Goal: Task Accomplishment & Management: Manage account settings

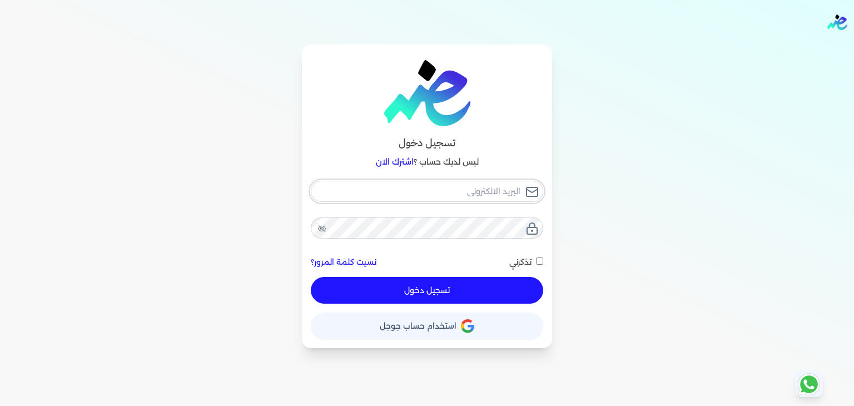
type input "[EMAIL_ADDRESS][DOMAIN_NAME]"
drag, startPoint x: 445, startPoint y: 289, endPoint x: 520, endPoint y: 288, distance: 75.1
click at [445, 289] on button "تسجيل دخول" at bounding box center [427, 290] width 232 height 27
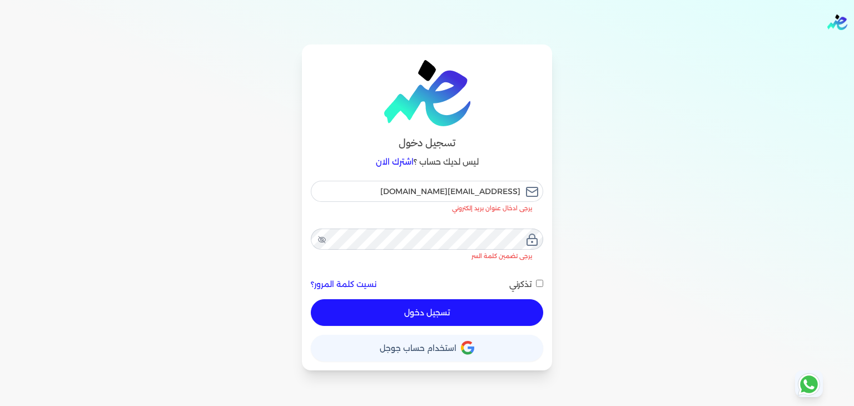
checkbox input "false"
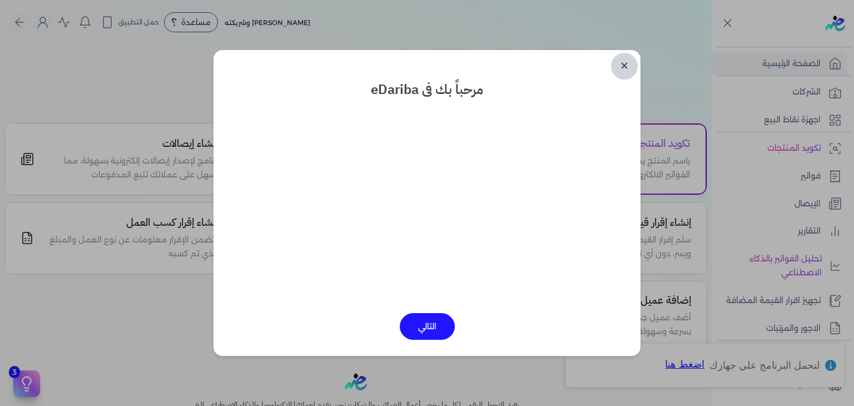
click at [626, 71] on link "✕" at bounding box center [624, 66] width 27 height 27
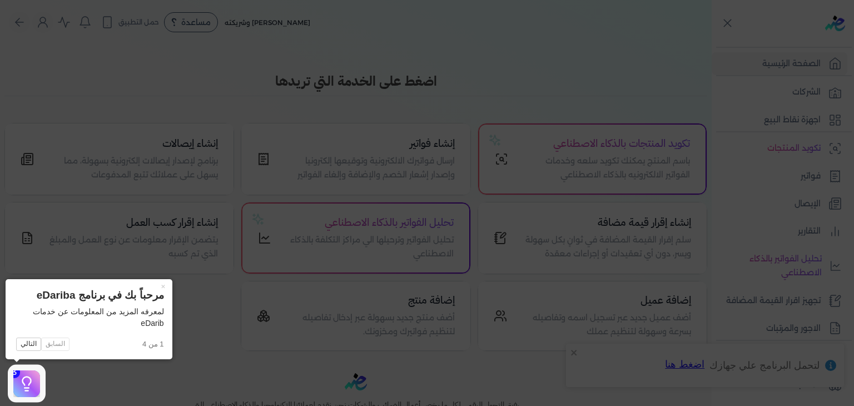
click at [403, 146] on icon at bounding box center [427, 203] width 854 height 406
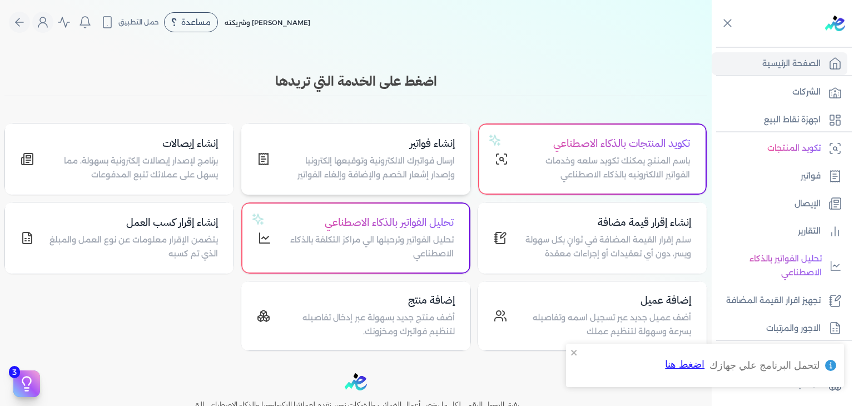
drag, startPoint x: 403, startPoint y: 158, endPoint x: 419, endPoint y: 165, distance: 17.7
click at [404, 158] on p "ارسال فواتيرك الالكترونية وتوقيعها إلكترونيا وإصدار إشعار الخصم والإضافة وإلغاء…" at bounding box center [369, 168] width 171 height 28
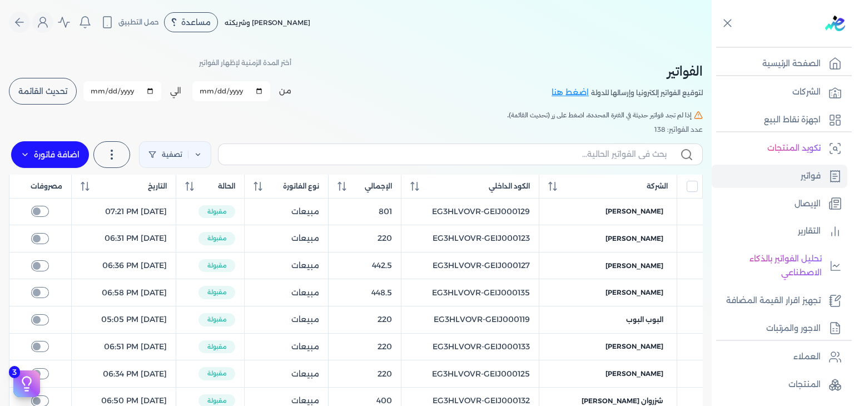
click at [445, 172] on div "تصفية استخرج العملاء استخرج المنتجات اضافة فاتورة فاتورة (I) إشعار خصم (C) إشعا…" at bounding box center [356, 155] width 694 height 40
click at [576, 153] on input "text" at bounding box center [446, 154] width 439 height 12
paste input "EG3HLVOVR-GEIJ000182"
type input "EG3HLVOVR-GEIJ000182"
checkbox input "false"
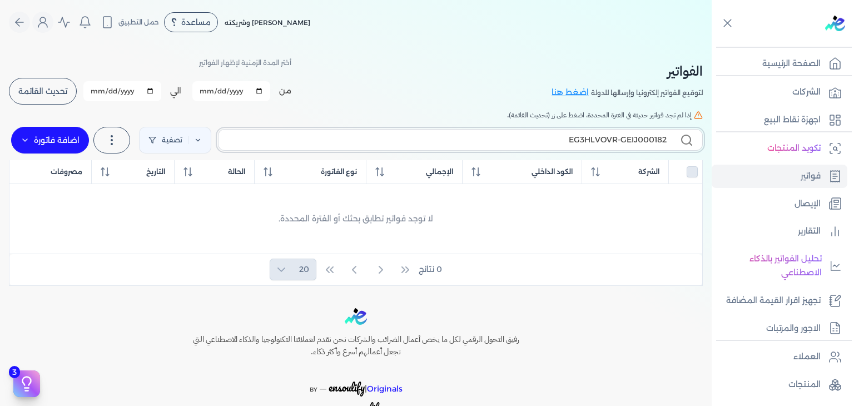
type input "EG3HLVOVR-GEIJ000182"
click at [71, 141] on label "اضافة فاتورة" at bounding box center [50, 140] width 78 height 27
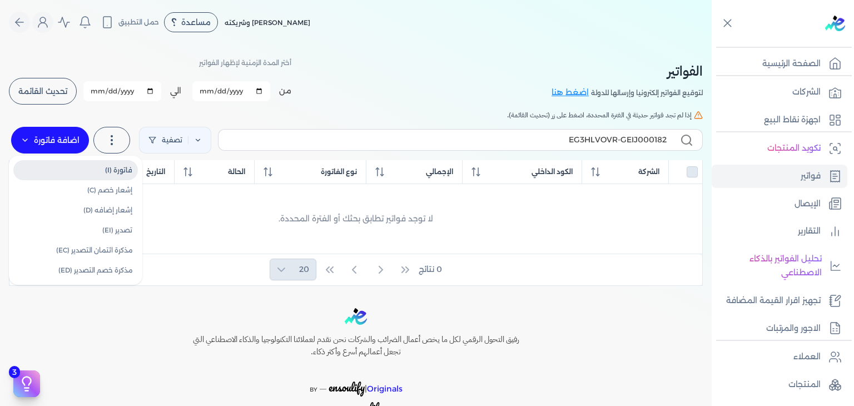
click at [88, 173] on link "فاتورة (I)" at bounding box center [75, 170] width 125 height 20
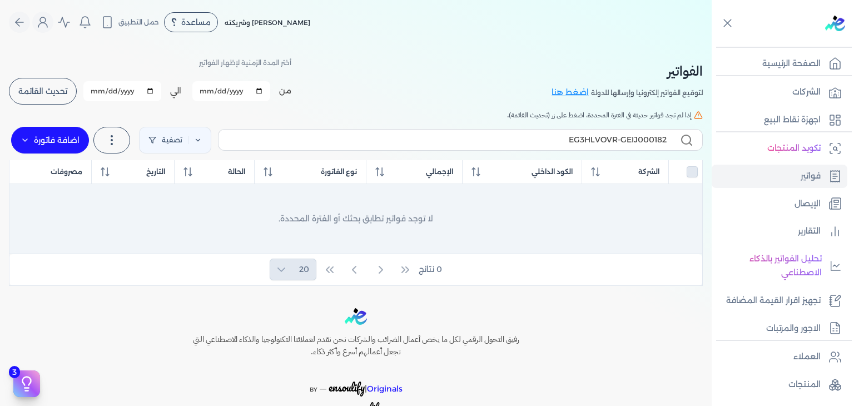
select select "EGP"
select select "B"
select select "EGS"
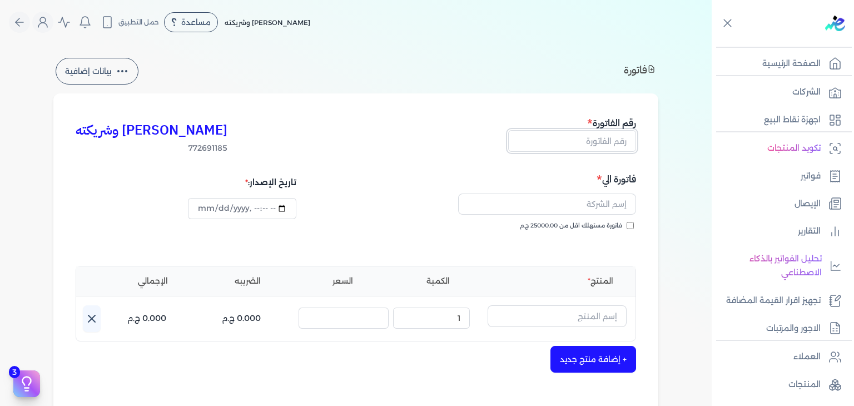
click at [616, 138] on input "text" at bounding box center [572, 140] width 128 height 21
paste input "EG3HLVOVR-GEIJ000182"
type input "EG3HLVOVR-GEIJ000182"
click at [634, 222] on input "فاتورة مستهلك اقل من 25000.00 ج.م" at bounding box center [630, 225] width 7 height 7
checkbox input "true"
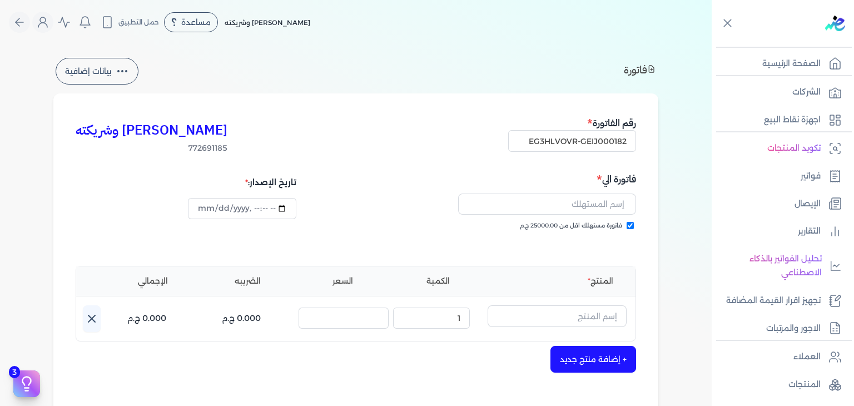
click at [605, 187] on div at bounding box center [497, 204] width 277 height 34
click at [600, 200] on input "text" at bounding box center [547, 203] width 178 height 21
paste input "[PERSON_NAME]"
type input "[PERSON_NAME]"
click at [559, 319] on input "text" at bounding box center [557, 315] width 139 height 21
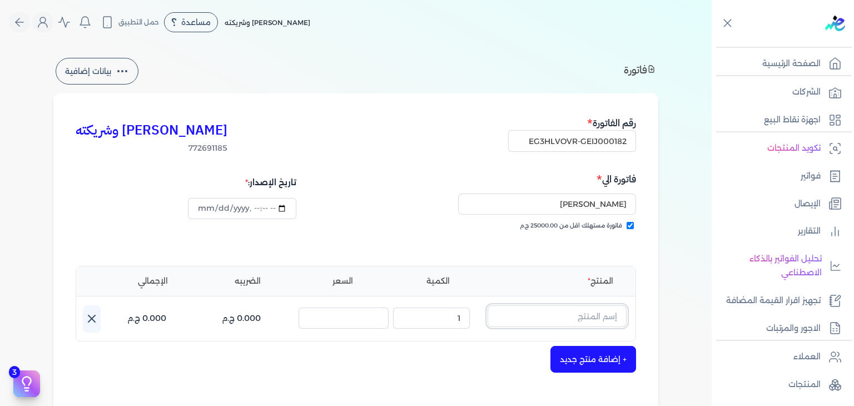
paste input "خمرة رذاذ عطري منعش نسائي - 250 مللي"
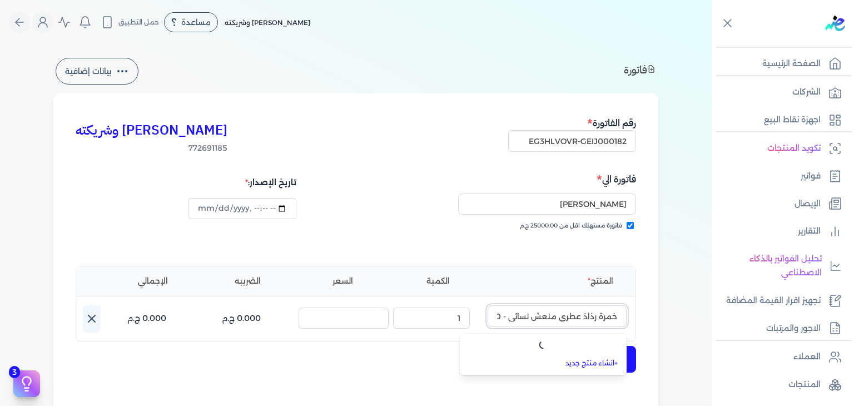
scroll to position [0, -32]
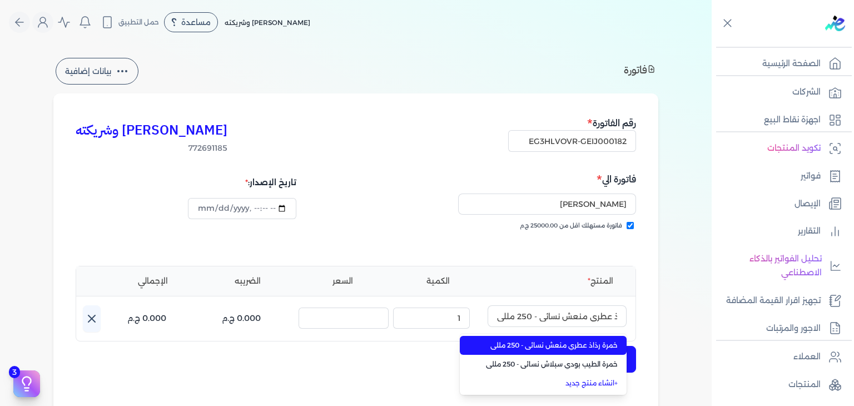
click at [544, 343] on span "خمرة رذاذ عطري منعش نسائي - 250 مللي" at bounding box center [550, 345] width 136 height 10
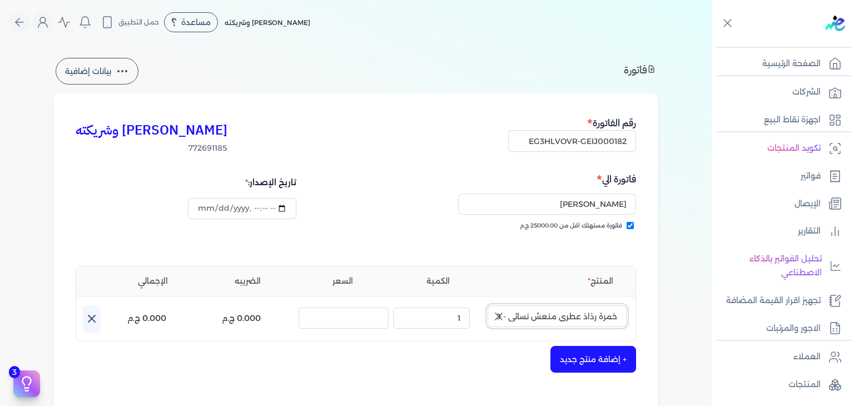
click at [558, 317] on input "خمرة رذاذ عطري منعش نسائي - 250 مللي" at bounding box center [557, 315] width 139 height 21
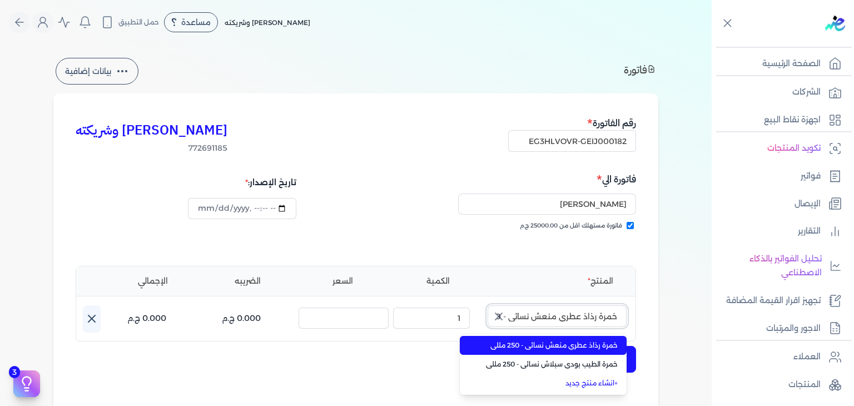
paste input "text"
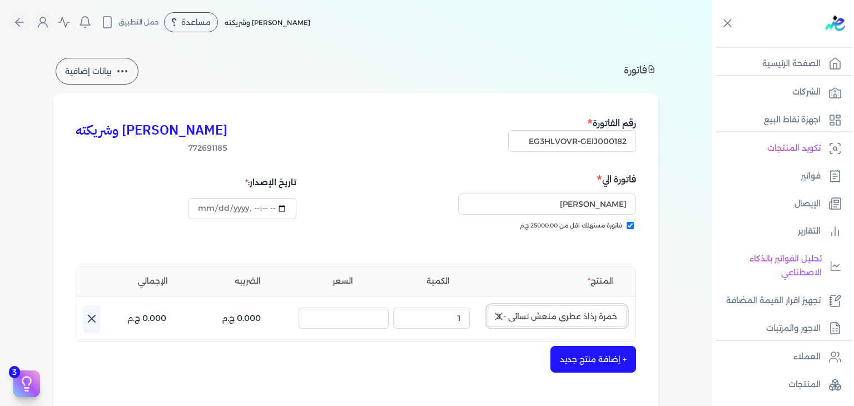
click at [557, 315] on input "خمرة رذاذ عطري منعش نسائي - 250 مللي" at bounding box center [557, 315] width 139 height 21
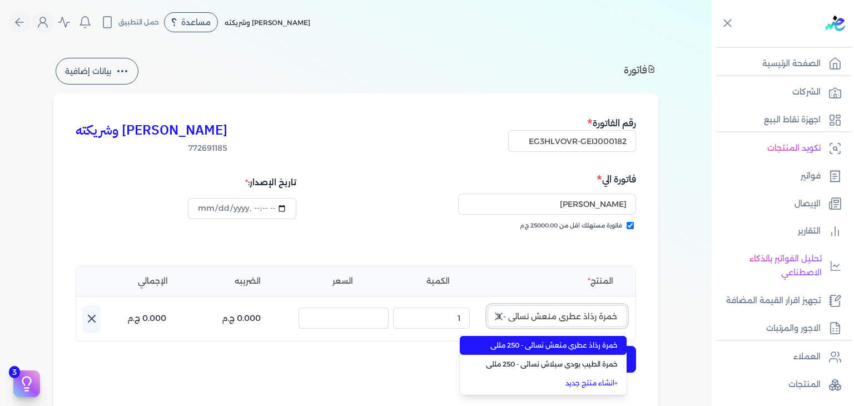
paste input "text"
type input "خمرة رذاذ عطري منعش نسائي - 250 مللي"
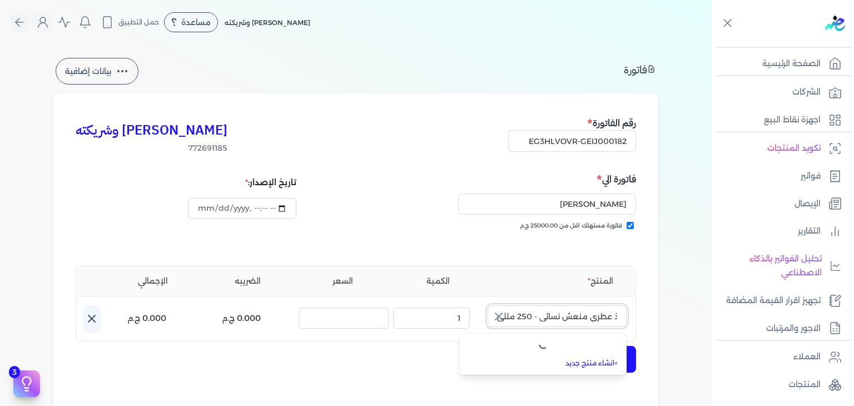
type input "2025-10-11T15:35:04"
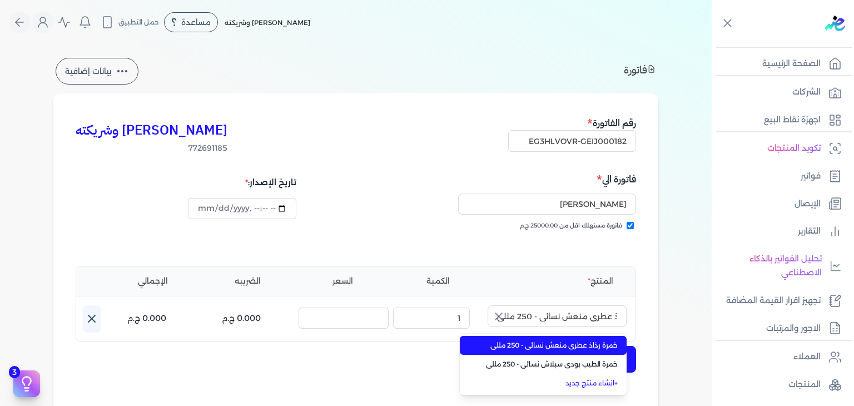
scroll to position [0, 0]
click at [558, 344] on span "خمرة رذاذ عطري منعش نسائي - 250 مللي" at bounding box center [550, 345] width 136 height 10
type input "خمرة رذاذ عطري منعش نسائي - 250 مللي"
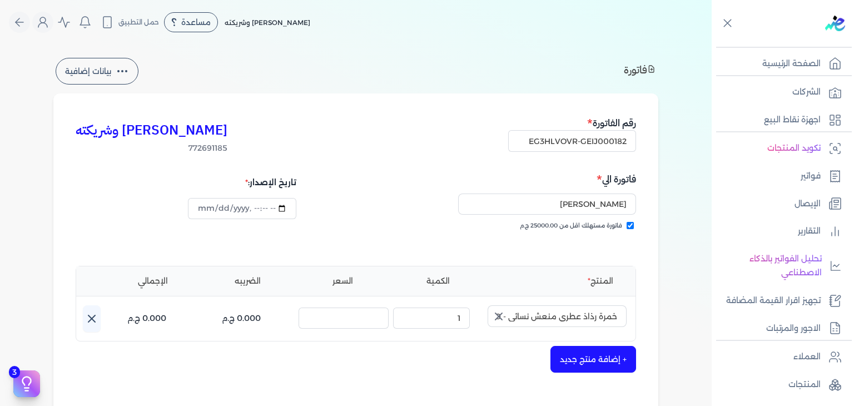
click at [501, 316] on icon "button" at bounding box center [498, 316] width 7 height 7
click at [521, 322] on input "text" at bounding box center [557, 315] width 139 height 21
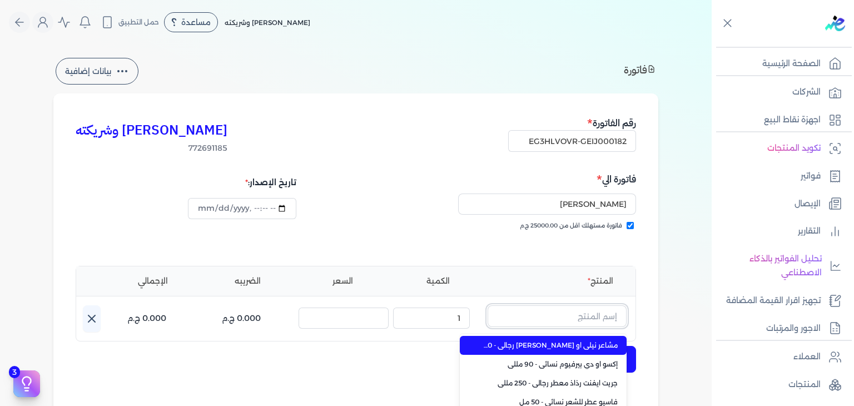
paste input "خمرة رذاذ عطري منعش نسائي - 250 مللي"
click at [534, 341] on span "خمرة رذاذ عطري منعش نسائي - 250 مللي" at bounding box center [550, 345] width 136 height 10
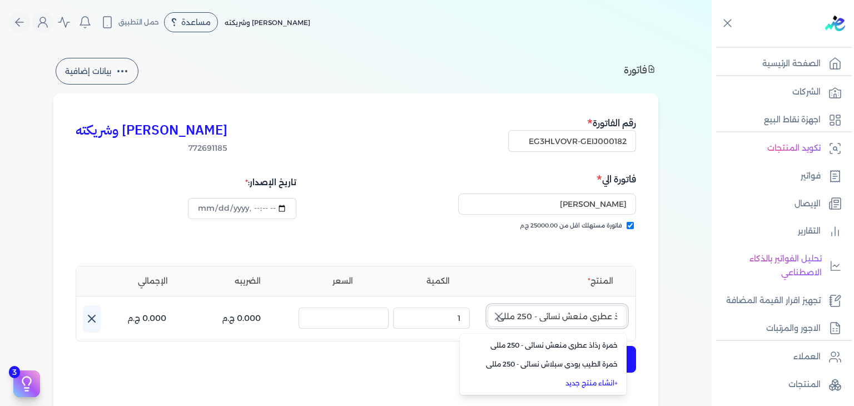
type input "خمرة رذاذ عطري منعش نسائي - 250 مللي"
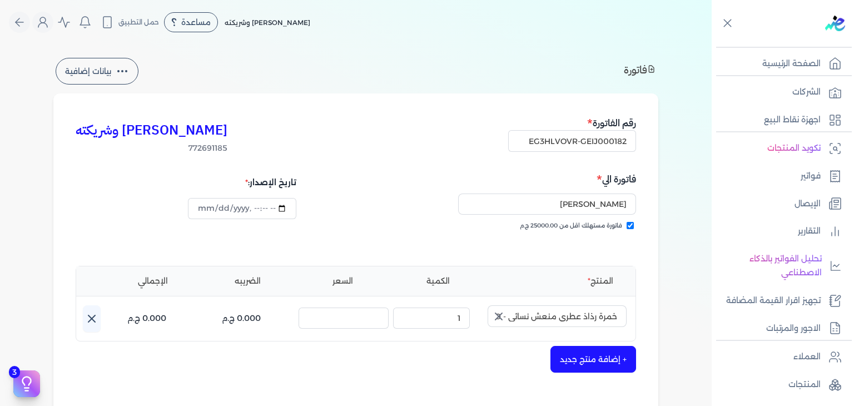
click at [505, 321] on icon "button" at bounding box center [498, 316] width 13 height 13
click at [553, 321] on input "text" at bounding box center [557, 315] width 139 height 21
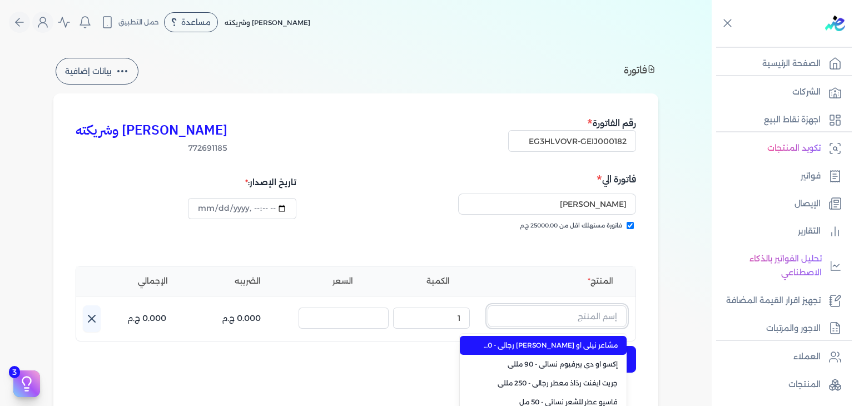
type input "o"
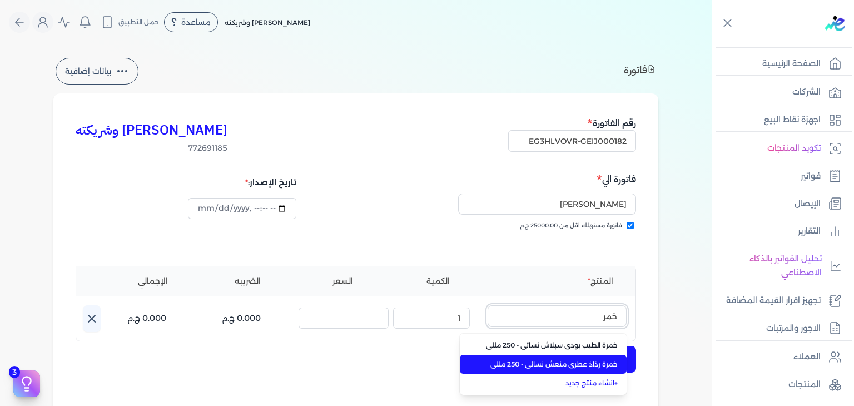
type input "خمر"
click at [550, 370] on li "خمرة رذاذ عطري منعش نسائي - 250 مللي" at bounding box center [543, 364] width 167 height 19
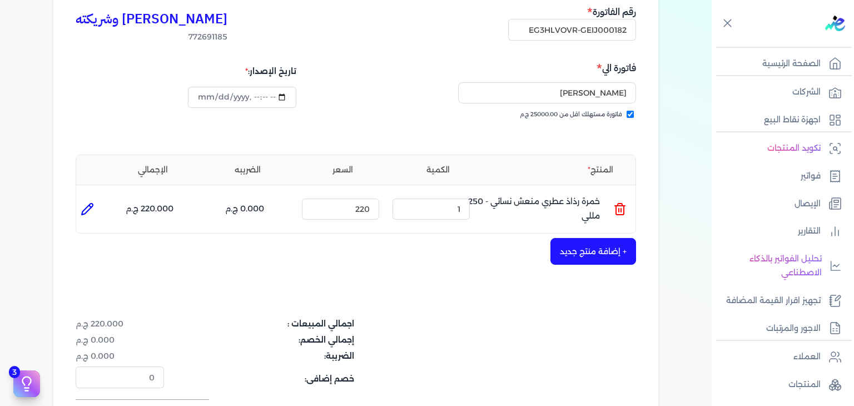
scroll to position [362, 0]
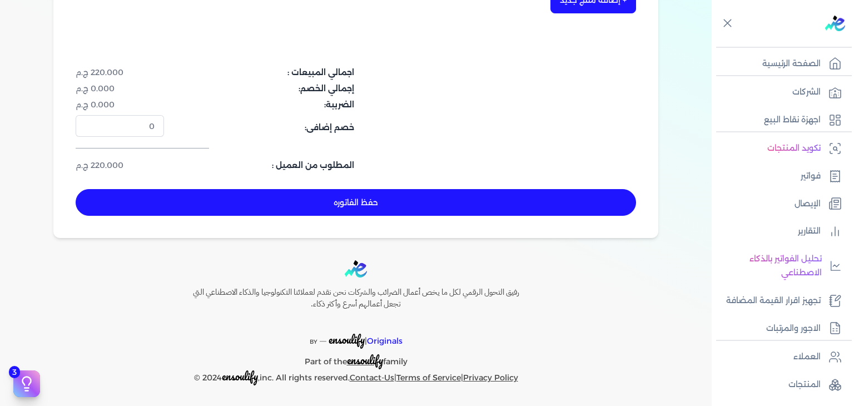
click at [421, 207] on button "حفظ الفاتوره" at bounding box center [356, 202] width 560 height 27
type input "[DATE]"
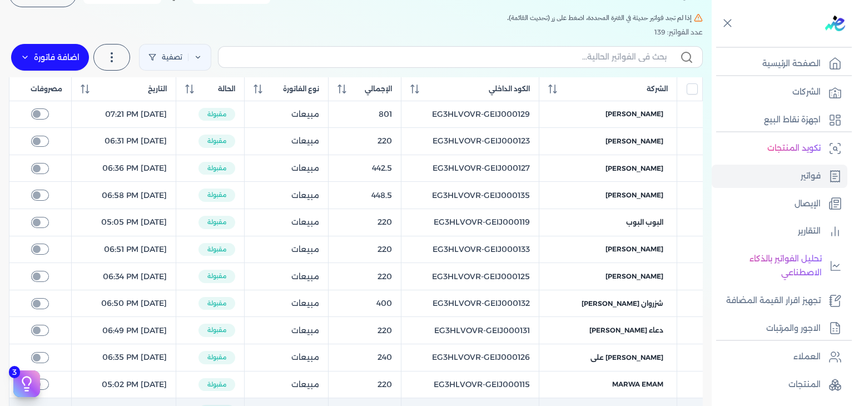
scroll to position [73, 0]
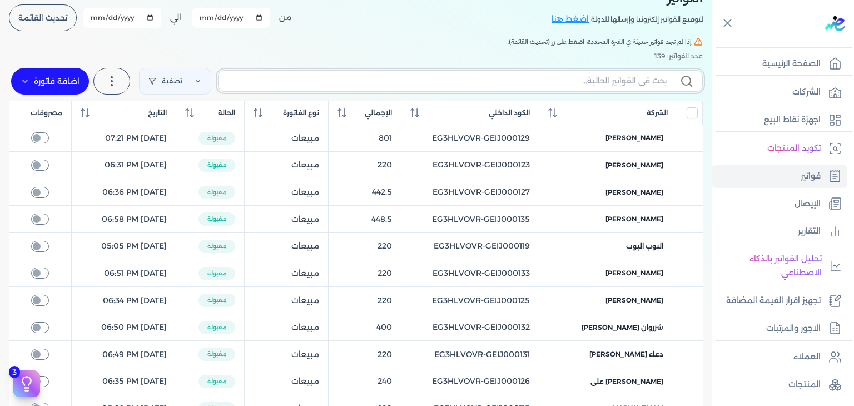
click at [549, 83] on input "text" at bounding box center [446, 81] width 439 height 12
paste input "EG3HLVOVR-GEIJ000182"
type input "EG3HLVOVR-GEIJ000182"
checkbox input "false"
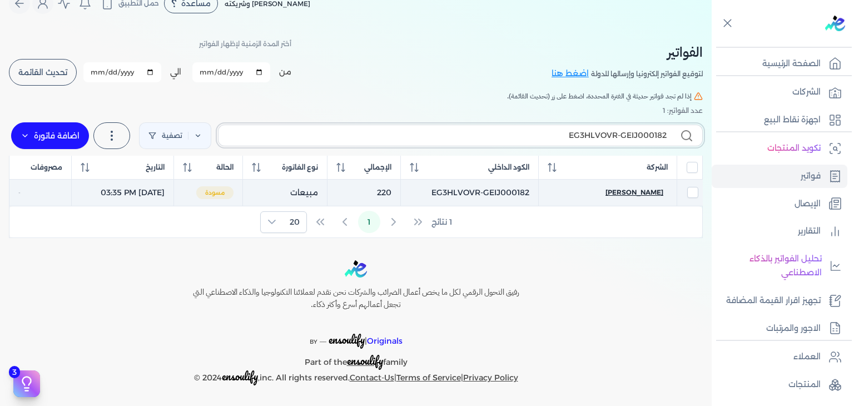
type input "EG3HLVOVR-GEIJ000182"
click at [648, 194] on span "[PERSON_NAME]" at bounding box center [634, 192] width 58 height 10
select select "EGP"
select select "B"
select select "EGS"
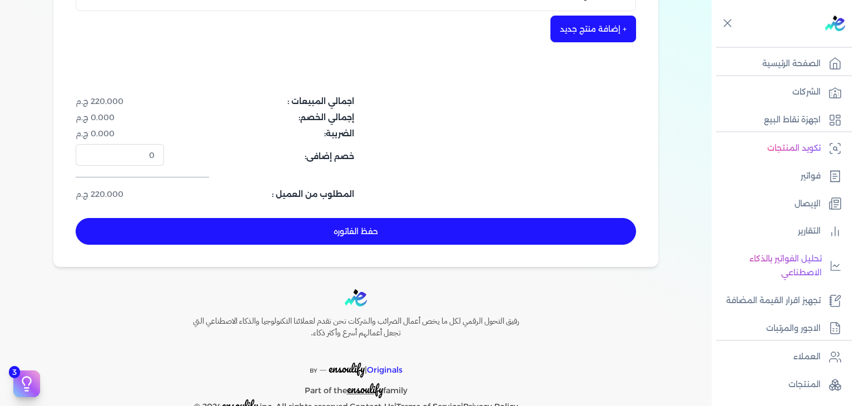
scroll to position [352, 0]
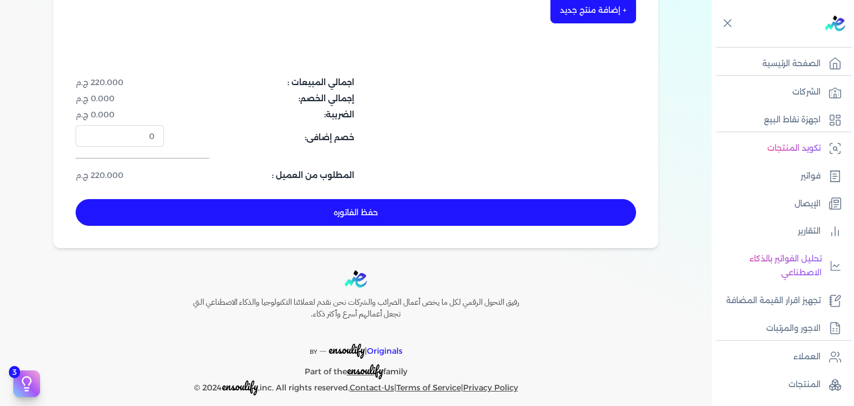
drag, startPoint x: 432, startPoint y: 207, endPoint x: 469, endPoint y: 216, distance: 37.9
click at [431, 206] on button "حفظ الفاتوره" at bounding box center [356, 212] width 560 height 27
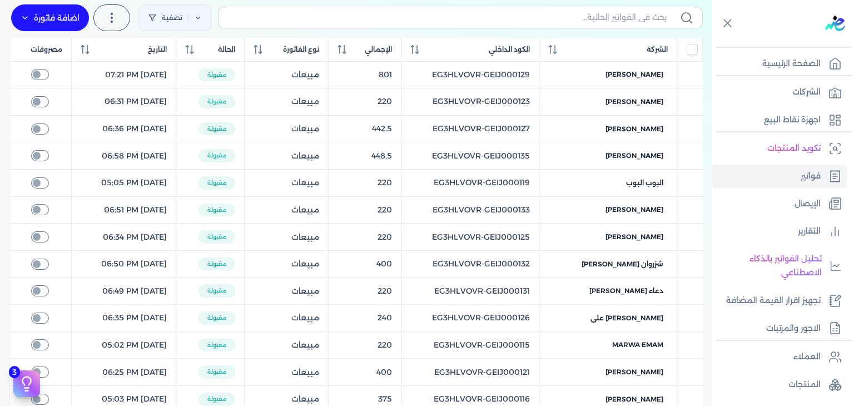
scroll to position [119, 0]
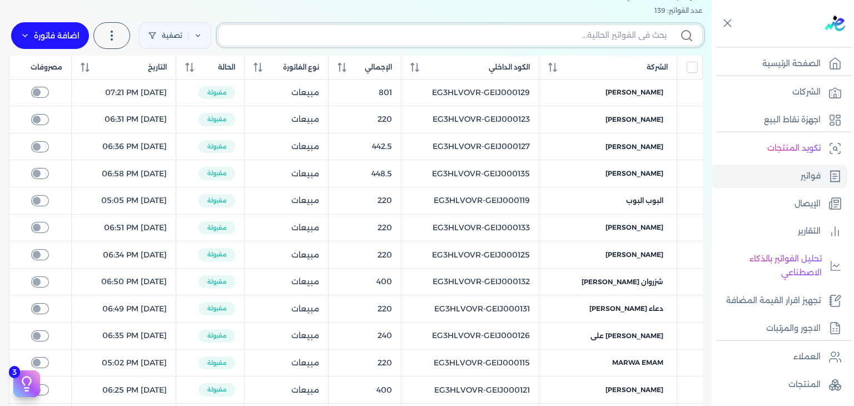
click at [523, 33] on input "text" at bounding box center [446, 35] width 439 height 12
paste input "EG3HLVOVR-GEIJ000183"
type input "EG3HLVOVR-GEIJ000183"
checkbox input "false"
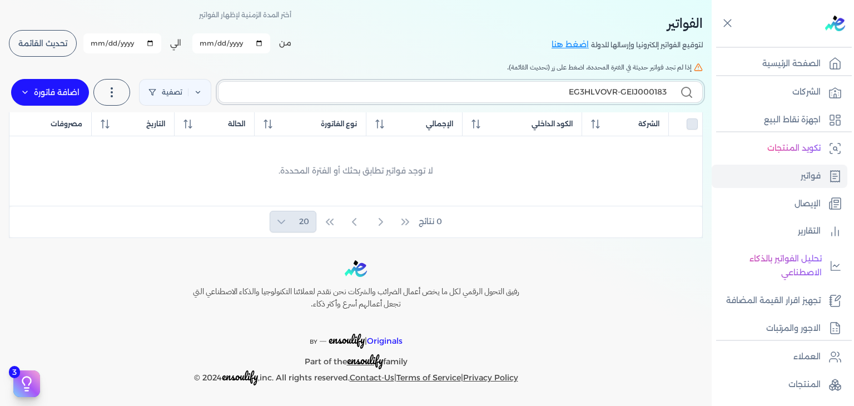
type input "EG3HLVOVR-GEIJ000183"
click at [70, 90] on label "اضافة فاتورة" at bounding box center [50, 92] width 78 height 27
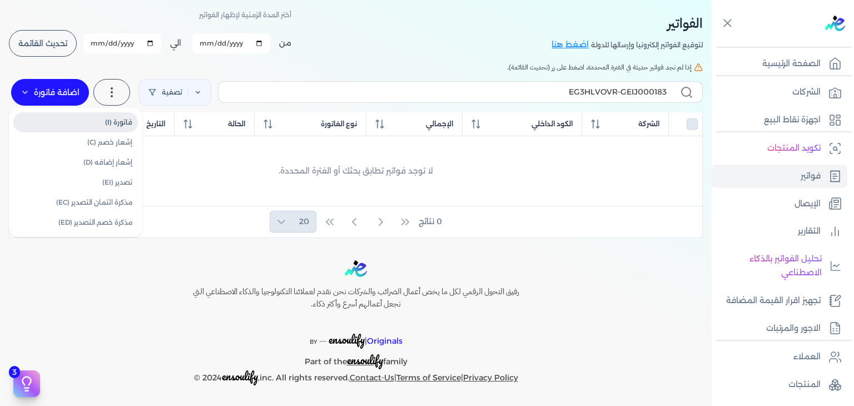
click at [105, 123] on link "فاتورة (I)" at bounding box center [75, 122] width 125 height 20
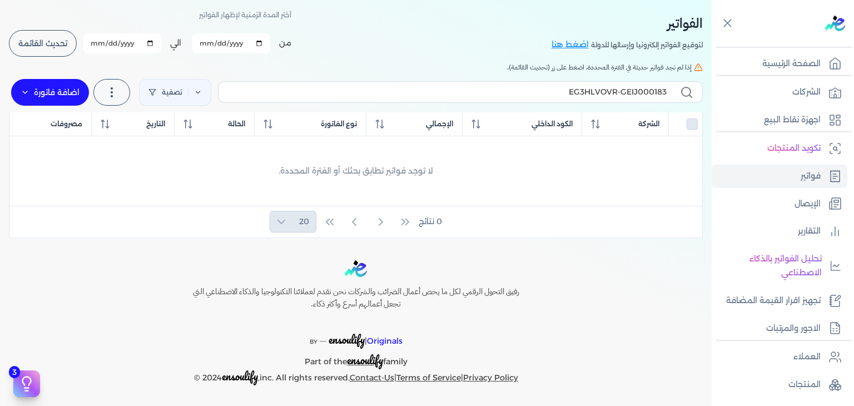
select select "EGP"
select select "B"
select select "EGS"
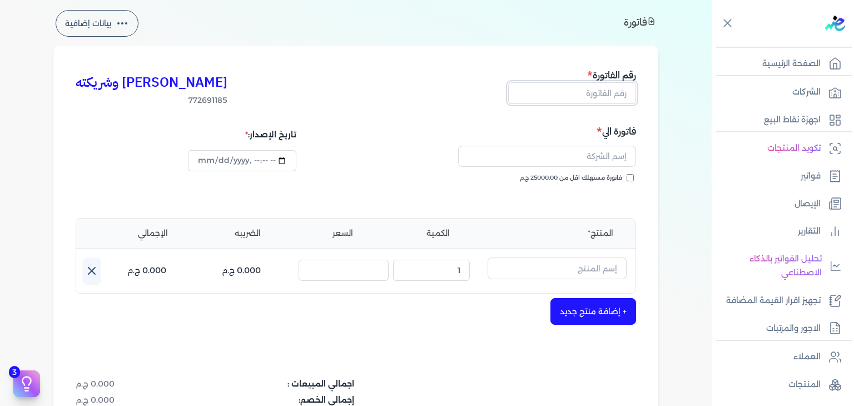
click at [591, 90] on input "text" at bounding box center [572, 92] width 128 height 21
paste input "EG3HLVOVR-GEIJ000183"
type input "EG3HLVOVR-GEIJ000183"
click at [631, 177] on input "فاتورة مستهلك اقل من 25000.00 ج.م" at bounding box center [630, 177] width 7 height 7
checkbox input "true"
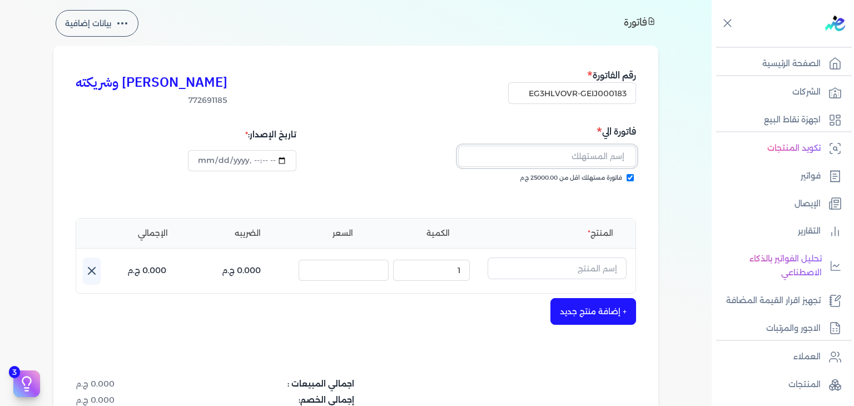
click at [573, 148] on input "text" at bounding box center [547, 156] width 178 height 21
paste input "[PERSON_NAME]"
type input "[PERSON_NAME]"
click at [583, 269] on input "text" at bounding box center [557, 267] width 139 height 21
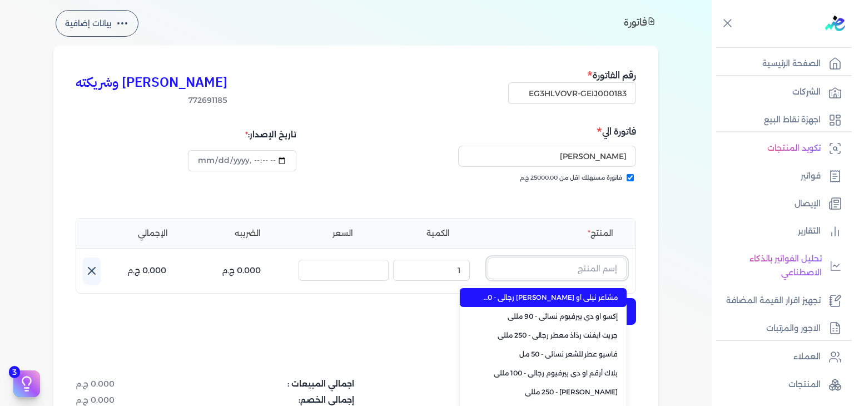
paste input "يارا رذاذ عطري منعش نسائي - 250 مللي"
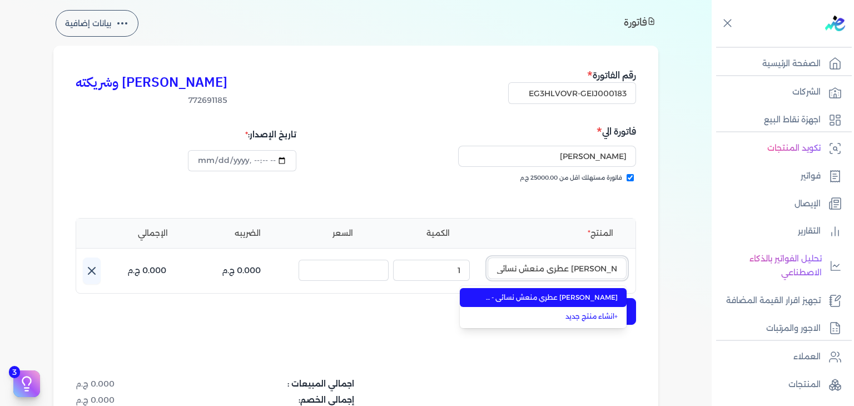
type input "يارا رذاذ عطري منعش نسائي - 250 مللي"
click at [554, 299] on span "يارا رذاذ عطري منعش نسائي - 250 مللي" at bounding box center [550, 297] width 136 height 10
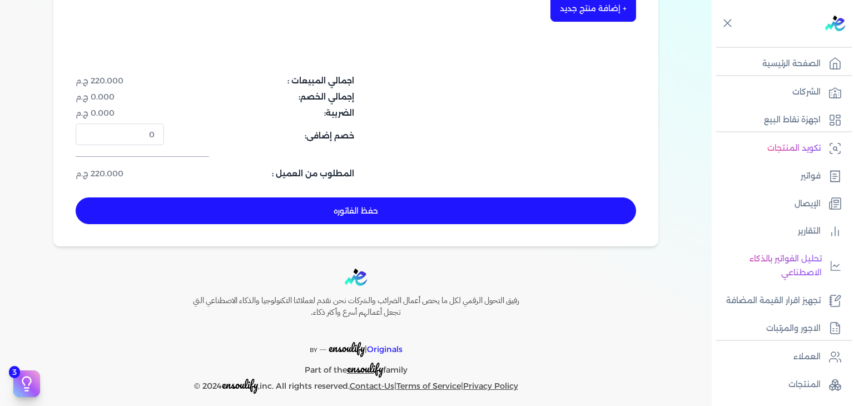
scroll to position [362, 0]
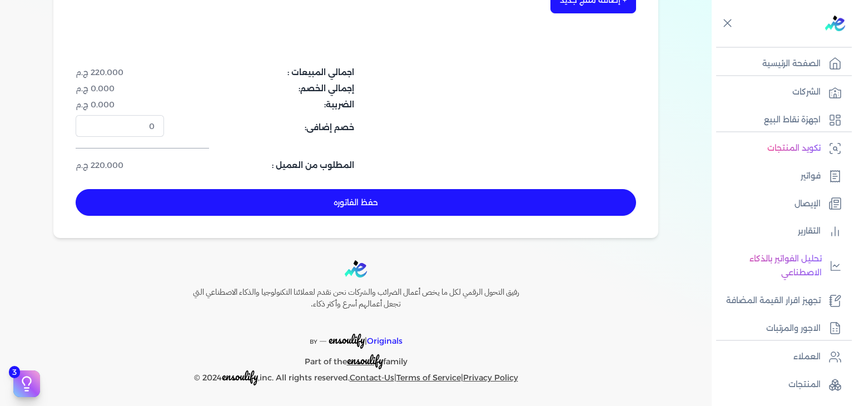
drag, startPoint x: 454, startPoint y: 205, endPoint x: 458, endPoint y: 214, distance: 9.9
click at [454, 206] on button "حفظ الفاتوره" at bounding box center [356, 202] width 560 height 27
type input "[DATE]"
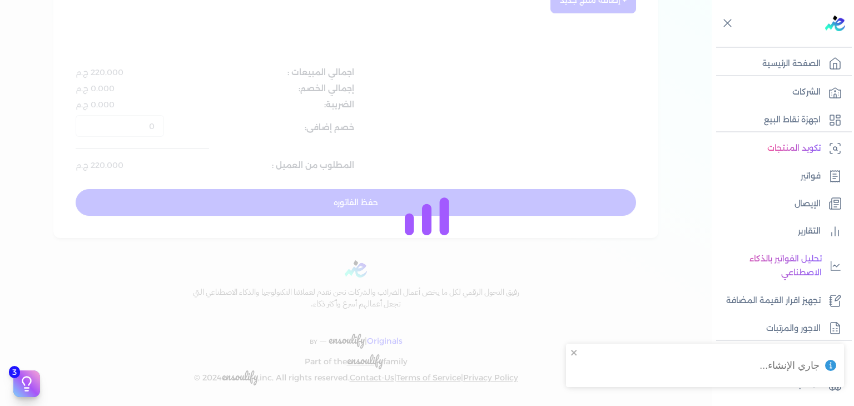
type input "2025-10-11T15:36:24"
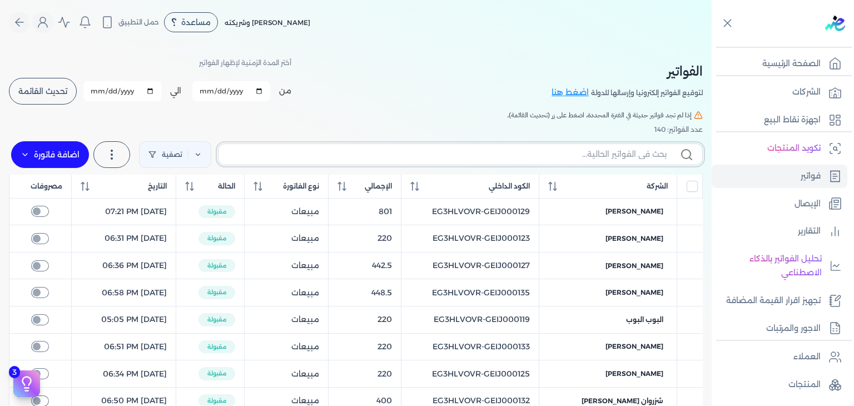
click at [534, 151] on input "text" at bounding box center [446, 154] width 439 height 12
paste input "EG3HLVOVR-GEIJ000183"
type input "EG3HLVOVR-GEIJ000183"
checkbox input "false"
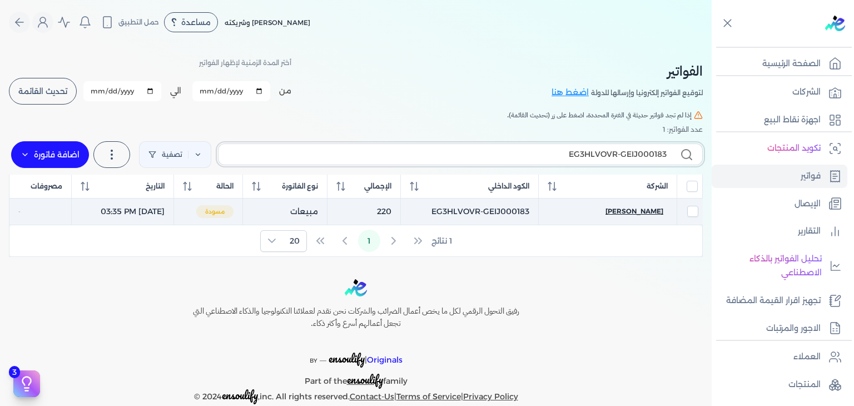
type input "EG3HLVOVR-GEIJ000183"
click at [649, 210] on span "[PERSON_NAME]" at bounding box center [634, 211] width 58 height 10
select select "EGP"
select select "B"
select select "EGS"
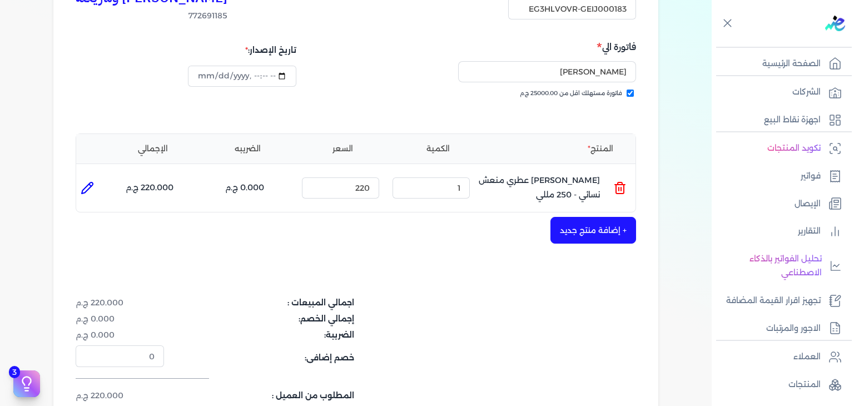
scroll to position [222, 0]
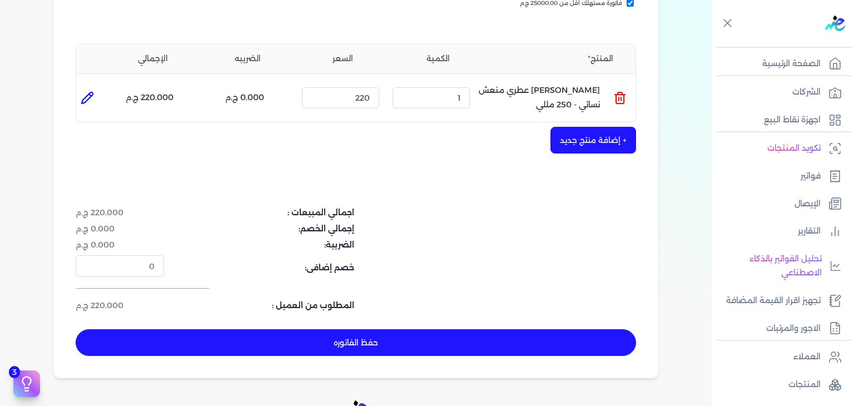
drag, startPoint x: 379, startPoint y: 343, endPoint x: 404, endPoint y: 349, distance: 25.6
click at [381, 343] on button "حفظ الفاتوره" at bounding box center [356, 342] width 560 height 27
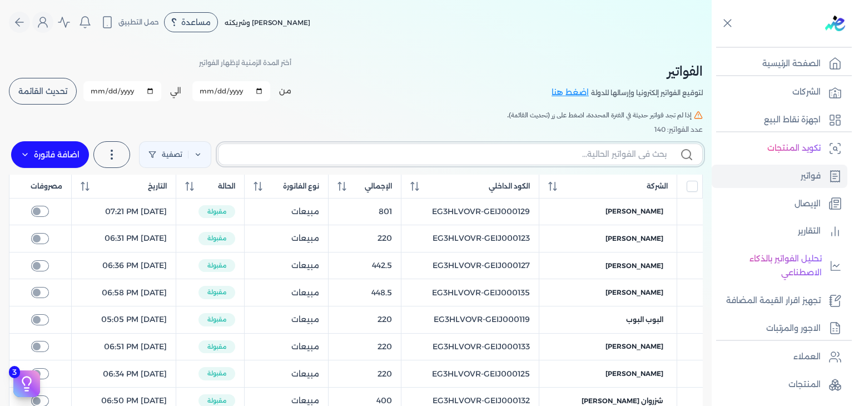
click at [600, 157] on input "text" at bounding box center [446, 154] width 439 height 12
paste input "EG3HLVOVR-GEIJ000184"
type input "EG3HLVOVR-GEIJ000184"
checkbox input "false"
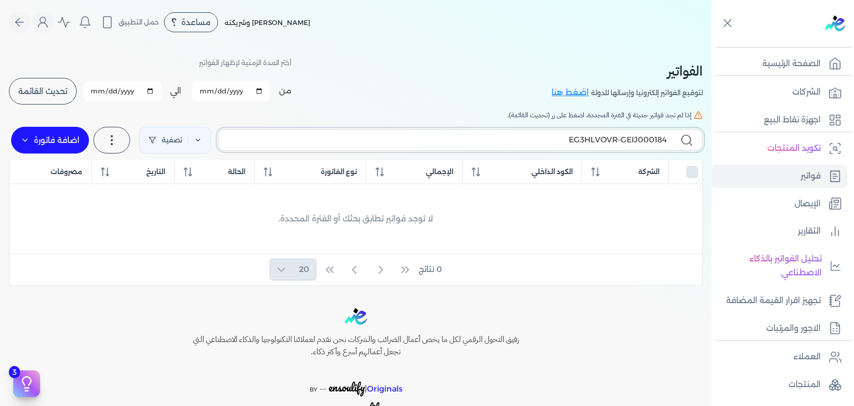
type input "EG3HLVOVR-GEIJ000184"
click at [50, 145] on label "اضافة فاتورة" at bounding box center [50, 140] width 78 height 27
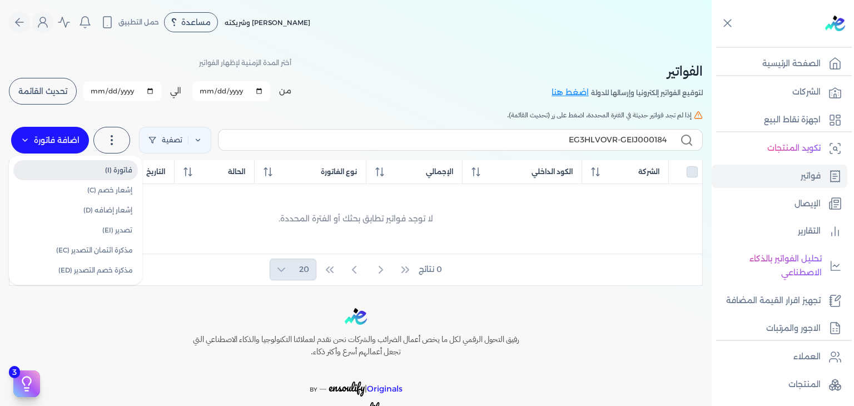
click at [80, 168] on link "فاتورة (I)" at bounding box center [75, 170] width 125 height 20
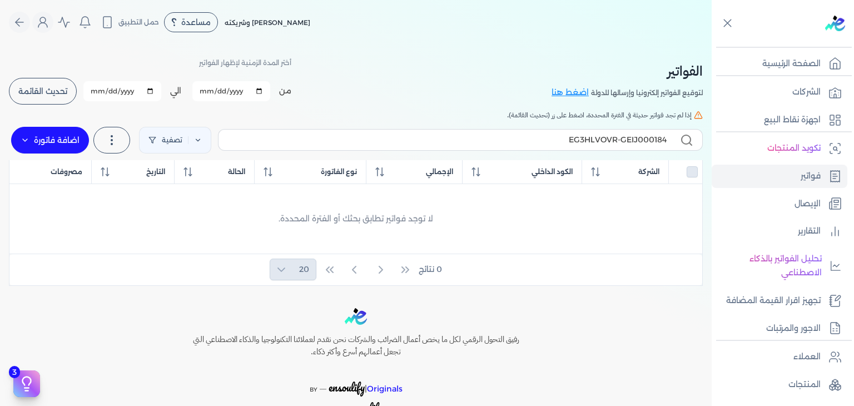
select select "EGP"
select select "B"
select select "EGS"
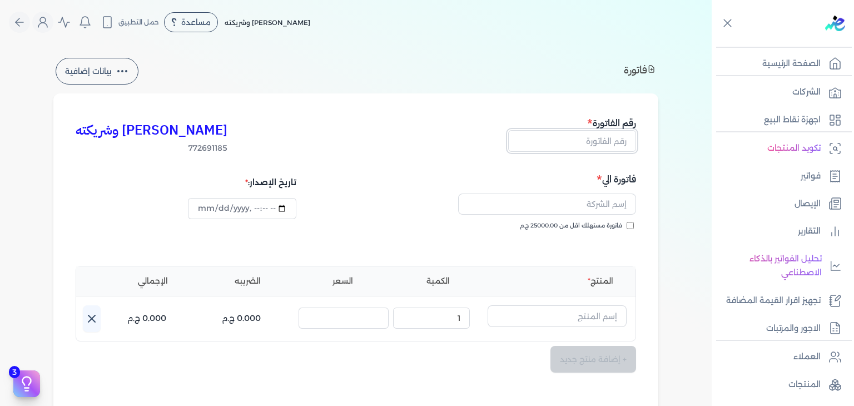
click at [596, 147] on input "text" at bounding box center [572, 140] width 128 height 21
paste input "EG3HLVOVR-GEIJ000184"
type input "EG3HLVOVR-GEIJ000184"
click at [634, 223] on input "فاتورة مستهلك اقل من 25000.00 ج.م" at bounding box center [630, 225] width 7 height 7
checkbox input "true"
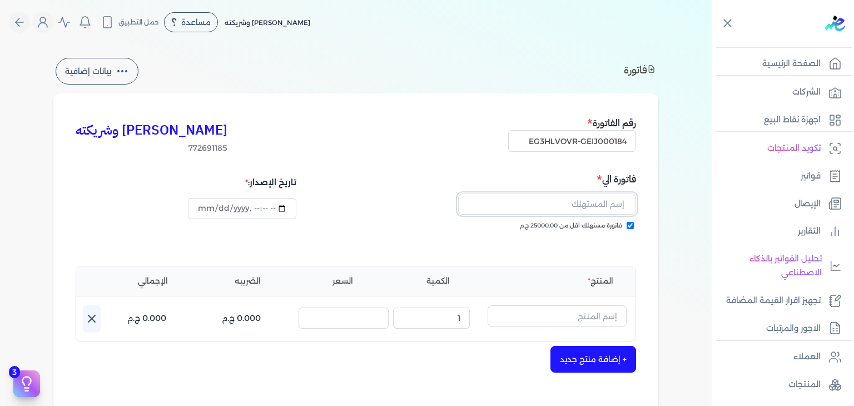
click at [598, 200] on input "text" at bounding box center [547, 203] width 178 height 21
paste input "دمحمود سليم"
type input "دمحمود سليم"
click at [564, 317] on input "text" at bounding box center [557, 315] width 139 height 21
paste input "رواية او دي بيرفيوم رجالي - 100 مللي"
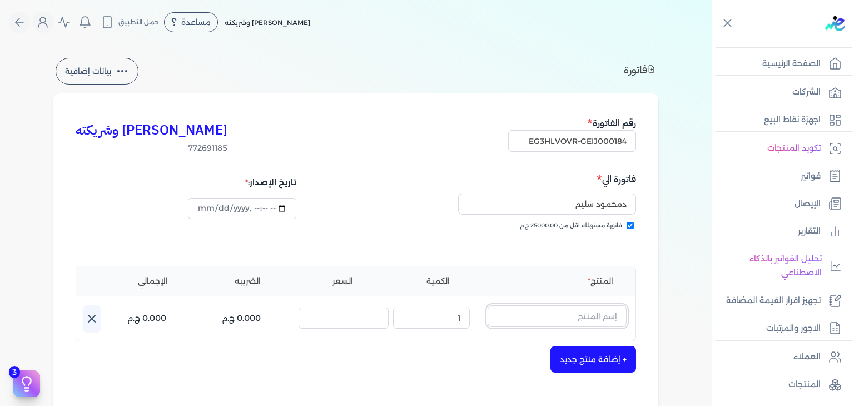
type input "رواية او دي بيرفيوم رجالي - 100 مللي"
type input "2025-10-11T15:37:48"
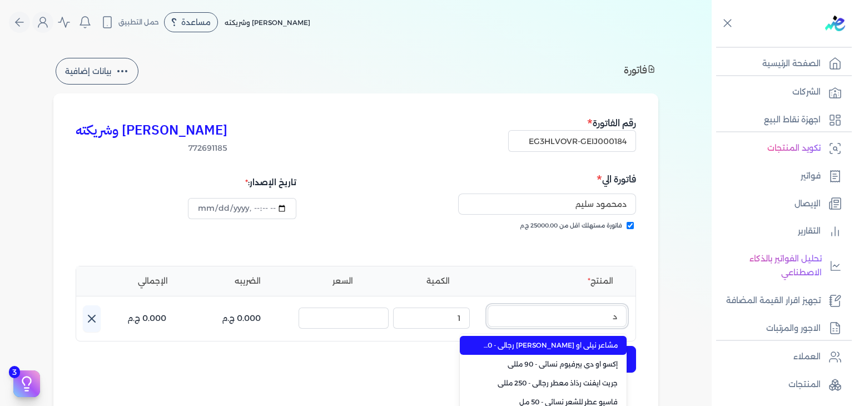
scroll to position [0, 0]
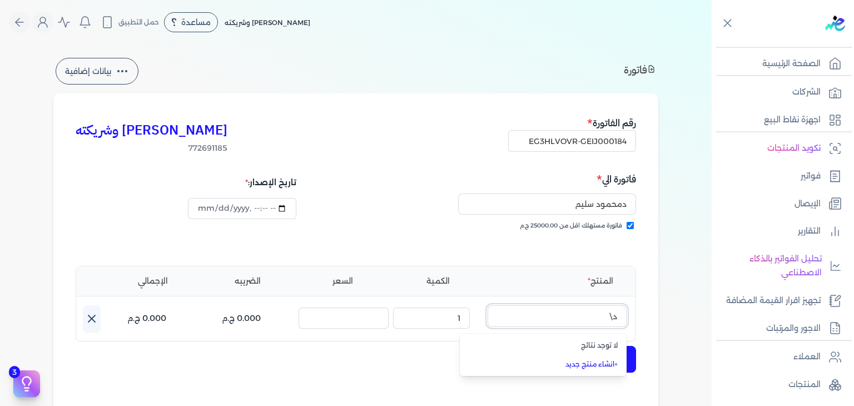
type input "د"
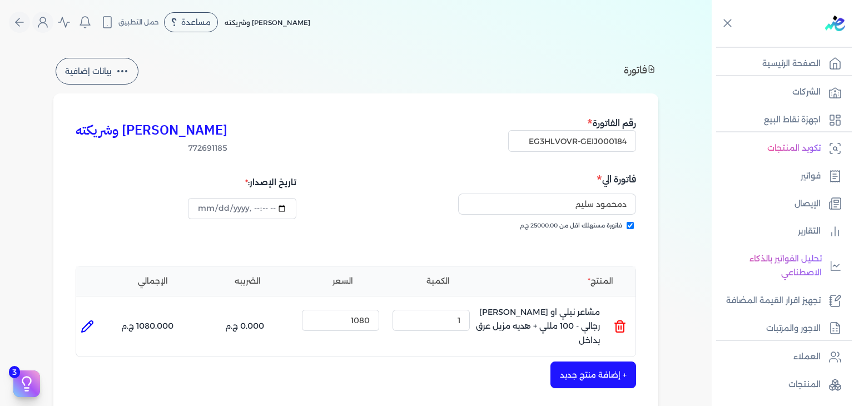
click at [654, 261] on div "كريم محمود ابراهيم الدقلة وشريكته 772691185 رقم الفاتورة EG3HLVOVR-GEIJ000184 ف…" at bounding box center [355, 352] width 605 height 519
click at [627, 320] on icon at bounding box center [619, 326] width 13 height 13
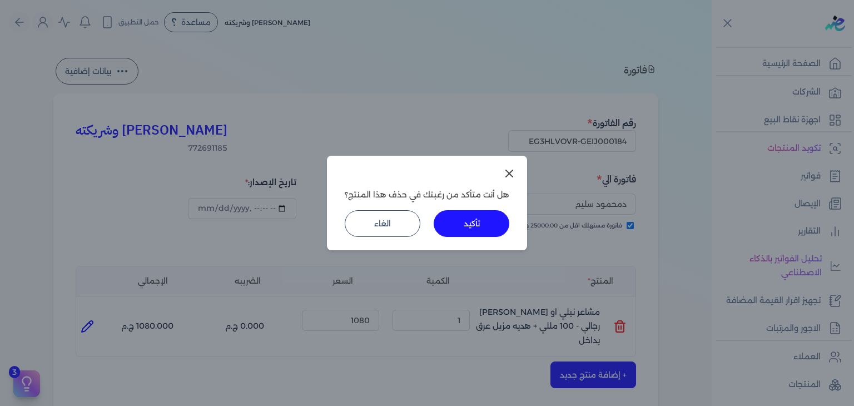
click at [494, 218] on button "تأكيد" at bounding box center [472, 223] width 76 height 27
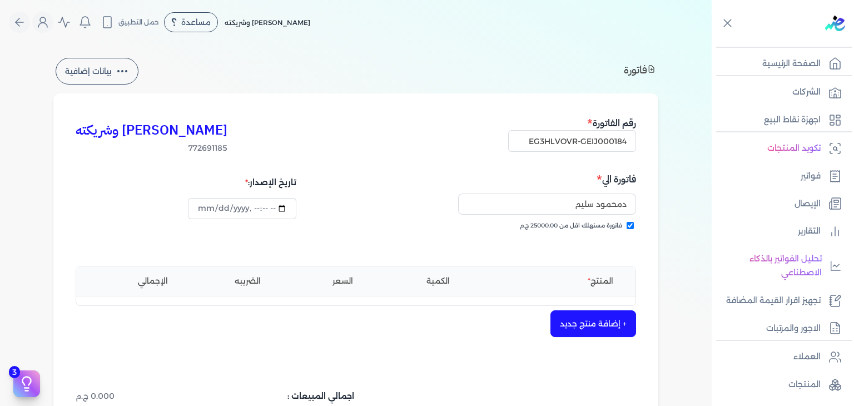
click at [599, 310] on button "+ إضافة منتج جديد" at bounding box center [593, 323] width 86 height 27
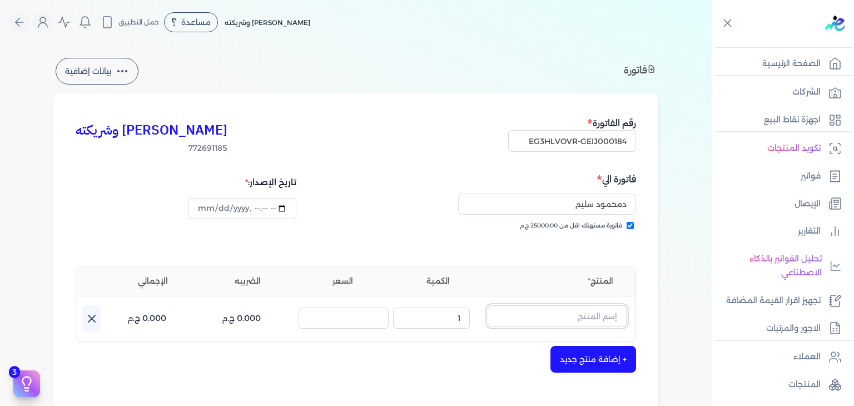
click at [598, 315] on input "text" at bounding box center [557, 315] width 139 height 21
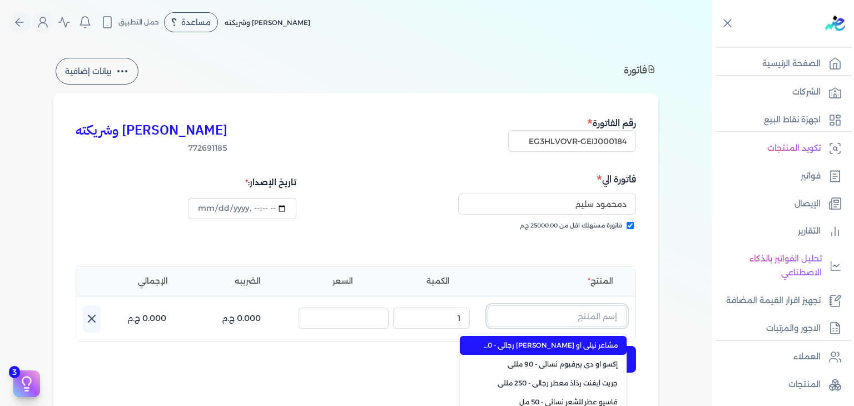
paste input "EG-772691185-FAPC-FAAN-EDP-M-100-1"
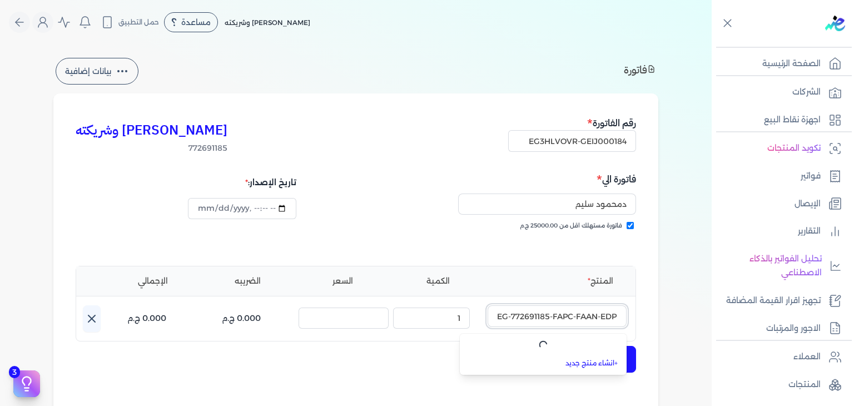
type input "EG-772691185-FAPC-FAAN-EDP-M-100-1"
click at [599, 361] on link "+ انشاء منتج جديد" at bounding box center [550, 363] width 136 height 10
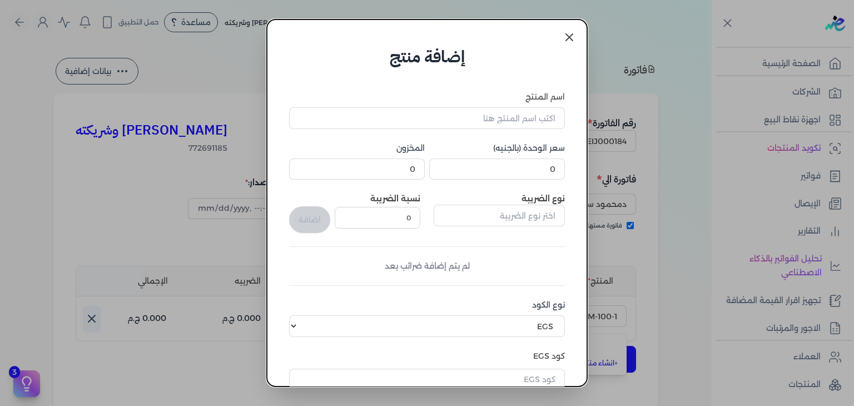
scroll to position [170, 0]
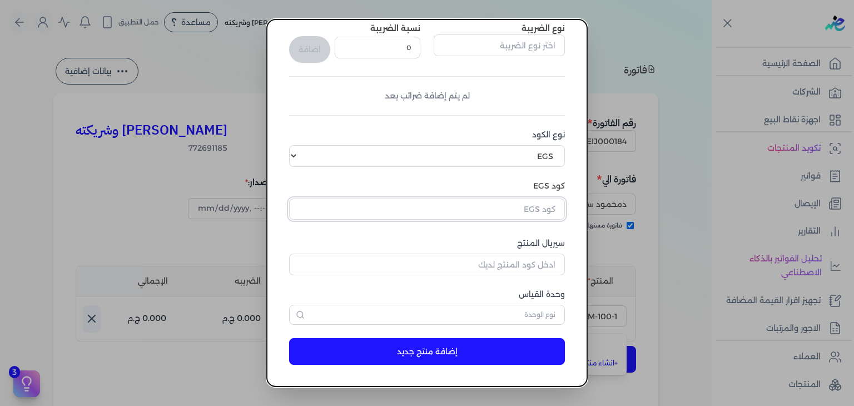
click at [534, 208] on input "text" at bounding box center [427, 208] width 276 height 21
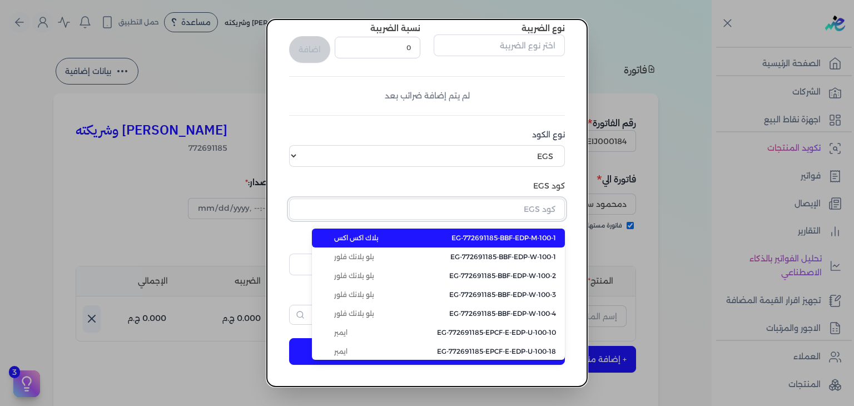
paste input "EG-772691185-FAPC-FAAN-EDP-M-100-1"
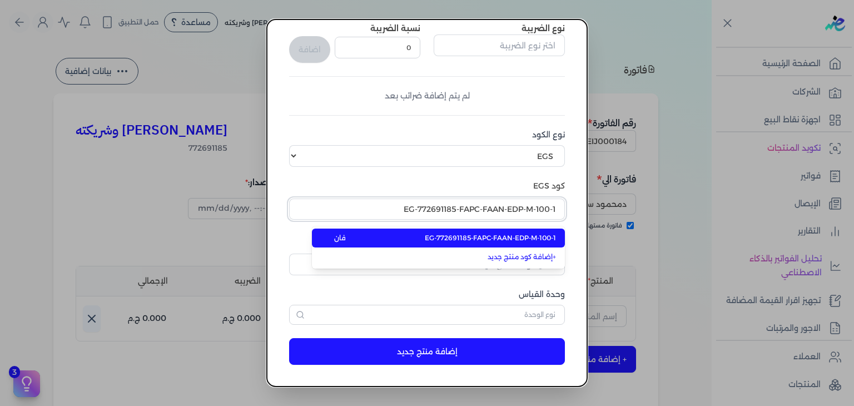
type input "EG-772691185-FAPC-FAAN-EDP-M-100-1"
click at [504, 237] on span "EG-772691185-FAPC-FAAN-EDP-M-100-1" at bounding box center [490, 238] width 131 height 10
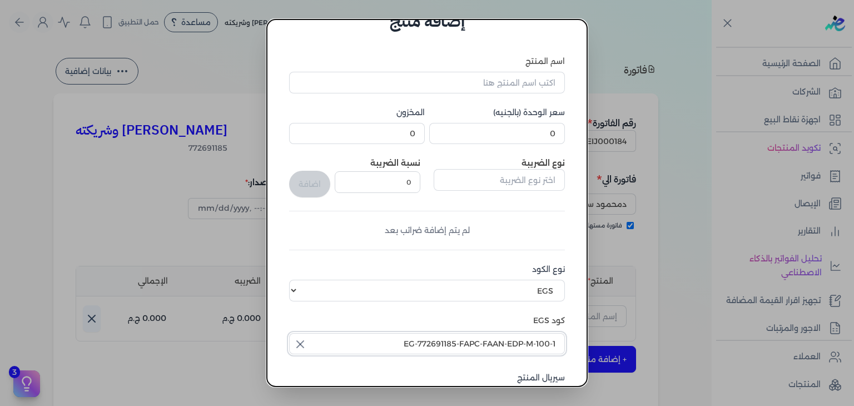
scroll to position [0, 0]
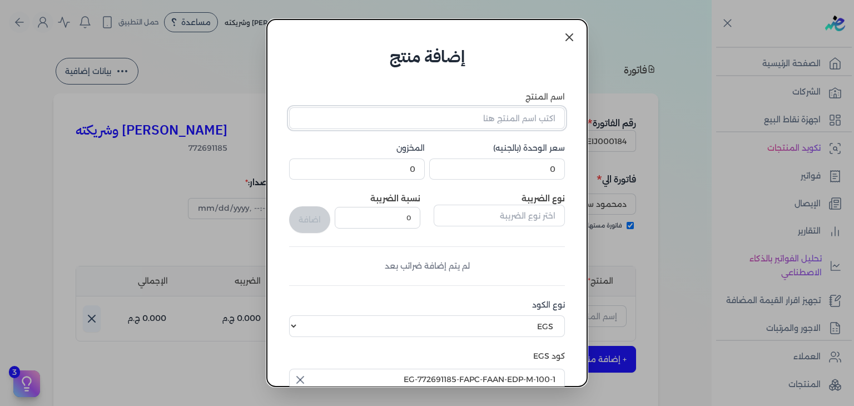
drag, startPoint x: 540, startPoint y: 118, endPoint x: 547, endPoint y: 158, distance: 40.5
click at [541, 118] on input "اسم المنتج" at bounding box center [427, 117] width 276 height 21
paste input "رواية او دي بيرفيوم رجالي - 100 مللي"
type input "رواية او دي بيرفيوم رجالي - 100 مللي"
click at [529, 164] on input "0" at bounding box center [497, 168] width 136 height 21
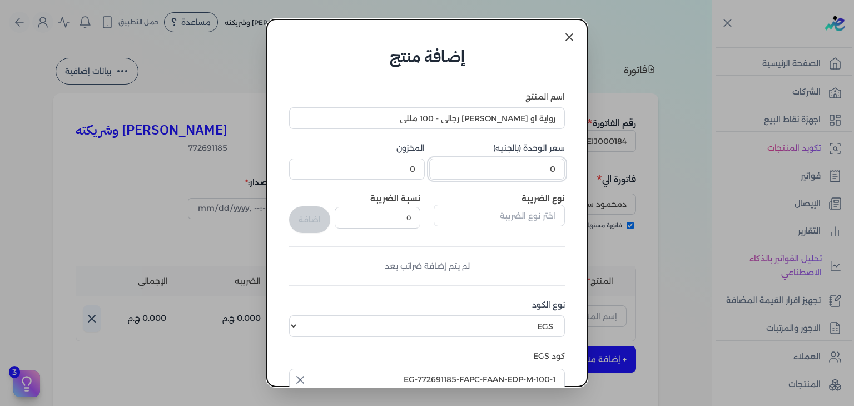
click at [529, 164] on input "0" at bounding box center [497, 168] width 136 height 21
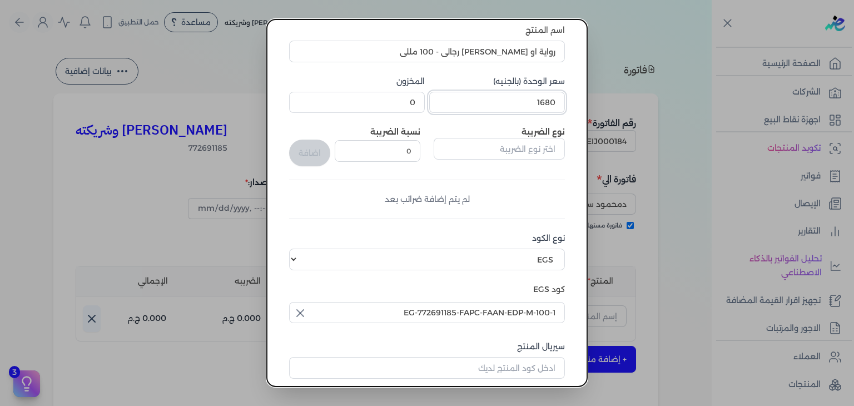
scroll to position [167, 0]
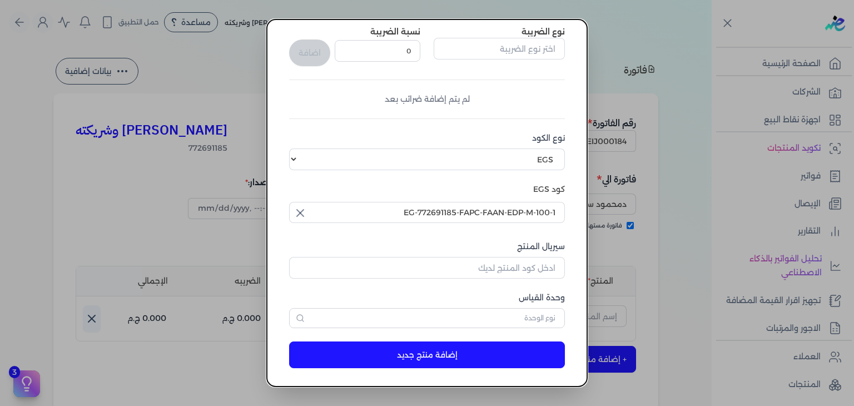
type input "1680"
click at [518, 273] on input "سيريال المنتج" at bounding box center [427, 267] width 276 height 21
paste input "Z084E38C5BE3DEF861696Z-1"
type input "Z084E38C5BE3DEF861696Z-1"
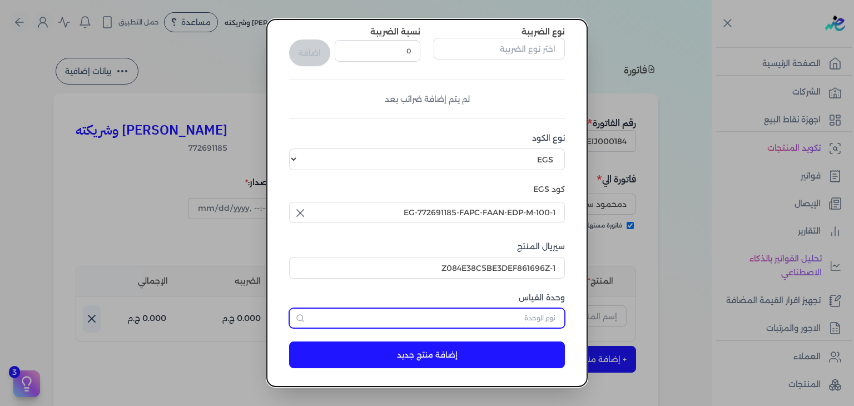
click at [559, 317] on input "text" at bounding box center [427, 318] width 276 height 20
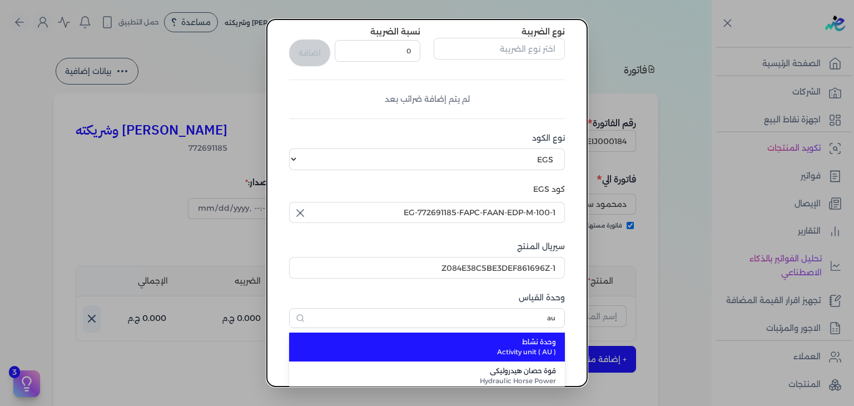
click at [527, 345] on span "وحدة نشاط" at bounding box center [433, 342] width 245 height 10
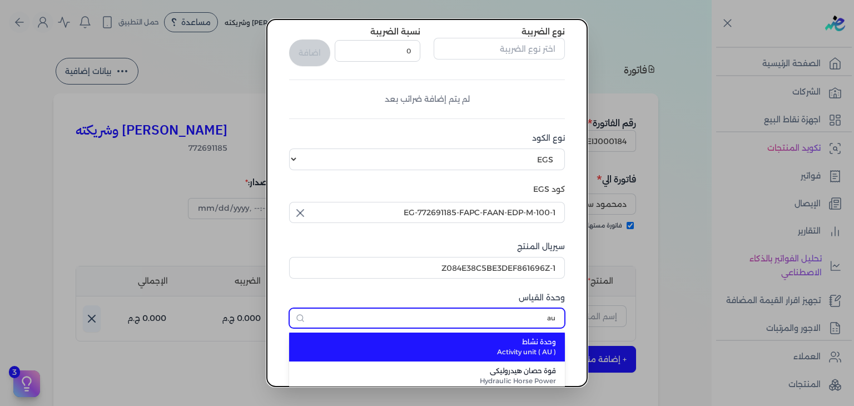
type input "وحدة نشاط"
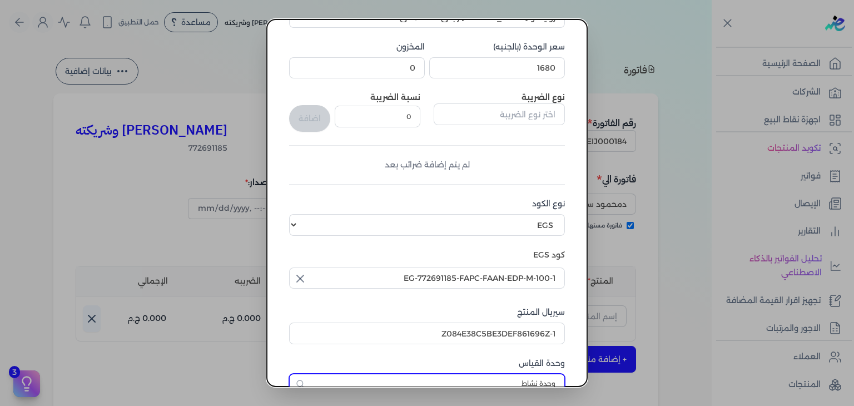
scroll to position [170, 0]
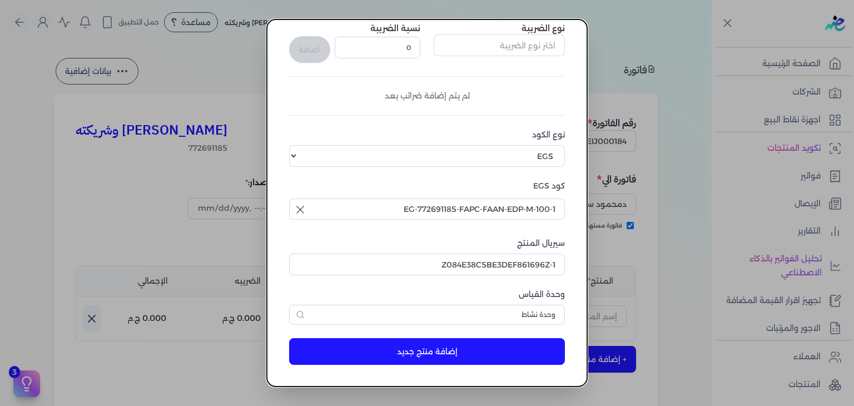
click at [508, 353] on button "إضافة منتج جديد" at bounding box center [427, 351] width 276 height 27
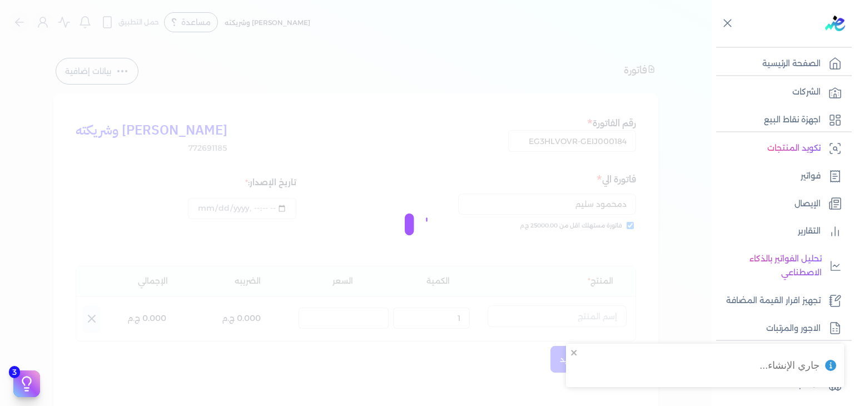
select select "EGS"
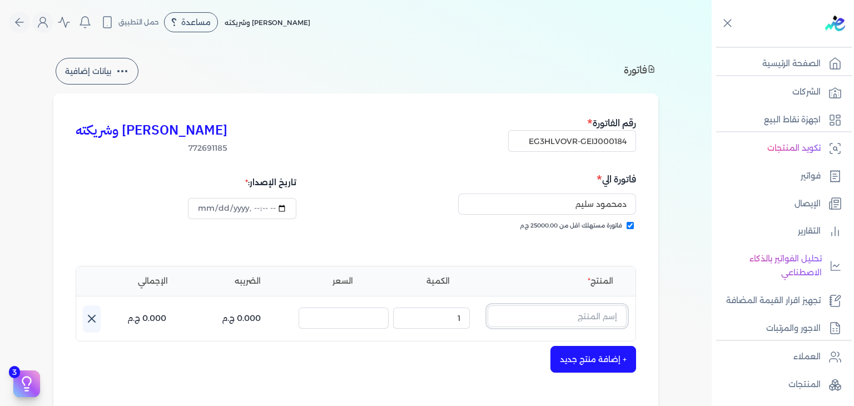
click at [540, 314] on input "text" at bounding box center [557, 315] width 139 height 21
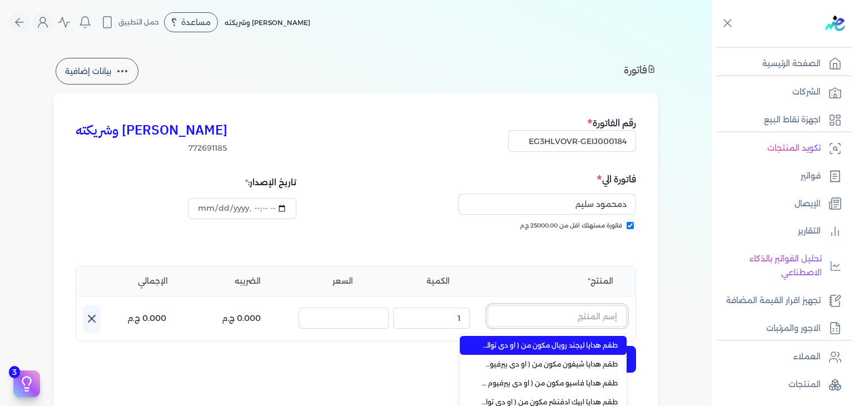
paste input "رواية او دي بيرفيوم رجالي - 100 مللي"
type input "رواية او دي بيرفيوم رجالي - 100 مللي"
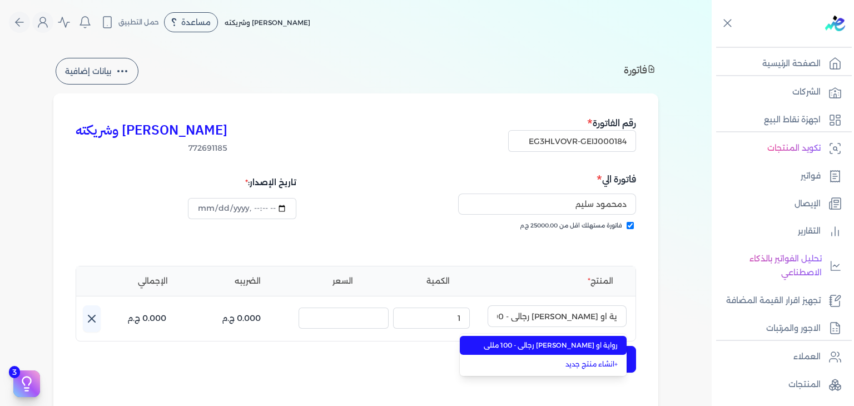
click at [561, 341] on span "رواية او دي بيرفيوم رجالي - 100 مللي" at bounding box center [550, 345] width 136 height 10
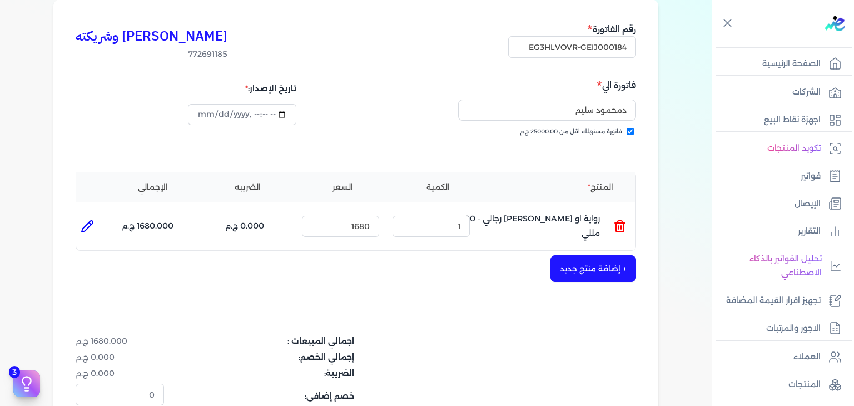
scroll to position [278, 0]
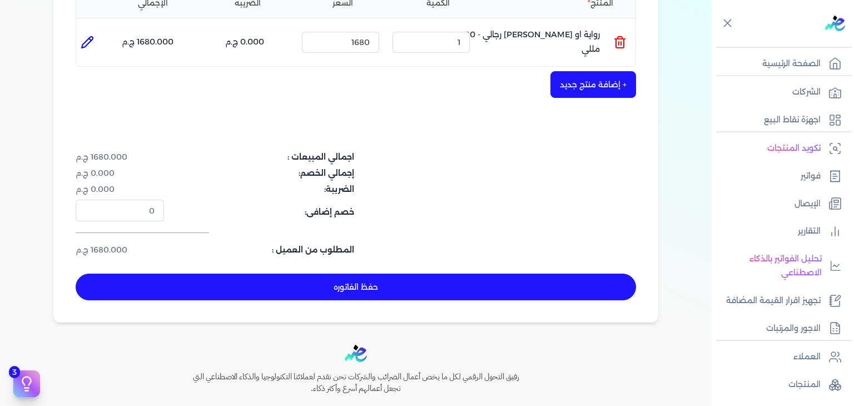
drag, startPoint x: 497, startPoint y: 287, endPoint x: 532, endPoint y: 316, distance: 45.4
click at [499, 289] on button "حفظ الفاتوره" at bounding box center [356, 287] width 560 height 27
type input "[DATE]"
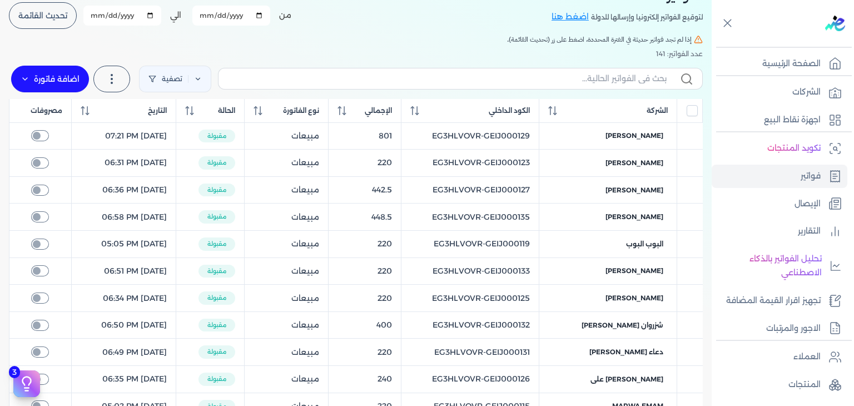
scroll to position [44, 0]
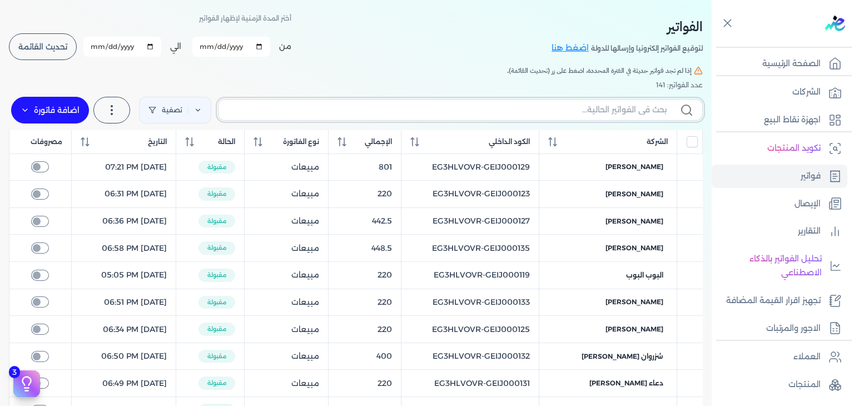
click at [550, 108] on input "text" at bounding box center [446, 110] width 439 height 12
paste input "EG3HLVOVR-GEIJ000184"
type input "EG3HLVOVR-GEIJ000184"
checkbox input "false"
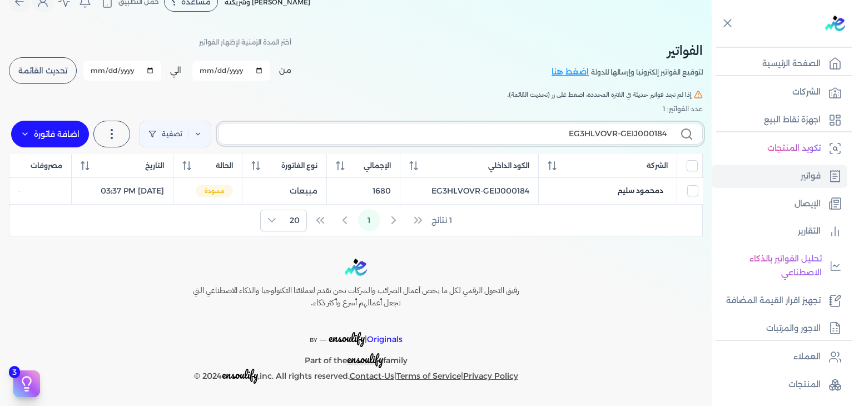
scroll to position [19, 0]
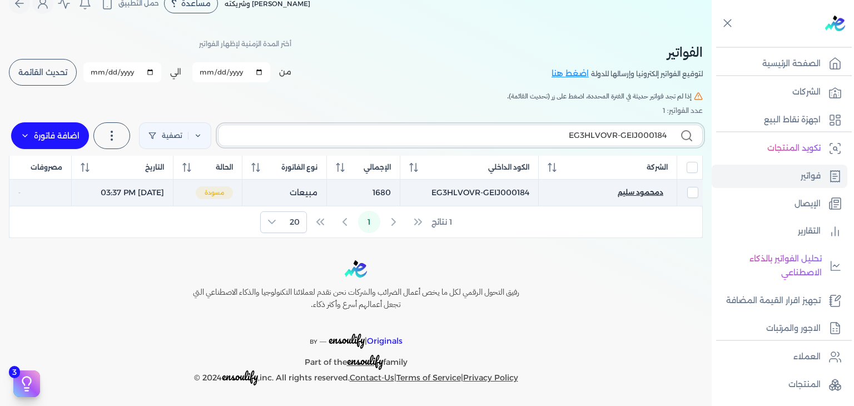
type input "EG3HLVOVR-GEIJ000184"
click at [634, 191] on span "دمحمود سليم" at bounding box center [641, 192] width 46 height 10
select select "EGP"
select select "B"
select select "EGS"
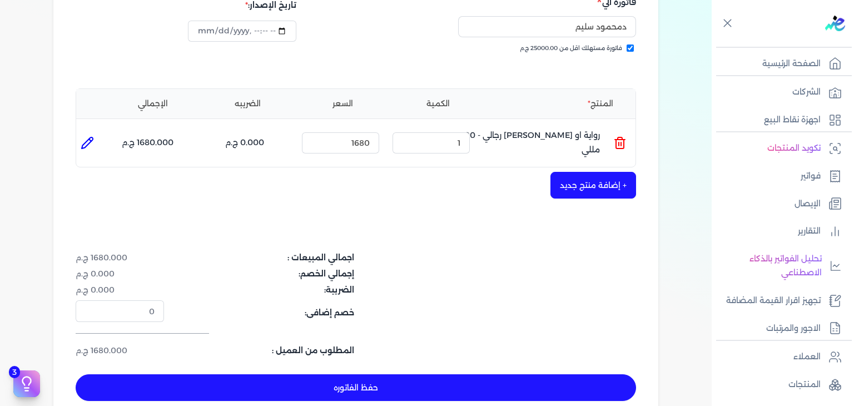
scroll to position [297, 0]
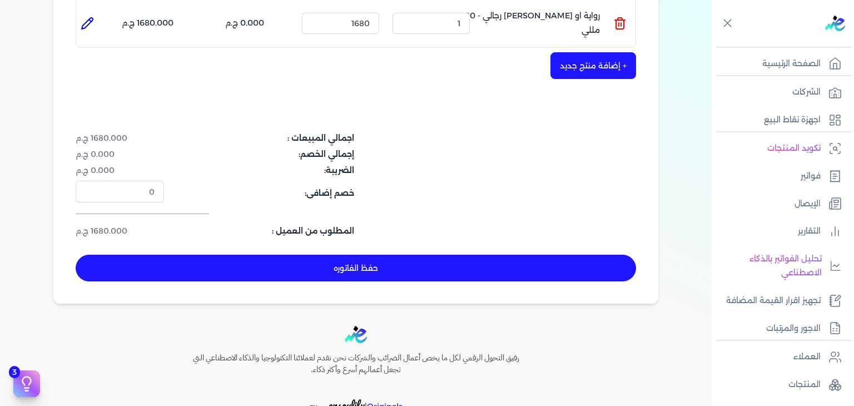
click at [369, 269] on button "حفظ الفاتوره" at bounding box center [356, 268] width 560 height 27
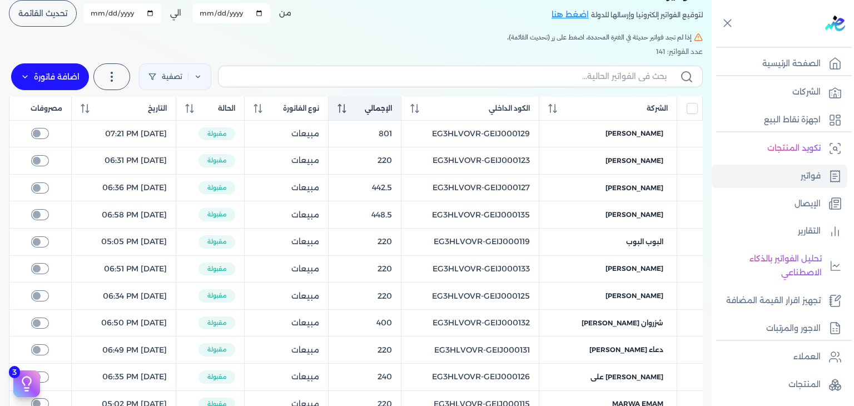
scroll to position [8, 0]
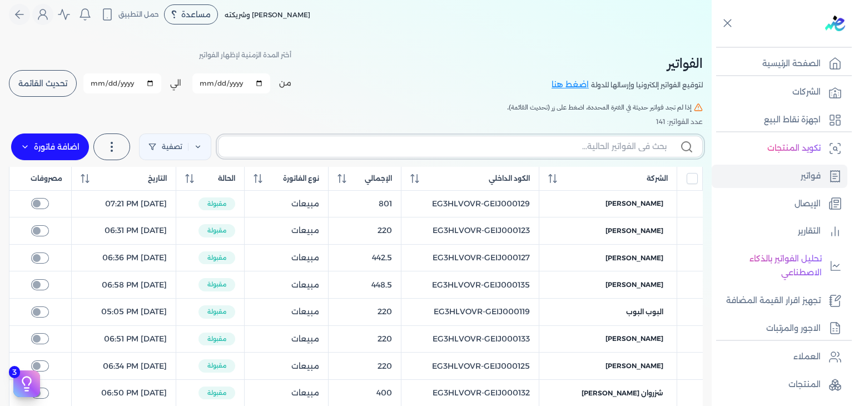
click at [447, 145] on input "text" at bounding box center [446, 147] width 439 height 12
paste input "EG3HLVOVR-GEIJ000185"
type input "EG3HLVOVR-GEIJ000185"
checkbox input "false"
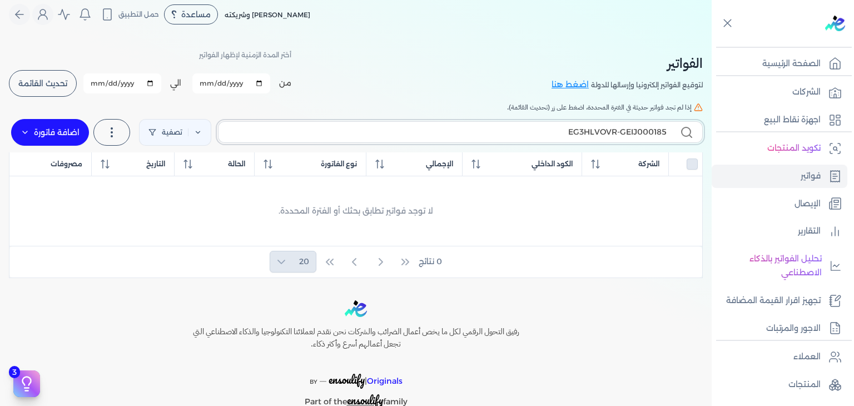
type input "EG3HLVOVR-GEIJ000185"
click at [71, 129] on label "اضافة فاتورة" at bounding box center [50, 132] width 78 height 27
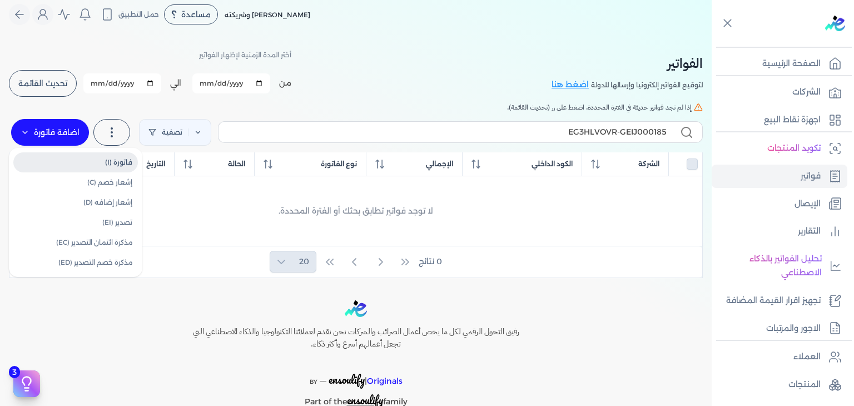
click at [126, 170] on link "فاتورة (I)" at bounding box center [75, 162] width 125 height 20
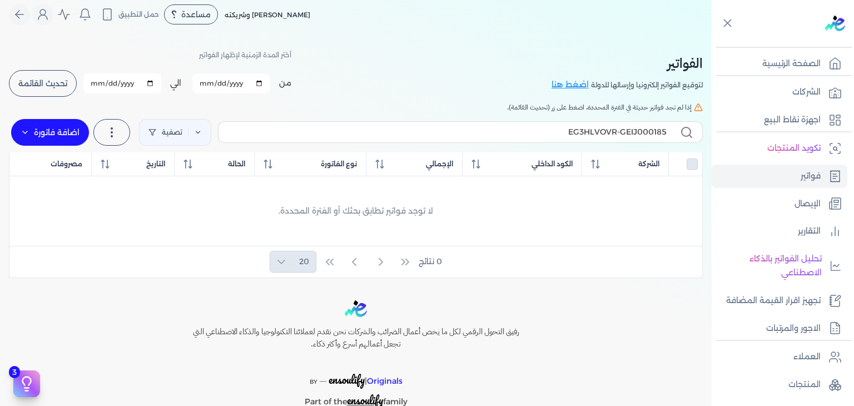
select select "EGP"
select select "B"
select select "EGS"
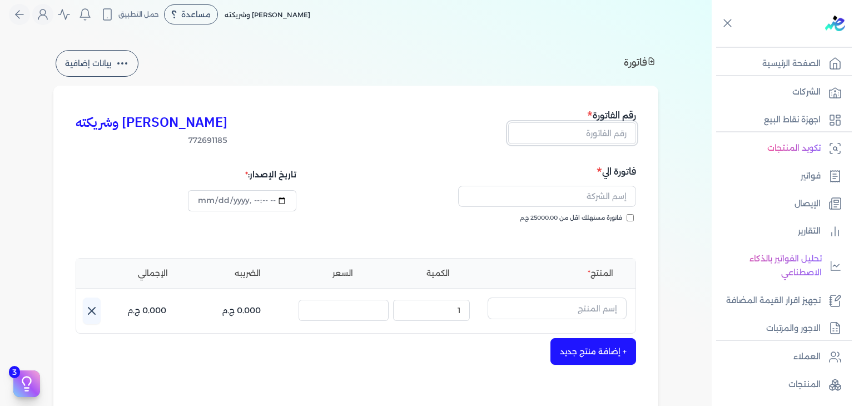
click at [596, 128] on input "text" at bounding box center [572, 132] width 128 height 21
paste input "EG3HLVOVR-GEIJ000185"
type input "EG3HLVOVR-GEIJ000185"
click at [632, 216] on input "فاتورة مستهلك اقل من 25000.00 ج.م" at bounding box center [630, 217] width 7 height 7
checkbox input "true"
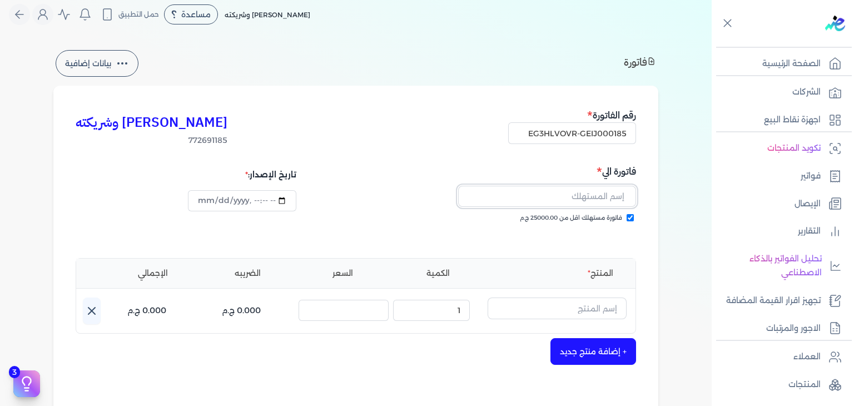
click at [607, 198] on input "text" at bounding box center [547, 196] width 178 height 21
paste input "manal yehia el essawy"
type input "manal yehia el essawy"
click at [568, 306] on input "text" at bounding box center [557, 307] width 139 height 21
paste input "طقم هدايا أرابيا مدام مكون من ( او دي بيرفيوم 100مللي - بودي ميست 100مللي) نسائي"
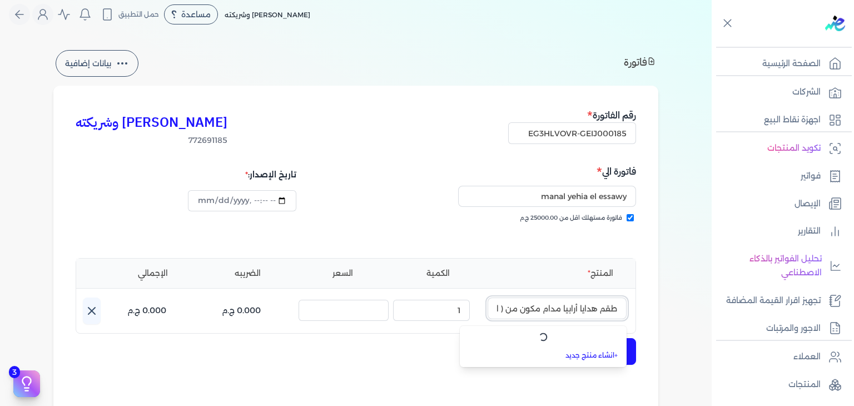
scroll to position [0, -190]
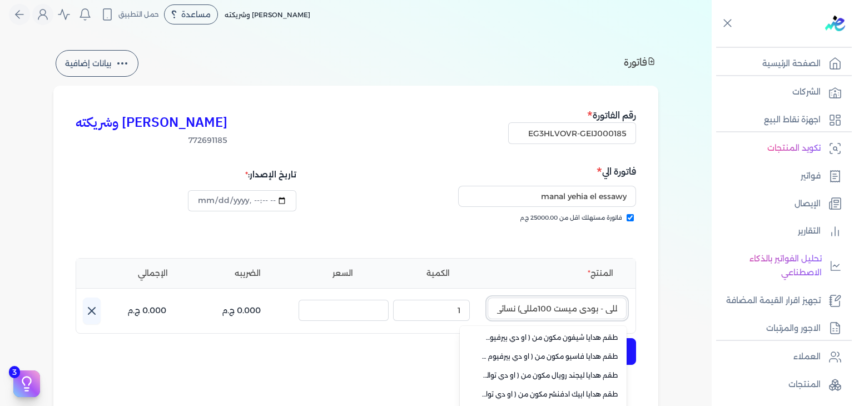
type input "طقم هدايا أرابيا مدام مكون من ( او دي بيرفيوم 100مللي - بودي ميست 100مللي) نسائي"
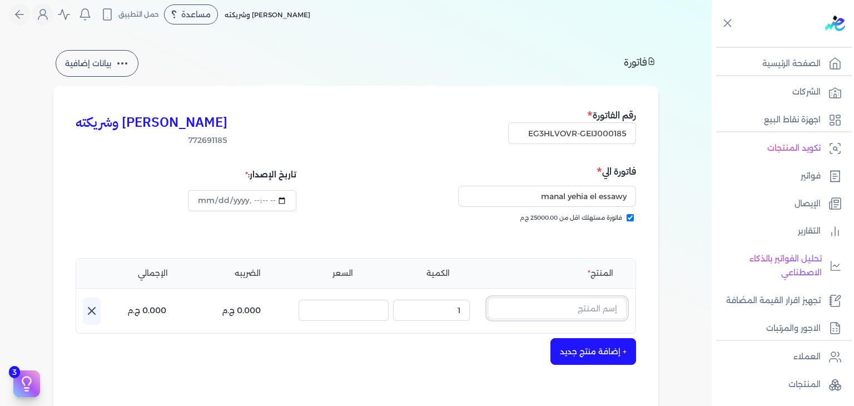
paste input "طقم هدايا أرابيا مدام مكون من ( او دي بيرفيوم 100مللي - بودي ميست 100مللي) نسائي"
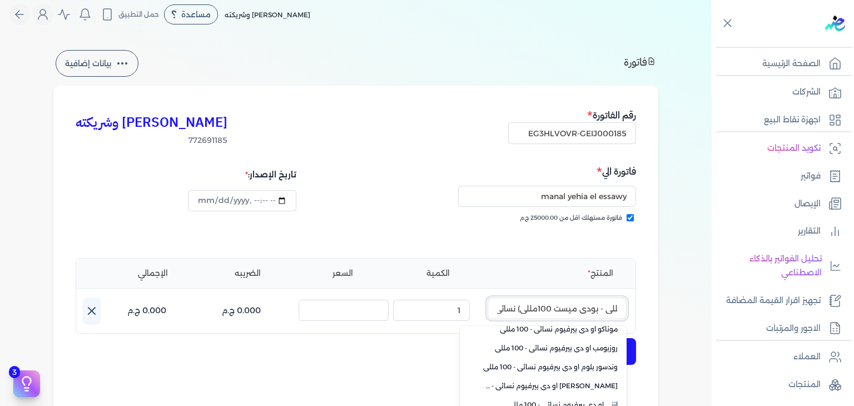
scroll to position [268, 0]
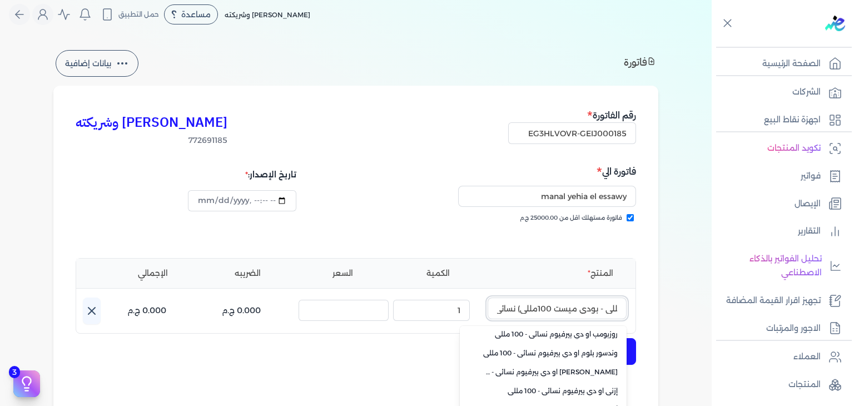
type input "طقم هدايا أرابيا مدام مكون من ( او دي بيرفيوم 100مللي - بودي ميست 100مللي) نسائي"
type input "2025-10-11T15:41:38"
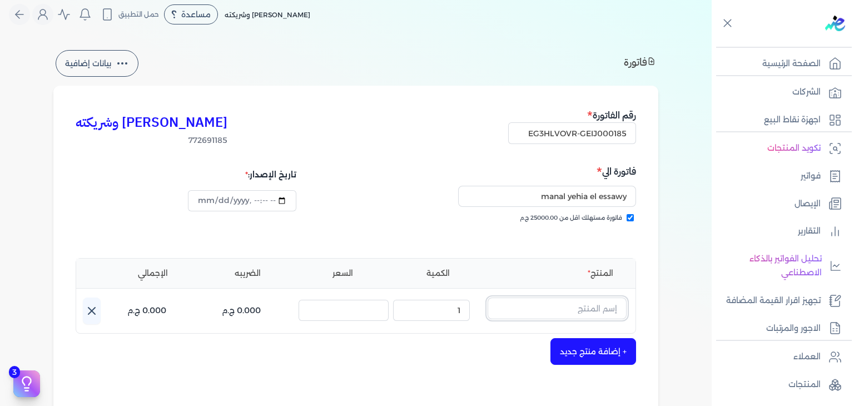
paste input "طقم هدايا أرابيا مدام"
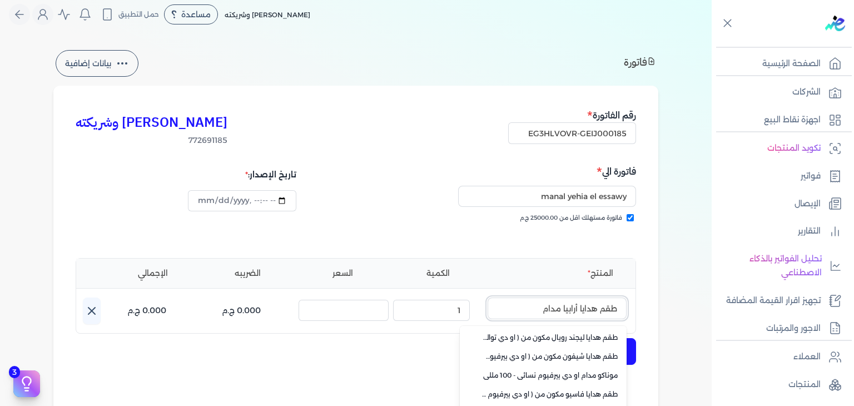
type input "طقم هدايا أرابيا مدام"
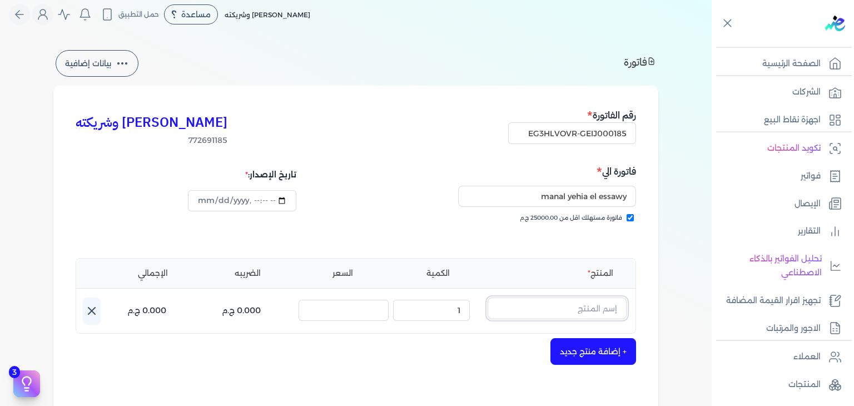
paste input "طقم هدايا أرابيا مدام مكون من ( او دي بيرفيوم 100مللي - بودي ميست 100مللي) نسائي"
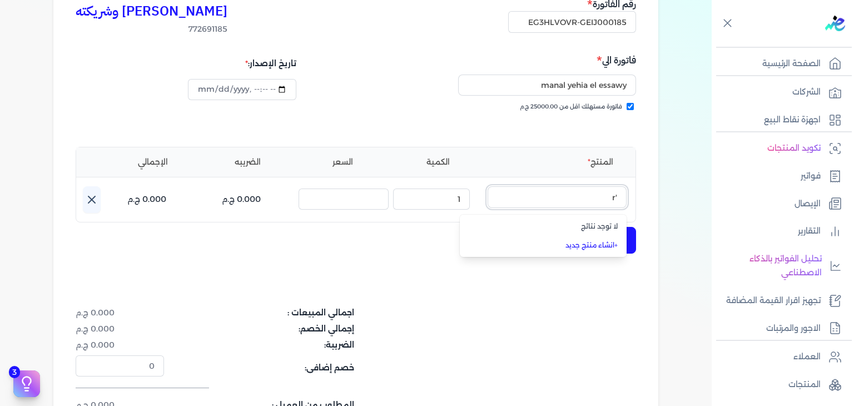
type input "'"
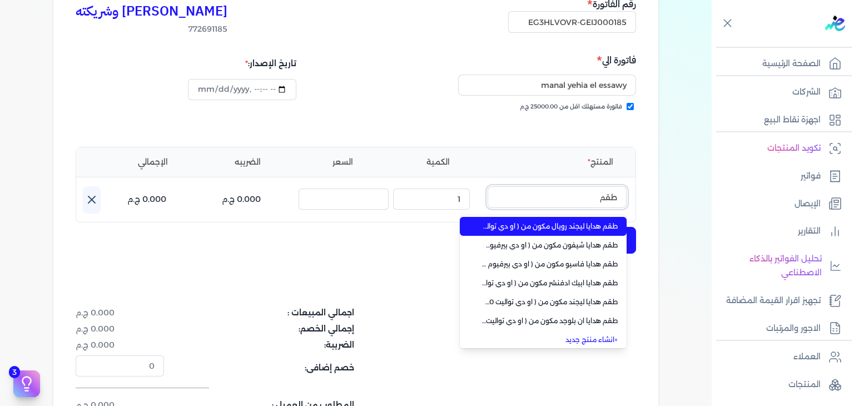
click at [488, 186] on button "طقم" at bounding box center [557, 199] width 139 height 26
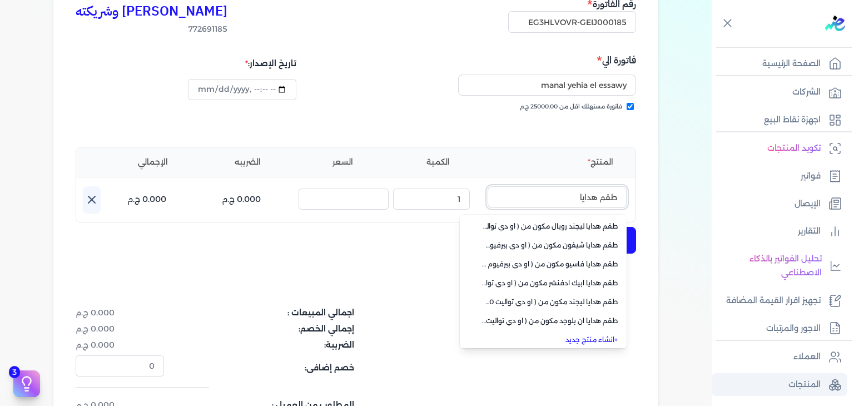
type input "طقم هدايا"
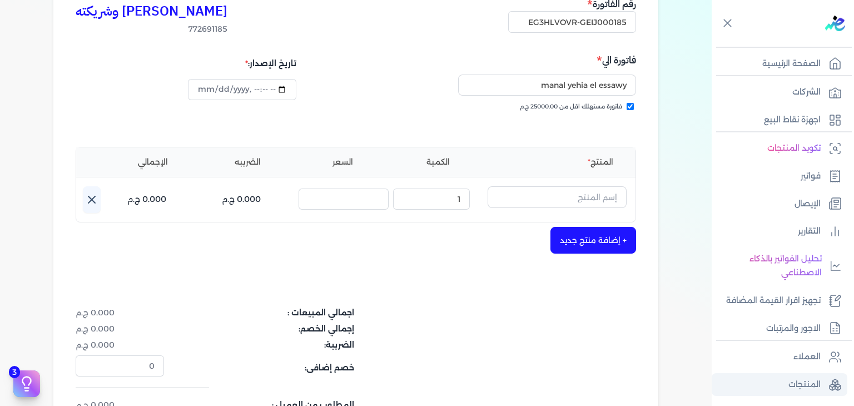
click at [797, 380] on p "المنتجات" at bounding box center [804, 384] width 32 height 14
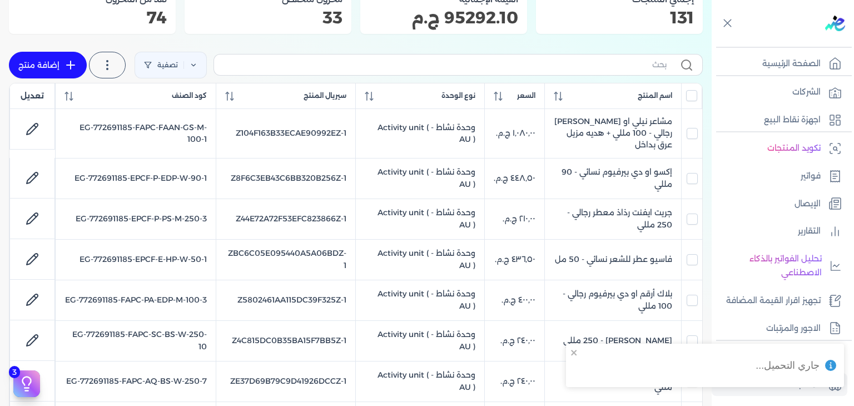
scroll to position [108, 0]
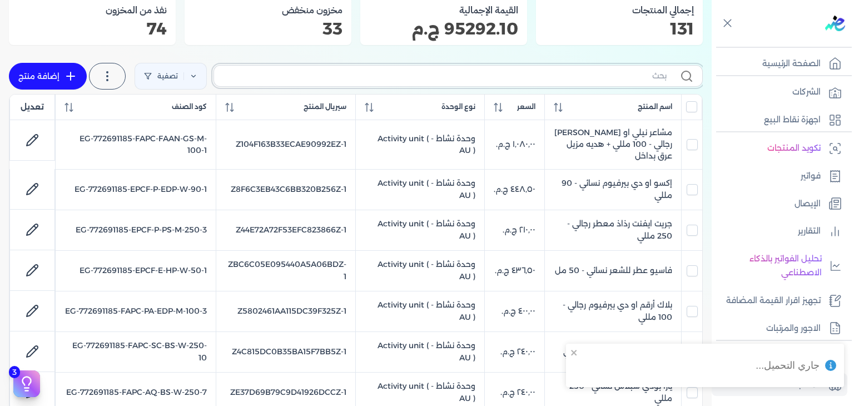
click at [592, 73] on input "text" at bounding box center [445, 76] width 444 height 12
paste input "طقم هدايا أرابيا مدام مكون من ( او دي بيرفيوم 100مللي - بودي ميست 100مللي) نسائي"
type input "طقم هدايا أرابيا مدام مكون من ( او دي بيرفيوم 100مللي - بودي ميست 100مللي) نسائي"
checkbox input "false"
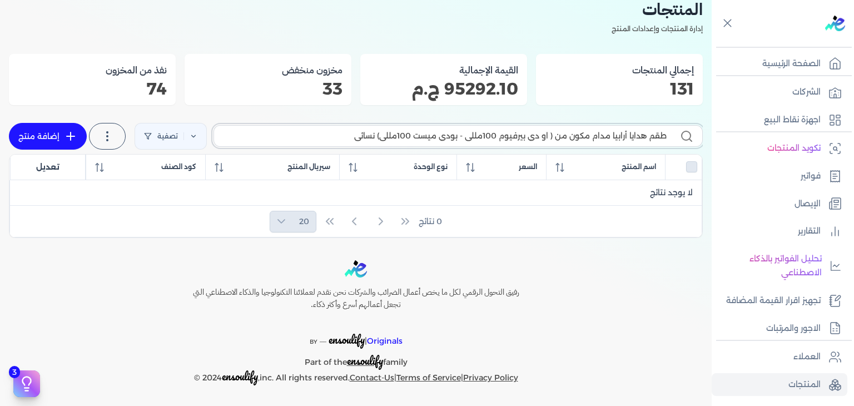
click at [614, 140] on input "طقم هدايا أرابيا مدام مكون من ( او دي بيرفيوم 100مللي - بودي ميست 100مللي) نسائي" at bounding box center [445, 136] width 444 height 12
paste input "EG-772691185-LCH-GS-EDP-RFM-1"
type input "EG-772691185-LCH-GS-EDP-RFM-1"
click at [76, 143] on link "إضافة منتج" at bounding box center [48, 136] width 78 height 27
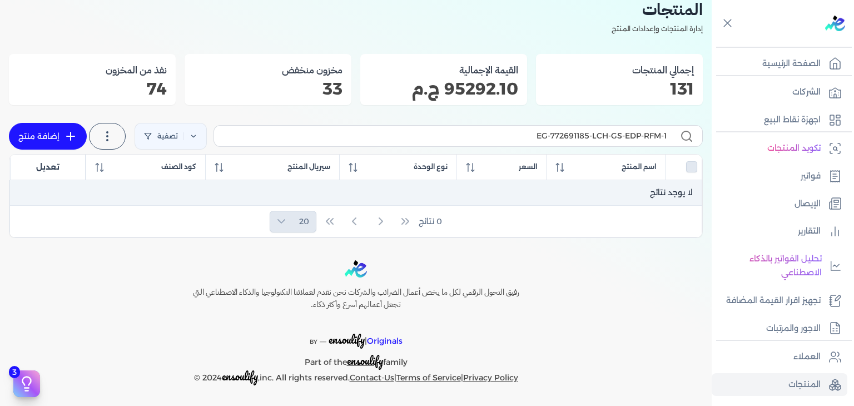
select select "EGS"
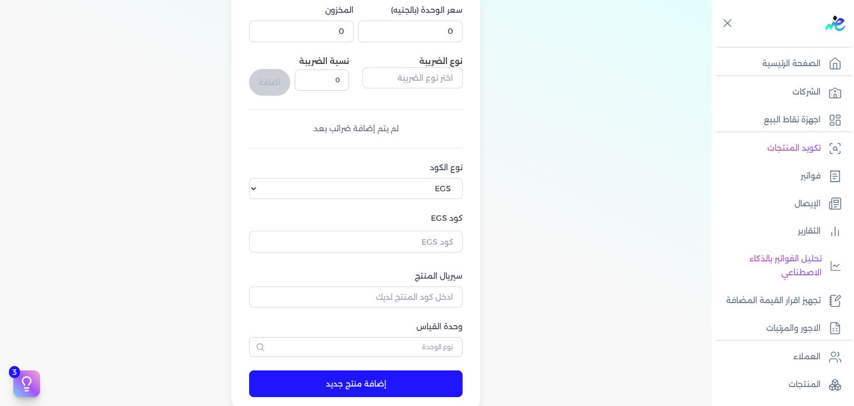
scroll to position [367, 0]
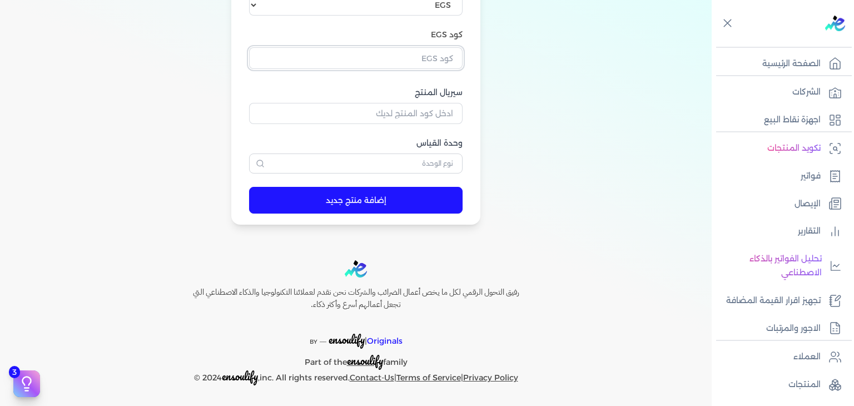
click at [430, 60] on input "text" at bounding box center [355, 57] width 213 height 21
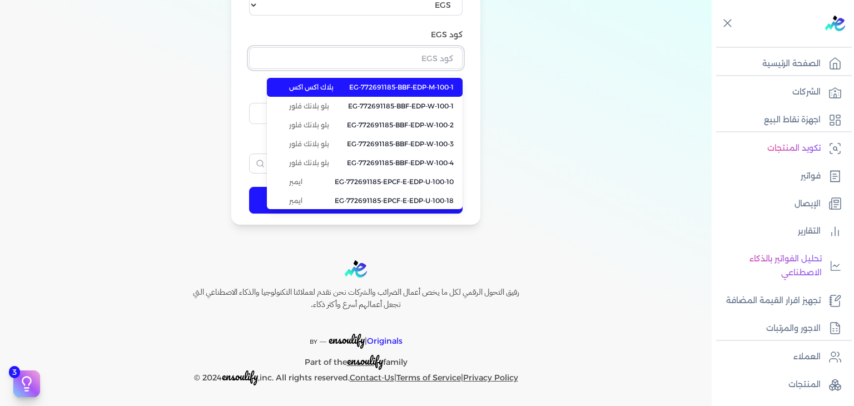
paste input "EG-772691185-LCH-GS-EDP-RFM-1"
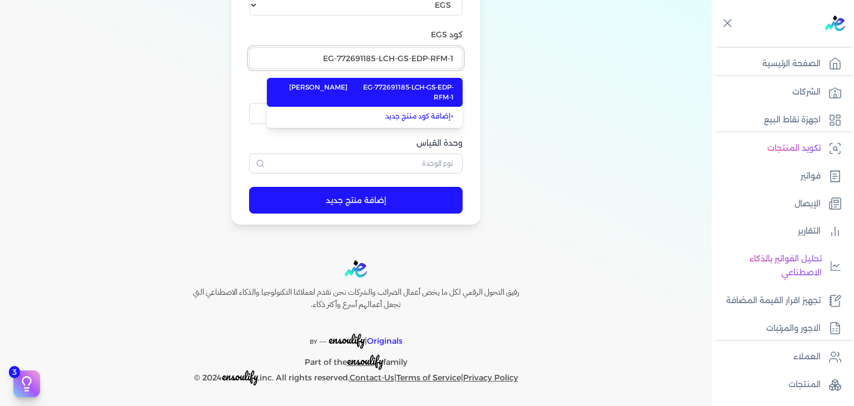
type input "EG-772691185-LCH-GS-EDP-RFM-1"
click at [428, 88] on span "EG-772691185-LCH-GS-EDP-RFM-1" at bounding box center [401, 92] width 105 height 20
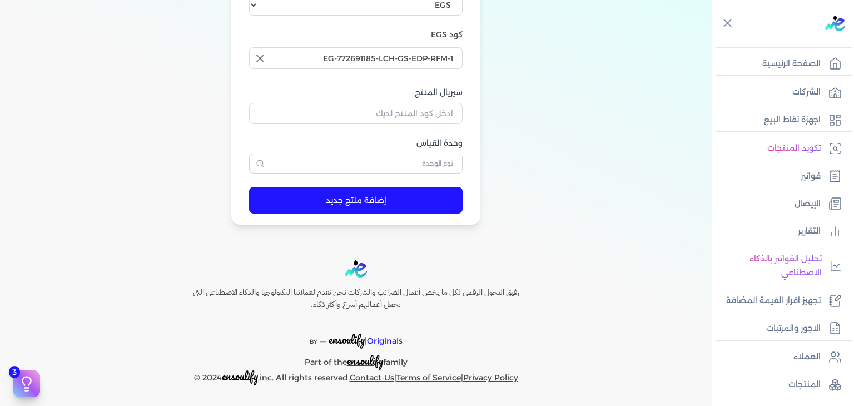
click at [441, 172] on input "text" at bounding box center [355, 163] width 213 height 20
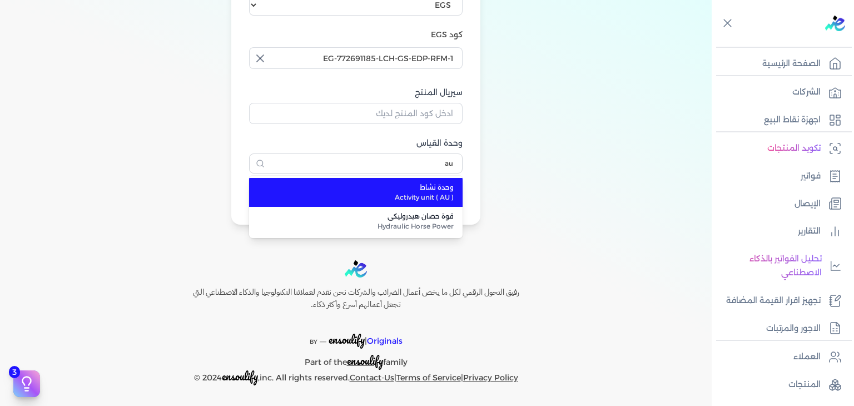
click at [411, 190] on span "وحدة نشاط" at bounding box center [362, 187] width 182 height 10
type input "وحدة نشاط"
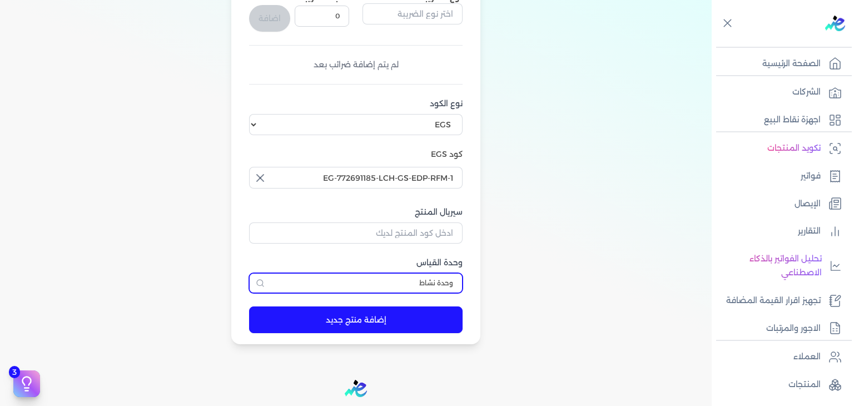
scroll to position [145, 0]
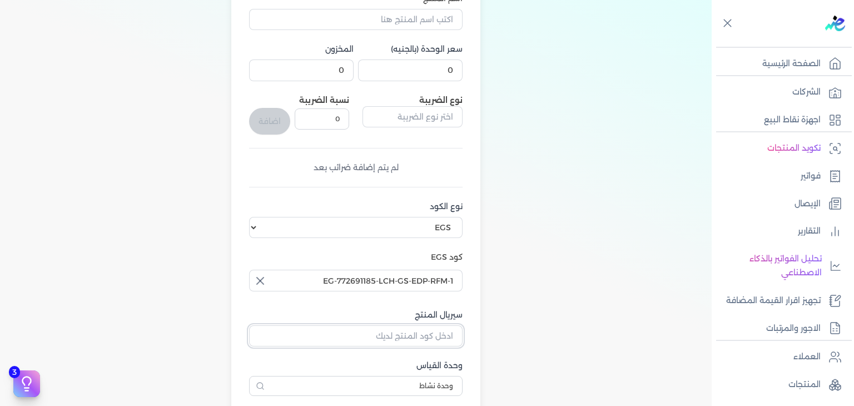
click at [435, 336] on input "سيريال المنتج" at bounding box center [355, 335] width 213 height 21
paste input "Z2DF9DBBAE377D15C5A3CZ-1"
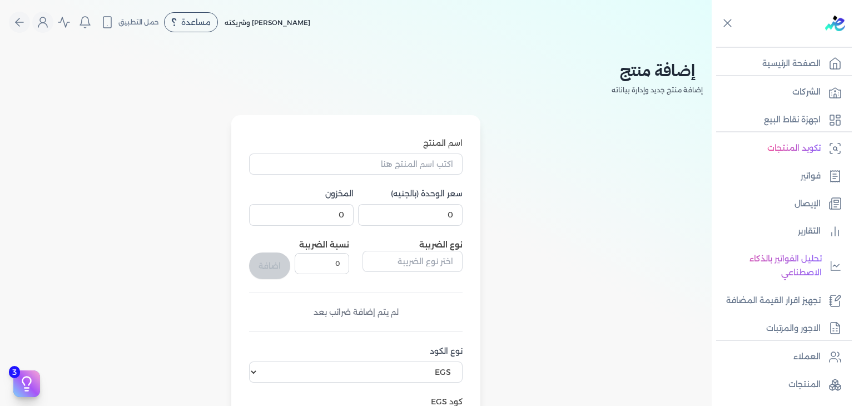
type input "Z2DF9DBBAE377D15C5A3CZ-1"
drag, startPoint x: 403, startPoint y: 165, endPoint x: 413, endPoint y: 173, distance: 13.4
click at [403, 165] on input "اسم المنتج" at bounding box center [355, 163] width 213 height 21
paste input "طقم هدايا أرابيا مدام مكون من ( او دي بيرفيوم 100مللي - بودي ميست 100مللي) نسائي"
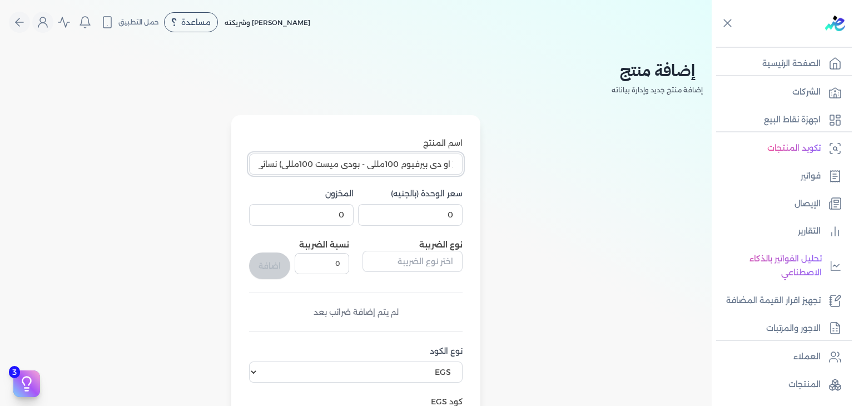
type input "طقم هدايا أرابيا مدام مكون من ( او دي بيرفيوم 100مللي - بودي ميست 100مللي) نسائي"
click at [438, 215] on input "0" at bounding box center [410, 214] width 105 height 21
paste input "1455"
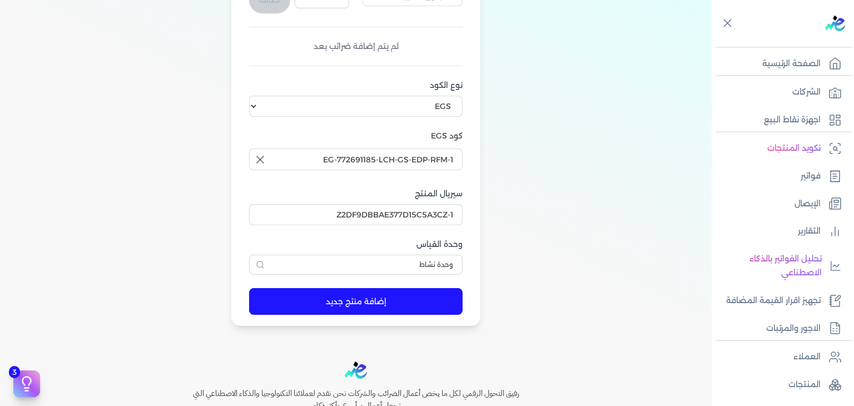
scroll to position [334, 0]
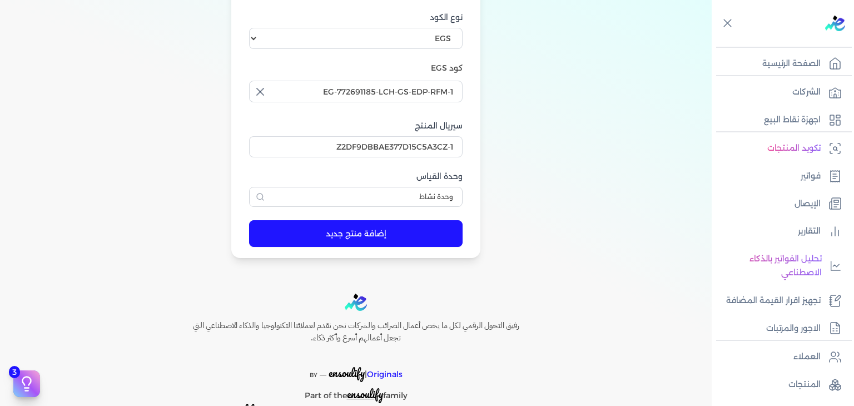
type input "1455"
click at [391, 236] on button "إضافة منتج جديد" at bounding box center [355, 233] width 213 height 27
click at [807, 181] on p "فواتير" at bounding box center [811, 176] width 20 height 14
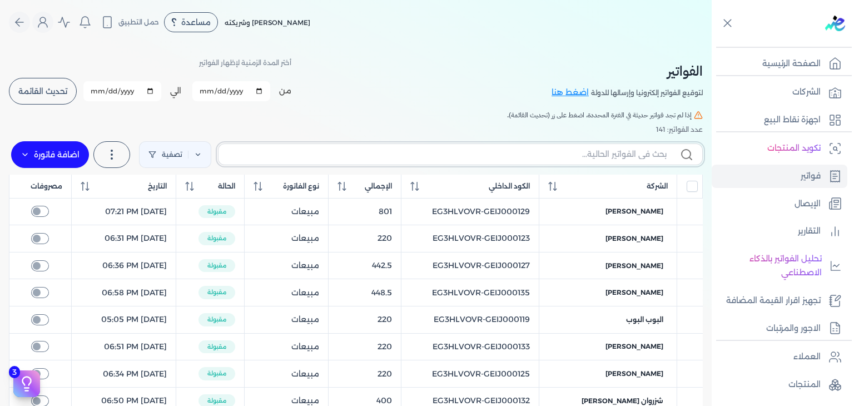
click at [587, 156] on input "text" at bounding box center [446, 154] width 439 height 12
paste input "1455"
type input "1455"
checkbox input "false"
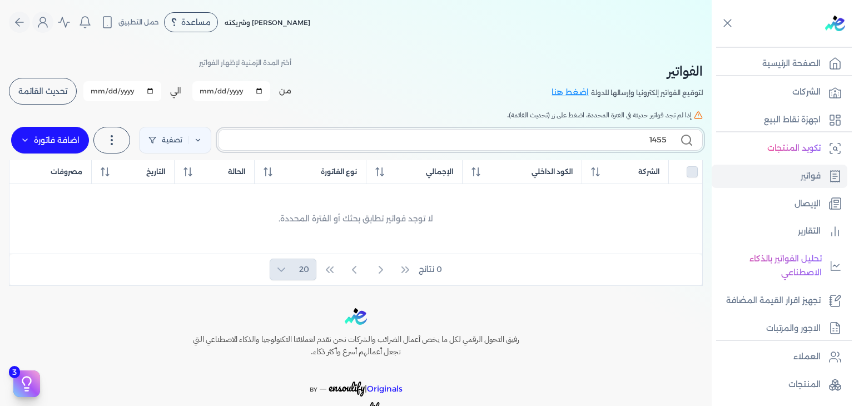
paste input "EG3HLVOVR-GEIJ00018"
type input "EG3HLVOVR-GEIJ000185"
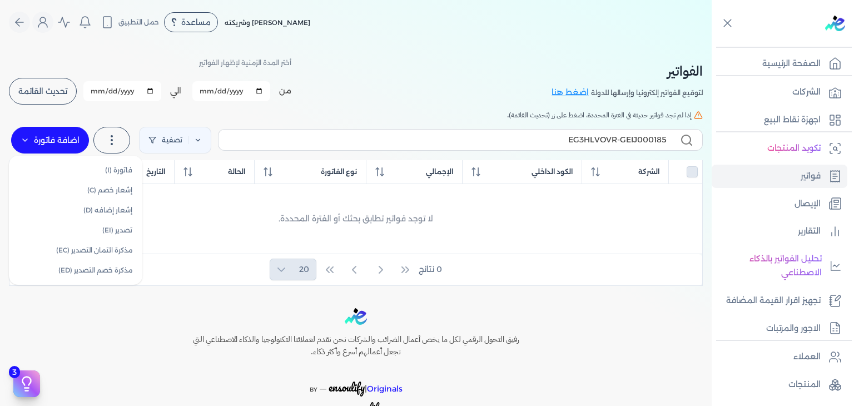
click at [74, 150] on label "اضافة فاتورة" at bounding box center [50, 140] width 78 height 27
click at [97, 166] on link "فاتورة (I)" at bounding box center [75, 170] width 125 height 20
select select "EGP"
select select "B"
select select "EGS"
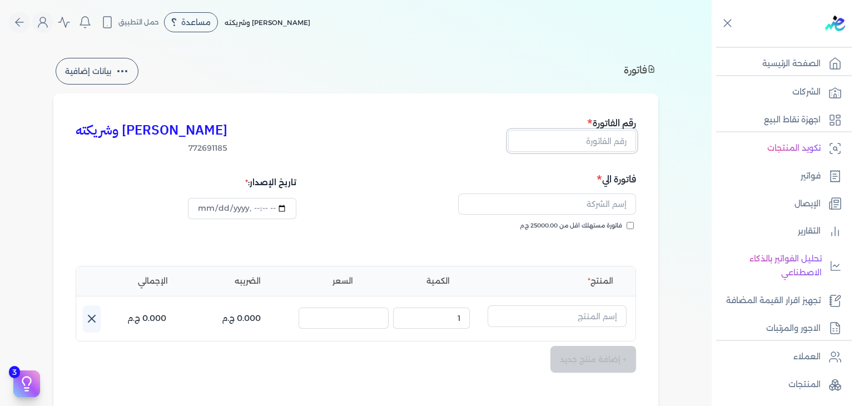
click at [609, 148] on input "text" at bounding box center [572, 140] width 128 height 21
paste input "EG3HLVOVR-GEIJ000185"
type input "EG3HLVOVR-GEIJ000185"
click at [629, 226] on input "فاتورة مستهلك اقل من 25000.00 ج.م" at bounding box center [630, 225] width 7 height 7
checkbox input "true"
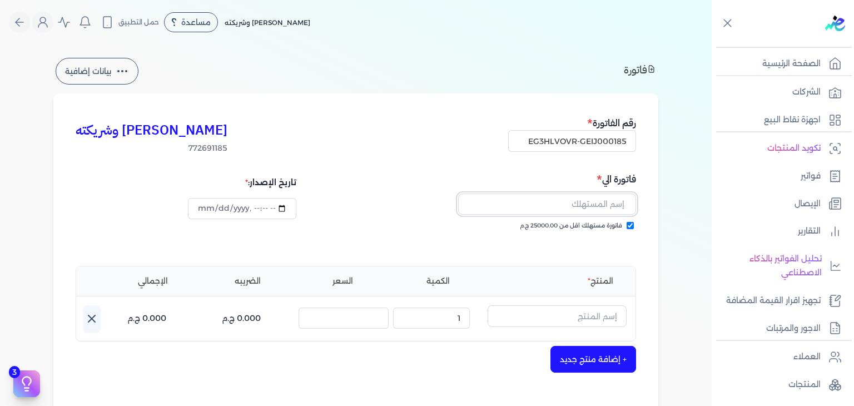
click at [607, 211] on input "text" at bounding box center [547, 203] width 178 height 21
paste input "manal yehia el essawy"
type input "manal yehia el essawy"
click at [567, 316] on input "text" at bounding box center [557, 315] width 139 height 21
paste input "طقم هدايا أرابيا مدام مكون من ( او دي بيرفيوم 100مللي - بودي ميست 100مللي) نسائي"
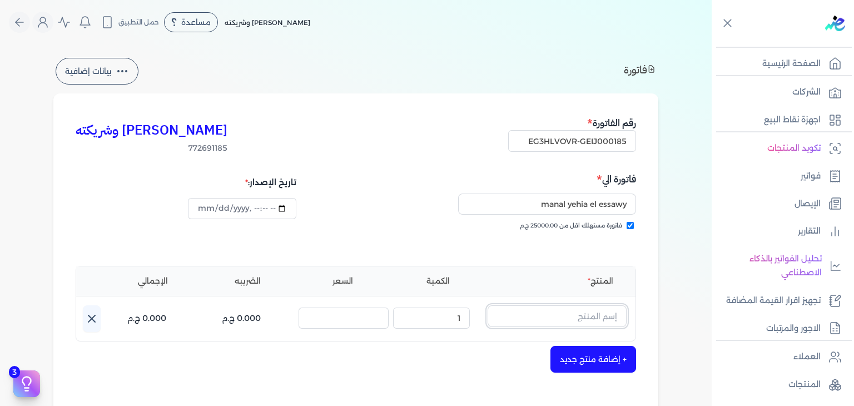
type input "طقم هدايا أرابيا مدام مكون من ( او دي بيرفيوم 100مللي - بودي ميست 100مللي) نسائي"
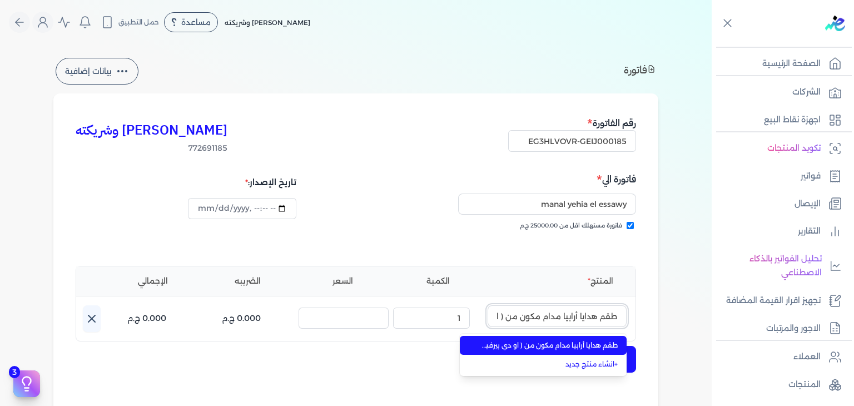
scroll to position [0, -190]
click at [565, 344] on span "طقم هدايا أرابيا مدام مكون من ( او دي بيرفيوم 100مللي - بودي ميست 100مللي) نسائي" at bounding box center [550, 345] width 136 height 10
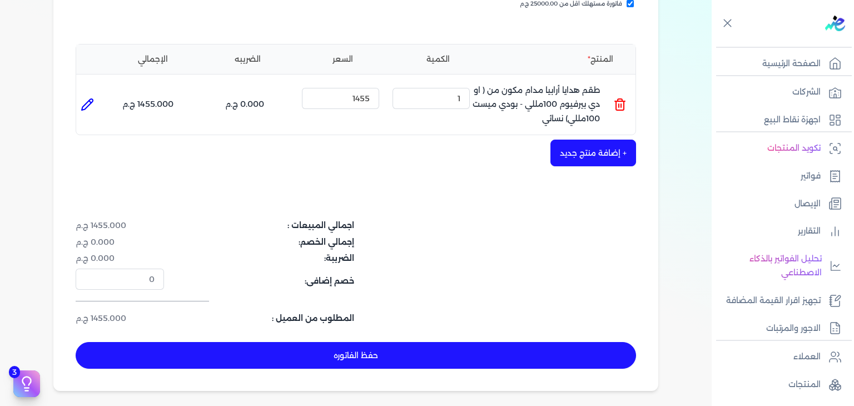
scroll to position [334, 0]
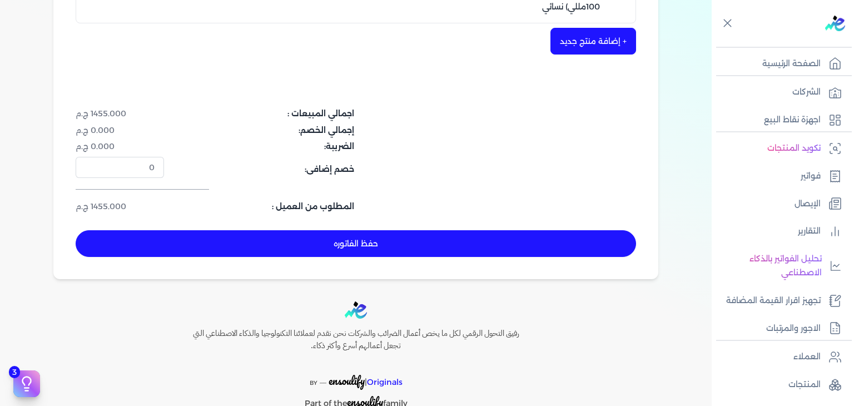
drag, startPoint x: 456, startPoint y: 253, endPoint x: 572, endPoint y: 301, distance: 125.1
click at [458, 254] on button "حفظ الفاتوره" at bounding box center [356, 243] width 560 height 27
type input "[DATE]"
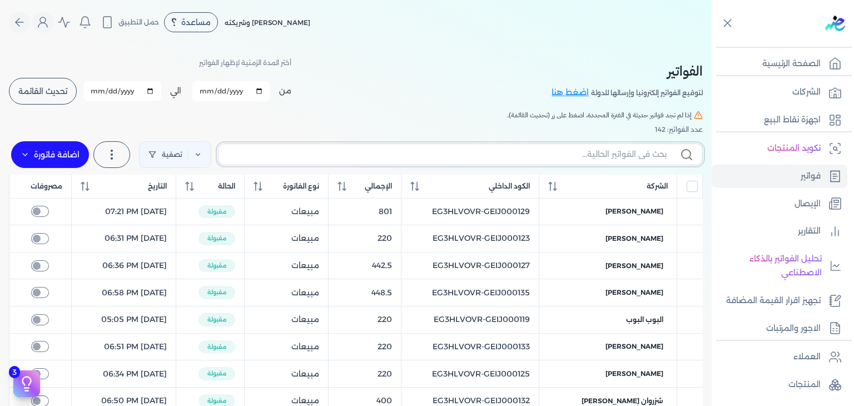
click at [568, 153] on input "text" at bounding box center [446, 154] width 439 height 12
paste input "EG3HLVOVR-GEIJ000185"
type input "EG3HLVOVR-GEIJ000185"
checkbox input "false"
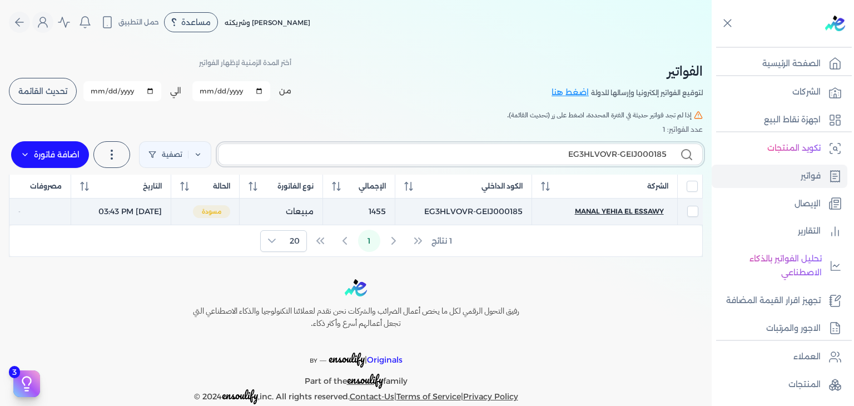
type input "EG3HLVOVR-GEIJ000185"
click at [605, 207] on span "manal yehia el essawy" at bounding box center [619, 211] width 89 height 10
select select "EGP"
select select "B"
select select "EGS"
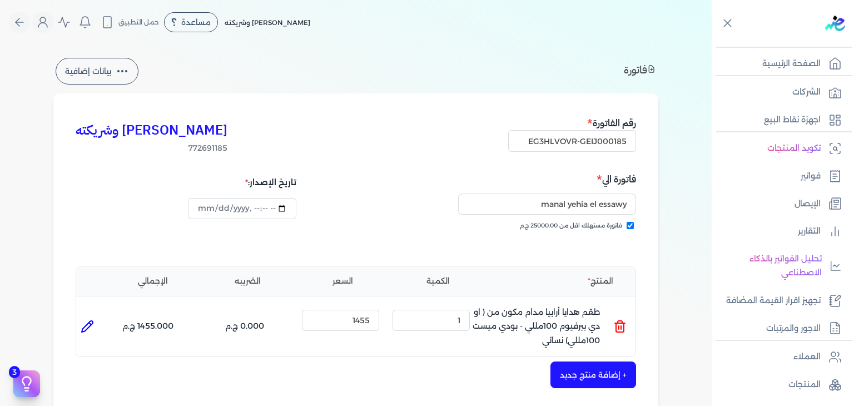
scroll to position [334, 0]
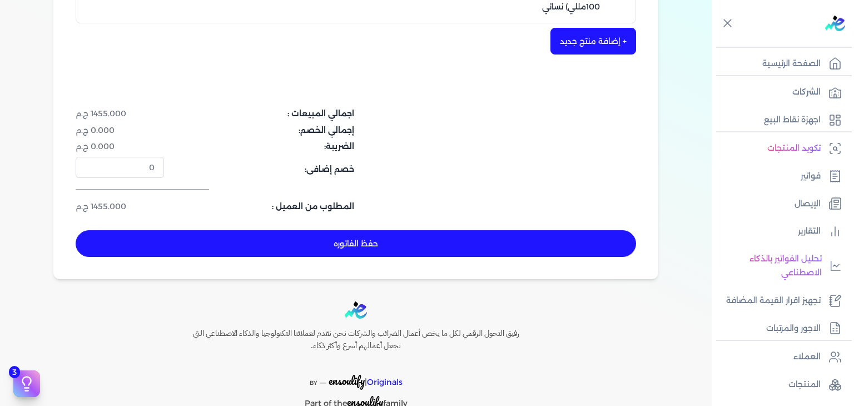
click at [461, 247] on button "حفظ الفاتوره" at bounding box center [356, 243] width 560 height 27
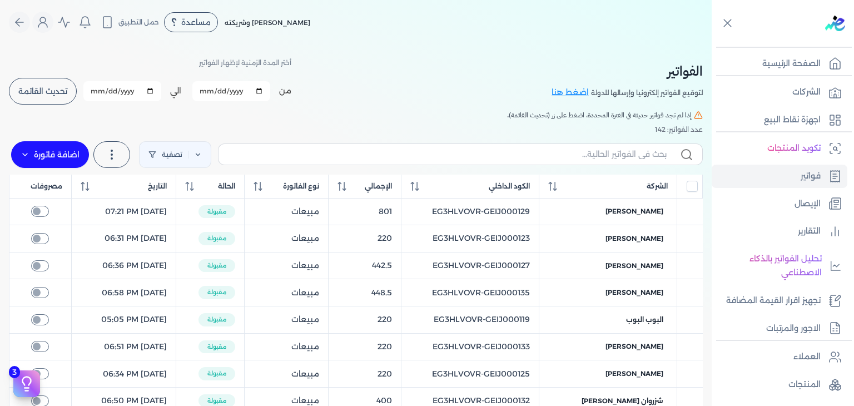
click at [302, 145] on label at bounding box center [460, 153] width 485 height 21
click at [302, 148] on input "text" at bounding box center [446, 154] width 439 height 12
paste input "EG3HLVOVR-GEIJ000186"
type input "EG3HLVOVR-GEIJ000186"
checkbox input "false"
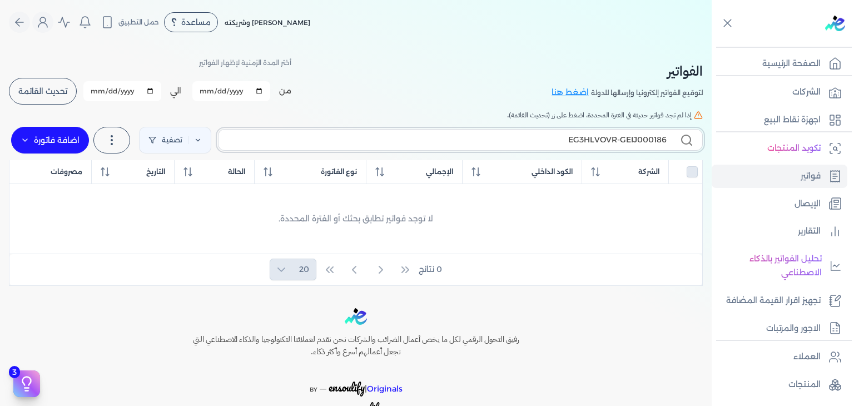
type input "EG3HLVOVR-GEIJ000186"
click at [58, 141] on label "اضافة فاتورة" at bounding box center [50, 140] width 78 height 27
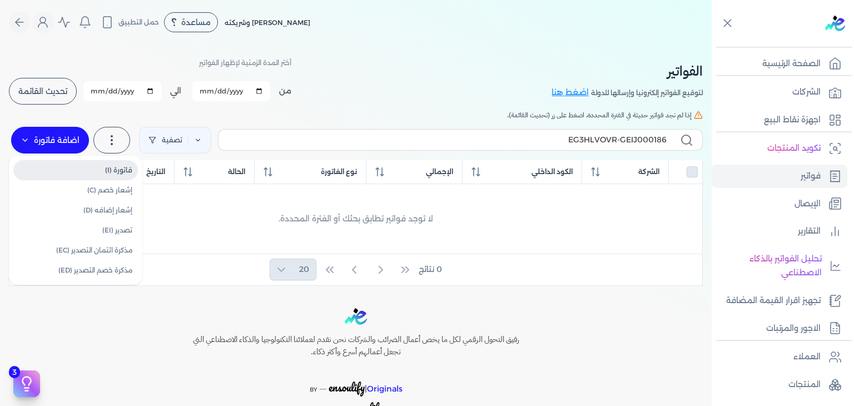
click at [96, 175] on link "فاتورة (I)" at bounding box center [75, 170] width 125 height 20
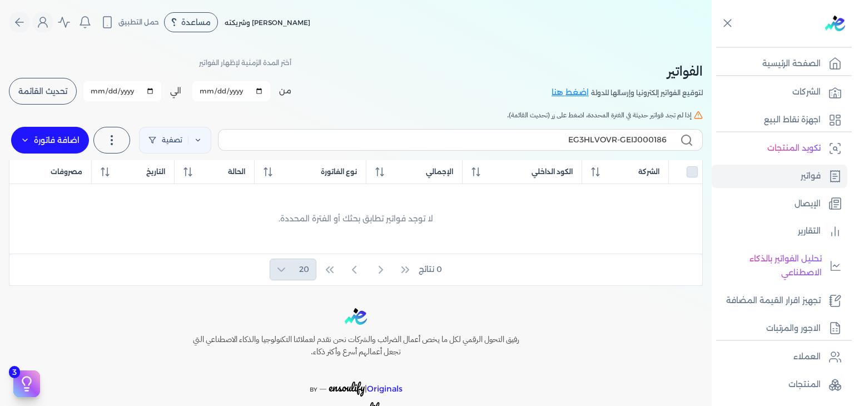
select select "EGP"
select select "B"
select select "EGS"
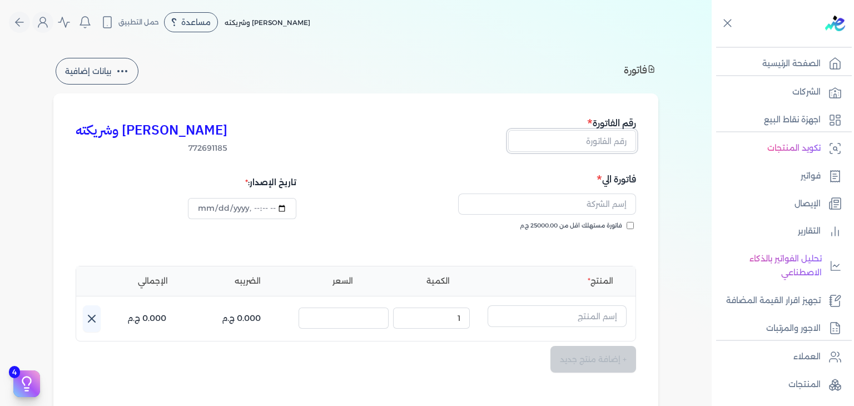
click at [605, 141] on input "text" at bounding box center [572, 140] width 128 height 21
paste input "EG3HLVOVR-GEIJ000186"
type input "EG3HLVOVR-GEIJ000186"
click at [631, 222] on input "فاتورة مستهلك اقل من 25000.00 ج.م" at bounding box center [630, 225] width 7 height 7
checkbox input "true"
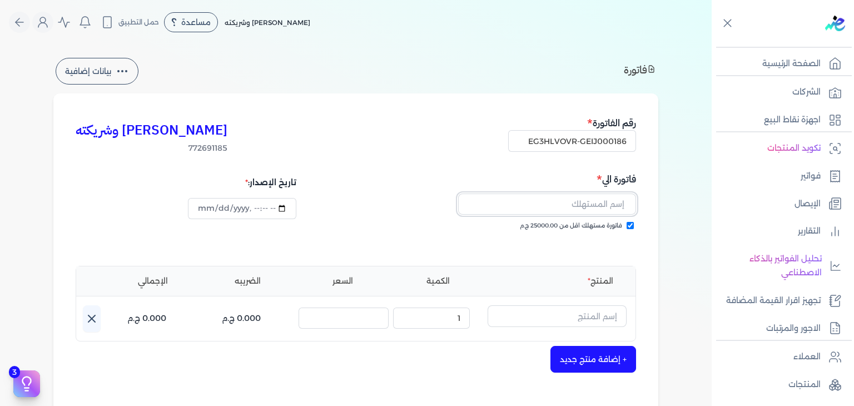
click at [608, 211] on input "text" at bounding box center [547, 203] width 178 height 21
paste input "[PERSON_NAME]"
type input "[PERSON_NAME]"
click at [567, 314] on input "text" at bounding box center [557, 315] width 139 height 21
paste input "رقم. 230 او دي بيرفيوم نسائي - 100 مللي"
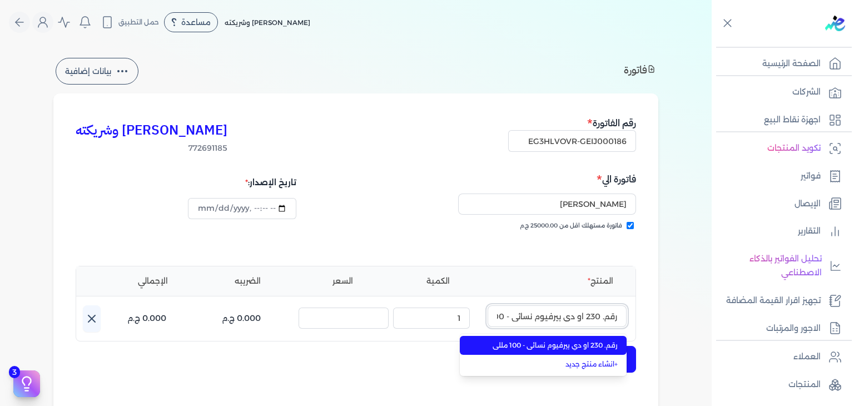
scroll to position [0, -26]
type input "رقم. 230 او دي بيرفيوم نسائي - 100 مللي"
click at [547, 344] on span "رقم. 230 او دي بيرفيوم نسائي - 100 مللي" at bounding box center [550, 345] width 136 height 10
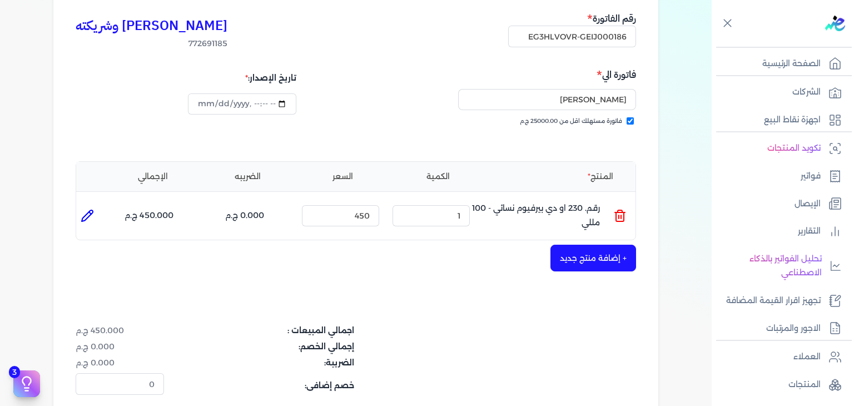
scroll to position [222, 0]
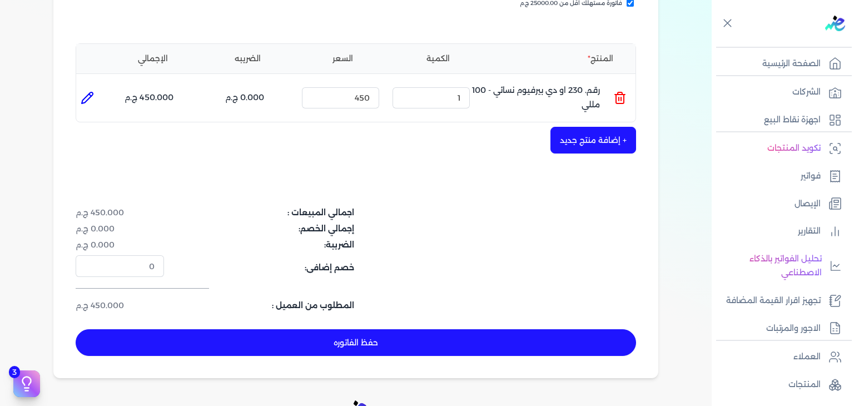
click at [527, 353] on button "حفظ الفاتوره" at bounding box center [356, 342] width 560 height 27
type input "[DATE]"
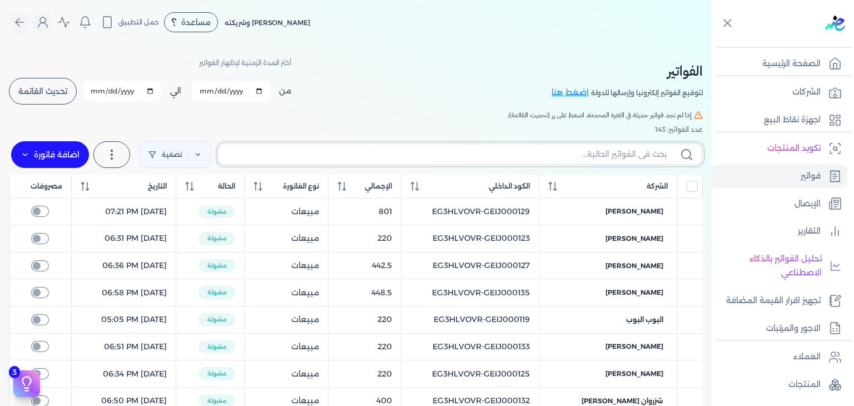
click at [552, 153] on input "text" at bounding box center [446, 154] width 439 height 12
paste input "EG3HLVOVR-GEIJ000186"
type input "EG3HLVOVR-GEIJ000186"
checkbox input "false"
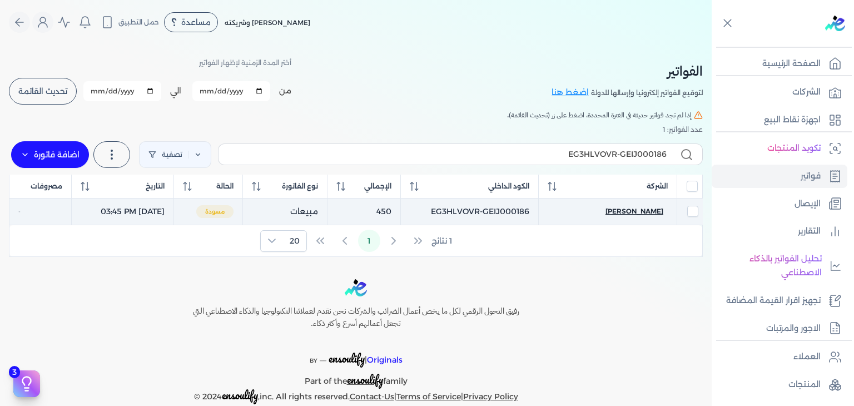
click at [632, 213] on span "[PERSON_NAME]" at bounding box center [634, 211] width 58 height 10
select select "EGP"
select select "B"
select select "EGS"
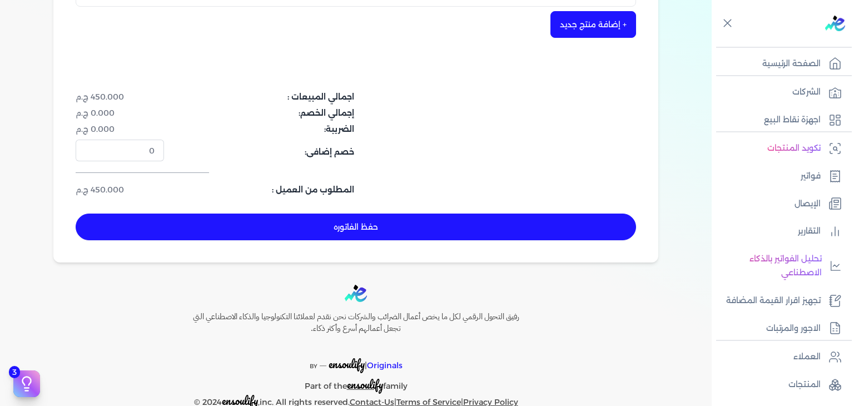
scroll to position [362, 0]
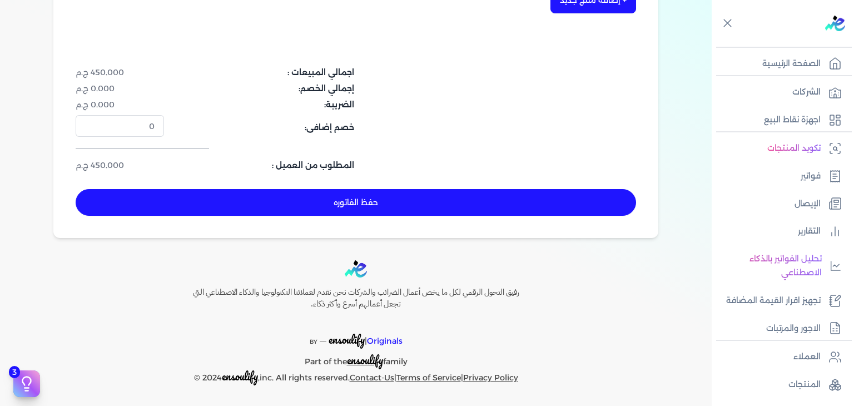
click at [465, 212] on button "حفظ الفاتوره" at bounding box center [356, 202] width 560 height 27
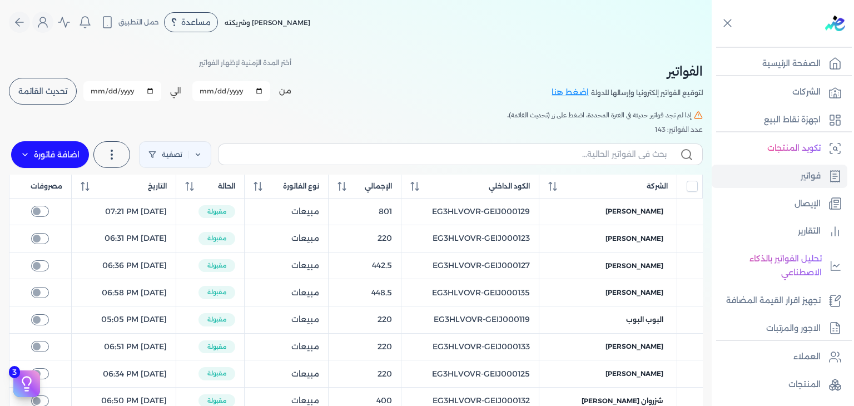
click at [210, 92] on input "[DATE]" at bounding box center [231, 91] width 78 height 20
type input "[DATE]"
click at [100, 88] on input "2025-10-31" at bounding box center [122, 91] width 78 height 20
click at [61, 103] on button "تحديث القائمة" at bounding box center [43, 91] width 68 height 27
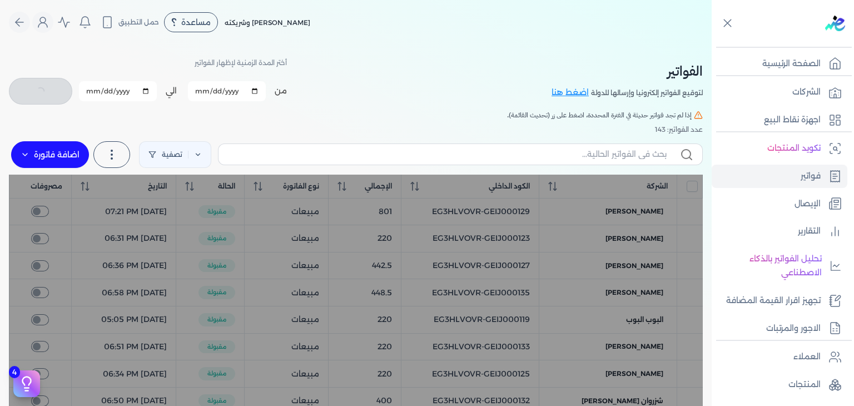
checkbox input "false"
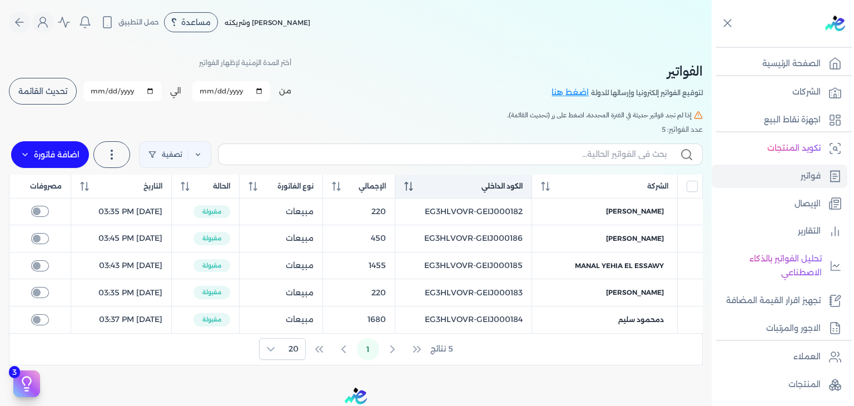
drag, startPoint x: 431, startPoint y: 187, endPoint x: 438, endPoint y: 190, distance: 7.2
click at [437, 190] on div "الكود الداخلي" at bounding box center [463, 186] width 118 height 10
click at [431, 192] on th "الكود الداخلي" at bounding box center [463, 187] width 137 height 24
click at [97, 92] on input "2025-10-31" at bounding box center [122, 91] width 78 height 20
type input "2025-10-10"
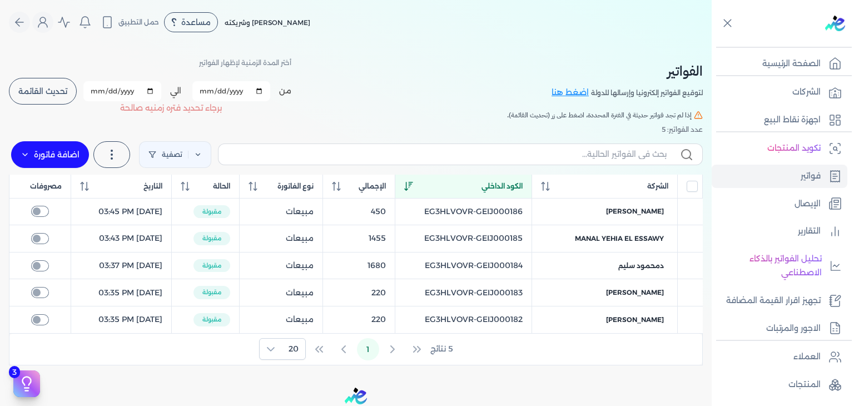
click at [205, 85] on input "[DATE]" at bounding box center [231, 91] width 78 height 20
type input "2025-10-10"
drag, startPoint x: 56, startPoint y: 93, endPoint x: 91, endPoint y: 118, distance: 42.9
click at [56, 92] on span "تحديث القائمة" at bounding box center [42, 91] width 49 height 8
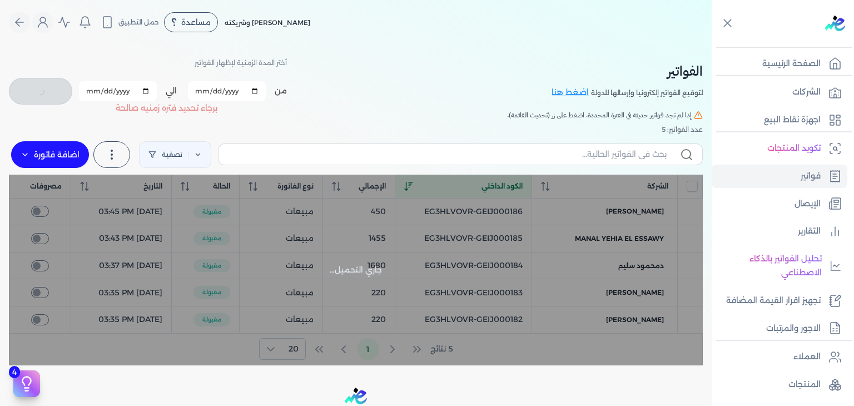
checkbox input "false"
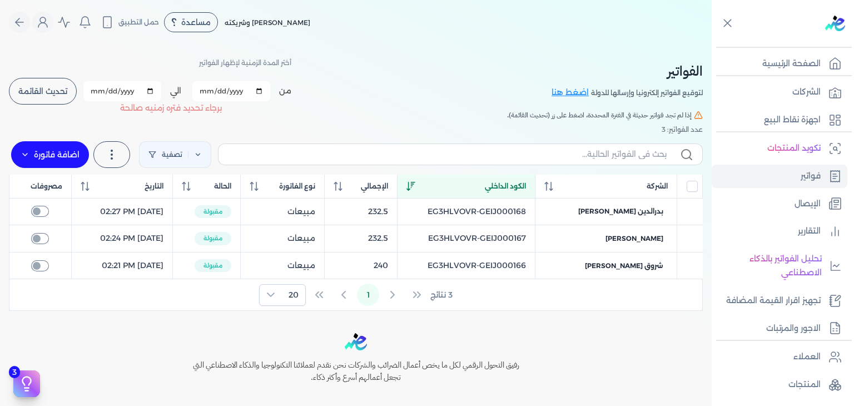
click at [528, 265] on table "الشركة الكود الداخلي الإجمالي نوع الفاتورة الحالة التاريخ مصروفات بدرالدين سليم…" at bounding box center [356, 227] width 694 height 105
click at [529, 265] on table "الشركة الكود الداخلي الإجمالي نوع الفاتورة الحالة التاريخ مصروفات بدرالدين سليم…" at bounding box center [356, 227] width 694 height 105
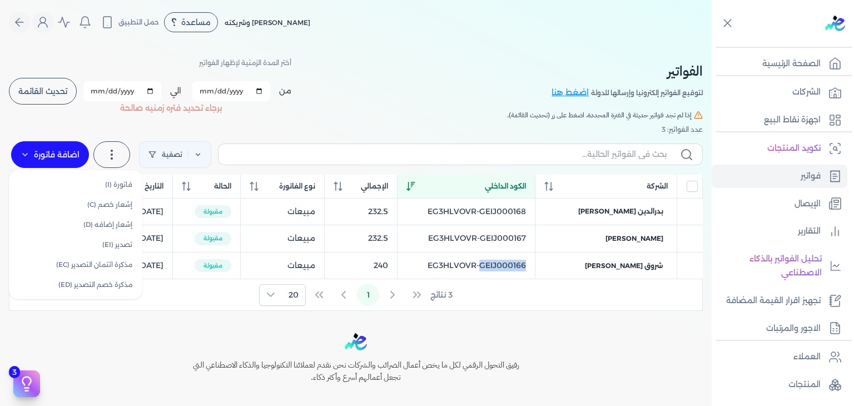
drag, startPoint x: 69, startPoint y: 158, endPoint x: 79, endPoint y: 166, distance: 12.6
click at [70, 158] on label "اضافة فاتورة" at bounding box center [50, 154] width 78 height 27
click at [91, 183] on link "فاتورة (I)" at bounding box center [75, 185] width 125 height 20
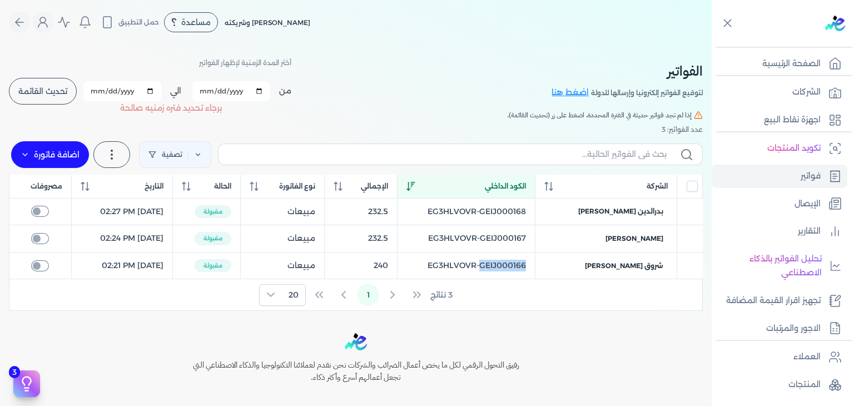
select select "EGP"
select select "B"
select select "EGS"
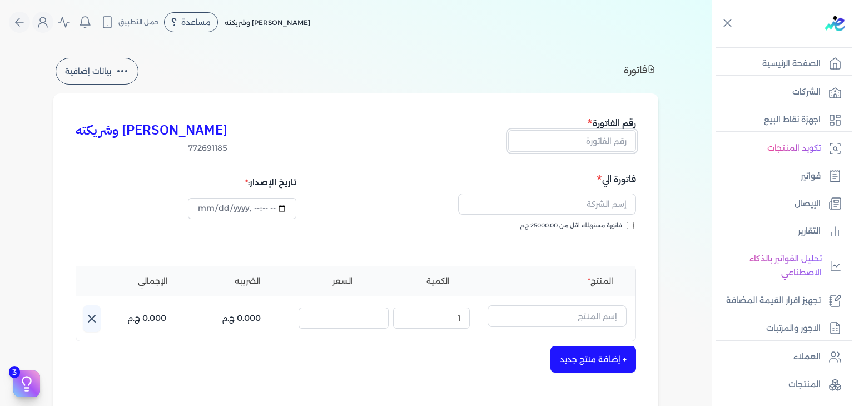
click at [585, 144] on input "text" at bounding box center [572, 140] width 128 height 21
paste input "EG3HLVOVR-GEIJ000165"
type input "EG3HLVOVR-GEIJ000165"
click at [632, 228] on input "فاتورة مستهلك اقل من 25000.00 ج.م" at bounding box center [630, 225] width 7 height 7
checkbox input "true"
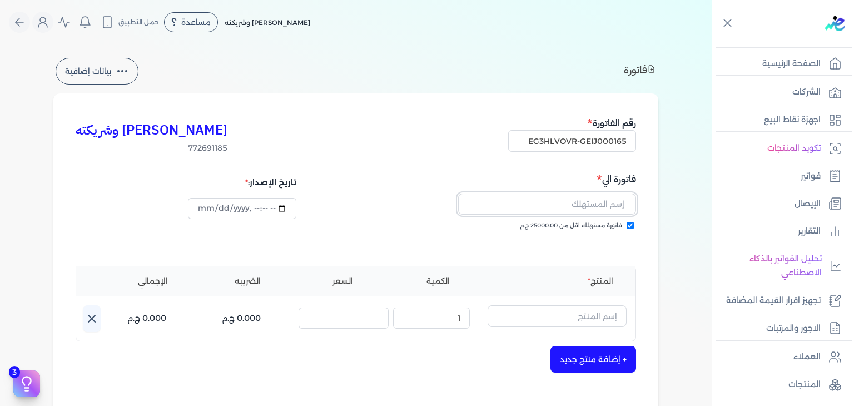
click at [599, 206] on input "text" at bounding box center [547, 203] width 178 height 21
paste input "على [PERSON_NAME]"
type input "على [PERSON_NAME]"
click at [569, 316] on input "text" at bounding box center [557, 315] width 139 height 21
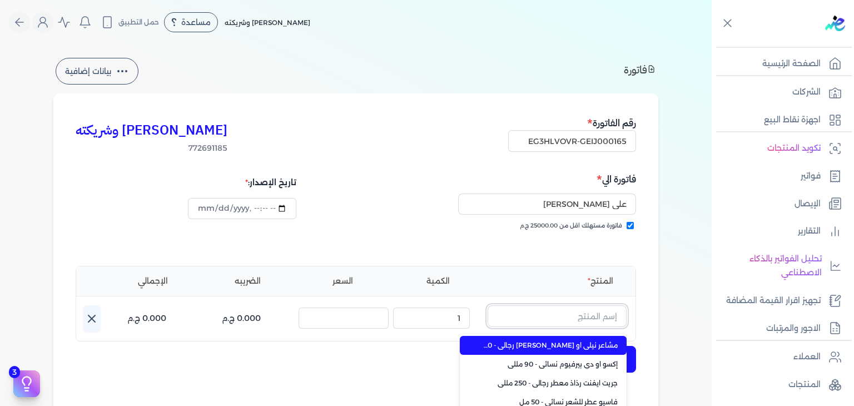
paste input "بلو زون او دي بيرفيوم رجالي - 100 مللي"
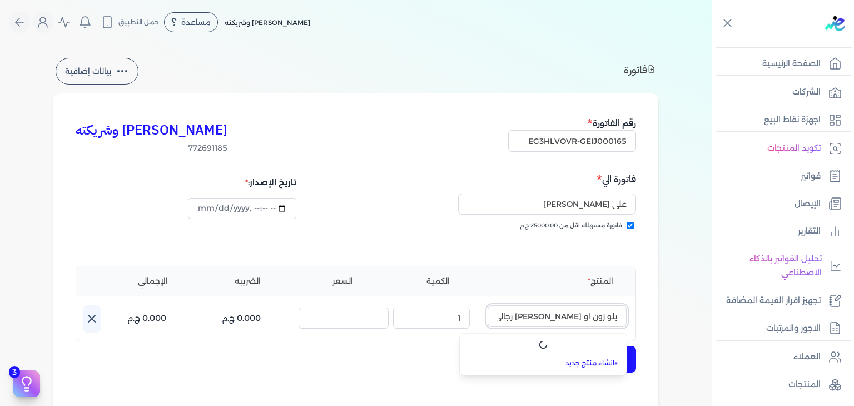
scroll to position [0, -16]
type input "بلو زون او دي بيرفيوم رجالي - 100 مللي"
click at [598, 359] on link "+ انشاء منتج جديد" at bounding box center [550, 363] width 136 height 10
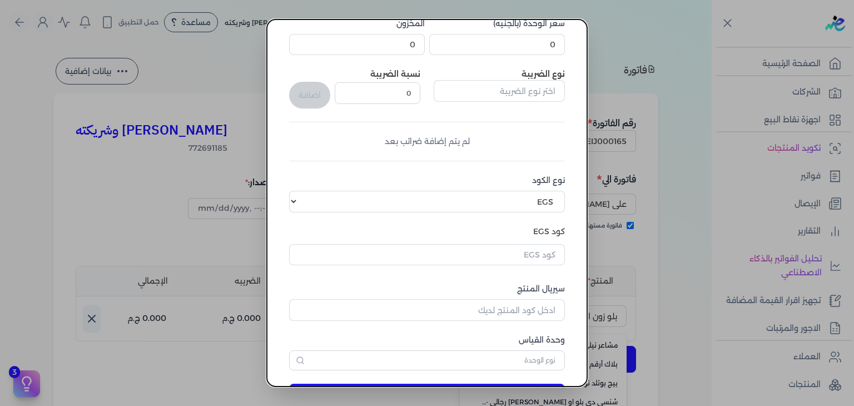
scroll to position [170, 0]
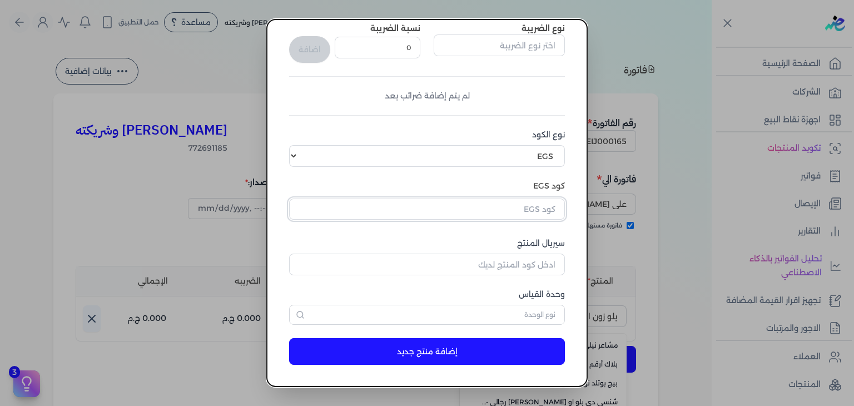
click at [530, 217] on input "text" at bounding box center [427, 208] width 276 height 21
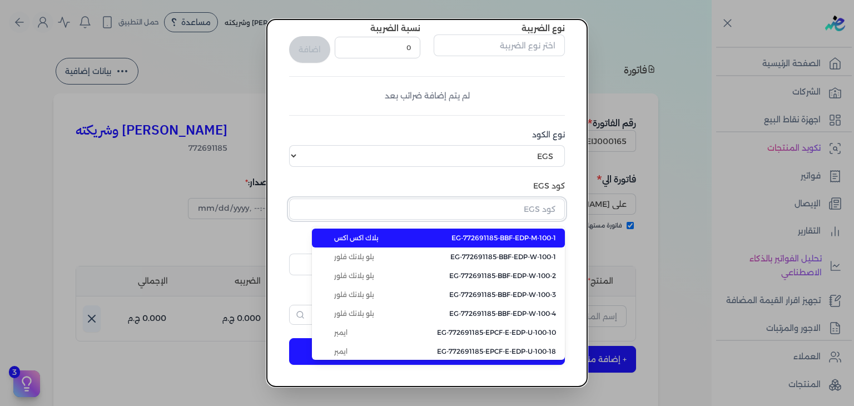
paste input "EG-772691185-EPCF-P-EDP-M-100-4"
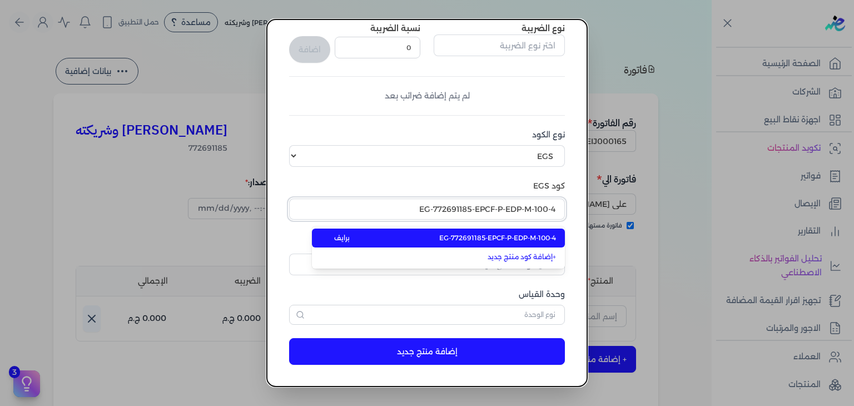
type input "EG-772691185-EPCF-P-EDP-M-100-4"
click at [527, 236] on span "EG-772691185-EPCF-P-EDP-M-100-4" at bounding box center [497, 238] width 117 height 10
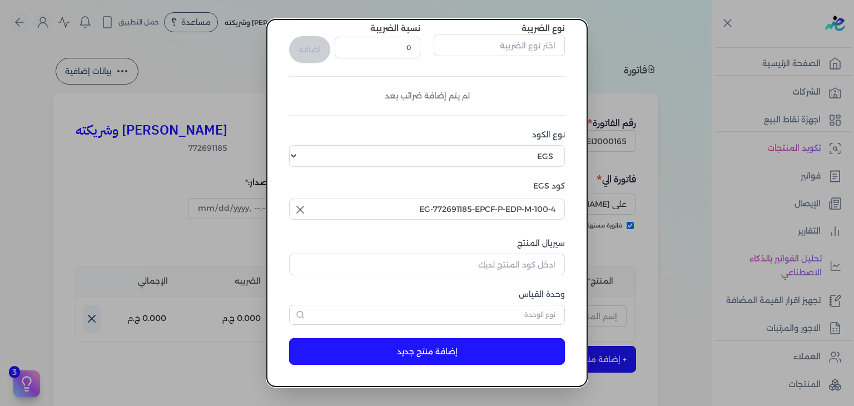
type input "2025-10-11T15:56:38"
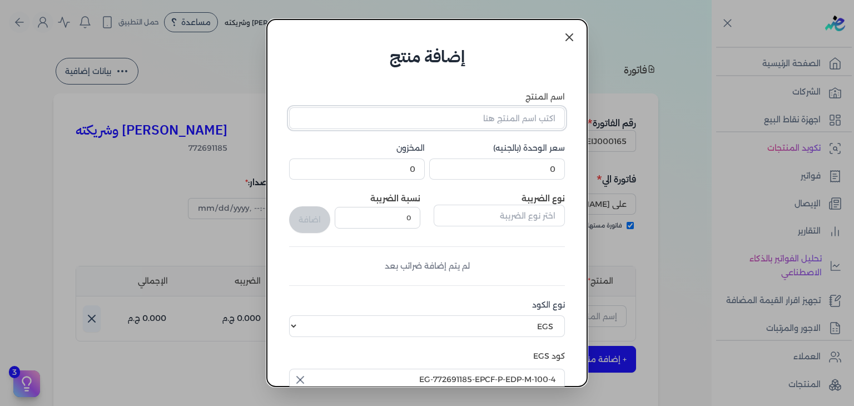
click at [545, 115] on input "اسم المنتج" at bounding box center [427, 117] width 276 height 21
paste input "بلو زون او دي بيرفيوم رجالي - 100 مللي"
type input "بلو زون او دي بيرفيوم رجالي - 100 مللي"
click at [540, 170] on input "0" at bounding box center [497, 168] width 136 height 21
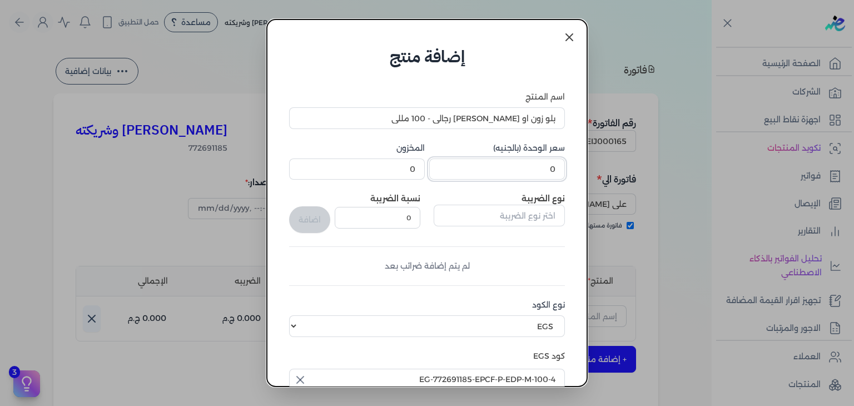
click at [540, 170] on input "0" at bounding box center [497, 168] width 136 height 21
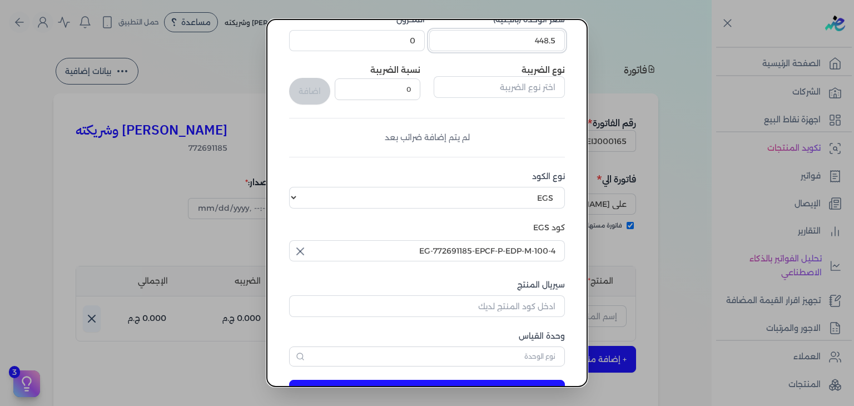
scroll to position [170, 0]
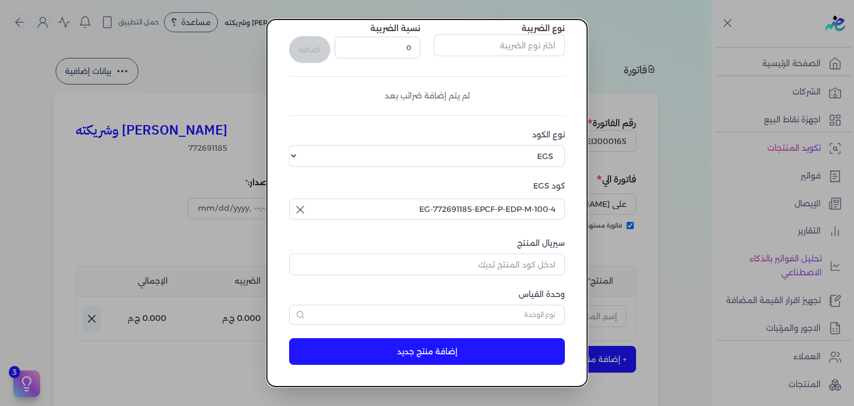
type input "448.5"
click at [538, 270] on input "سيريال المنتج" at bounding box center [427, 264] width 276 height 21
paste input "ZA6557D9BEB4DDBF619C8Z-1"
type input "ZA6557D9BEB4DDBF619C8Z-1"
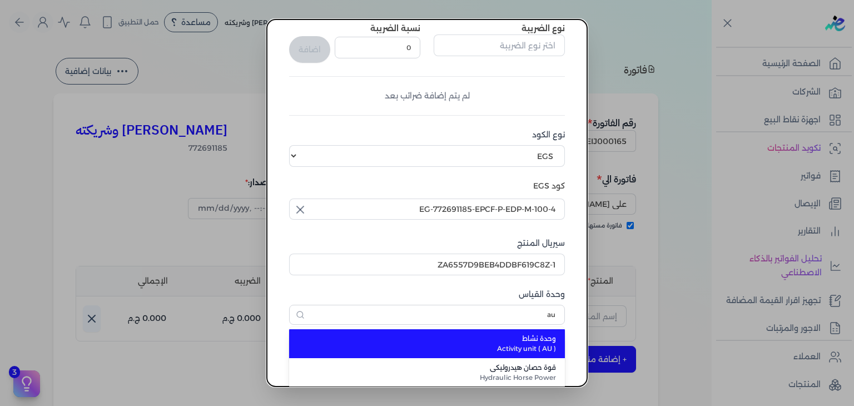
click at [515, 336] on span "وحدة نشاط" at bounding box center [433, 339] width 245 height 10
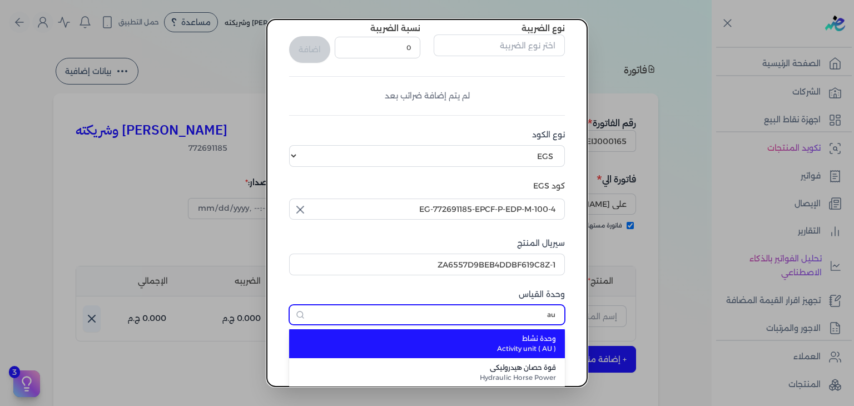
type input "وحدة نشاط"
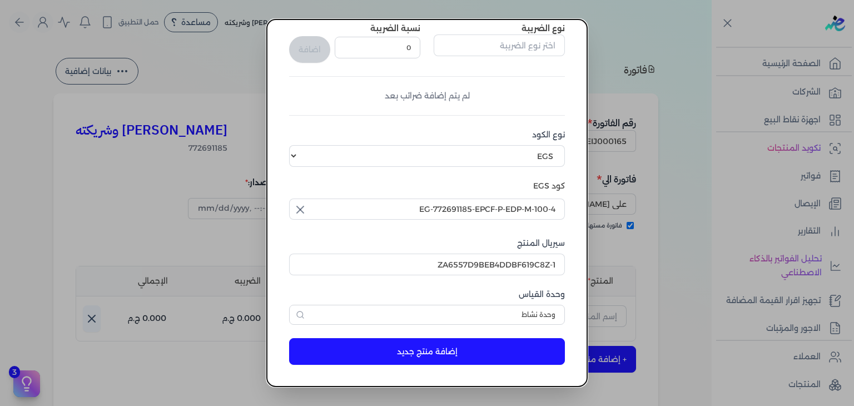
click at [503, 340] on button "إضافة منتج جديد" at bounding box center [427, 351] width 276 height 27
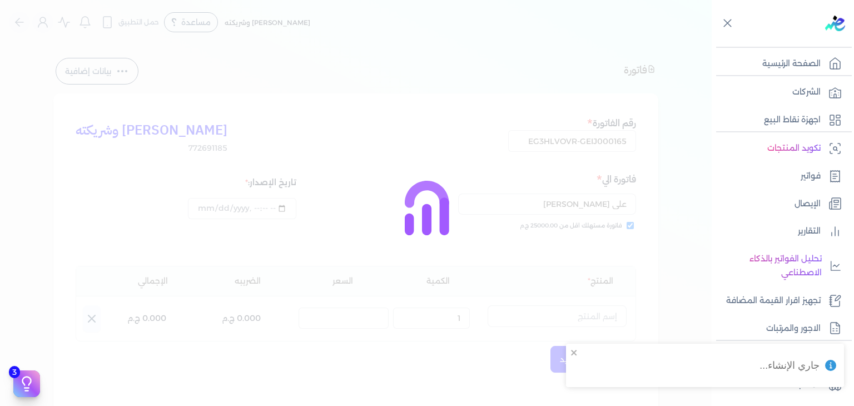
select select "EGS"
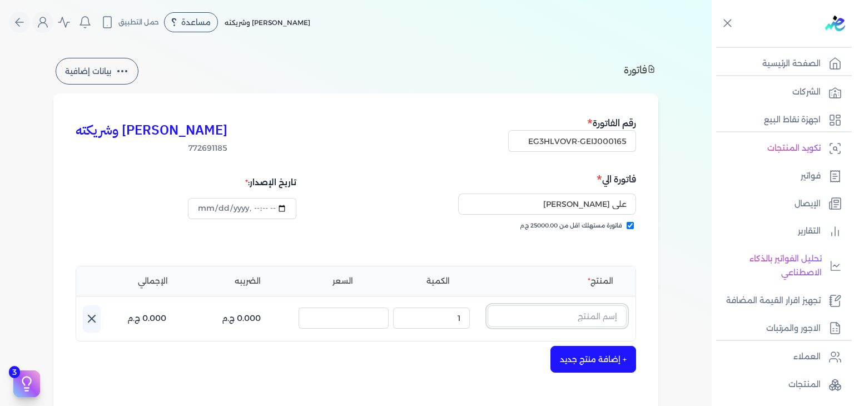
click at [565, 309] on input "text" at bounding box center [557, 315] width 139 height 21
type input "f"
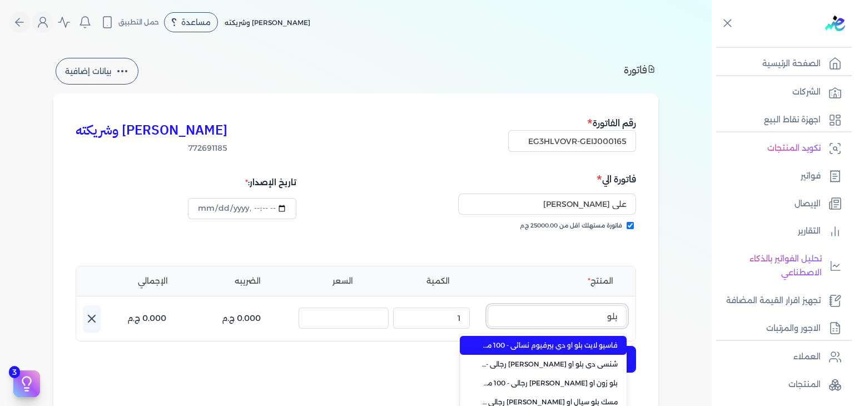
click at [488, 305] on button "بلو" at bounding box center [557, 318] width 139 height 26
type input "بلو زو"
click at [603, 344] on span "بلو زون او دي بيرفيوم رجالي - 100 مللي" at bounding box center [550, 345] width 136 height 10
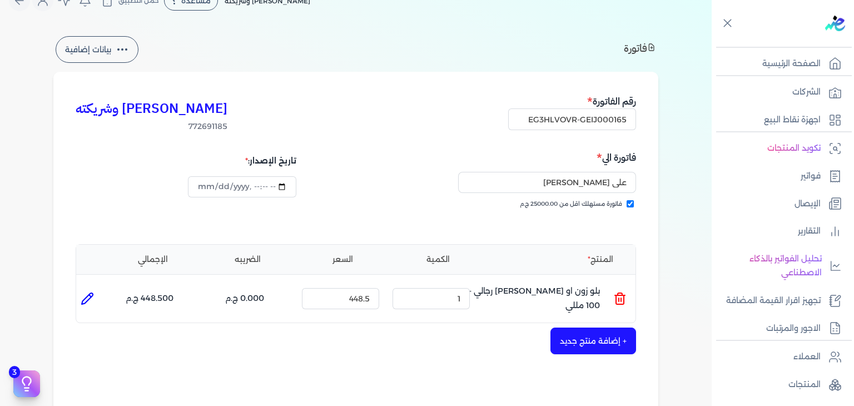
scroll to position [0, 0]
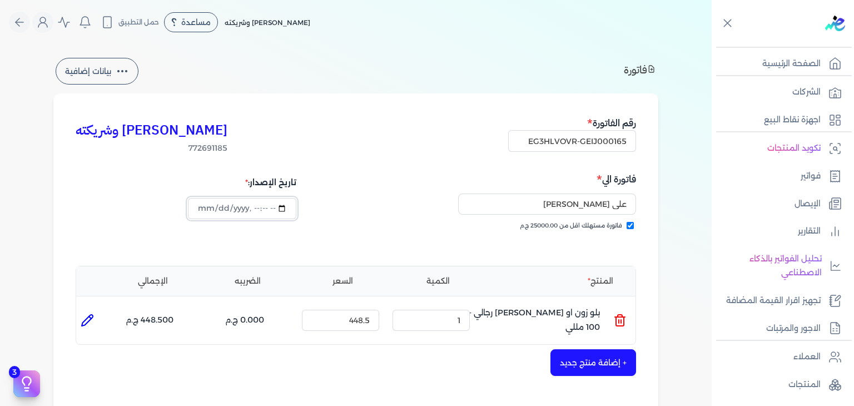
click at [200, 203] on input "datetime-local" at bounding box center [242, 208] width 108 height 21
type input "2025-10-10T15:56:38"
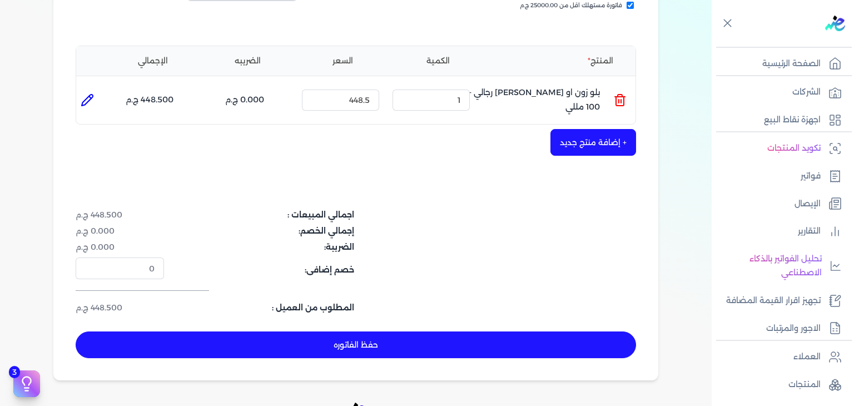
scroll to position [362, 0]
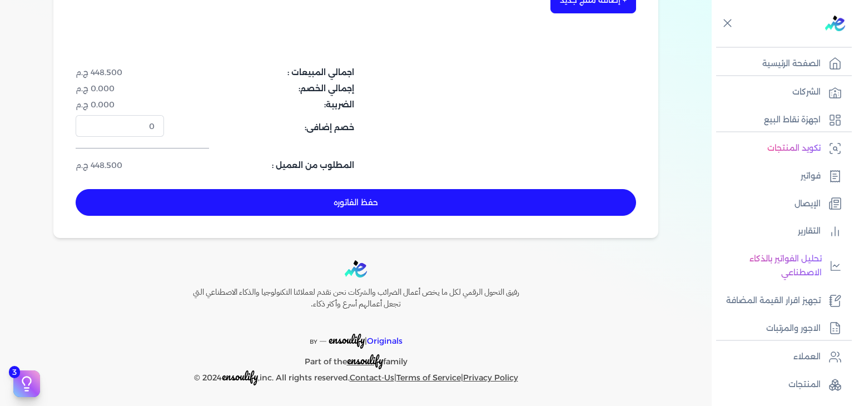
click at [382, 207] on button "حفظ الفاتوره" at bounding box center [356, 202] width 560 height 27
type input "[DATE]"
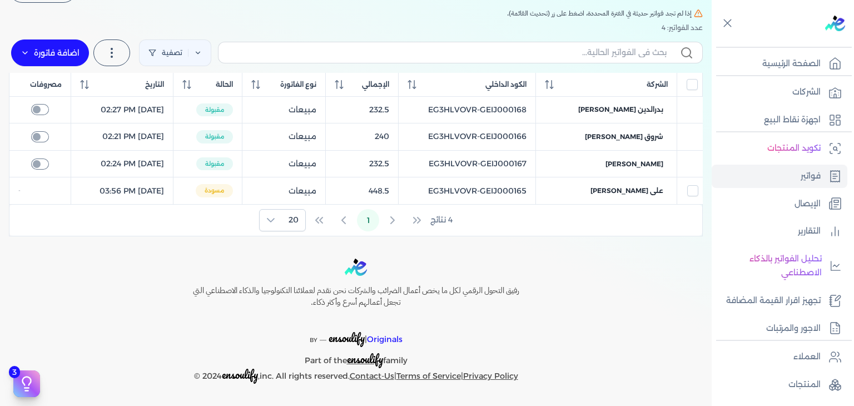
scroll to position [100, 0]
click at [594, 56] on input "text" at bounding box center [446, 54] width 439 height 12
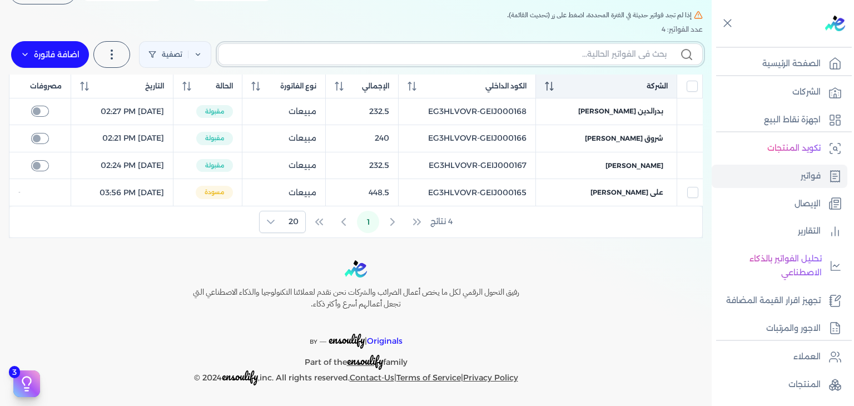
paste input "EG3HLVOVR-GEIJ000165"
type input "EG3HLVOVR-GEIJ000165"
checkbox input "false"
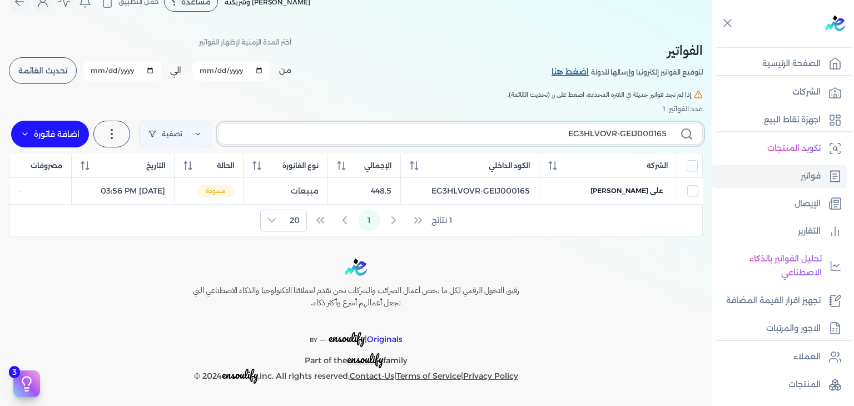
scroll to position [19, 0]
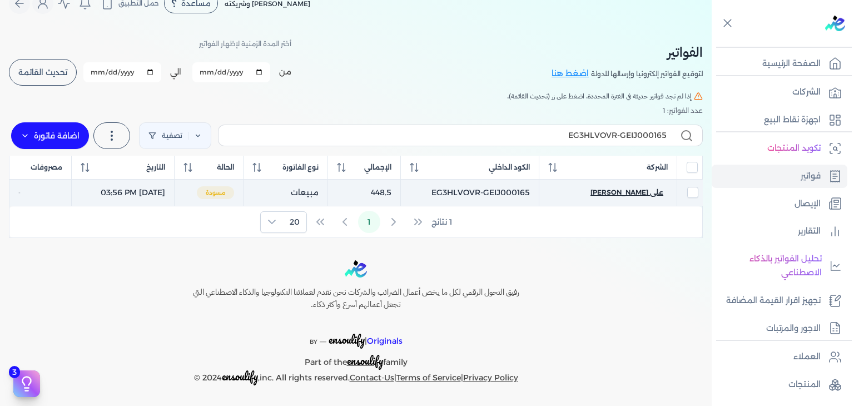
click at [637, 193] on span "على [PERSON_NAME]" at bounding box center [626, 192] width 73 height 10
select select "EGP"
select select "B"
select select "EGS"
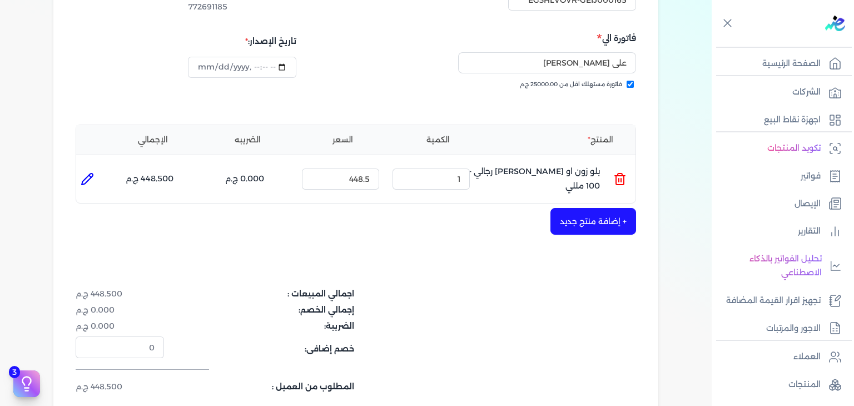
scroll to position [297, 0]
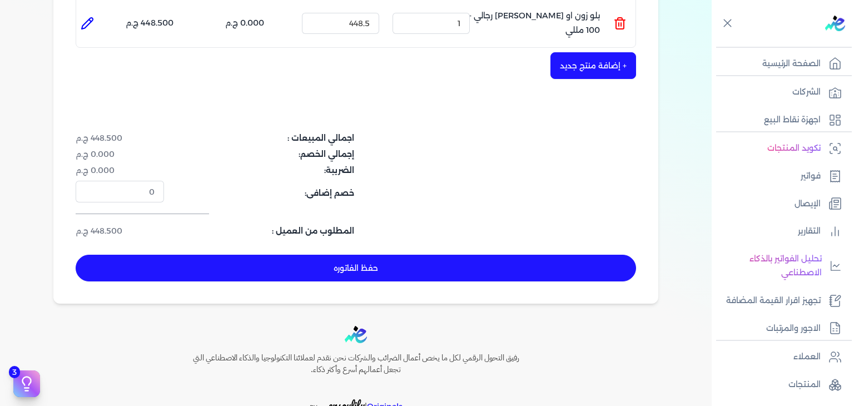
drag, startPoint x: 394, startPoint y: 262, endPoint x: 403, endPoint y: 265, distance: 10.0
click at [394, 262] on button "حفظ الفاتوره" at bounding box center [356, 268] width 560 height 27
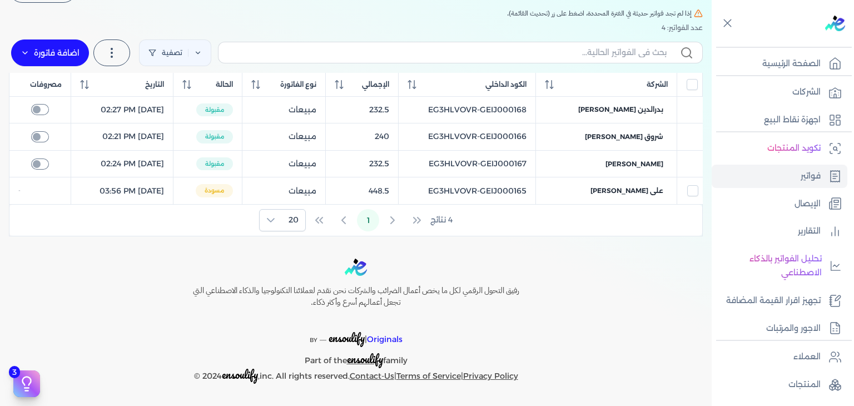
scroll to position [100, 0]
click at [492, 114] on table "الشركة الكود الداخلي الإجمالي نوع الفاتورة الحالة التاريخ مصروفات بدرالدين سليم…" at bounding box center [356, 140] width 694 height 132
click at [375, 53] on input "text" at bounding box center [446, 54] width 439 height 12
paste input "EG3HLVOVR-GEIJ000169"
type input "EG3HLVOVR-GEIJ000169"
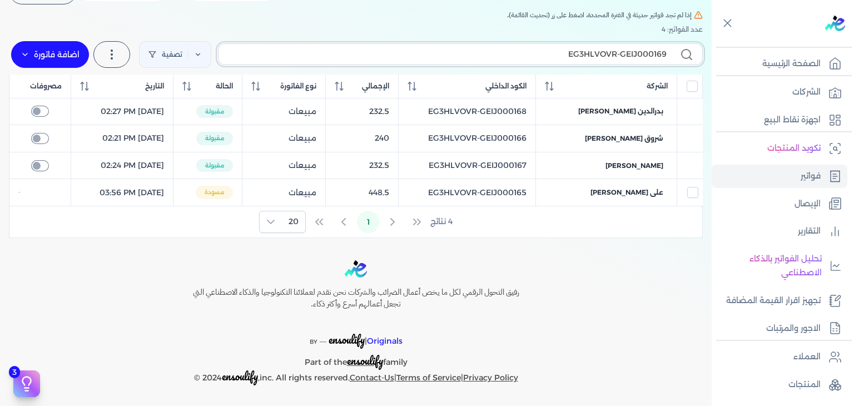
checkbox input "false"
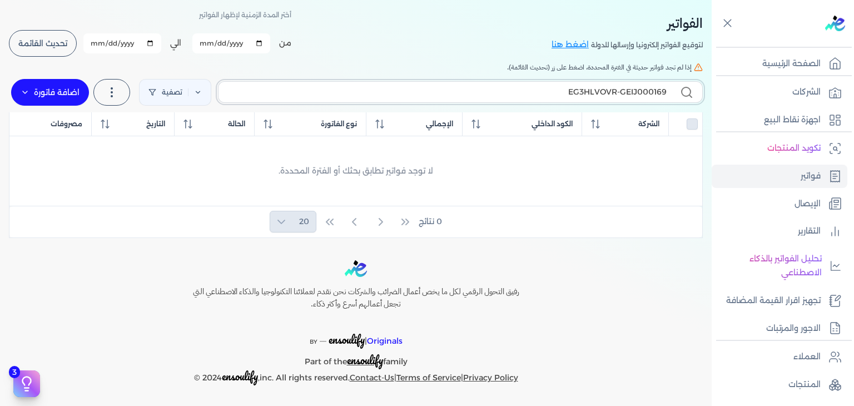
type input "EG3HLVOVR-GEIJ000169"
click at [76, 98] on label "اضافة فاتورة" at bounding box center [50, 92] width 78 height 27
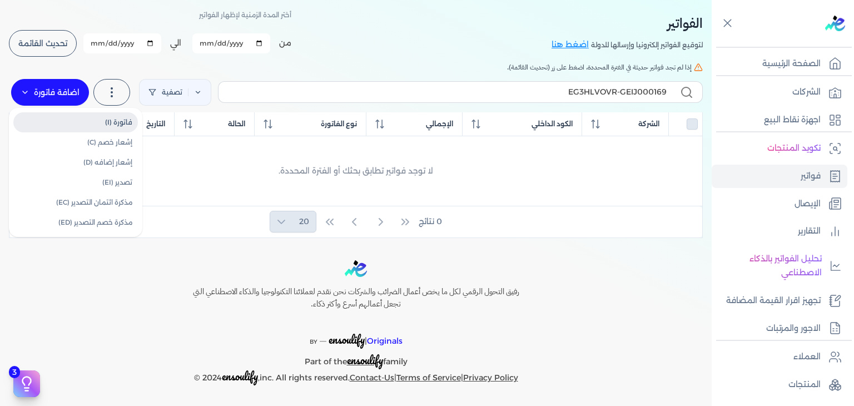
click at [85, 118] on link "فاتورة (I)" at bounding box center [75, 122] width 125 height 20
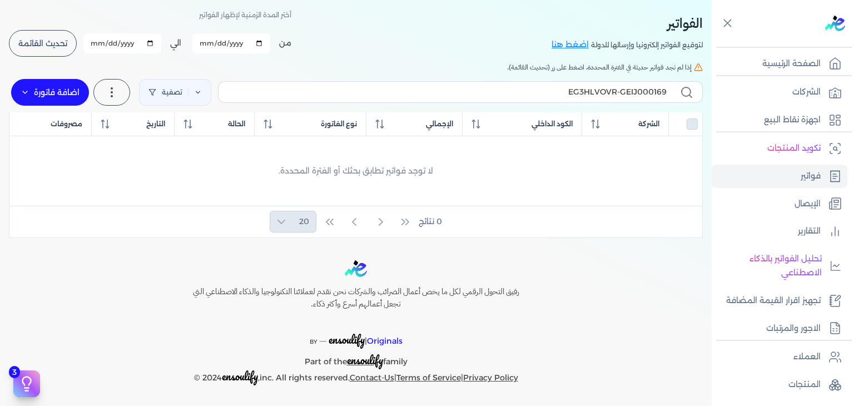
select select "EGP"
select select "B"
select select "EGS"
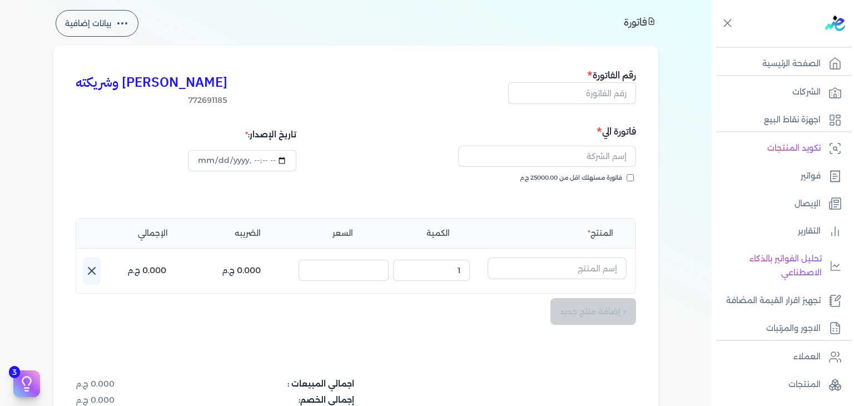
click at [606, 103] on div "رقم الفاتورة" at bounding box center [572, 87] width 128 height 38
click at [609, 100] on input "text" at bounding box center [572, 92] width 128 height 21
paste input "EG3HLVOVR-GEIJ000169"
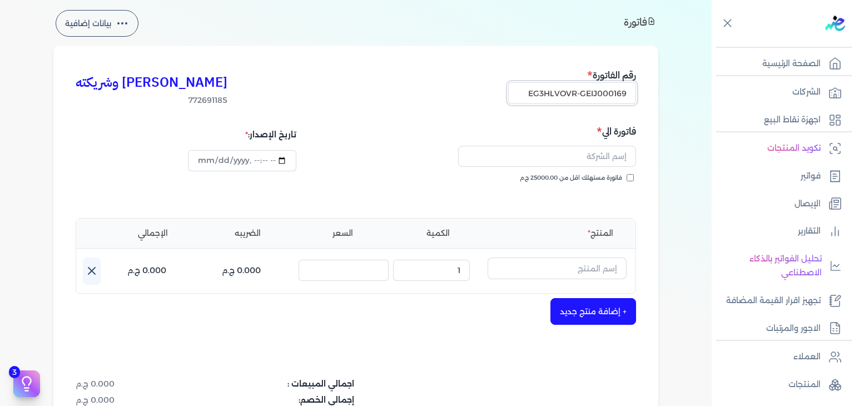
type input "EG3HLVOVR-GEIJ000169"
click at [632, 177] on input "فاتورة مستهلك اقل من 25000.00 ج.م" at bounding box center [630, 177] width 7 height 7
checkbox input "true"
click at [592, 267] on input "text" at bounding box center [557, 267] width 139 height 21
paste input "دير مس او دي بيرفيوم نسائي - 100 مللي"
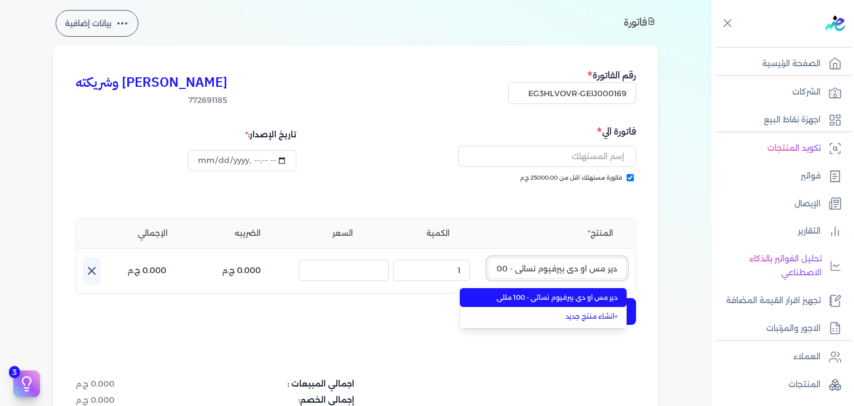
scroll to position [0, -22]
type input "دير مس او دي بيرفيوم نسائي - 100 مللي"
click at [578, 302] on li "دير مس او دي بيرفيوم نسائي - 100 مللي" at bounding box center [543, 297] width 167 height 19
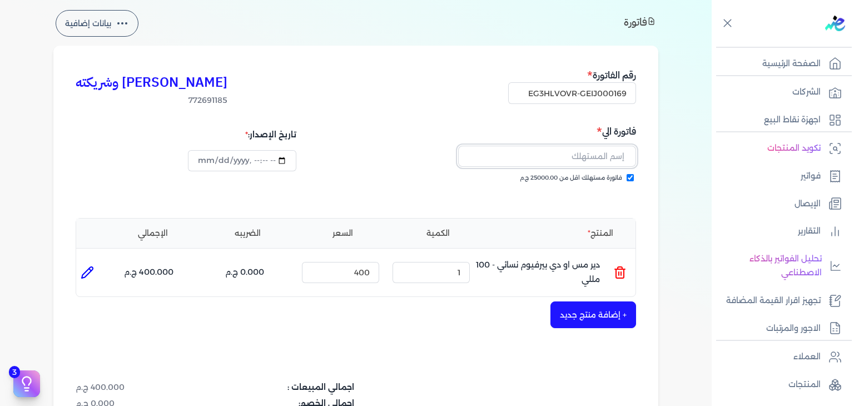
click at [565, 163] on input "text" at bounding box center [547, 156] width 178 height 21
paste input "[PERSON_NAME]"
type input "[PERSON_NAME]"
click at [206, 163] on input "datetime-local" at bounding box center [242, 160] width 108 height 21
type input "2025-10-10T16:00:46"
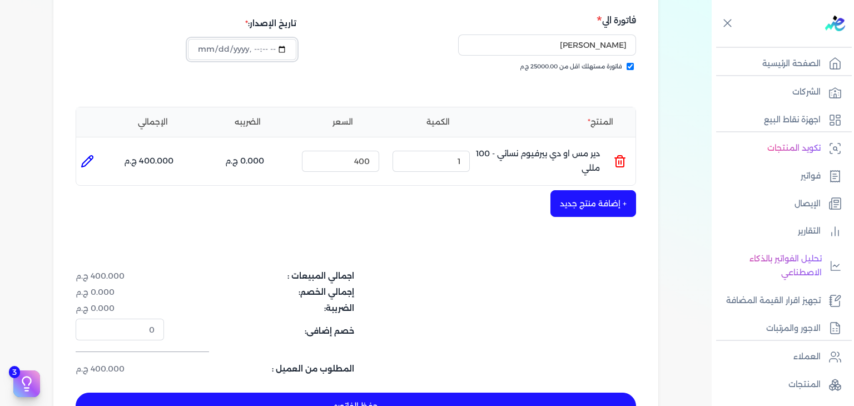
scroll to position [270, 0]
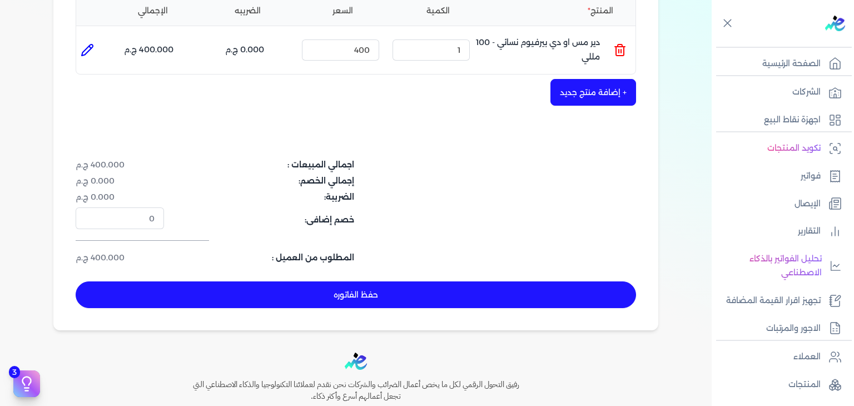
click at [425, 306] on div "كريم محمود ابراهيم الدقلة وشريكته 772691185 رقم الفاتورة EG3HLVOVR-GEIJ000169 ف…" at bounding box center [355, 76] width 605 height 507
click at [428, 304] on button "حفظ الفاتوره" at bounding box center [356, 294] width 560 height 27
type input "[DATE]"
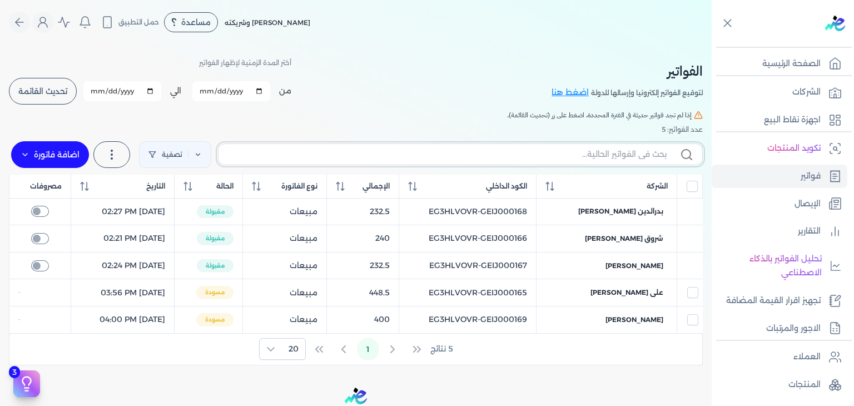
click at [564, 155] on input "text" at bounding box center [446, 154] width 439 height 12
paste input "EG3HLVOVR-GEIJ000169"
type input "EG3HLVOVR-GEIJ000169"
checkbox input "false"
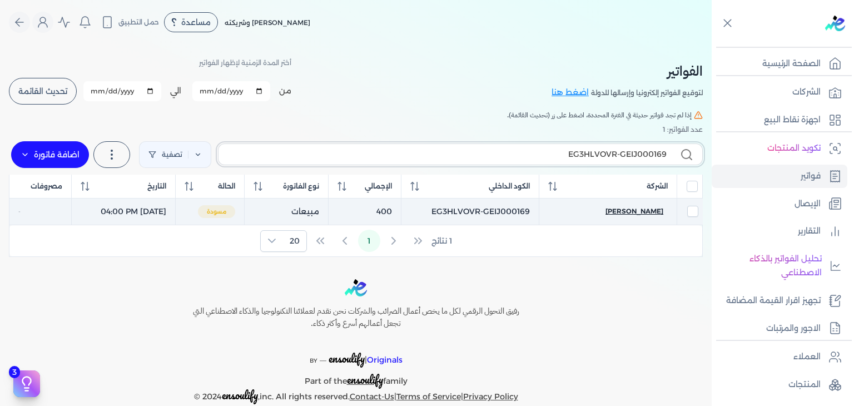
type input "EG3HLVOVR-GEIJ000169"
click at [655, 210] on span "[PERSON_NAME]" at bounding box center [634, 211] width 58 height 10
select select "EGP"
select select "B"
select select "EGS"
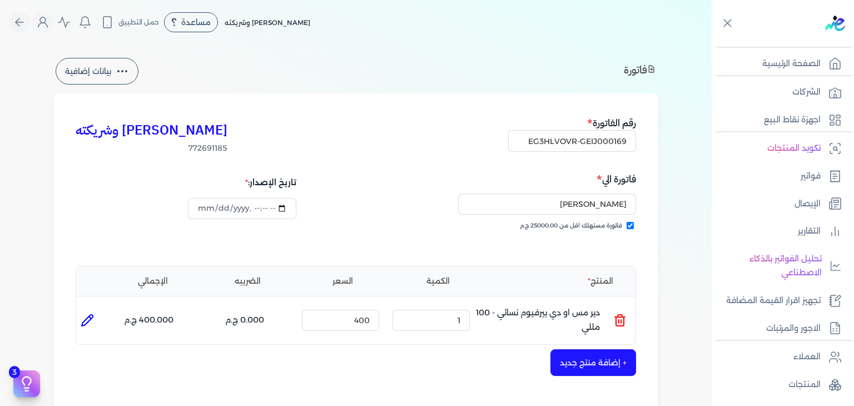
scroll to position [334, 0]
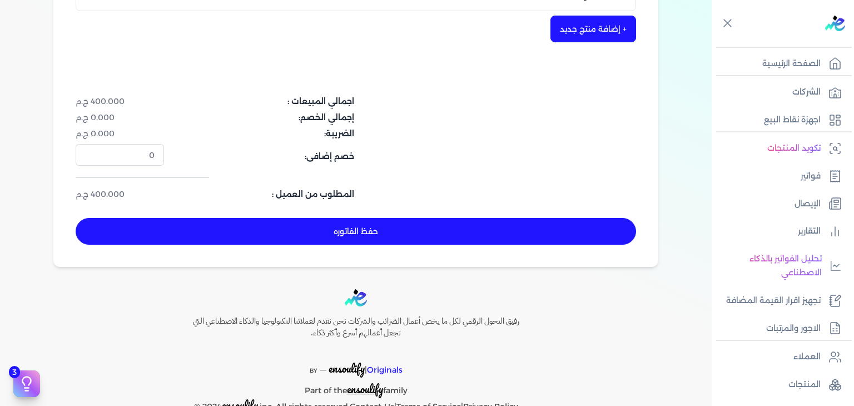
click at [438, 232] on button "حفظ الفاتوره" at bounding box center [356, 231] width 560 height 27
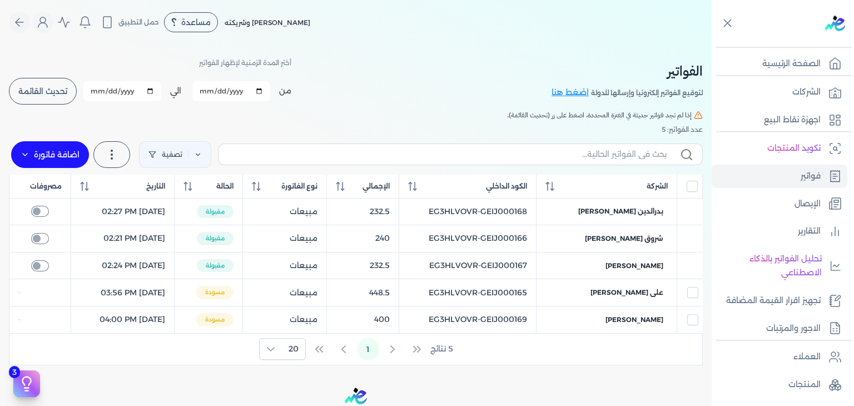
click at [606, 160] on label at bounding box center [460, 153] width 485 height 21
click at [606, 160] on input "text" at bounding box center [446, 154] width 439 height 12
paste input "EG3HLVOVR-GEIJ000170"
type input "EG3HLVOVR-GEIJ000170"
checkbox input "false"
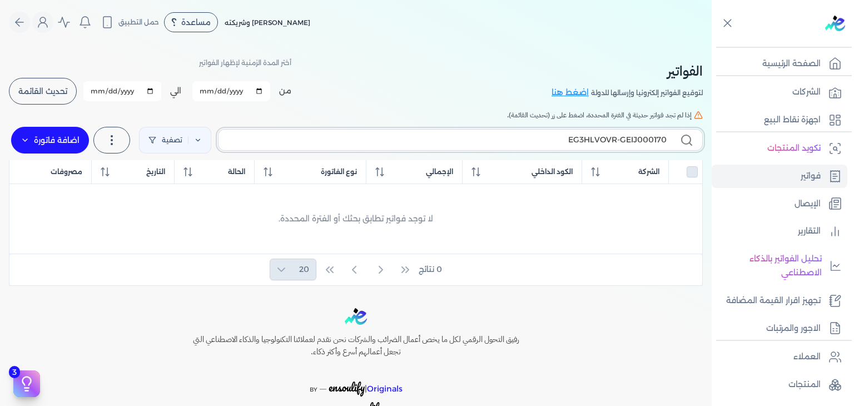
type input "EG3HLVOVR-GEIJ000170"
click at [74, 139] on label "اضافة فاتورة" at bounding box center [50, 140] width 78 height 27
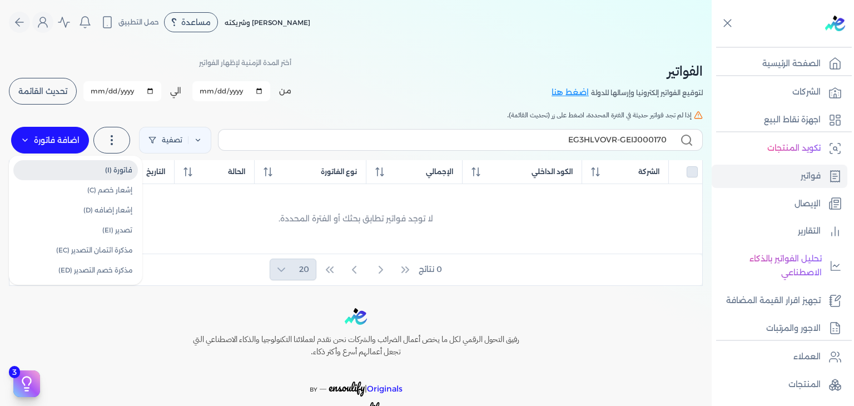
click at [109, 163] on link "فاتورة (I)" at bounding box center [75, 170] width 125 height 20
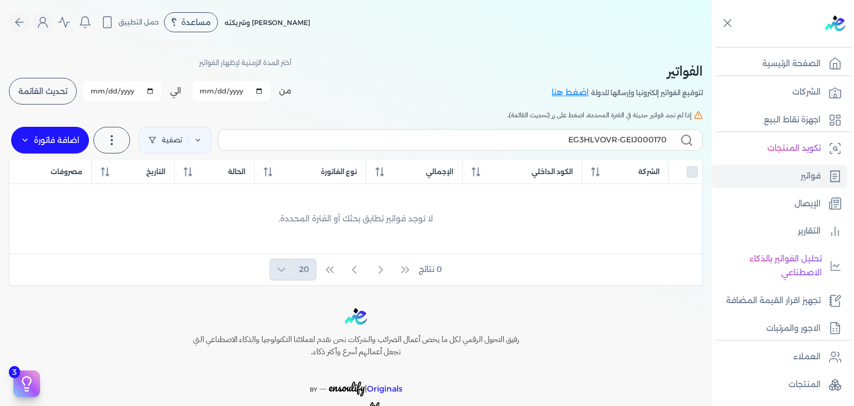
select select "EGP"
select select "B"
select select "EGS"
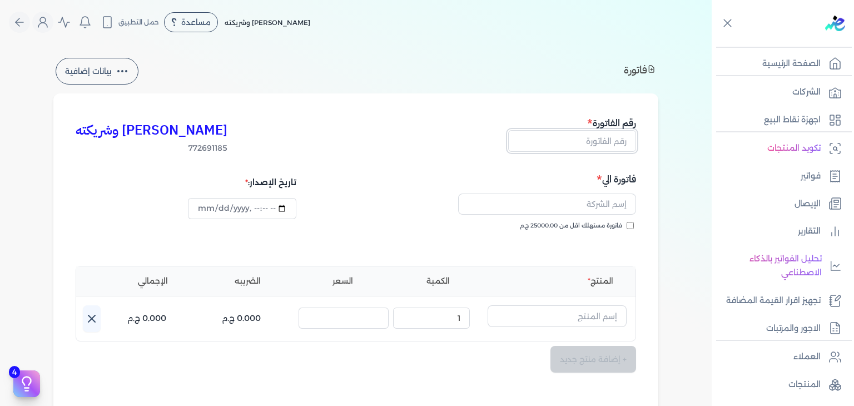
click at [609, 146] on input "text" at bounding box center [572, 140] width 128 height 21
paste input "EG3HLVOVR-GEIJ000170"
type input "EG3HLVOVR-GEIJ000170"
click at [632, 226] on input "فاتورة مستهلك اقل من 25000.00 ج.م" at bounding box center [630, 225] width 7 height 7
checkbox input "true"
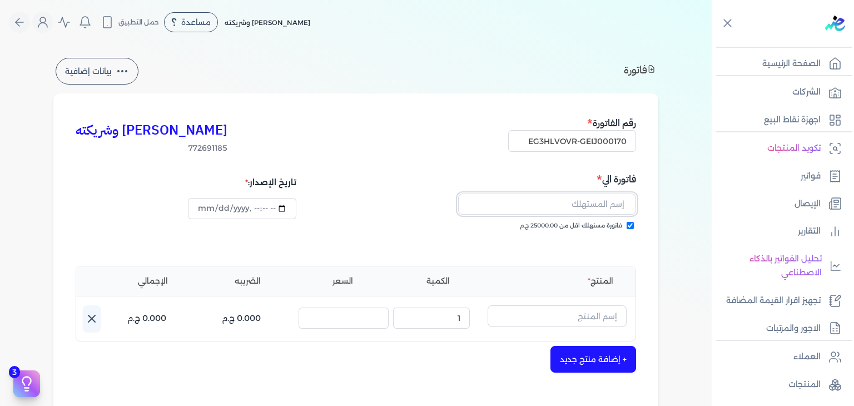
click at [610, 197] on input "text" at bounding box center [547, 203] width 178 height 21
paste input "[PERSON_NAME]"
type input "[PERSON_NAME]"
click at [599, 310] on input "text" at bounding box center [557, 315] width 139 height 21
paste input "موج أفيكشن او دي بيرفيوم رجالي - 100 مللي"
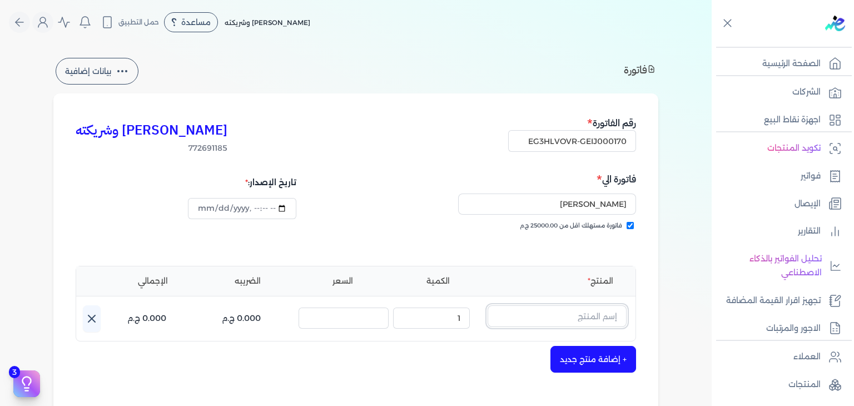
type input "موج أفيكشن او دي بيرفيوم رجالي - 100 مللي"
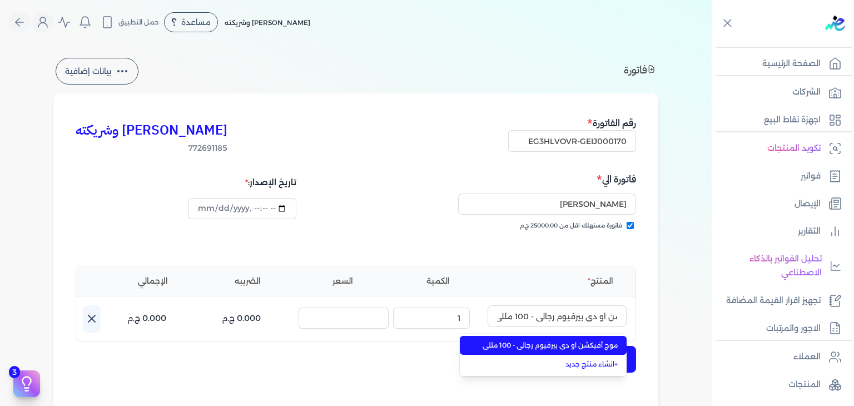
click at [570, 343] on span "موج أفيكشن او دي بيرفيوم رجالي - 100 مللي" at bounding box center [550, 345] width 136 height 10
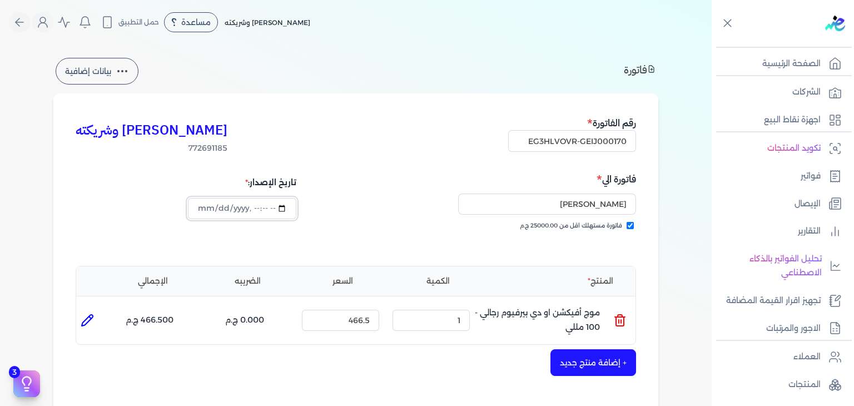
click at [200, 212] on input "datetime-local" at bounding box center [242, 208] width 108 height 21
type input "2025-10-10T16:01:46"
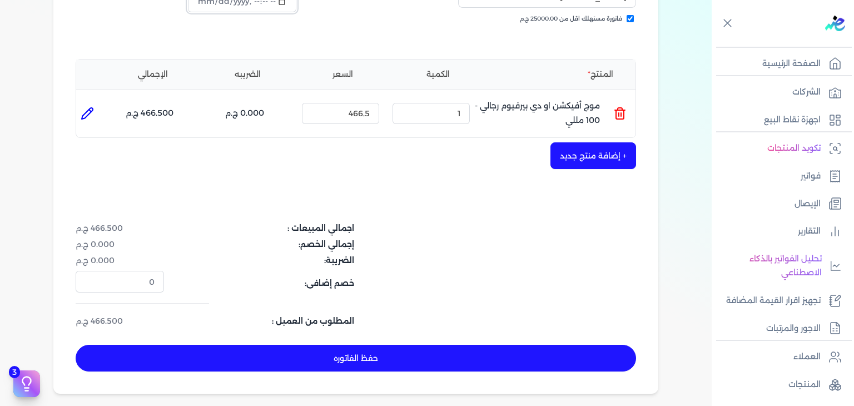
scroll to position [362, 0]
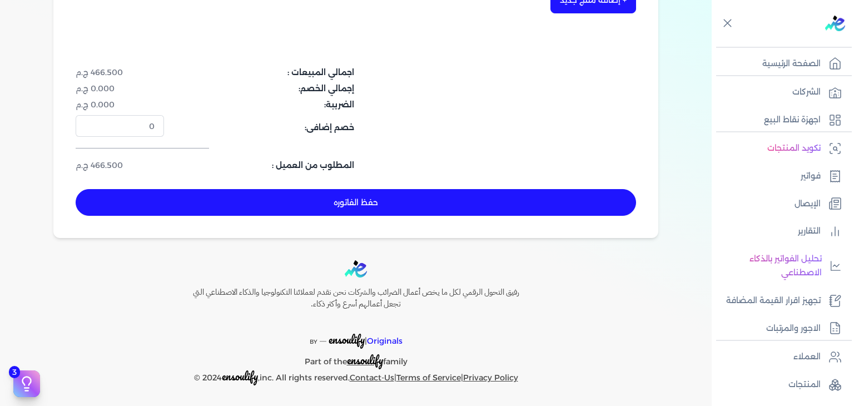
drag, startPoint x: 410, startPoint y: 210, endPoint x: 486, endPoint y: 256, distance: 88.8
click at [411, 210] on button "حفظ الفاتوره" at bounding box center [356, 202] width 560 height 27
type input "[DATE]"
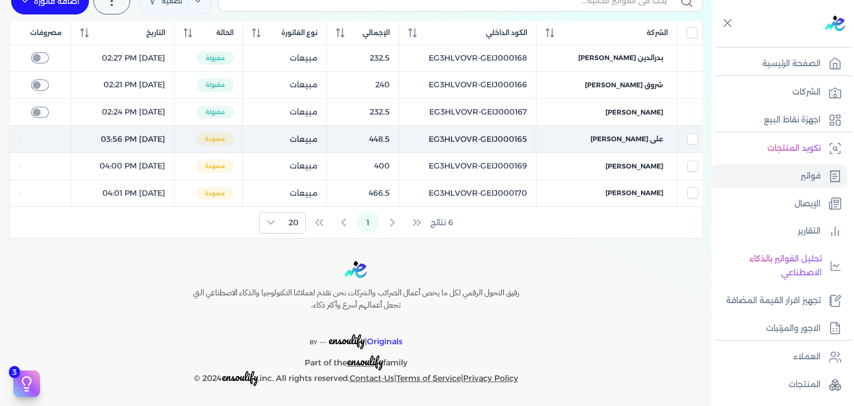
scroll to position [98, 0]
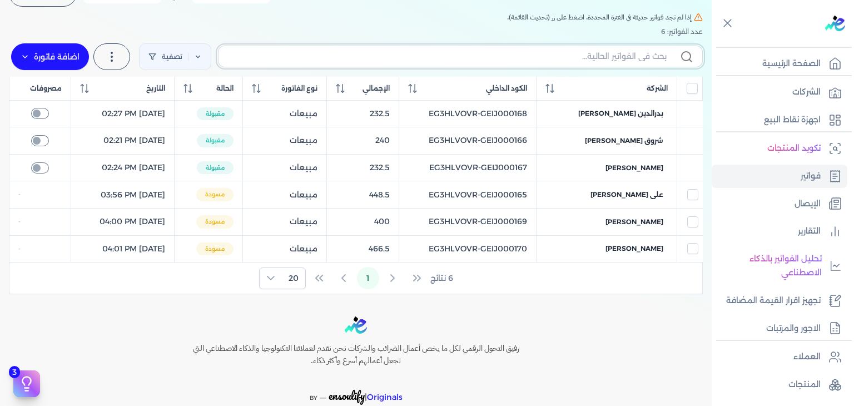
click at [572, 59] on input "text" at bounding box center [446, 57] width 439 height 12
paste input "EG3HLVOVR-GEIJ000170"
type input "EG3HLVOVR-GEIJ000170"
checkbox input "false"
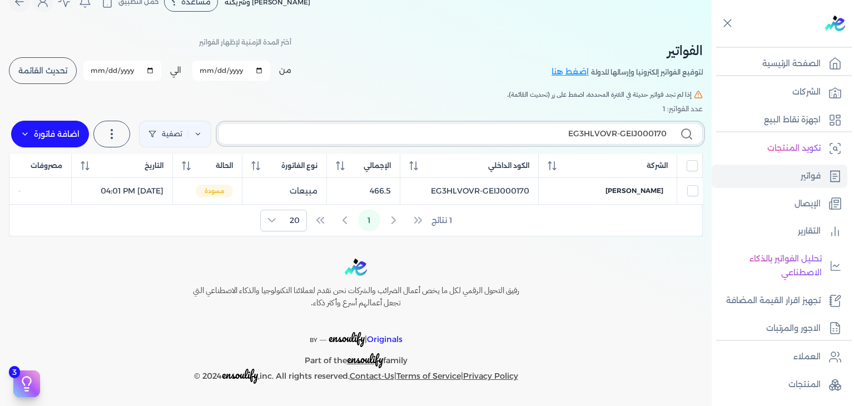
scroll to position [19, 0]
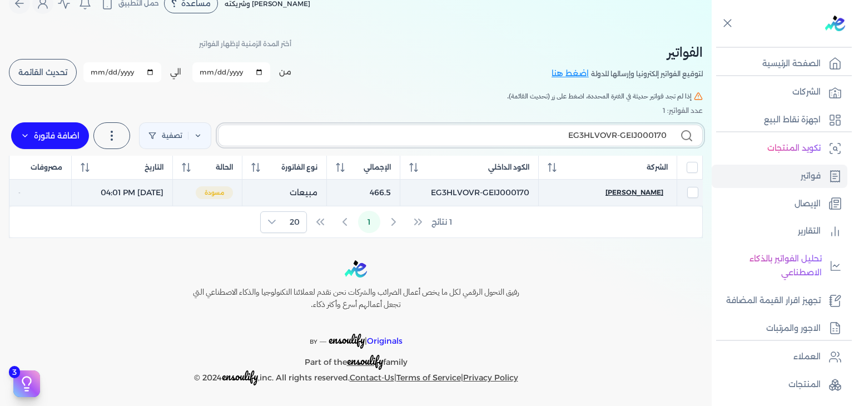
type input "EG3HLVOVR-GEIJ000170"
click at [634, 187] on span "[PERSON_NAME]" at bounding box center [634, 192] width 58 height 10
select select "EGP"
select select "B"
select select "EGS"
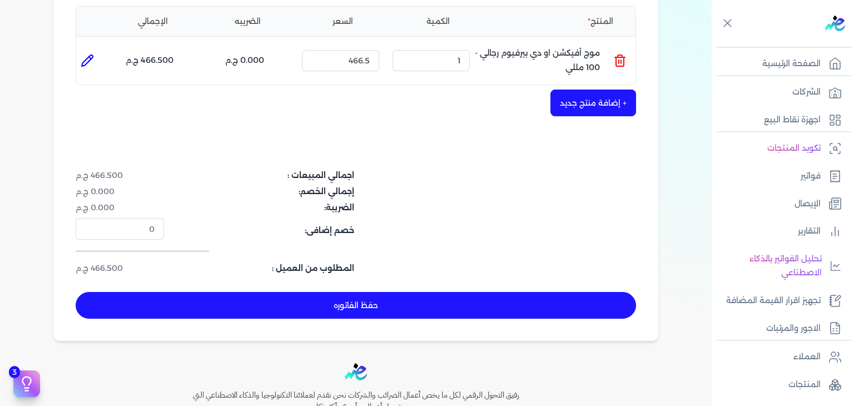
scroll to position [352, 0]
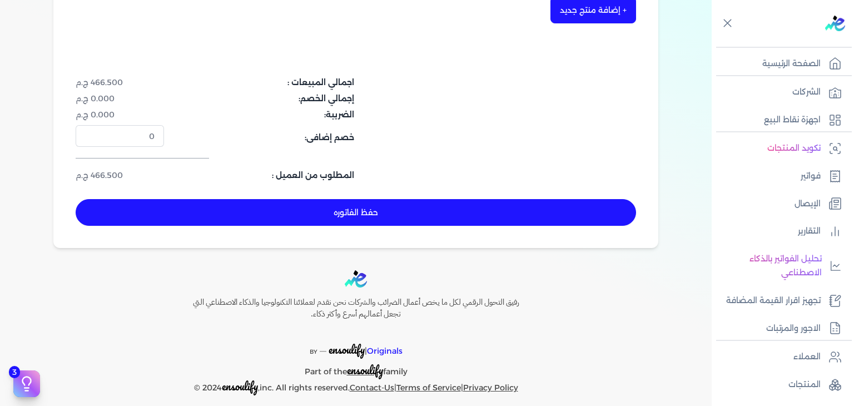
drag, startPoint x: 450, startPoint y: 218, endPoint x: 577, endPoint y: 210, distance: 126.5
click at [451, 218] on button "حفظ الفاتوره" at bounding box center [356, 212] width 560 height 27
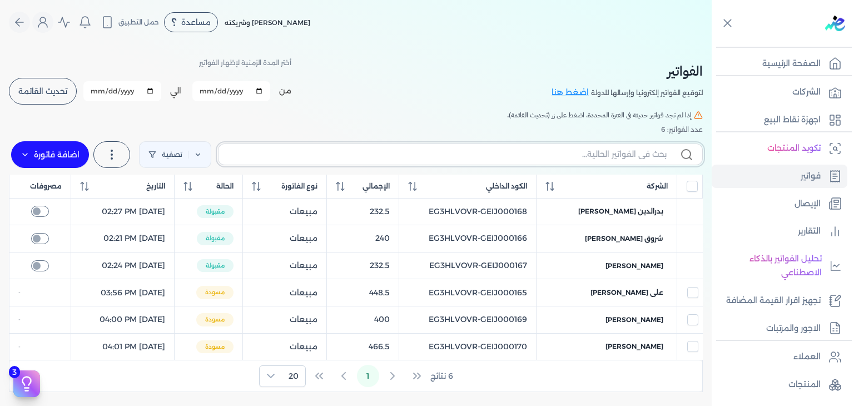
click at [526, 151] on input "text" at bounding box center [446, 154] width 439 height 12
paste input "EG3HLVOVR-GEIJ000171"
type input "EG3HLVOVR-GEIJ000171"
checkbox input "false"
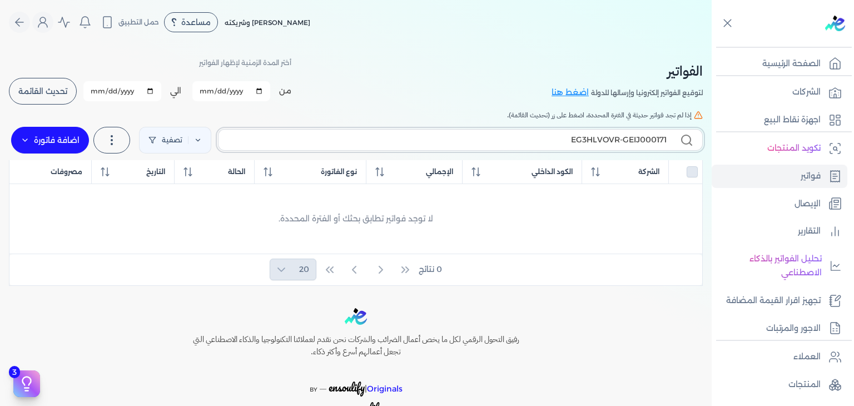
type input "EG3HLVOVR-GEIJ000171"
click at [41, 130] on label "اضافة فاتورة" at bounding box center [50, 140] width 78 height 27
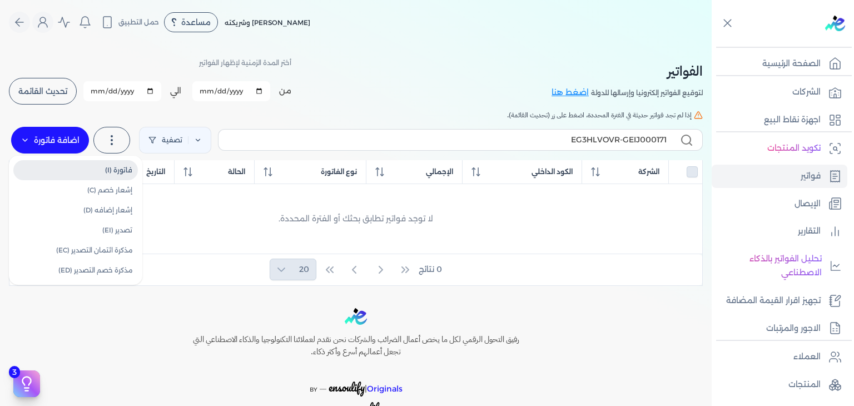
click at [107, 167] on link "فاتورة (I)" at bounding box center [75, 170] width 125 height 20
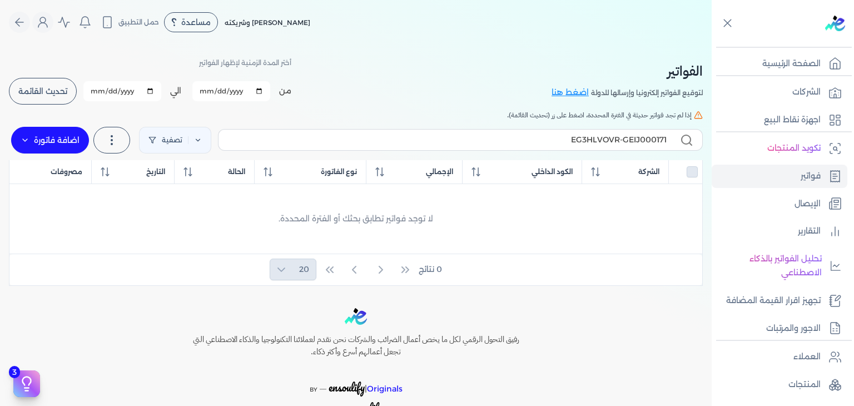
select select "EGP"
select select "B"
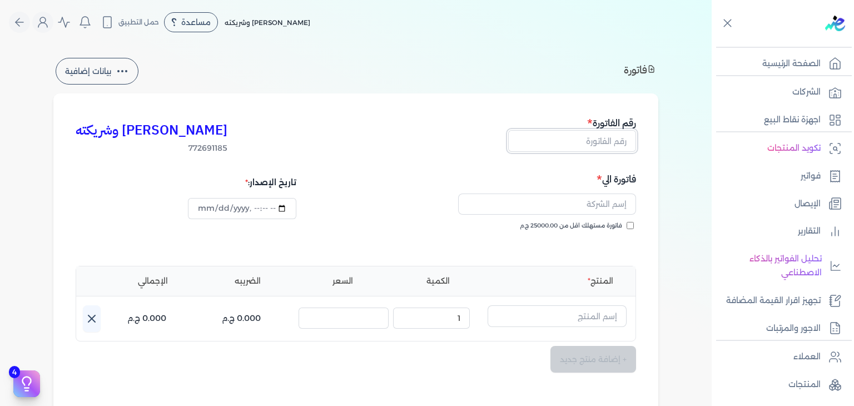
drag, startPoint x: 585, startPoint y: 141, endPoint x: 612, endPoint y: 175, distance: 43.6
click at [585, 141] on input "text" at bounding box center [572, 140] width 128 height 21
paste input "EG3HLVOVR-GEIJ000171"
click at [634, 223] on input "فاتورة مستهلك اقل من 25000.00 ج.م" at bounding box center [630, 225] width 7 height 7
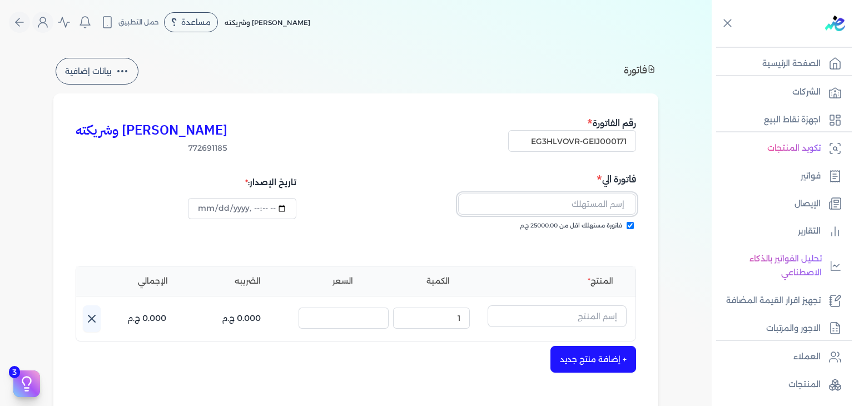
click at [587, 202] on input "text" at bounding box center [547, 203] width 178 height 21
paste input "[PERSON_NAME]"
click at [585, 307] on input "text" at bounding box center [557, 315] width 139 height 21
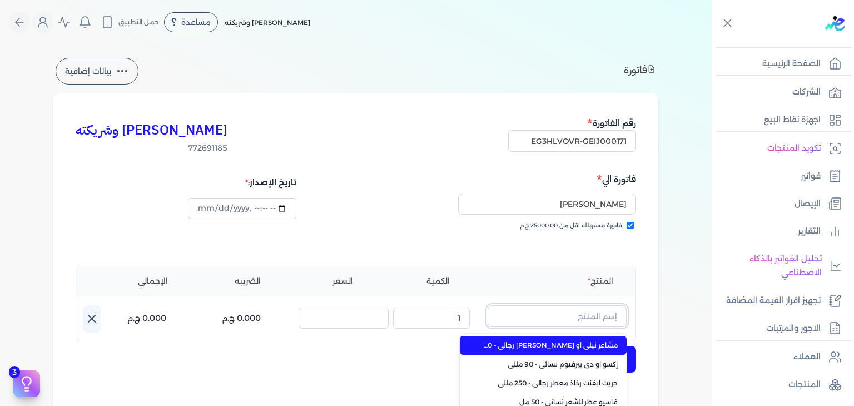
paste input "دير مس او دي بيرفيوم نسائي - 100 مللي"
click at [583, 345] on span "دير مس او دي بيرفيوم نسائي - 100 مللي" at bounding box center [550, 345] width 136 height 10
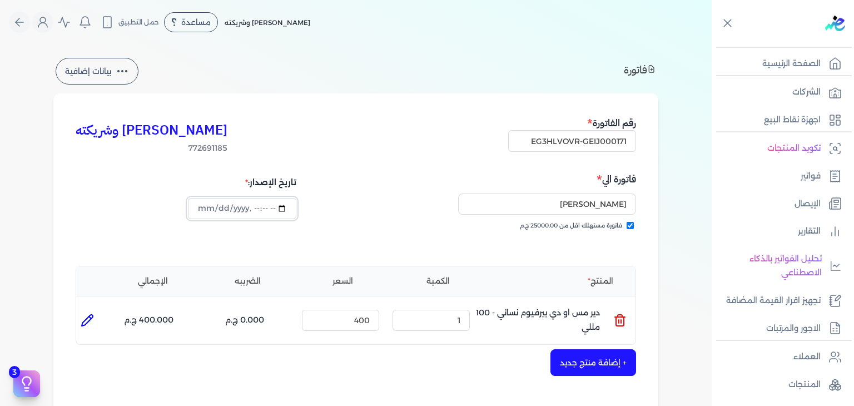
click at [200, 210] on input "datetime-local" at bounding box center [242, 208] width 108 height 21
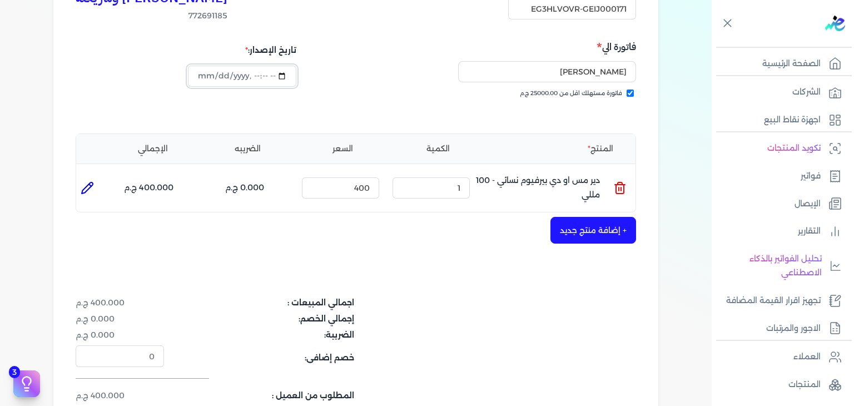
scroll to position [222, 0]
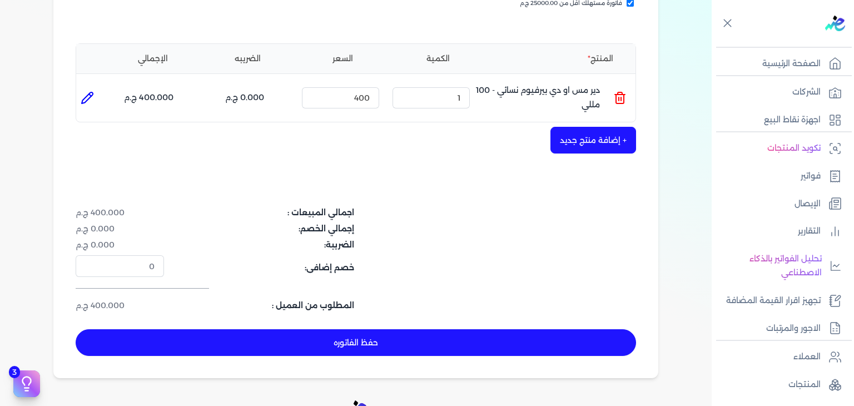
click at [469, 339] on button "حفظ الفاتوره" at bounding box center [356, 342] width 560 height 27
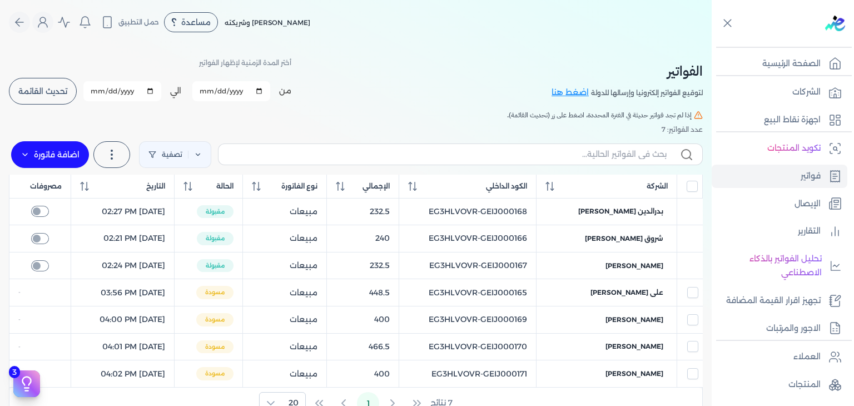
click at [539, 165] on label at bounding box center [460, 153] width 485 height 21
click at [539, 160] on input "text" at bounding box center [446, 154] width 439 height 12
click at [545, 156] on input "text" at bounding box center [446, 154] width 439 height 12
paste input "EG3HLVOVR-GEIJ000171"
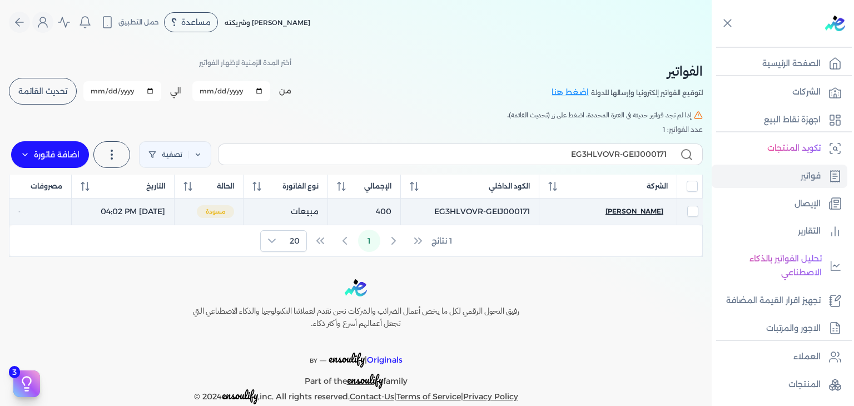
click at [642, 210] on span "[PERSON_NAME]" at bounding box center [634, 211] width 58 height 10
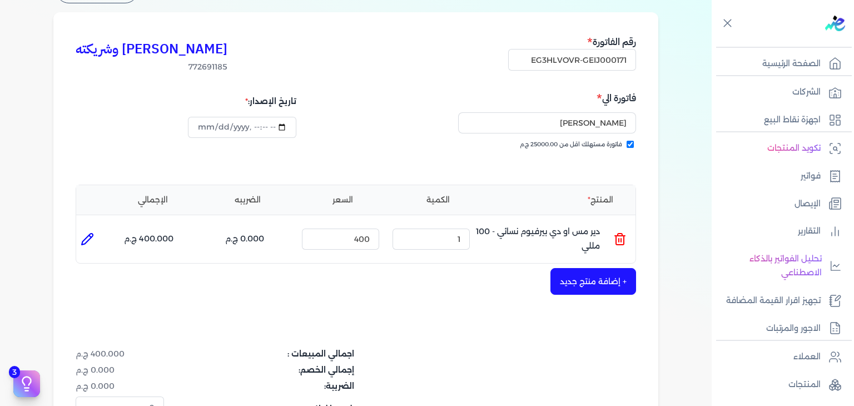
scroll to position [278, 0]
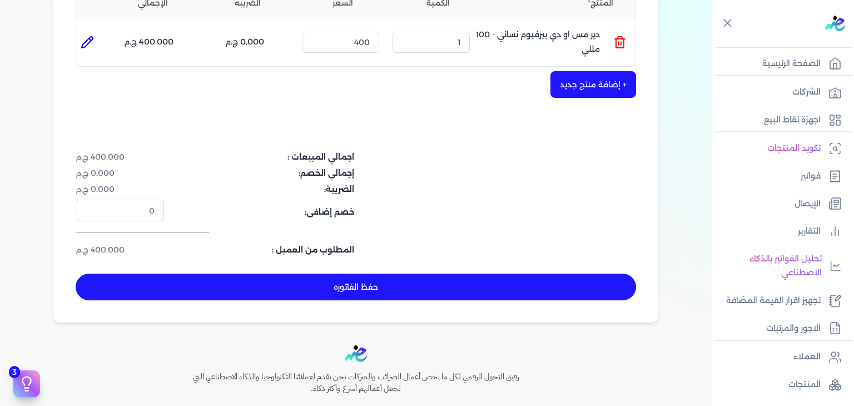
click at [442, 283] on button "حفظ الفاتوره" at bounding box center [356, 287] width 560 height 27
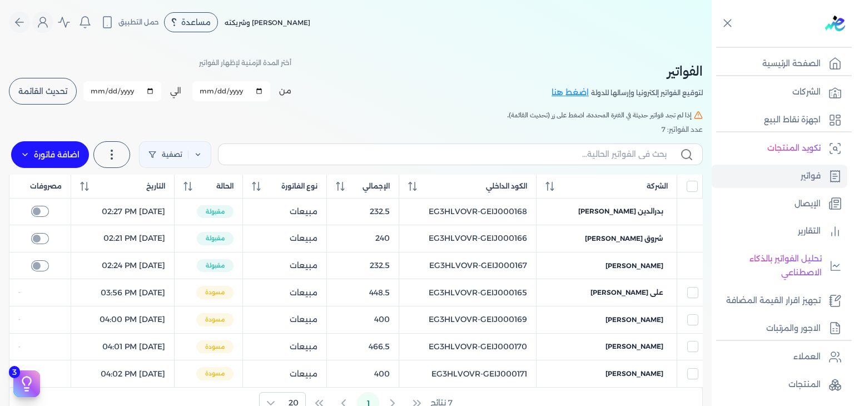
click at [397, 146] on label at bounding box center [460, 153] width 485 height 21
click at [397, 148] on input "text" at bounding box center [446, 154] width 439 height 12
paste input "EG3HLVOVR-GEIJ000172"
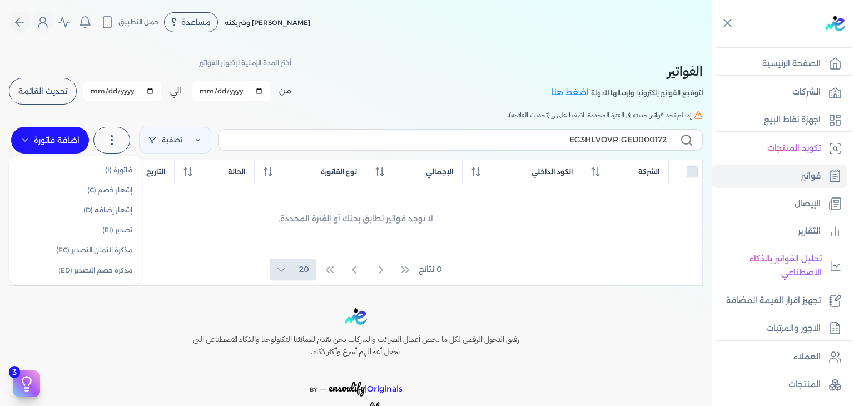
click at [77, 137] on label "اضافة فاتورة" at bounding box center [50, 140] width 78 height 27
click at [85, 168] on link "فاتورة (I)" at bounding box center [75, 170] width 125 height 20
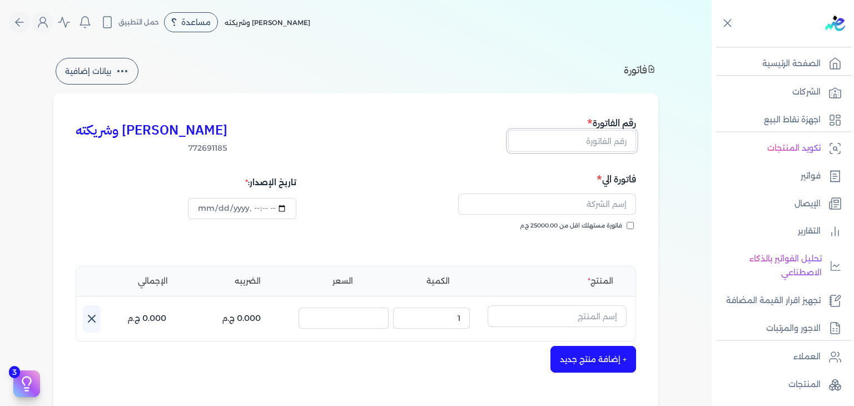
click at [607, 143] on input "text" at bounding box center [572, 140] width 128 height 21
paste input "EG3HLVOVR-GEIJ000172"
click at [632, 227] on input "فاتورة مستهلك اقل من 25000.00 ج.م" at bounding box center [630, 225] width 7 height 7
click at [562, 320] on input "text" at bounding box center [557, 315] width 139 height 21
paste input "بلاك اكس اكس رذاذ معطر رجالي - 250 مللي"
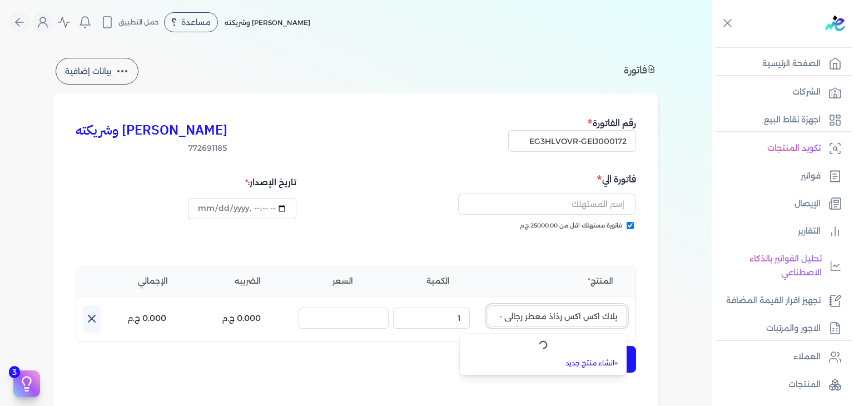
scroll to position [0, -33]
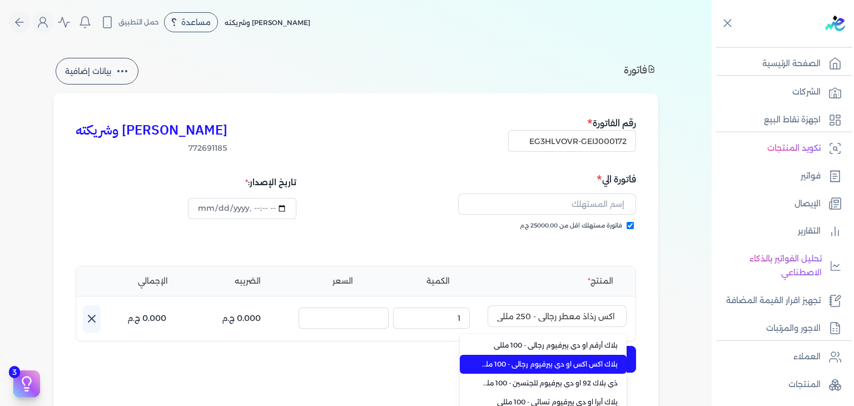
click at [581, 359] on span "بلاك اكس اكس او دي بيرفيوم رجالي - 100 مللي" at bounding box center [550, 364] width 136 height 10
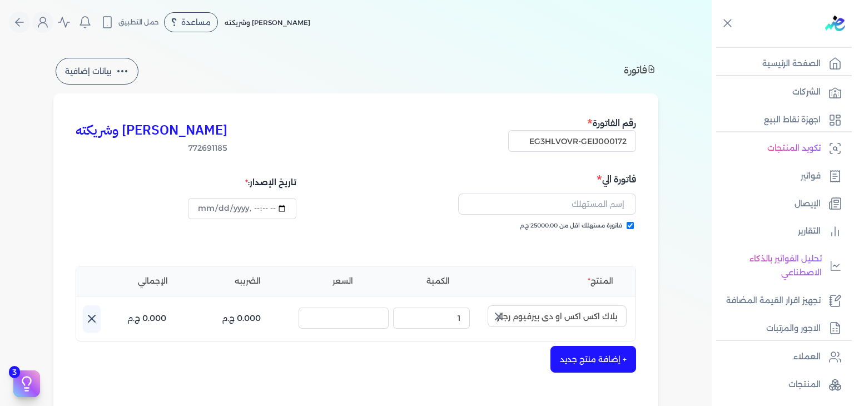
click at [508, 316] on button "button" at bounding box center [498, 316] width 20 height 22
click at [603, 202] on input "text" at bounding box center [547, 203] width 178 height 21
paste input "[PERSON_NAME]"
click at [597, 314] on input "text" at bounding box center [557, 315] width 139 height 21
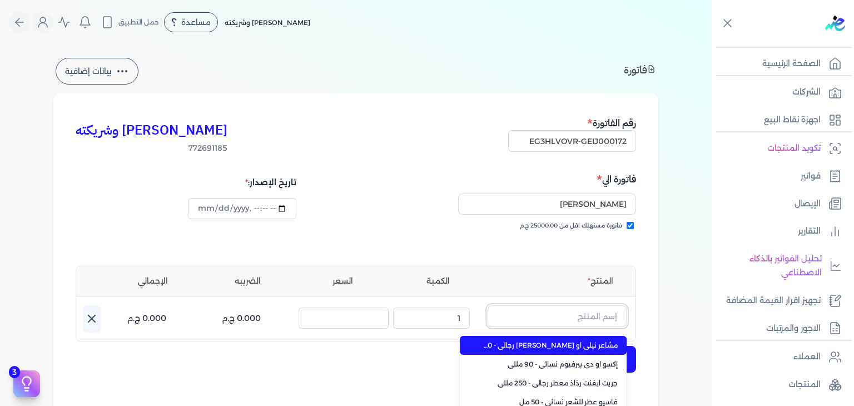
paste input "بلاك اكس اكس رذاذ معطر رجالي - 250 مللي"
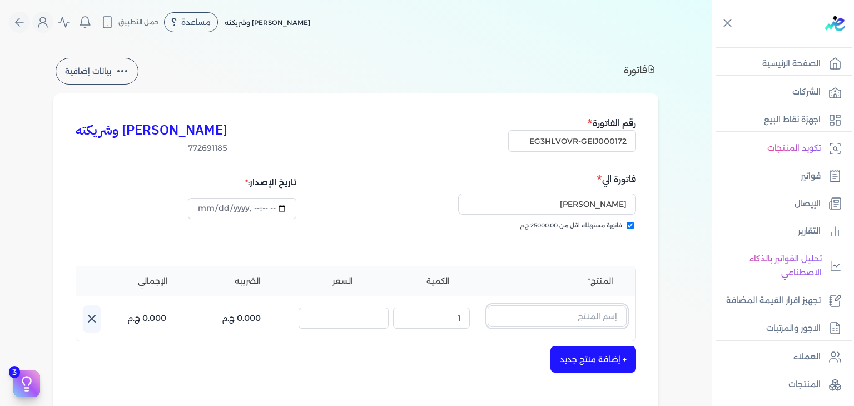
paste input "EG-772691185-EPCF-P-PS-M-250-5"
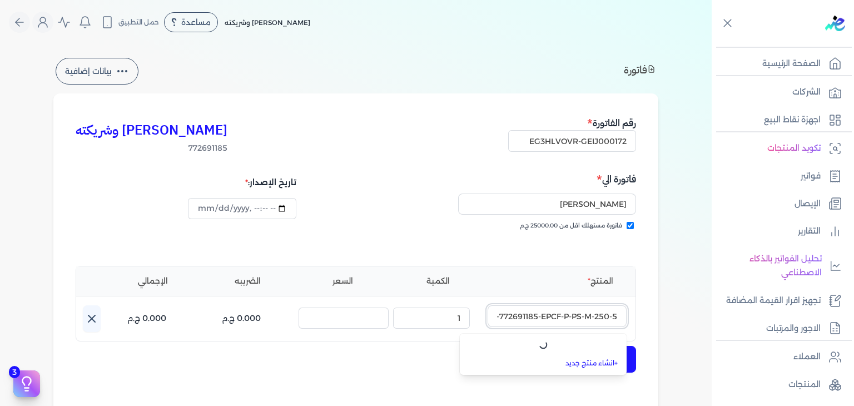
scroll to position [0, -12]
click at [602, 362] on link "+ انشاء منتج جديد" at bounding box center [550, 363] width 136 height 10
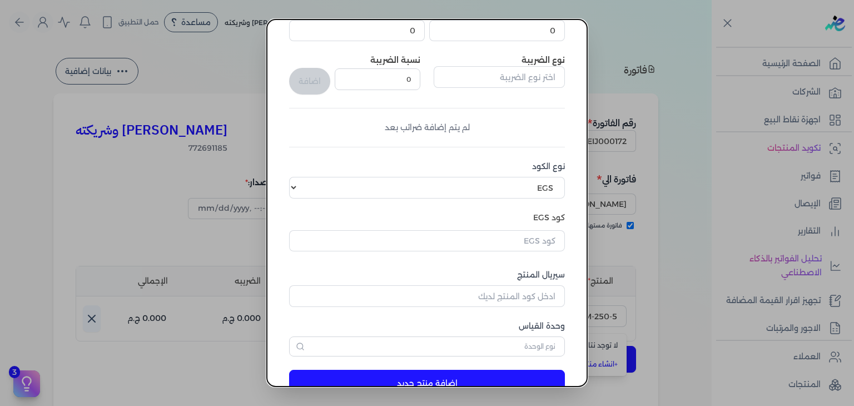
scroll to position [170, 0]
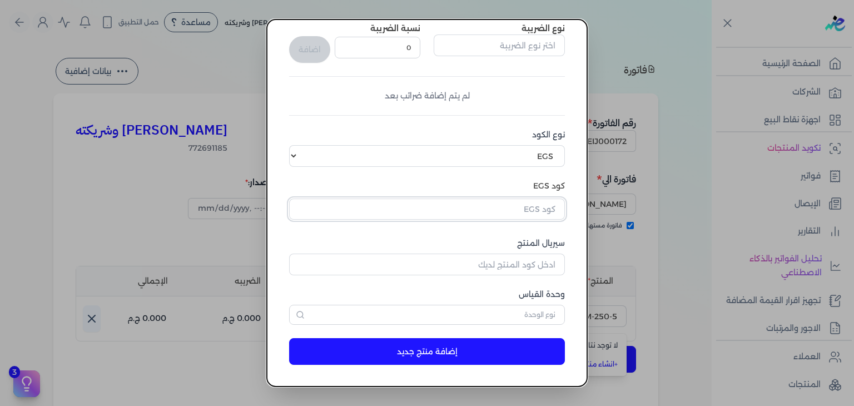
click at [536, 212] on input "text" at bounding box center [427, 208] width 276 height 21
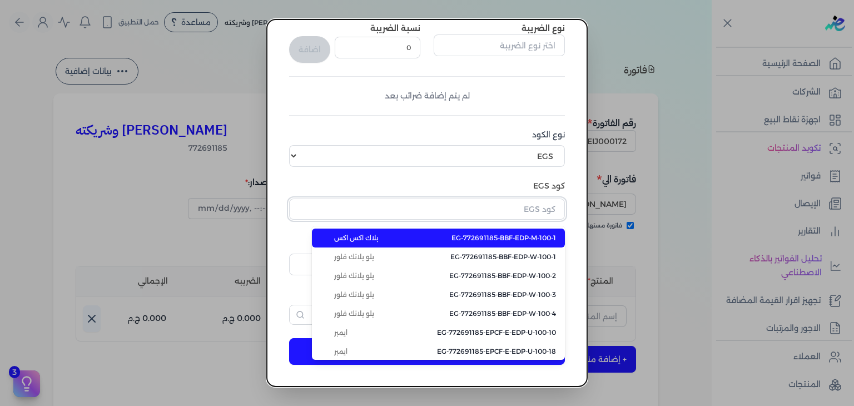
paste input "EG-772691185-EPCF-P-PS-M-250-5"
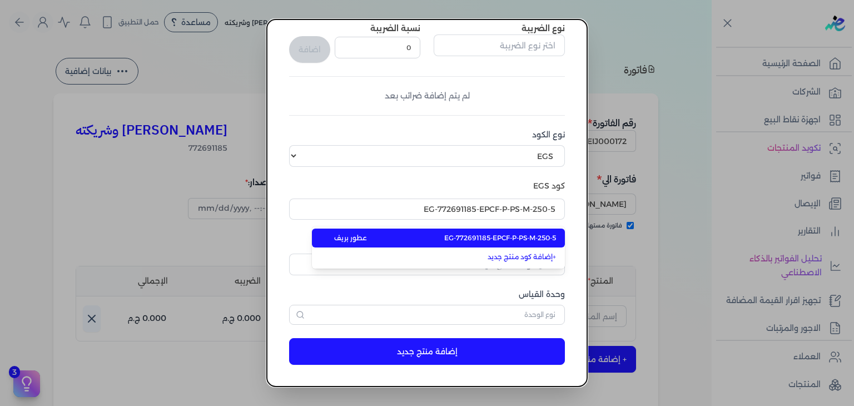
click at [525, 237] on span "EG-772691185-EPCF-P-PS-M-250-5" at bounding box center [500, 238] width 112 height 10
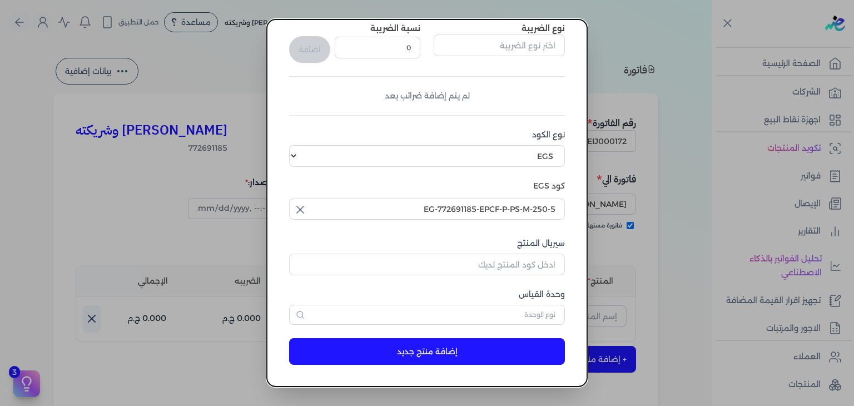
click at [523, 280] on div "اسم المنتج سعر الوحدة (بالجنيه) 0 المخزون 0 نوع الضريبة نسبة الضريبة 0 اضافة لم…" at bounding box center [427, 123] width 276 height 404
click at [525, 270] on input "سيريال المنتج" at bounding box center [427, 264] width 276 height 21
paste input "Z7B545219FB36FBB266B1Z-1"
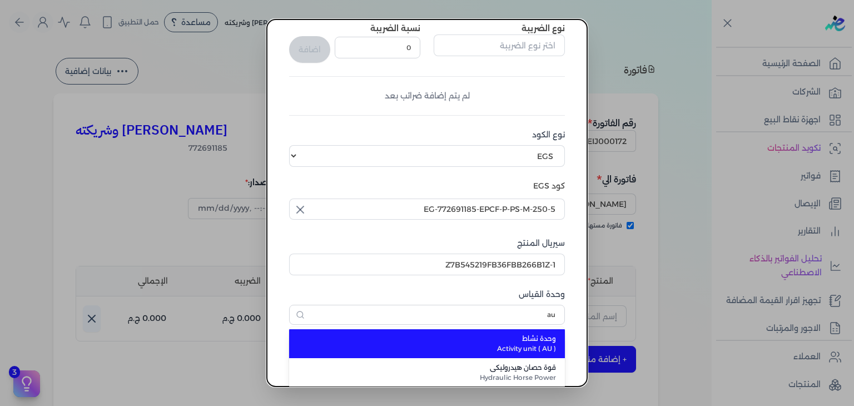
drag, startPoint x: 549, startPoint y: 346, endPoint x: 545, endPoint y: 340, distance: 6.8
click at [549, 345] on span "Activity unit ( AU )" at bounding box center [433, 349] width 245 height 10
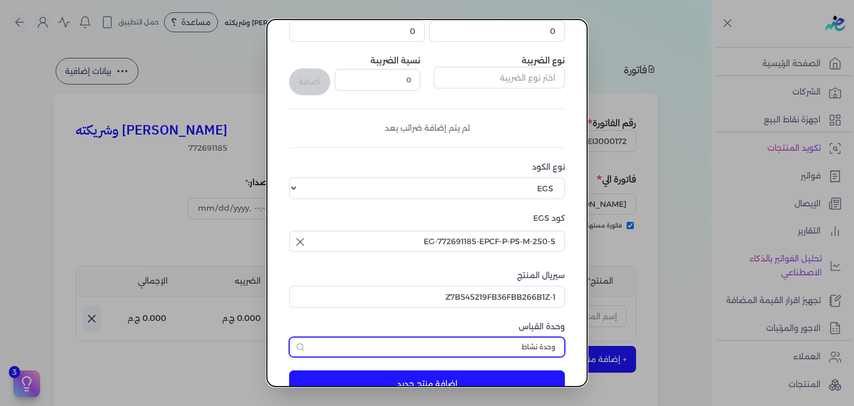
scroll to position [0, 0]
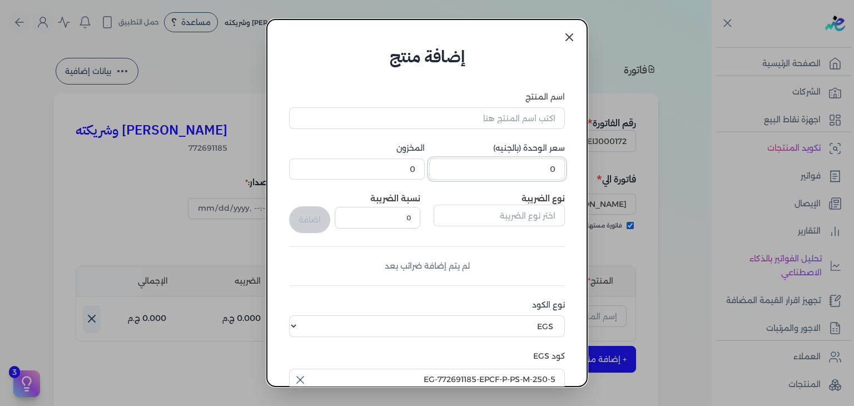
click at [543, 165] on input "0" at bounding box center [497, 168] width 136 height 21
click at [453, 124] on input "اسم المنتج" at bounding box center [427, 117] width 276 height 21
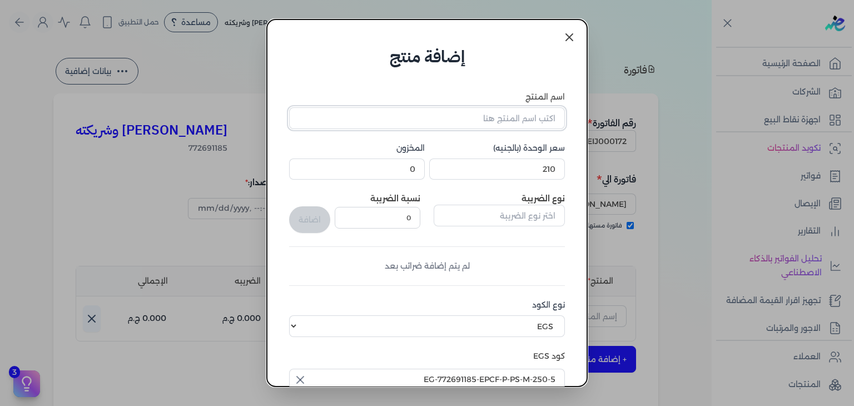
paste input "بلاك اكس اكس رذاذ معطر رجالي - 250 مللي"
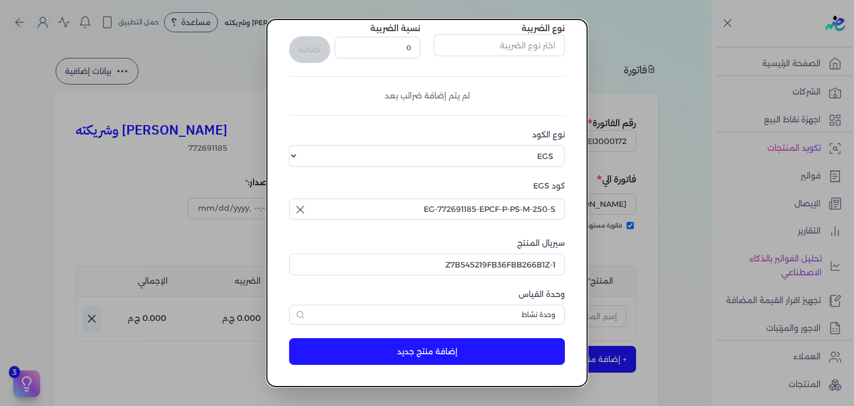
click at [503, 352] on button "إضافة منتج جديد" at bounding box center [427, 351] width 276 height 27
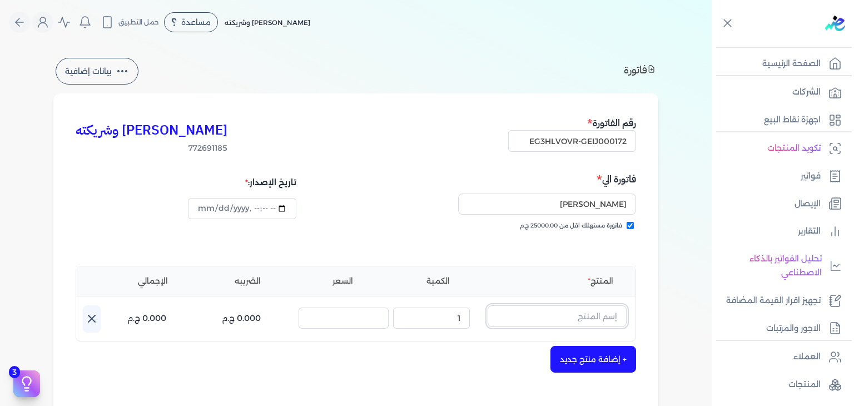
click at [595, 309] on input "text" at bounding box center [557, 315] width 139 height 21
paste input "بلاك اكس اكس رذاذ معطر رجالي - 250 مللي"
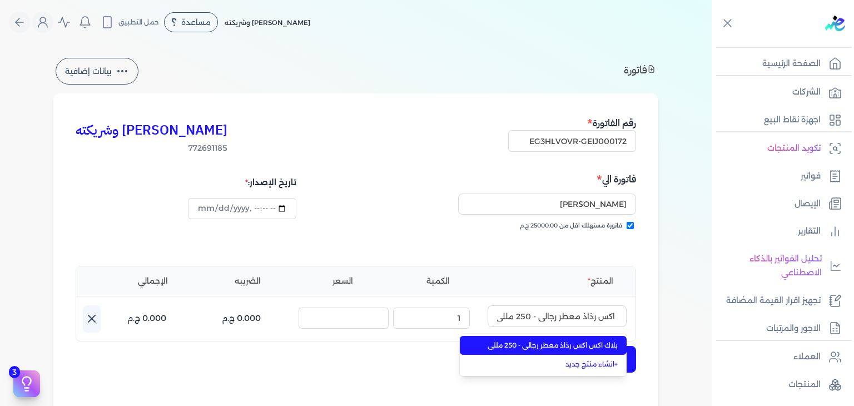
click at [588, 342] on span "بلاك اكس اكس رذاذ معطر رجالي - 250 مللي" at bounding box center [550, 345] width 136 height 10
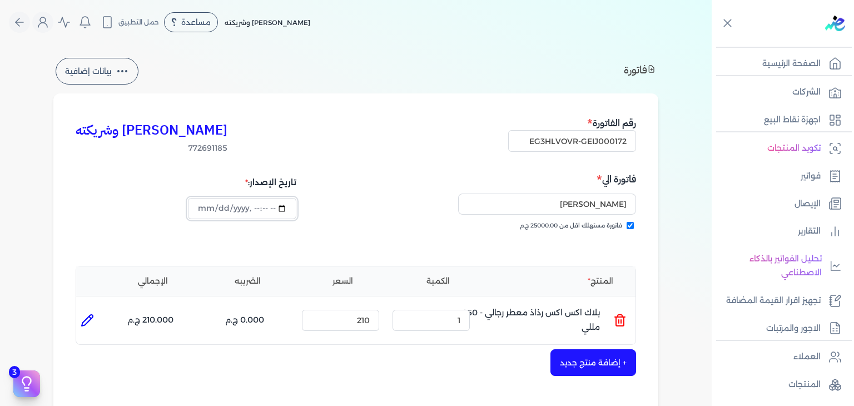
click at [203, 210] on input "datetime-local" at bounding box center [242, 208] width 108 height 21
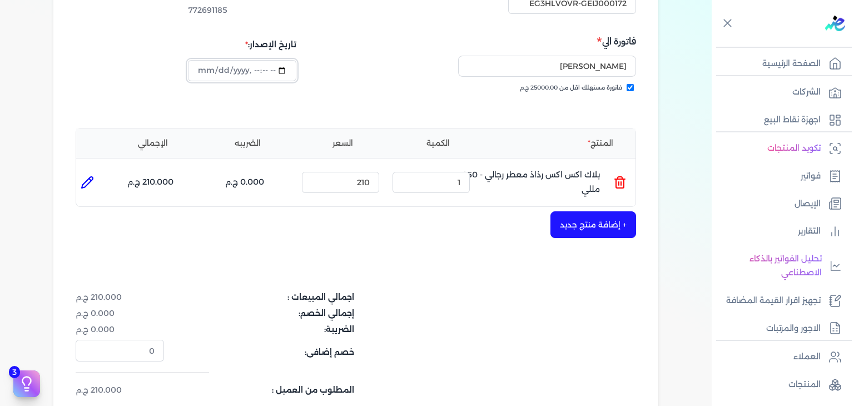
scroll to position [334, 0]
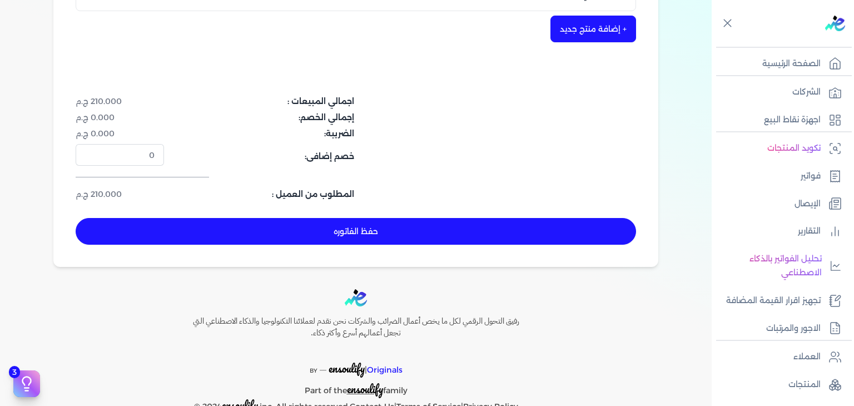
click at [363, 232] on button "حفظ الفاتوره" at bounding box center [356, 231] width 560 height 27
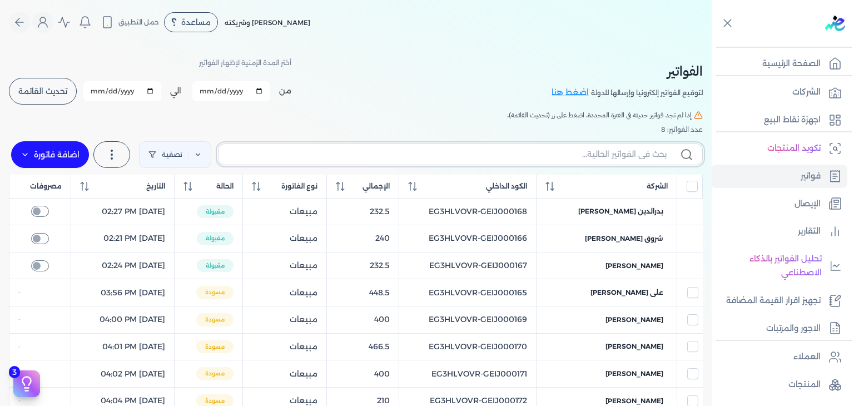
click at [616, 154] on input "text" at bounding box center [446, 154] width 439 height 12
paste input "بلاك اكس اكس رذاذ معطر رجالي - 250 مللي"
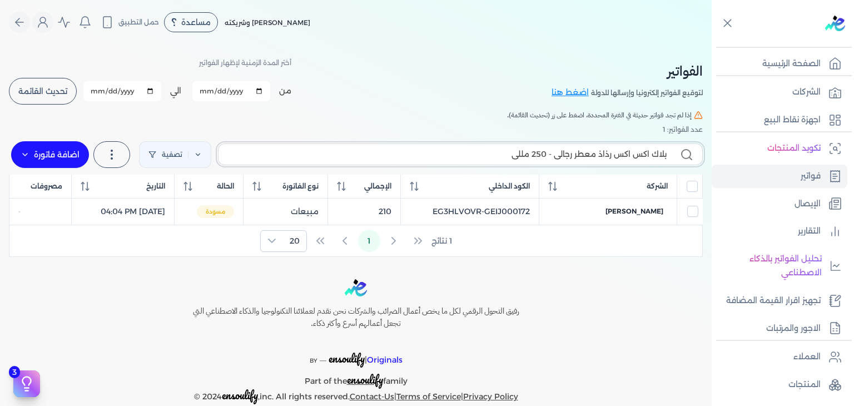
click at [655, 156] on input "بلاك اكس اكس رذاذ معطر رجالي - 250 مللي" at bounding box center [446, 154] width 439 height 12
paste input "EG3HLVOVR-GEIJ000172"
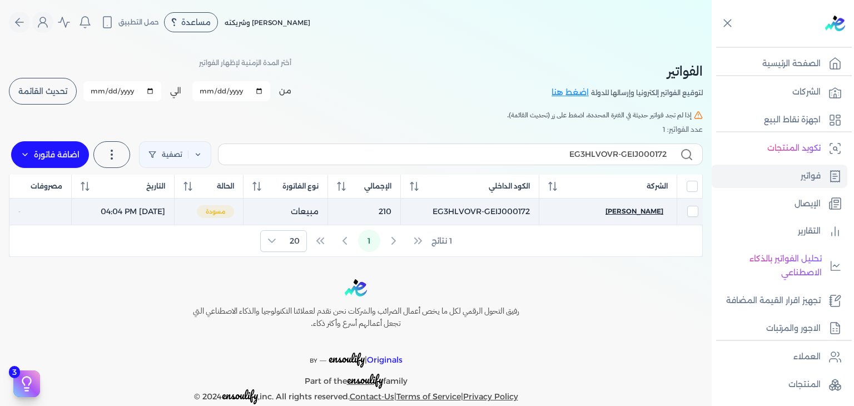
click at [652, 207] on span "[PERSON_NAME]" at bounding box center [634, 211] width 58 height 10
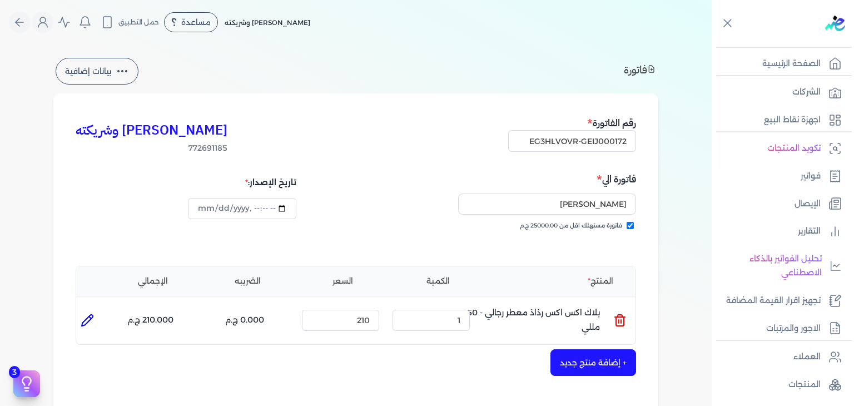
scroll to position [167, 0]
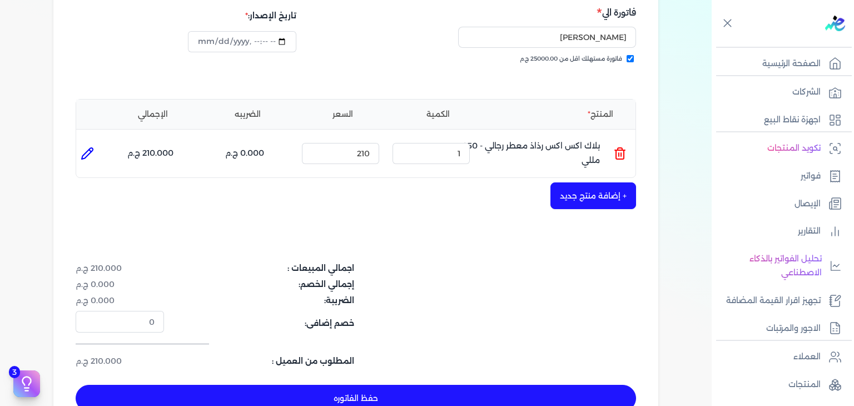
click at [505, 399] on button "حفظ الفاتوره" at bounding box center [356, 398] width 560 height 27
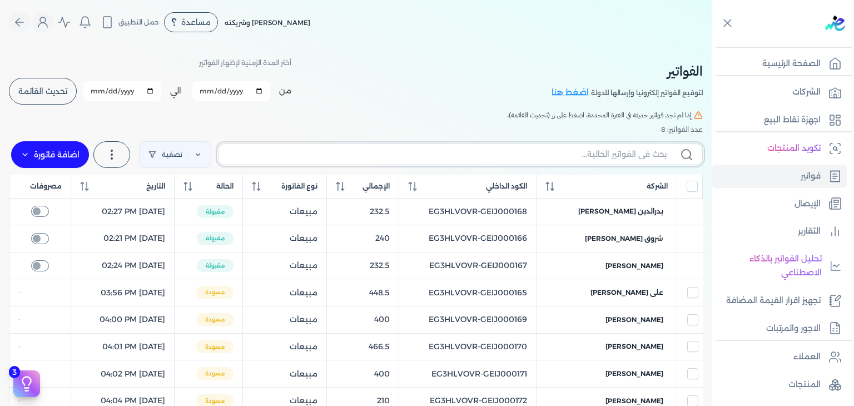
click at [286, 151] on input "text" at bounding box center [446, 154] width 439 height 12
paste input "EG3HLVOVR-GEIJ000173"
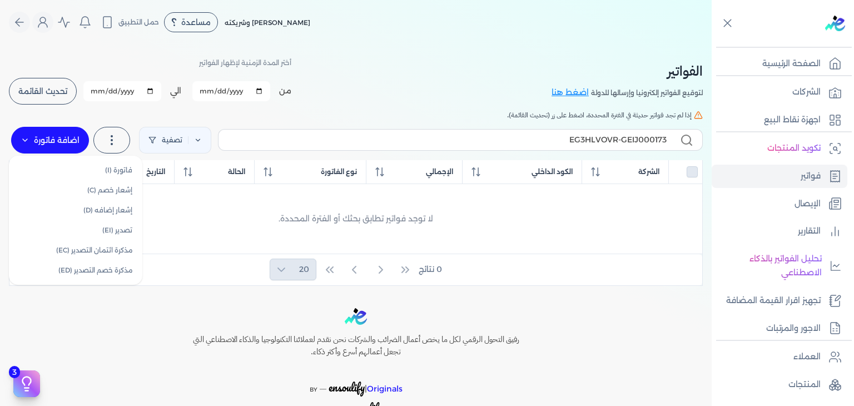
click at [59, 140] on label "اضافة فاتورة" at bounding box center [50, 140] width 78 height 27
click at [82, 168] on link "فاتورة (I)" at bounding box center [75, 170] width 125 height 20
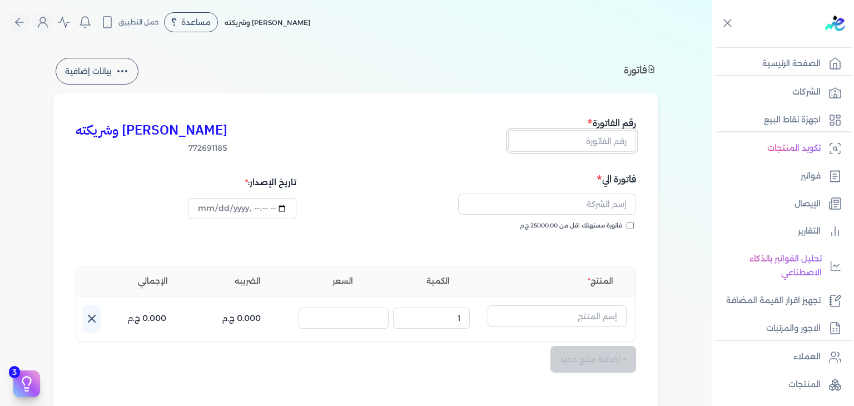
click at [580, 142] on input "text" at bounding box center [572, 140] width 128 height 21
paste input "EG3HLVOVR-GEIJ000173"
click at [632, 221] on div "فاتورة الي فاتورة مستهلك اقل من 25000.00 ج.م" at bounding box center [497, 212] width 277 height 80
click at [630, 225] on input "فاتورة مستهلك اقل من 25000.00 ج.م" at bounding box center [630, 225] width 7 height 7
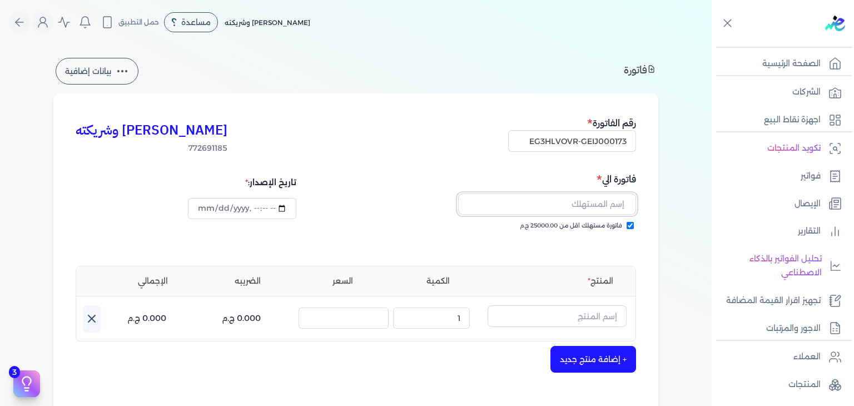
click at [572, 203] on input "text" at bounding box center [547, 203] width 178 height 21
paste input "[PERSON_NAME]"
click at [572, 315] on input "text" at bounding box center [557, 315] width 139 height 21
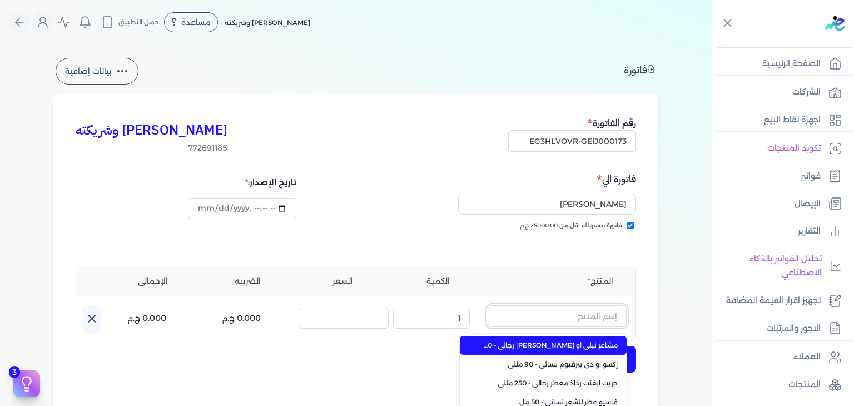
paste input "يارا رذاذ عطري منعش نسائي - 250 مللي"
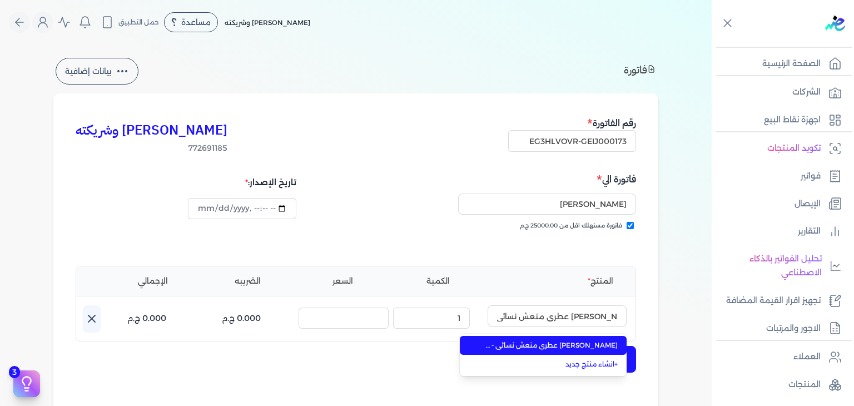
click at [574, 342] on span "يارا رذاذ عطري منعش نسائي - 250 مللي" at bounding box center [550, 345] width 136 height 10
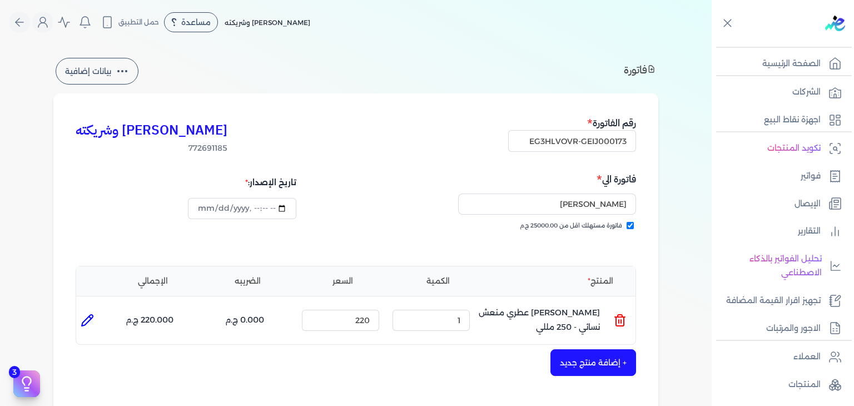
click at [589, 364] on button "+ إضافة منتج جديد" at bounding box center [593, 362] width 86 height 27
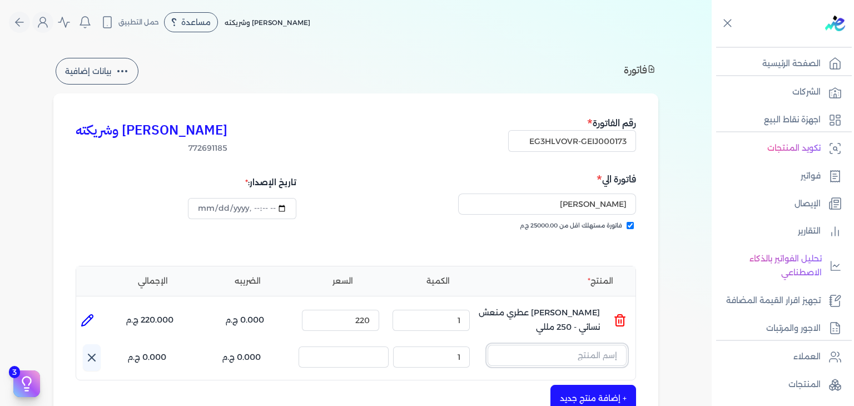
click at [593, 360] on input "text" at bounding box center [557, 355] width 139 height 21
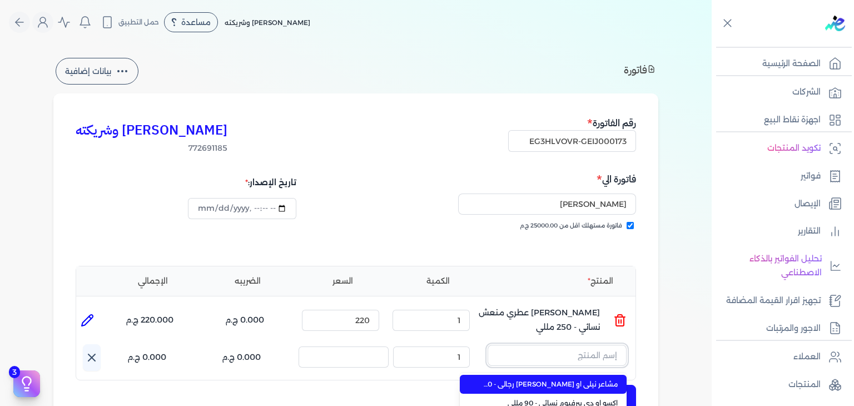
paste input "يارا رذاذ عطري منعش نسائي - 250 مللي"
click at [593, 380] on span "يارا رذاذ عطري منعش نسائي - 250 مللي" at bounding box center [550, 384] width 136 height 10
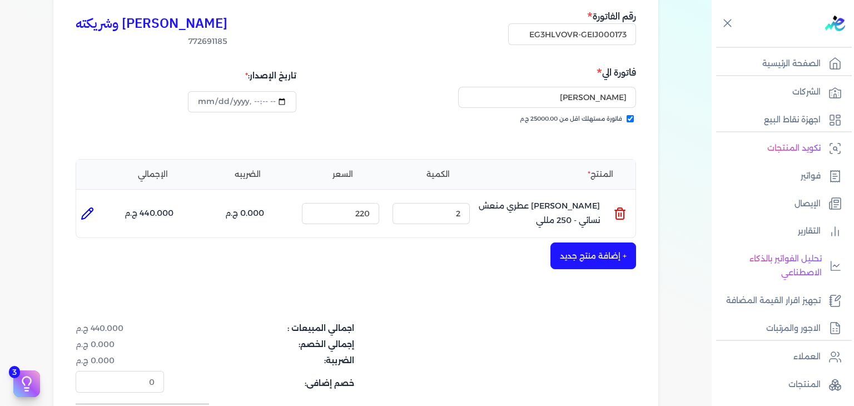
scroll to position [167, 0]
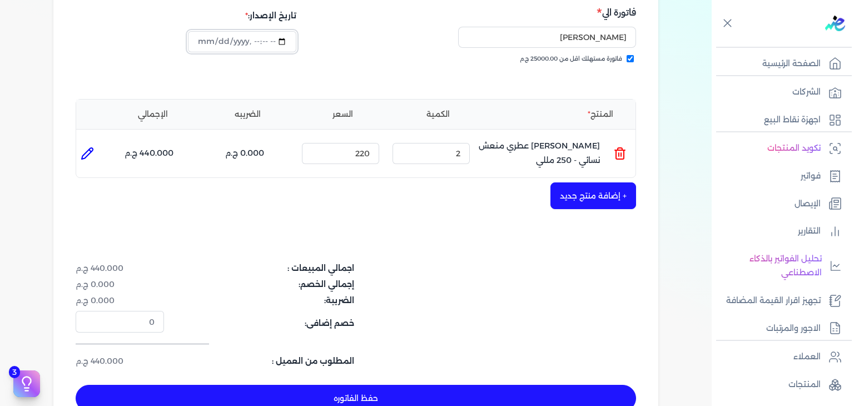
click at [200, 42] on input "datetime-local" at bounding box center [242, 41] width 108 height 21
click at [391, 399] on button "حفظ الفاتوره" at bounding box center [356, 398] width 560 height 27
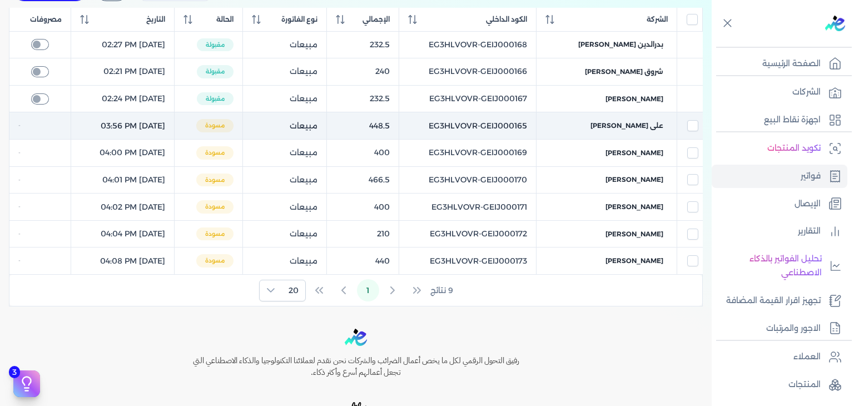
scroll to position [156, 0]
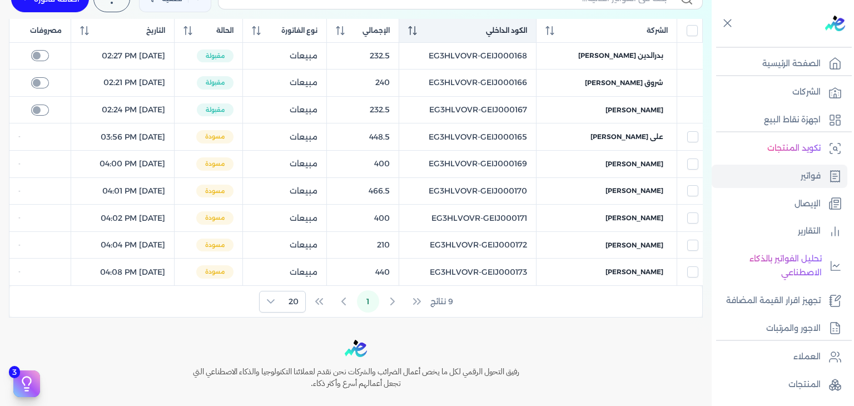
click at [417, 32] on icon at bounding box center [412, 30] width 9 height 9
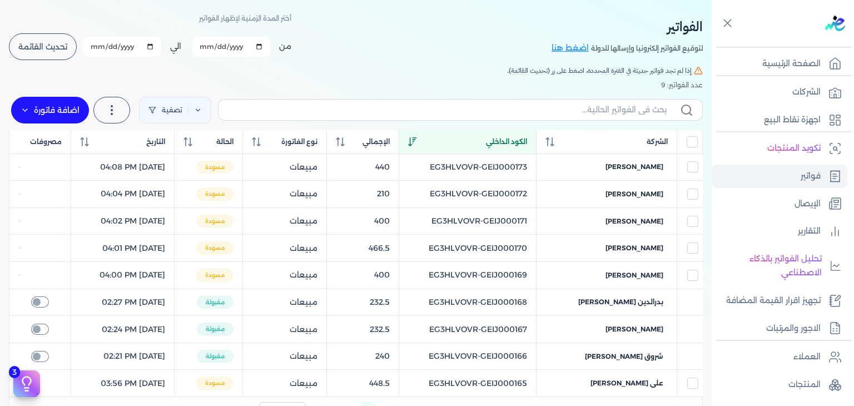
click at [532, 103] on label at bounding box center [460, 109] width 485 height 21
click at [532, 104] on input "text" at bounding box center [446, 110] width 439 height 12
paste input "EG3HLVOVR-GEIJ000173"
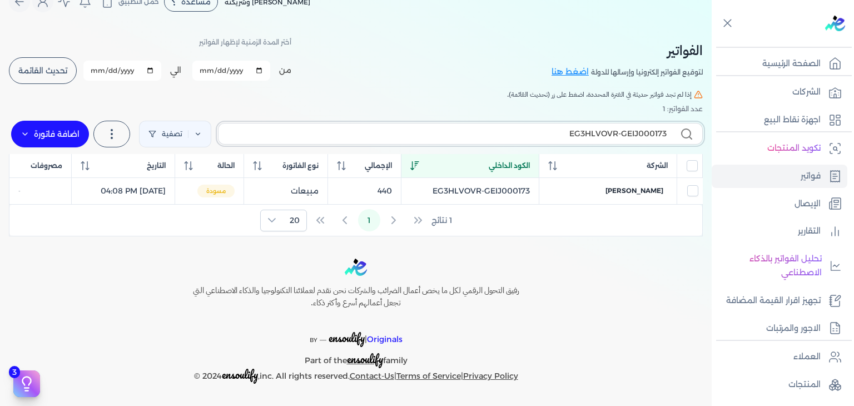
scroll to position [19, 0]
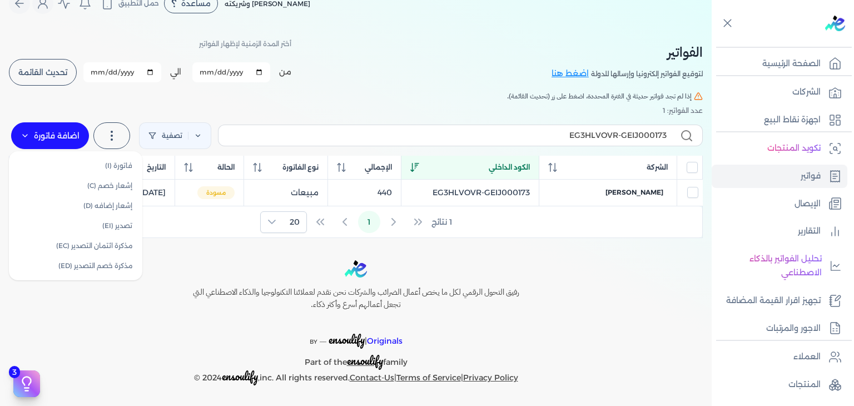
click at [46, 136] on label "اضافة فاتورة" at bounding box center [50, 135] width 78 height 27
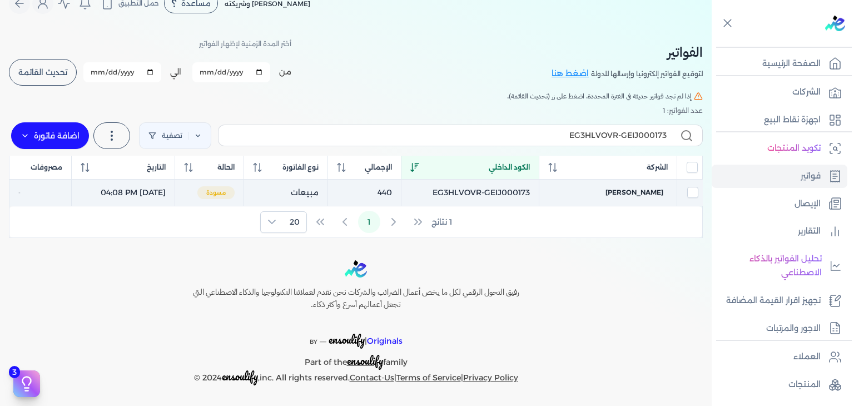
click at [526, 193] on td "EG3HLVOVR-GEIJ000173" at bounding box center [470, 192] width 138 height 27
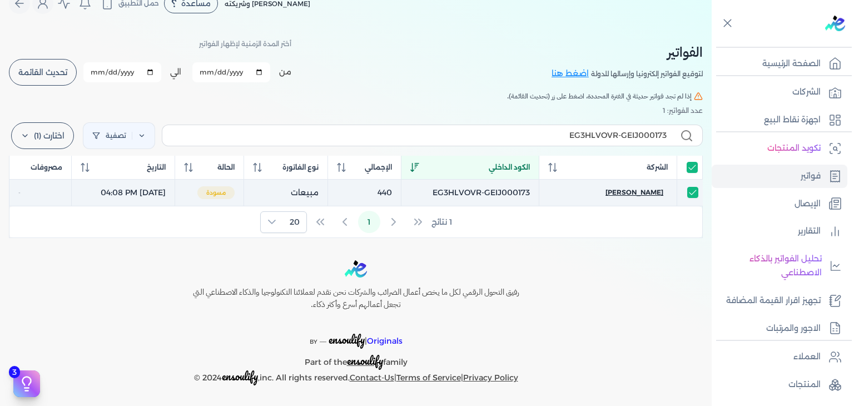
click at [619, 195] on div "[PERSON_NAME]" at bounding box center [608, 192] width 111 height 10
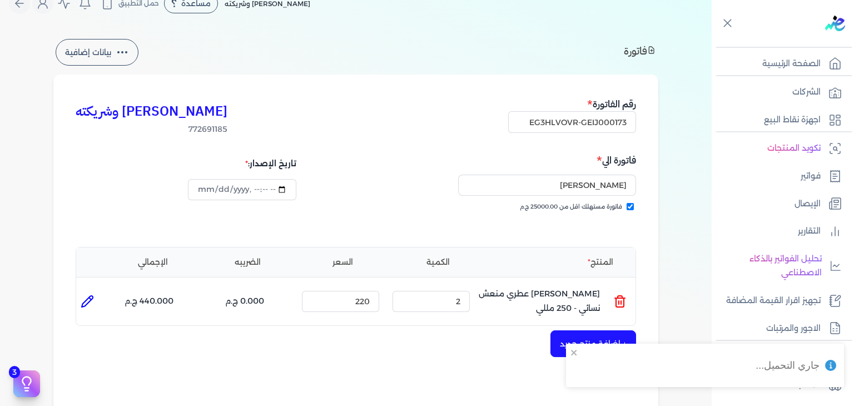
scroll to position [297, 0]
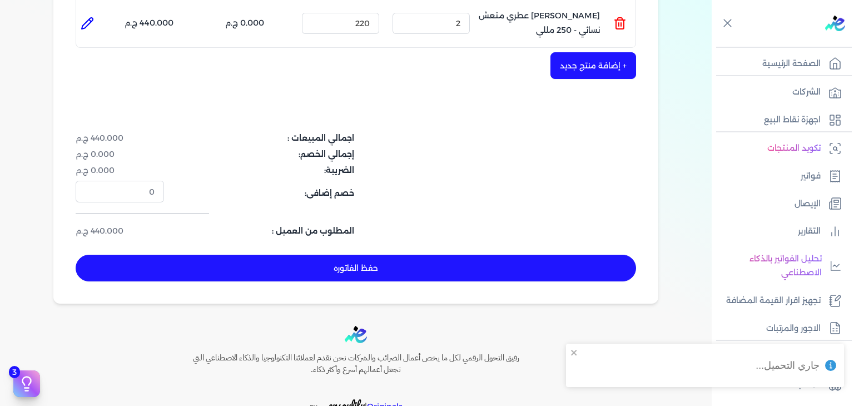
click at [511, 265] on button "حفظ الفاتوره" at bounding box center [356, 268] width 560 height 27
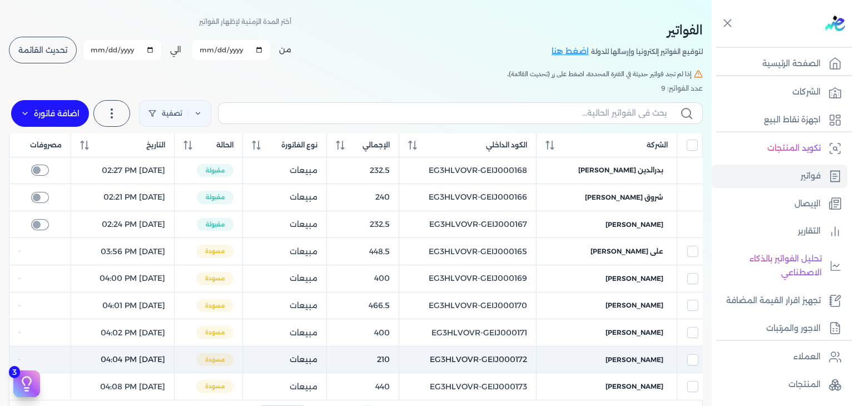
scroll to position [12, 0]
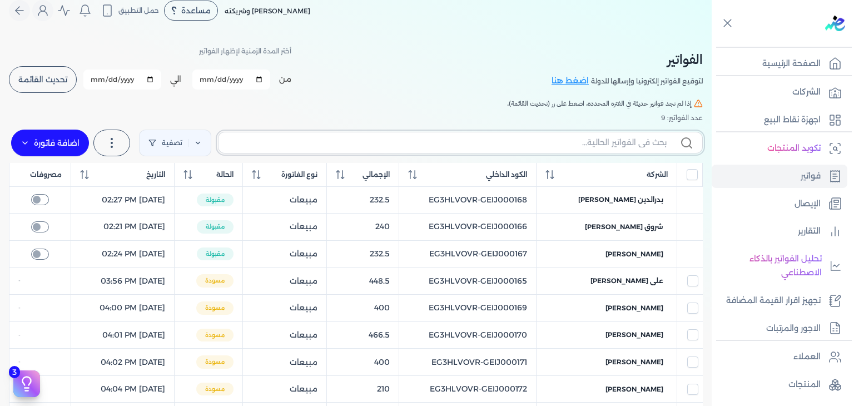
click at [524, 145] on input "text" at bounding box center [446, 143] width 439 height 12
paste input "EG3HLVOVR-GEIJ000174"
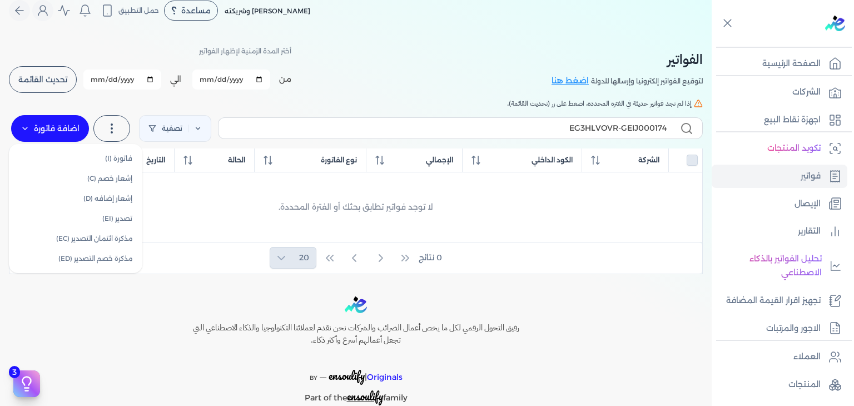
click at [46, 128] on label "اضافة فاتورة" at bounding box center [50, 128] width 78 height 27
click at [87, 152] on link "فاتورة (I)" at bounding box center [75, 158] width 125 height 20
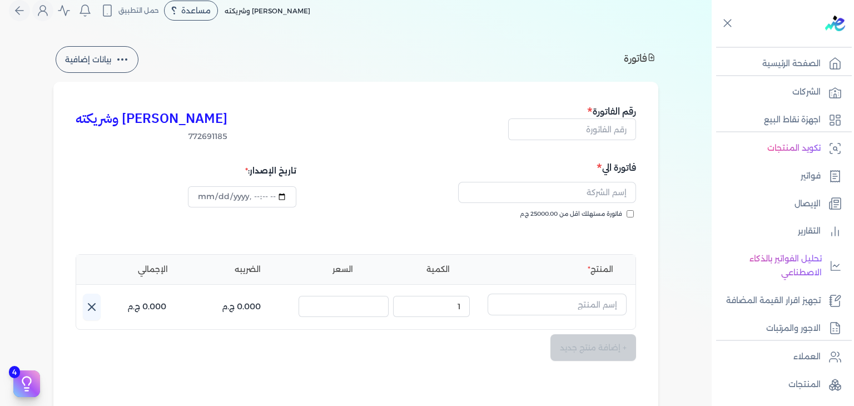
click at [598, 141] on div "رقم الفاتورة" at bounding box center [572, 123] width 128 height 38
drag, startPoint x: 610, startPoint y: 127, endPoint x: 623, endPoint y: 145, distance: 22.0
click at [611, 127] on input "text" at bounding box center [572, 128] width 128 height 21
paste input "EG3HLVOVR-GEIJ000174"
click at [632, 212] on input "فاتورة مستهلك اقل من 25000.00 ج.م" at bounding box center [630, 213] width 7 height 7
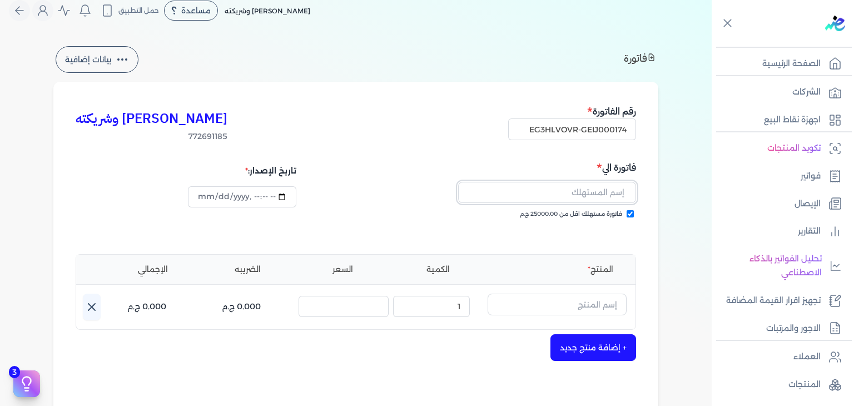
click at [614, 194] on input "text" at bounding box center [547, 192] width 178 height 21
paste input "[PERSON_NAME]"
click at [583, 299] on input "text" at bounding box center [557, 304] width 139 height 21
paste input "بيلوفد شيري رذاذ عطري منعش نسائي - 250 مللي"
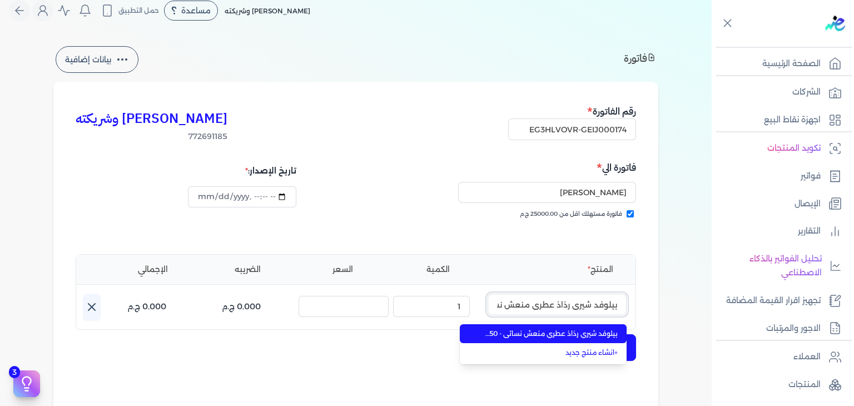
scroll to position [0, -56]
click at [588, 337] on span "بيلوفد شيري رذاذ عطري منعش نسائي - 250 مللي" at bounding box center [550, 334] width 136 height 10
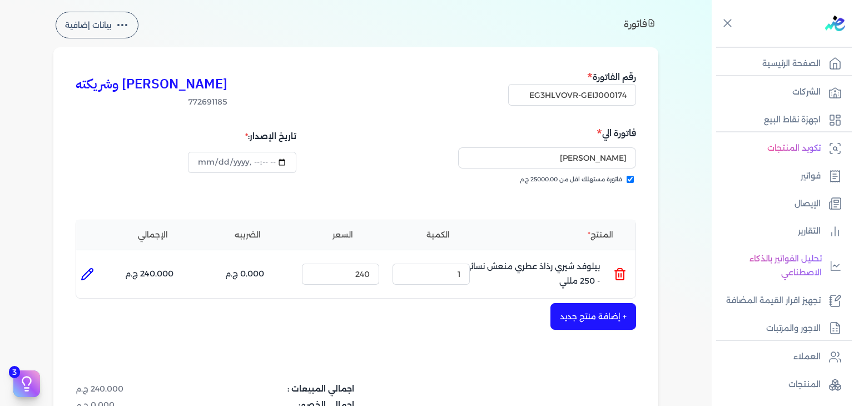
scroll to position [12, 0]
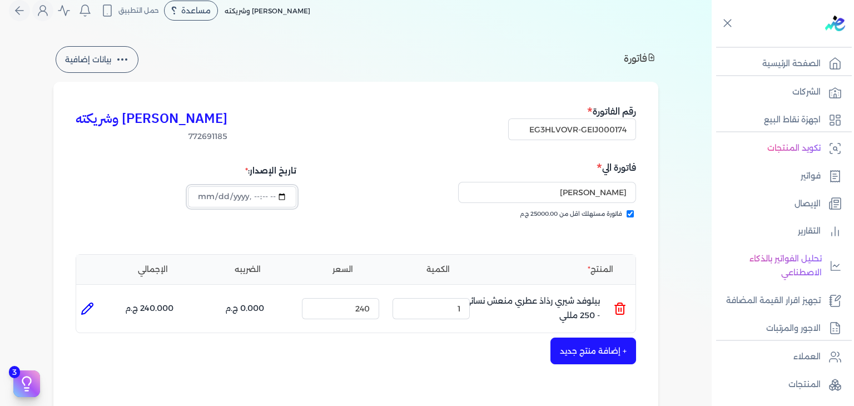
click at [206, 186] on input "datetime-local" at bounding box center [242, 196] width 108 height 21
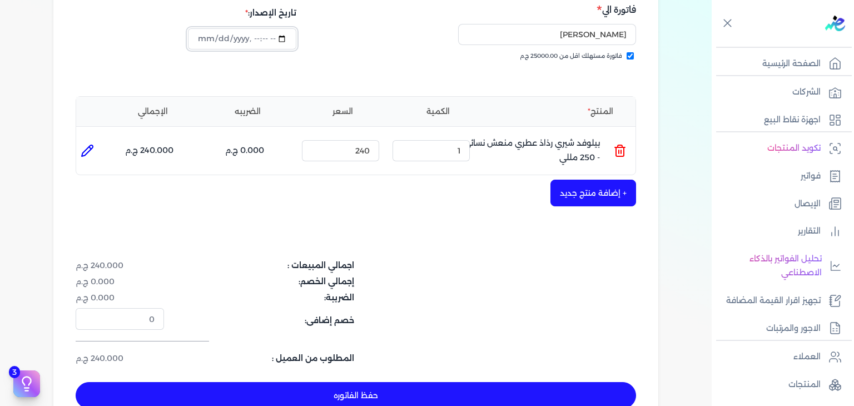
scroll to position [345, 0]
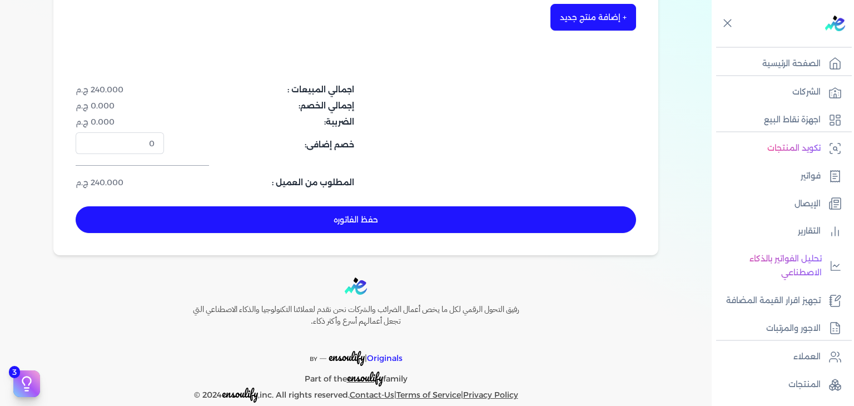
click at [300, 221] on button "حفظ الفاتوره" at bounding box center [356, 219] width 560 height 27
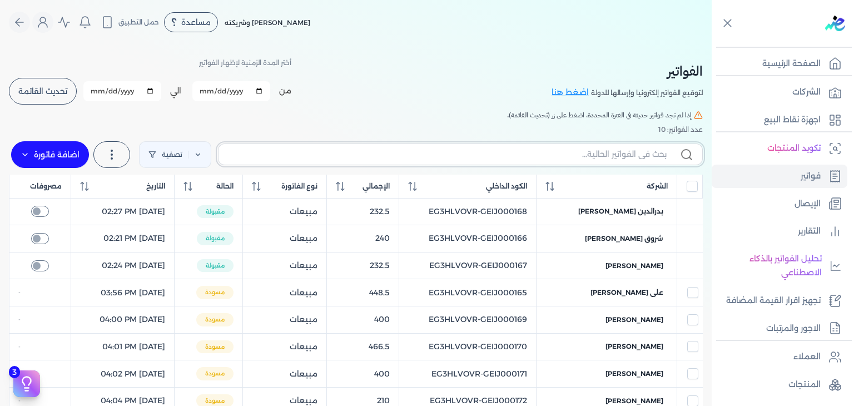
click at [580, 154] on input "text" at bounding box center [446, 154] width 439 height 12
paste input "EG3HLVOVR-GEIJ000174"
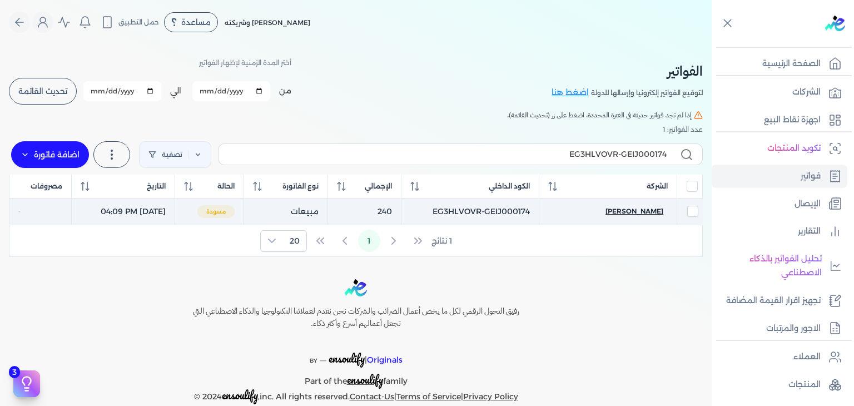
click at [638, 213] on span "[PERSON_NAME]" at bounding box center [634, 211] width 58 height 10
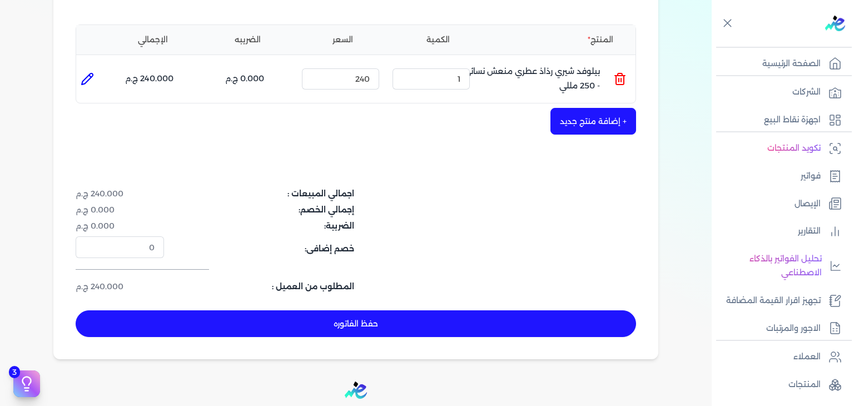
scroll to position [362, 0]
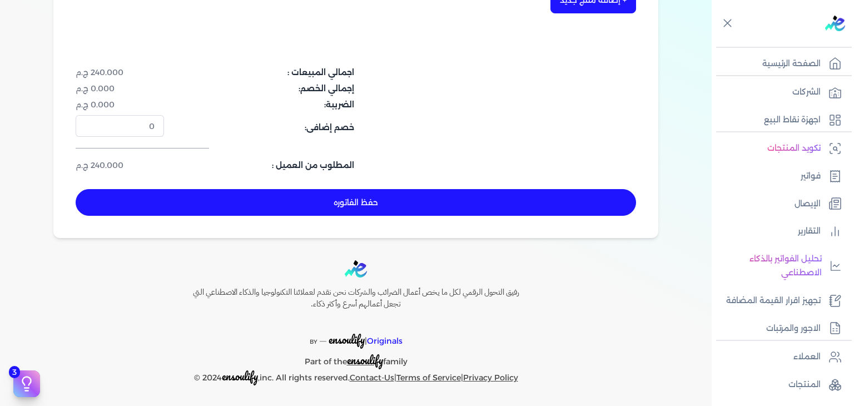
drag, startPoint x: 514, startPoint y: 199, endPoint x: 558, endPoint y: 223, distance: 50.8
click at [514, 198] on button "حفظ الفاتوره" at bounding box center [356, 202] width 560 height 27
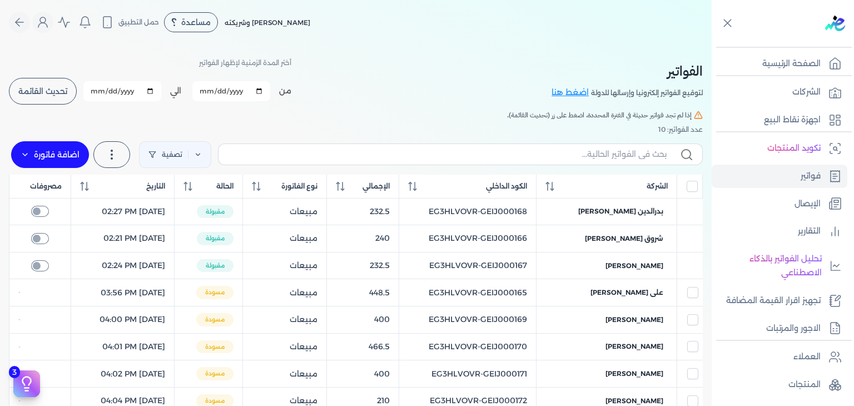
click at [615, 144] on label at bounding box center [460, 153] width 485 height 21
click at [615, 148] on input "text" at bounding box center [446, 154] width 439 height 12
paste input "EG3HLVOVR-GEIJ000175"
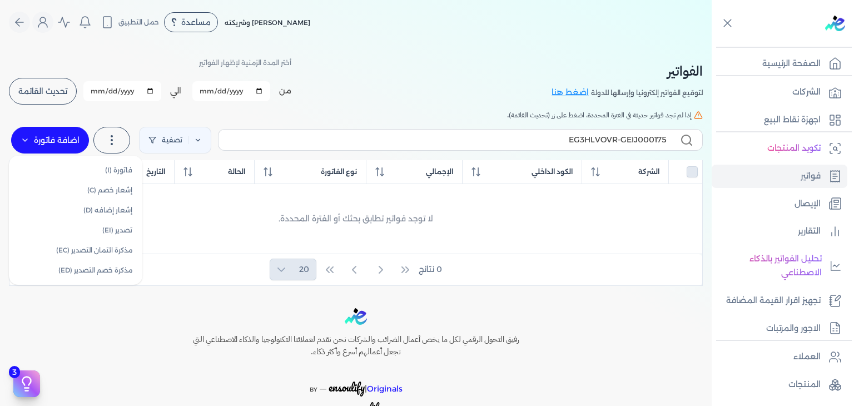
drag, startPoint x: 78, startPoint y: 138, endPoint x: 86, endPoint y: 143, distance: 9.3
click at [82, 140] on label "اضافة فاتورة" at bounding box center [50, 140] width 78 height 27
click at [80, 150] on label "اضافة فاتورة" at bounding box center [50, 140] width 78 height 27
click at [76, 167] on link "فاتورة (I)" at bounding box center [75, 170] width 125 height 20
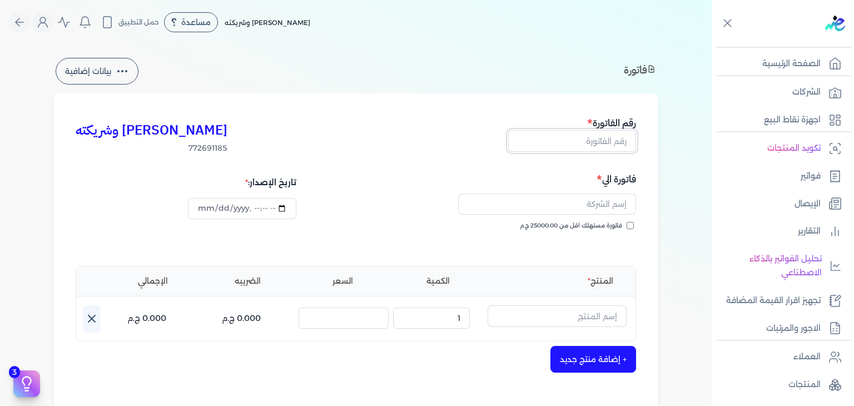
click at [630, 145] on input "text" at bounding box center [572, 140] width 128 height 21
paste input "EG3HLVOVR-GEIJ000175"
click at [631, 223] on input "فاتورة مستهلك اقل من 25000.00 ج.م" at bounding box center [630, 225] width 7 height 7
drag, startPoint x: 620, startPoint y: 200, endPoint x: 620, endPoint y: 205, distance: 5.6
click at [620, 200] on input "text" at bounding box center [547, 203] width 178 height 21
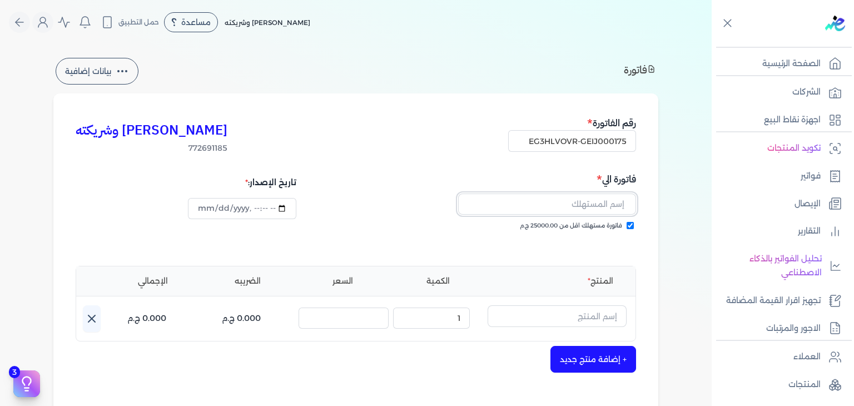
paste input "[PERSON_NAME]"
click at [594, 310] on input "text" at bounding box center [557, 315] width 139 height 21
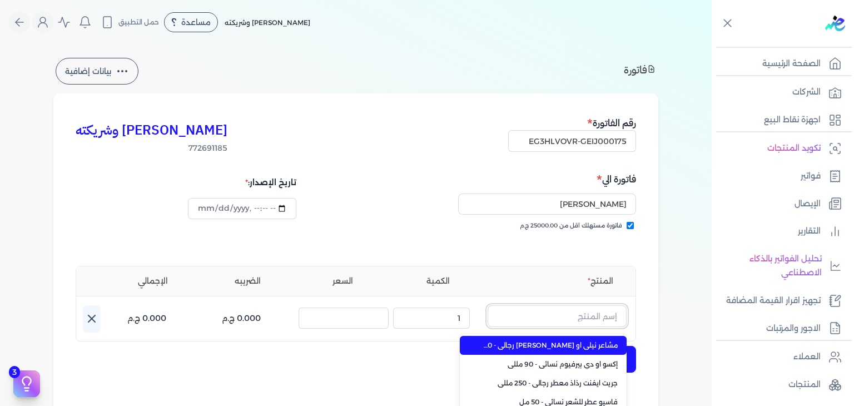
paste input "سوبريم فلاور رذاذ عطري منعش نسائي - 250 مللي"
click at [597, 345] on span "سوبريم فلاور رذاذ عطري منعش نسائي - 250 مللي" at bounding box center [550, 345] width 136 height 10
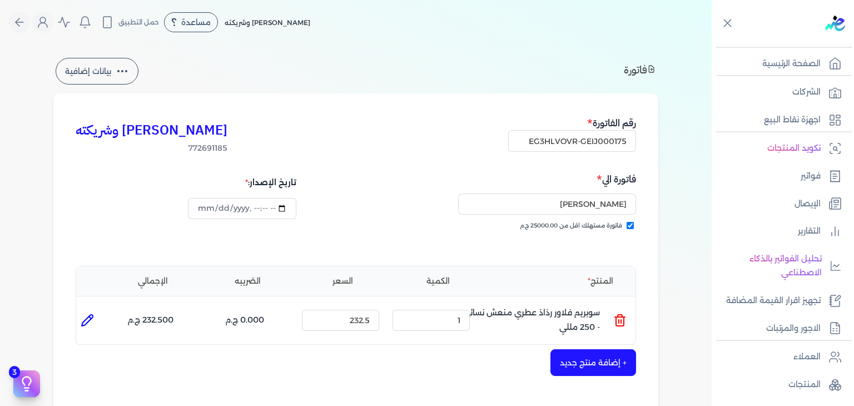
click at [603, 358] on button "+ إضافة منتج جديد" at bounding box center [593, 362] width 86 height 27
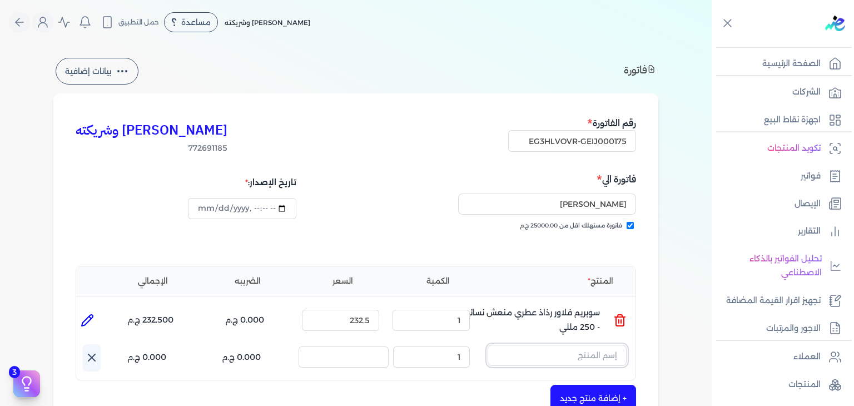
click at [589, 347] on input "text" at bounding box center [557, 355] width 139 height 21
paste input "لومينج بيتش رذاذ عطري منعش نسائي - 250 مللي"
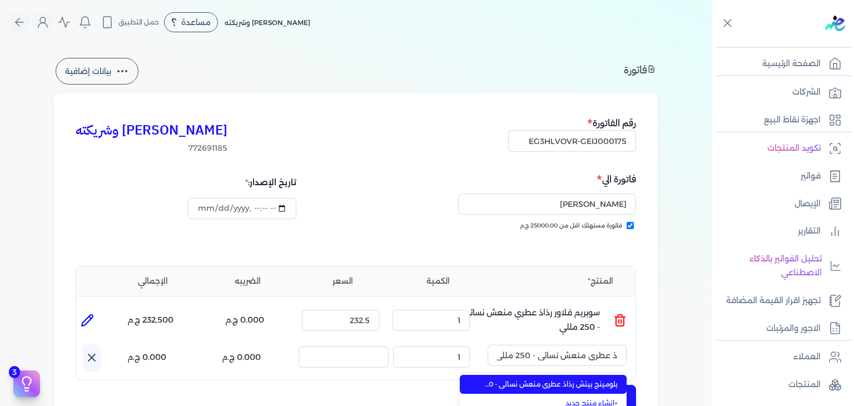
click at [592, 381] on span "بلومينج بيتش رذاذ عطري منعش نسائي - 250 مللي" at bounding box center [550, 384] width 136 height 10
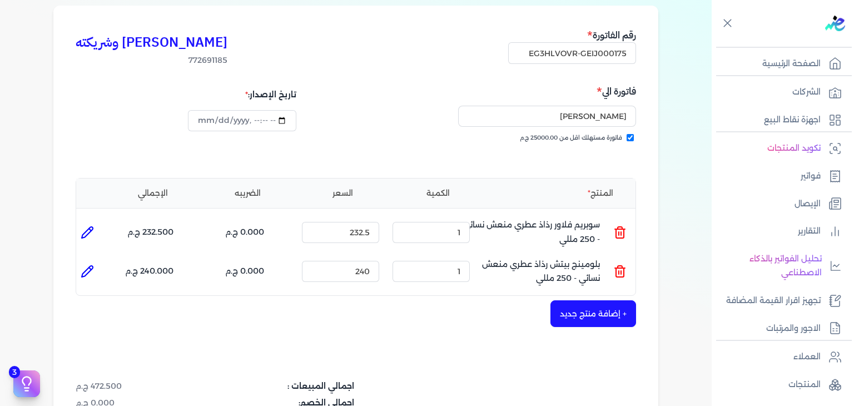
scroll to position [167, 0]
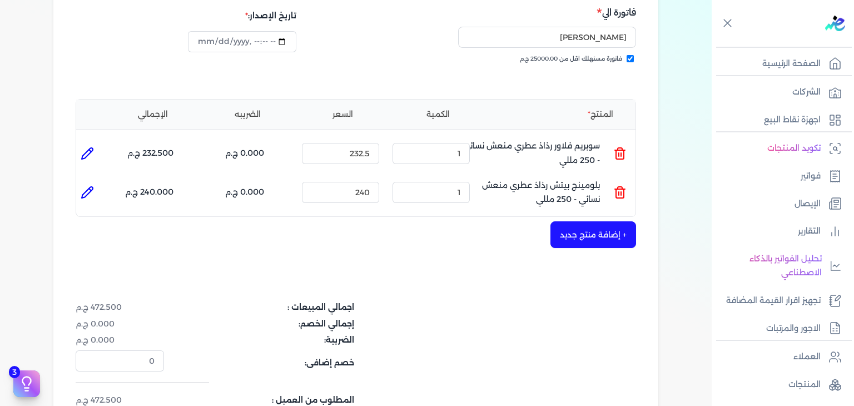
click at [608, 231] on button "+ إضافة منتج جديد" at bounding box center [593, 234] width 86 height 27
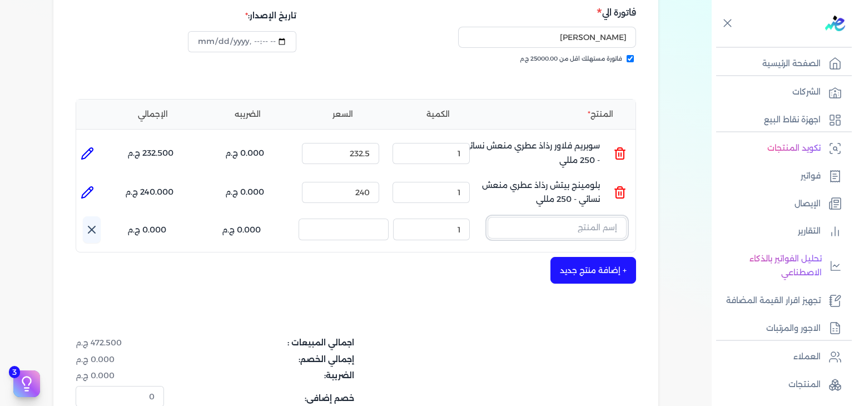
click at [600, 229] on input "text" at bounding box center [557, 227] width 139 height 21
paste input "إيديال رذاذ عطري منعش نسائي - 250 مللي"
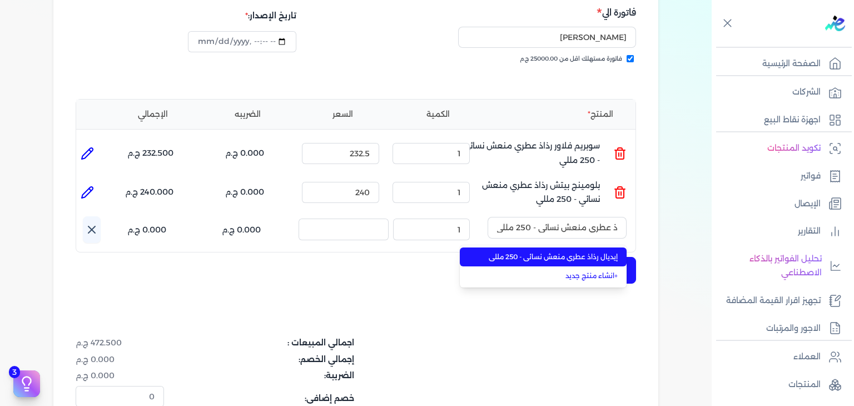
click at [596, 254] on span "إيديال رذاذ عطري منعش نسائي - 250 مللي" at bounding box center [550, 257] width 136 height 10
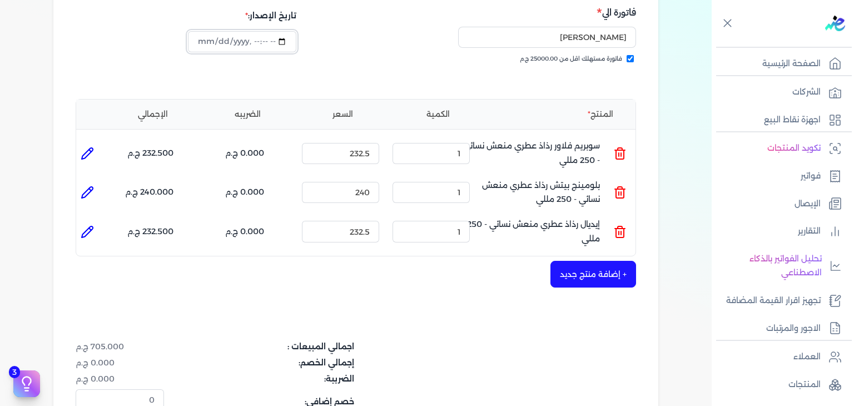
click at [202, 45] on input "datetime-local" at bounding box center [242, 41] width 108 height 21
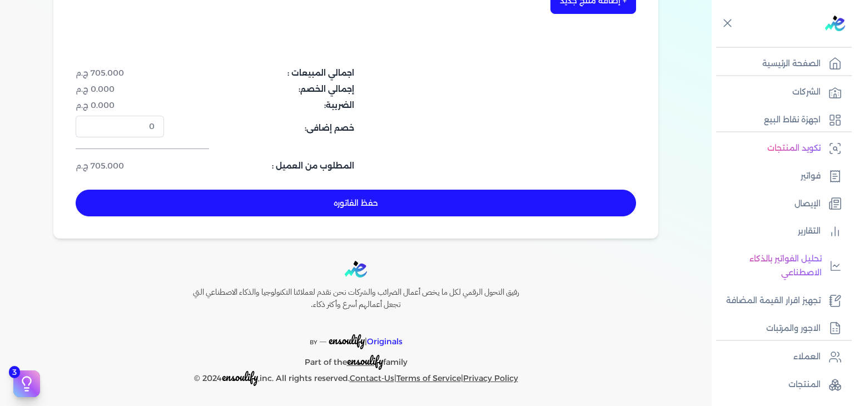
click at [396, 202] on button "حفظ الفاتوره" at bounding box center [356, 203] width 560 height 27
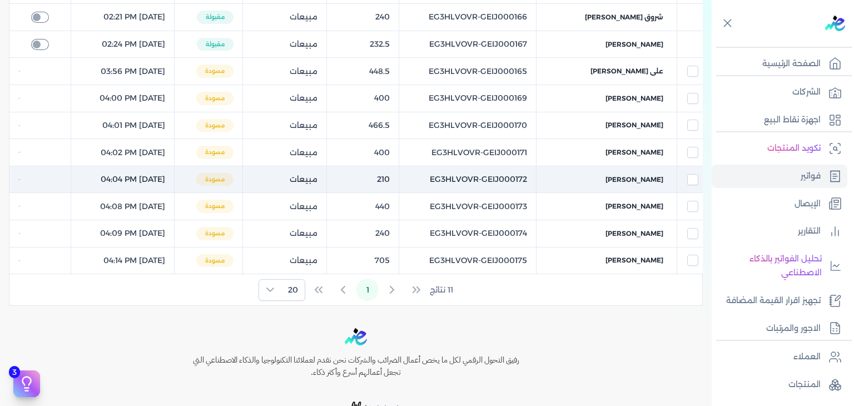
scroll to position [121, 0]
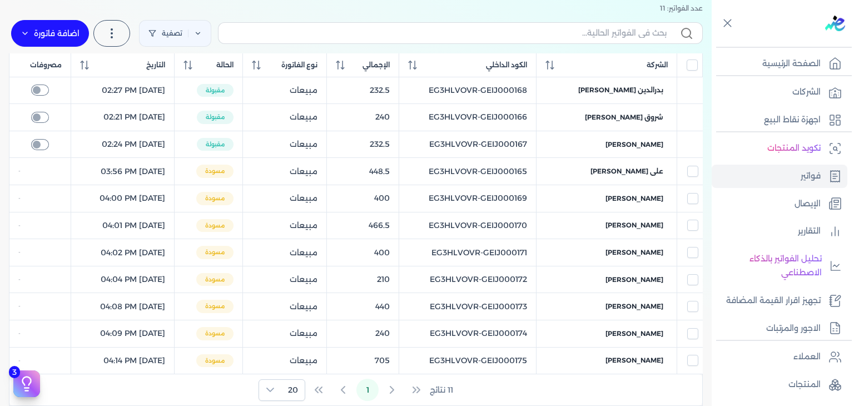
click at [540, 40] on label at bounding box center [460, 32] width 485 height 21
click at [540, 39] on input "text" at bounding box center [446, 33] width 439 height 12
click at [525, 36] on input "text" at bounding box center [446, 33] width 439 height 12
paste input "EG3HLVOVR-GEIJ000175"
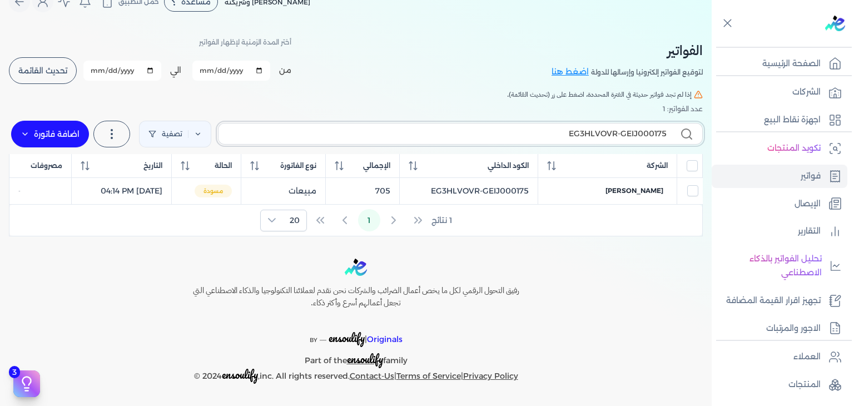
scroll to position [19, 0]
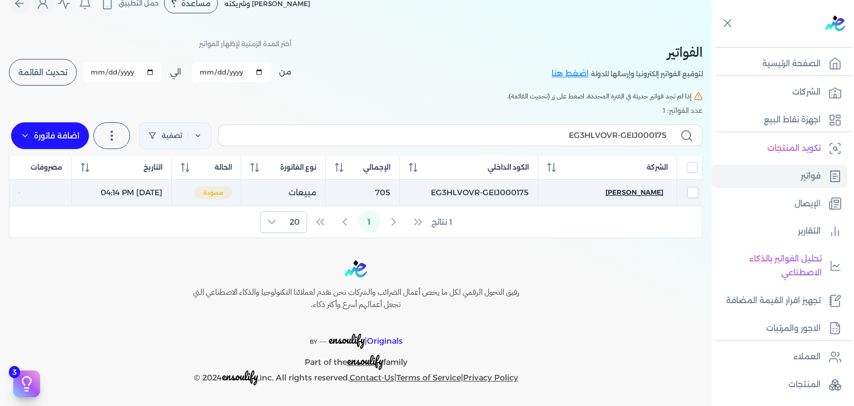
click at [648, 190] on span "[PERSON_NAME]" at bounding box center [634, 192] width 58 height 10
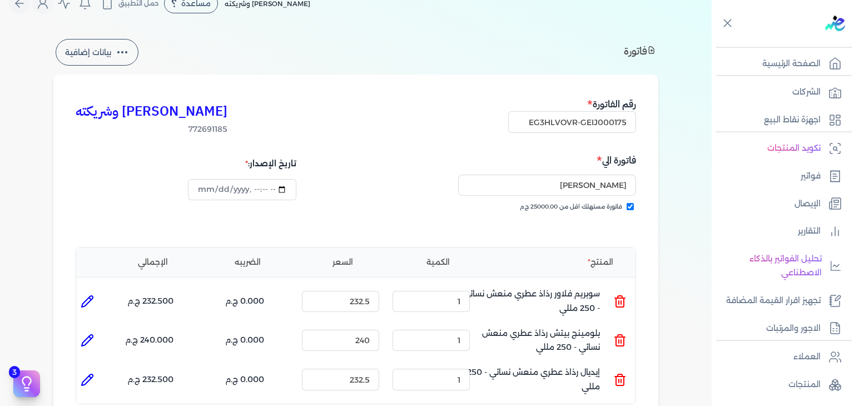
scroll to position [297, 0]
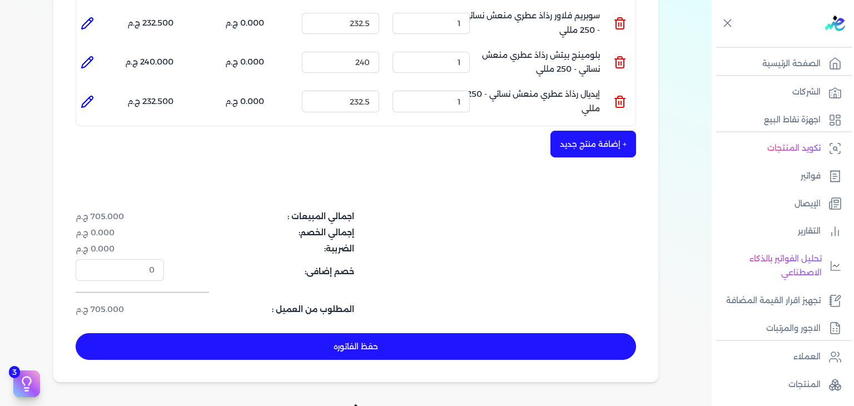
click at [514, 339] on button "حفظ الفاتوره" at bounding box center [356, 346] width 560 height 27
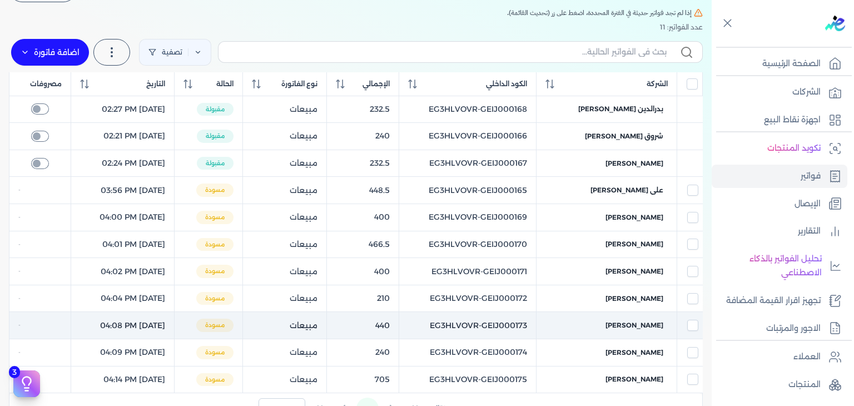
scroll to position [63, 0]
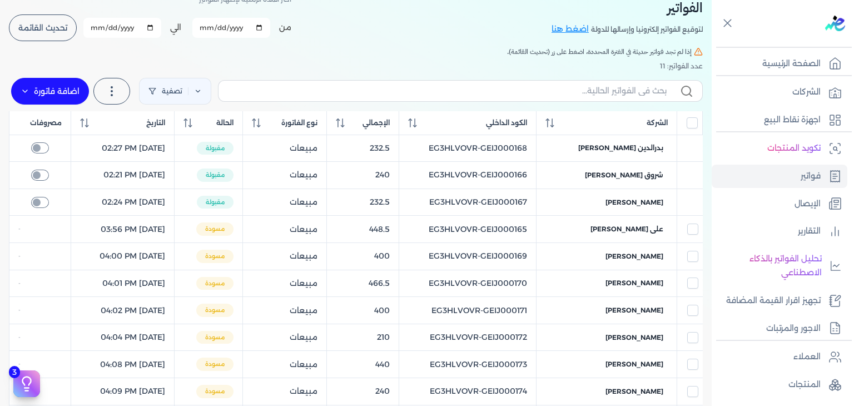
click at [446, 97] on label at bounding box center [460, 90] width 485 height 21
click at [446, 97] on input "text" at bounding box center [446, 91] width 439 height 12
paste input "EG3HLVOVR-GEIJ000176"
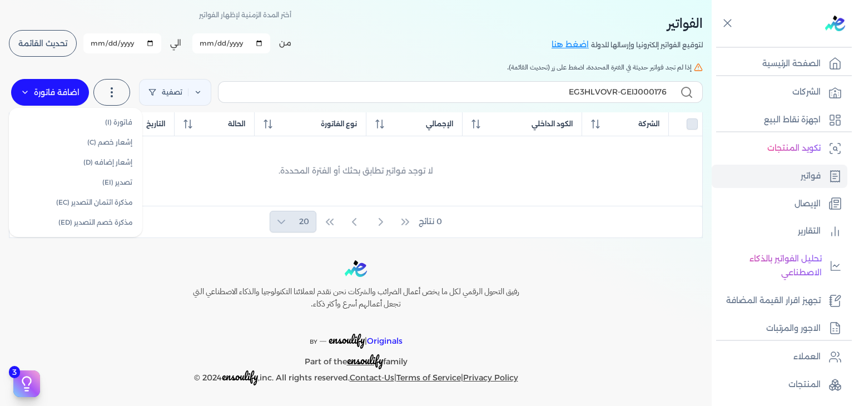
click at [69, 92] on label "اضافة فاتورة" at bounding box center [50, 92] width 78 height 27
click at [83, 115] on link "فاتورة (I)" at bounding box center [75, 122] width 125 height 20
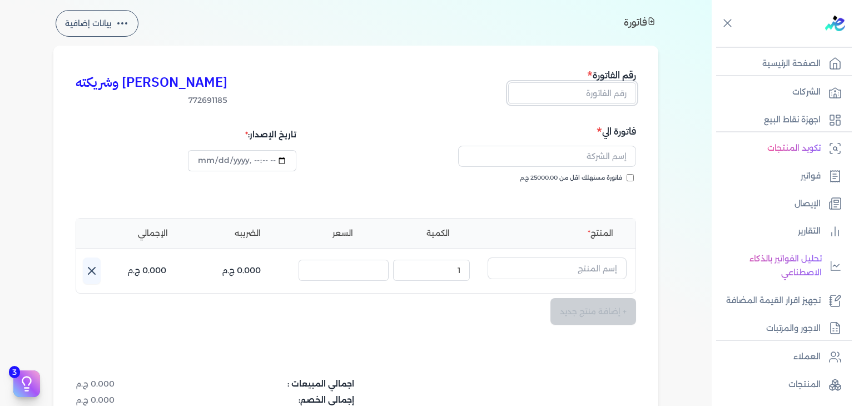
click at [588, 94] on input "text" at bounding box center [572, 92] width 128 height 21
paste
click at [631, 176] on input "فاتورة مستهلك اقل من 25000.00 ج.م" at bounding box center [630, 177] width 7 height 7
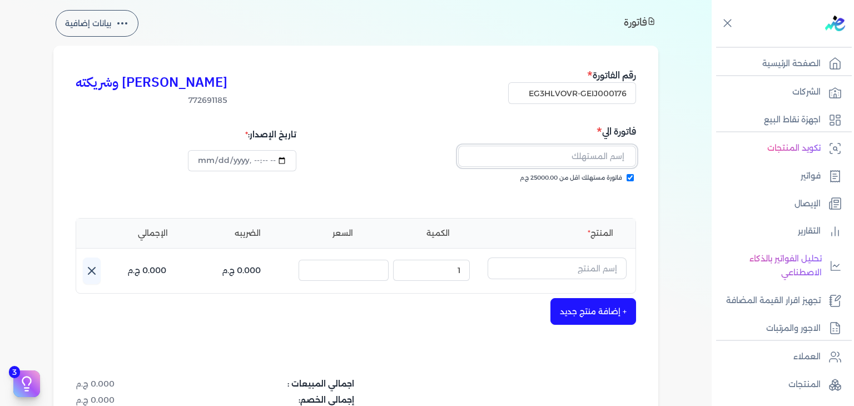
drag, startPoint x: 612, startPoint y: 154, endPoint x: 618, endPoint y: 168, distance: 15.0
click at [612, 153] on input "text" at bounding box center [547, 156] width 178 height 21
click at [601, 283] on button "button" at bounding box center [557, 270] width 139 height 26
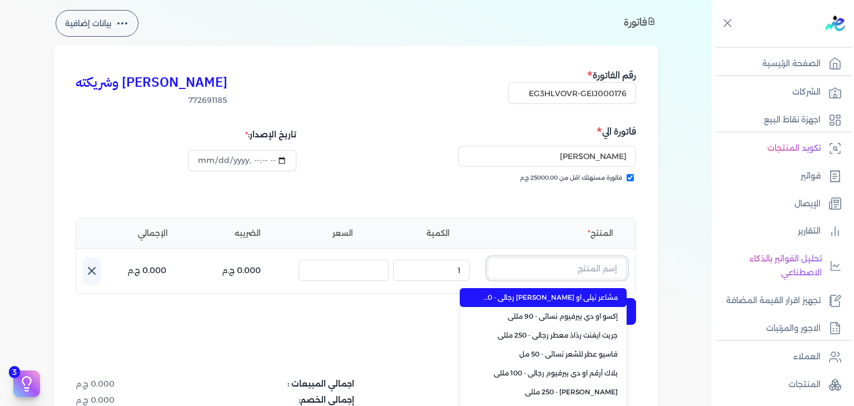
click at [601, 272] on input "text" at bounding box center [557, 267] width 139 height 21
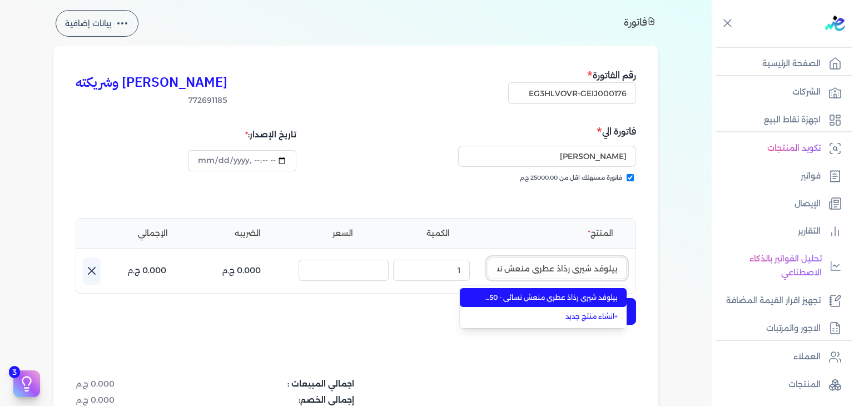
click at [579, 264] on input "بيلوفد شيري رذاذ عطري منعش نسائي - 250 مللي" at bounding box center [557, 267] width 139 height 21
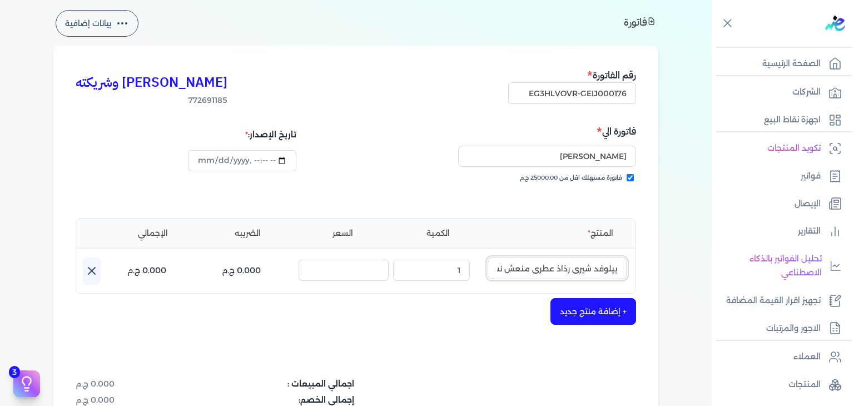
scroll to position [0, -56]
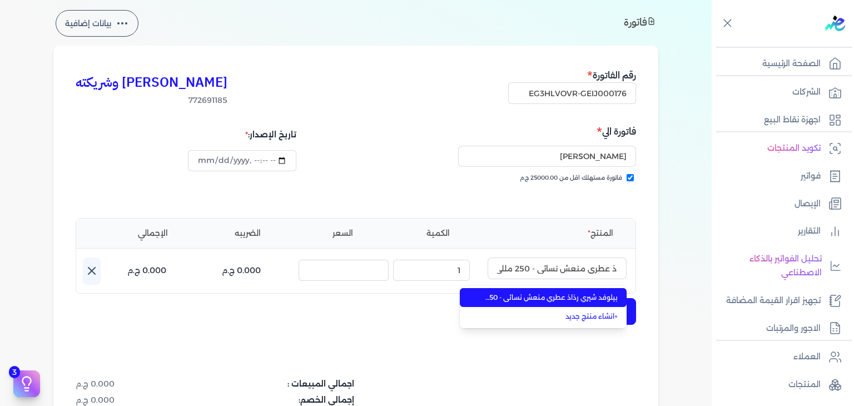
click at [585, 301] on span "بيلوفد شيري رذاذ عطري منعش نسائي - 250 مللي" at bounding box center [550, 297] width 136 height 10
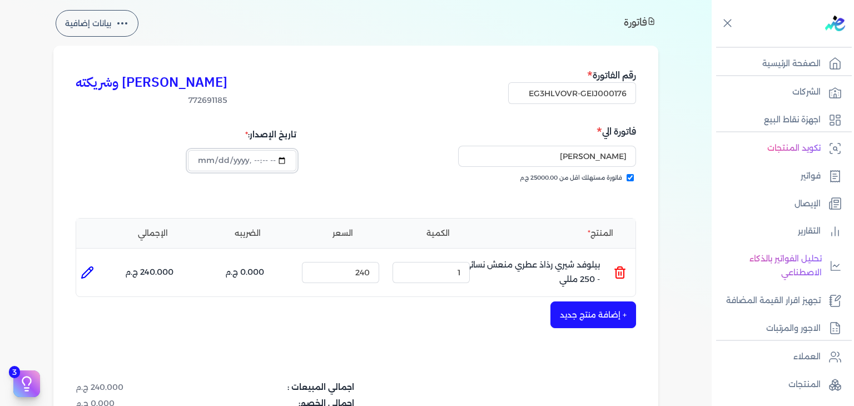
click at [202, 161] on input "datetime-local" at bounding box center [242, 160] width 108 height 21
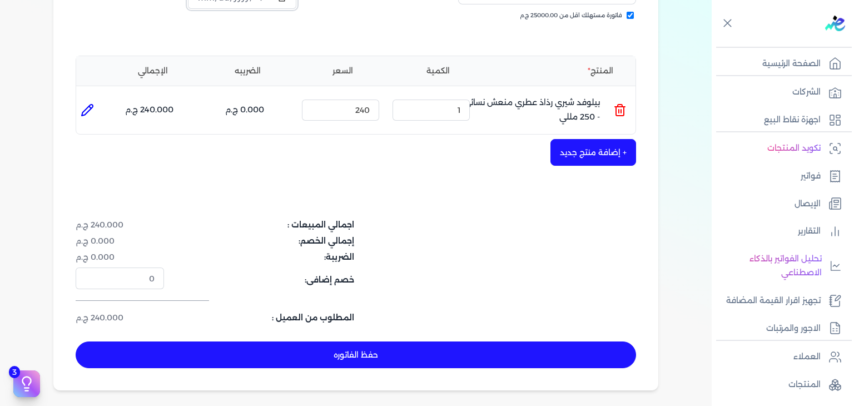
scroll to position [362, 0]
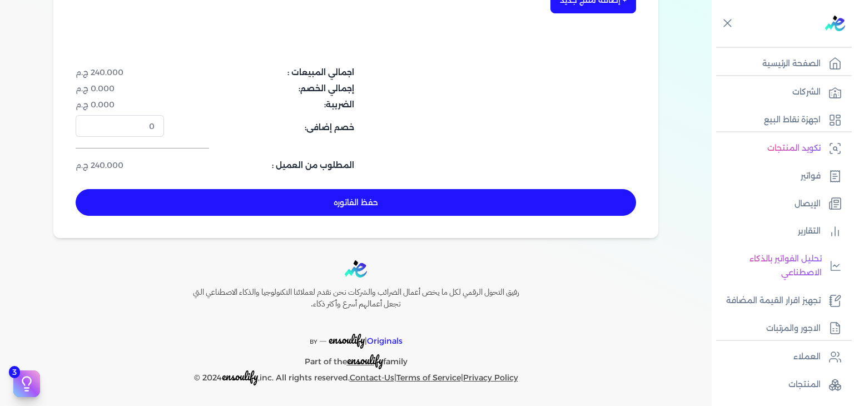
click at [404, 203] on button "حفظ الفاتوره" at bounding box center [356, 202] width 560 height 27
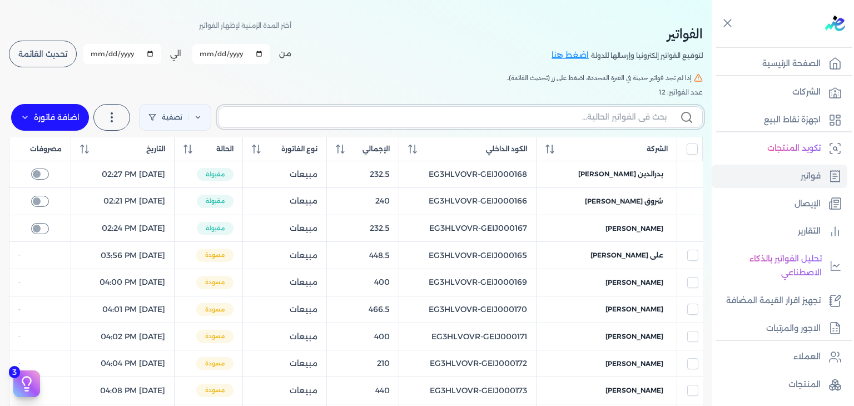
click at [594, 118] on input "text" at bounding box center [446, 117] width 439 height 12
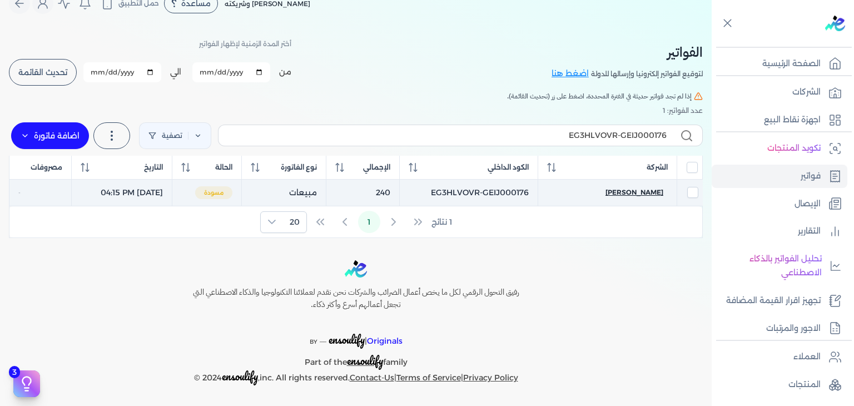
click at [637, 188] on span "[PERSON_NAME]" at bounding box center [634, 192] width 58 height 10
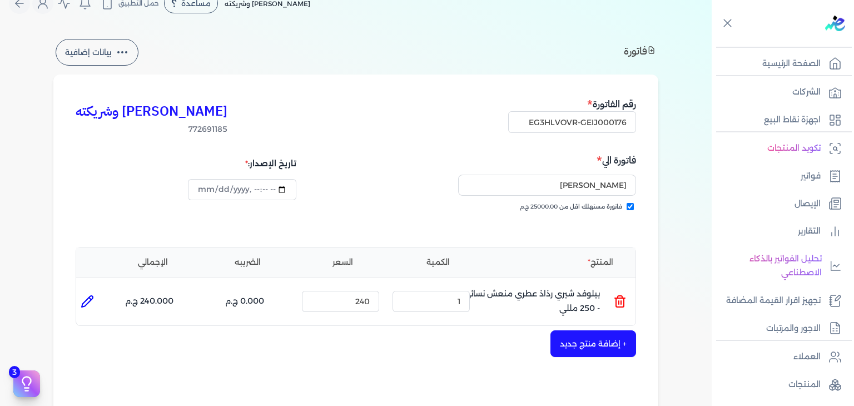
scroll to position [352, 0]
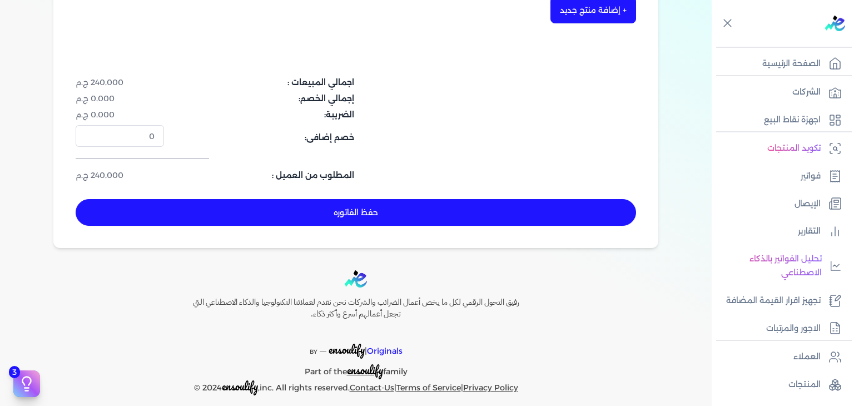
click at [520, 204] on button "حفظ الفاتوره" at bounding box center [356, 212] width 560 height 27
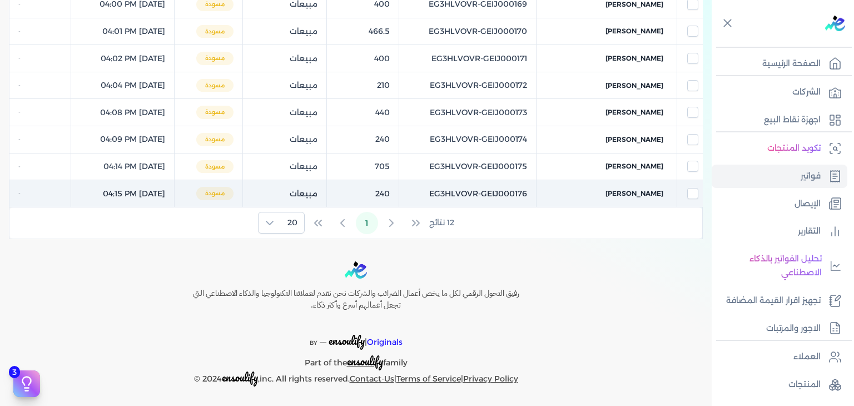
scroll to position [37, 0]
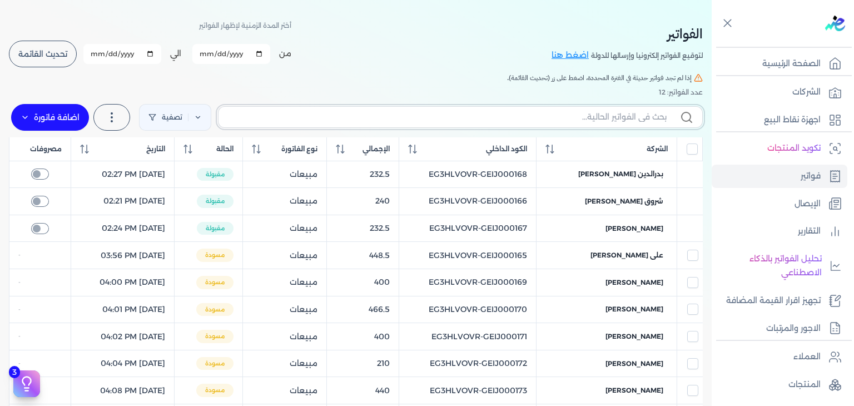
click at [340, 113] on input "text" at bounding box center [446, 117] width 439 height 12
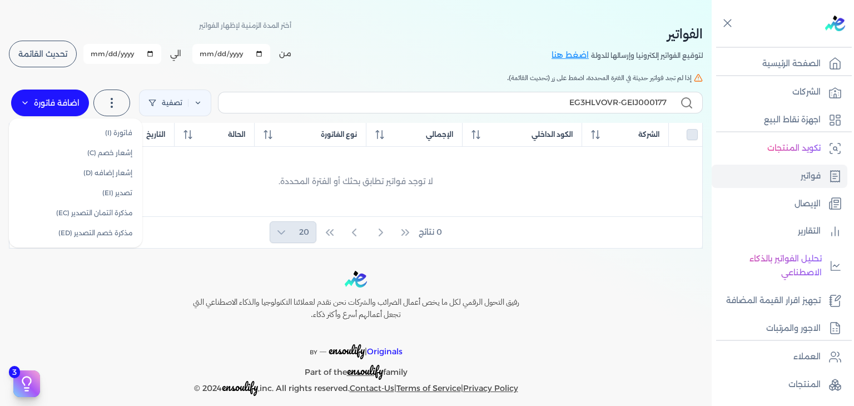
click at [82, 110] on label "اضافة فاتورة" at bounding box center [50, 103] width 78 height 27
click at [89, 138] on link "فاتورة (I)" at bounding box center [75, 133] width 125 height 20
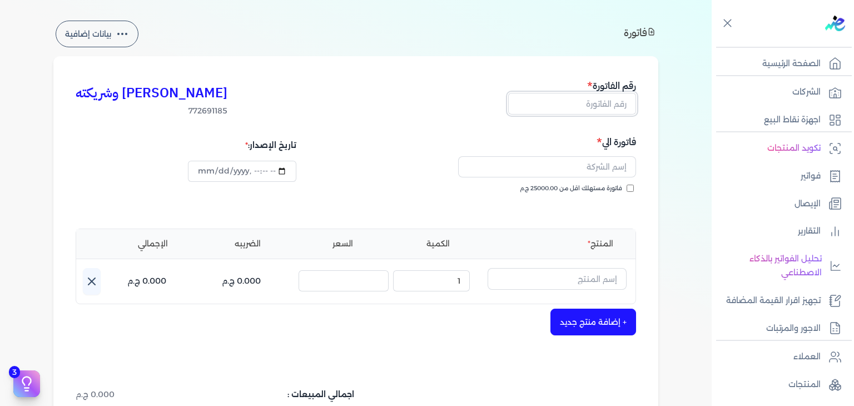
click at [605, 108] on input "text" at bounding box center [572, 103] width 128 height 21
click at [632, 186] on input "فاتورة مستهلك اقل من 25000.00 ج.م" at bounding box center [630, 188] width 7 height 7
click at [600, 165] on input "text" at bounding box center [547, 166] width 178 height 21
click at [597, 280] on input "text" at bounding box center [557, 278] width 139 height 21
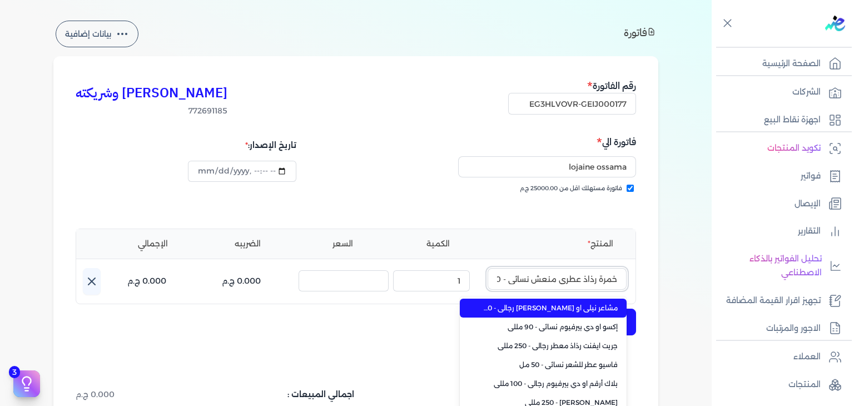
scroll to position [0, -29]
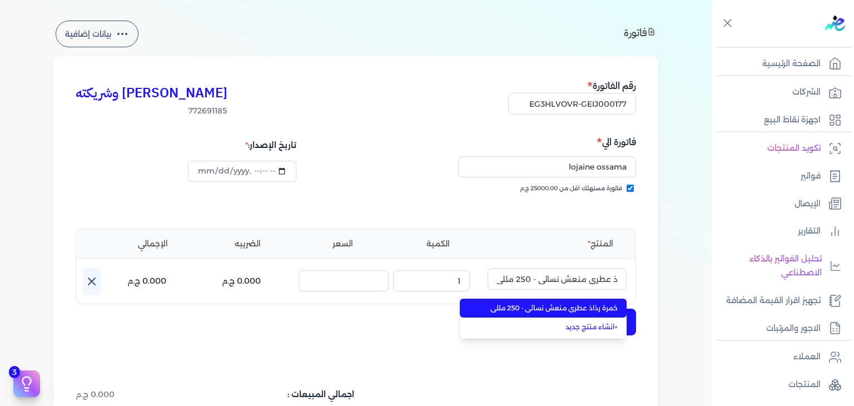
click at [594, 310] on span "خمرة رذاذ عطري منعش نسائي - 250 مللي" at bounding box center [550, 308] width 136 height 10
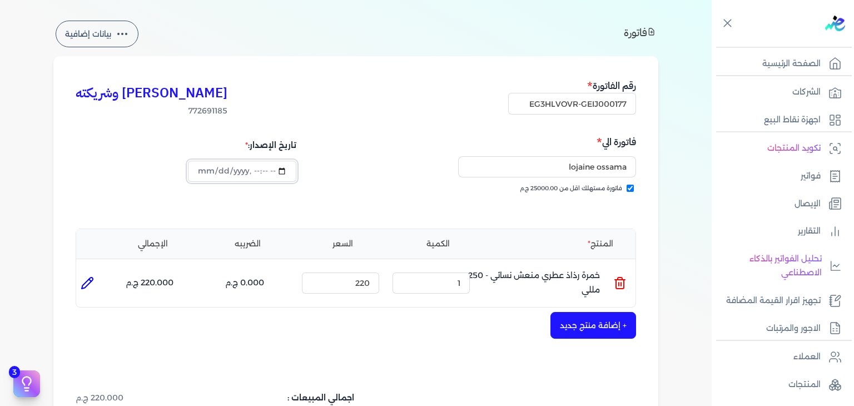
click at [201, 167] on input "datetime-local" at bounding box center [242, 171] width 108 height 21
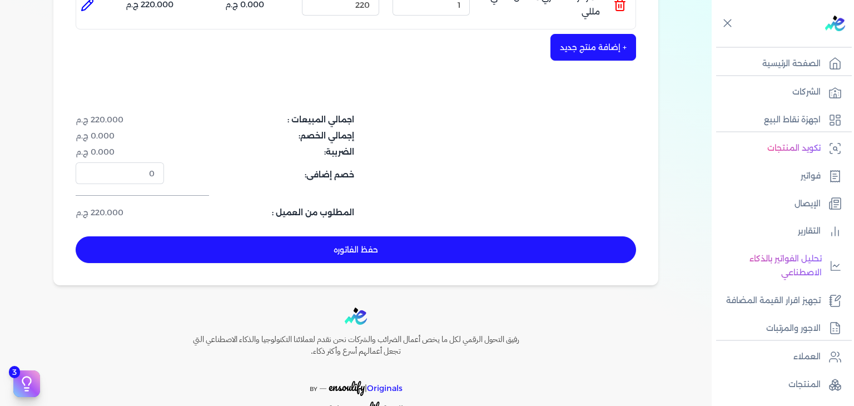
click at [444, 262] on div "حفظ الفاتوره" at bounding box center [356, 249] width 560 height 27
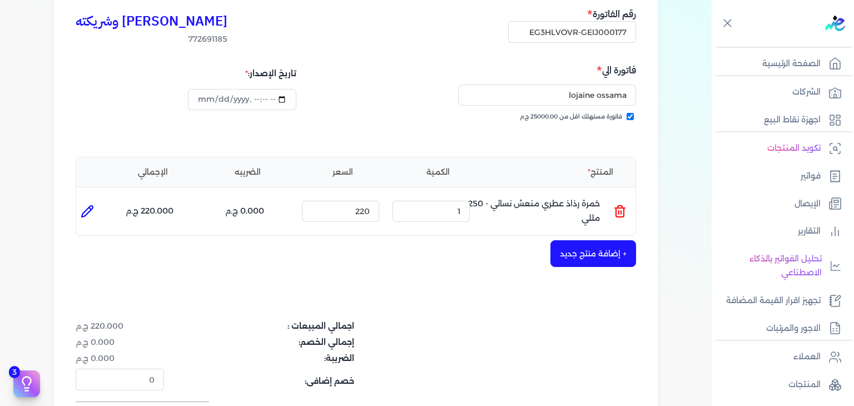
scroll to position [93, 0]
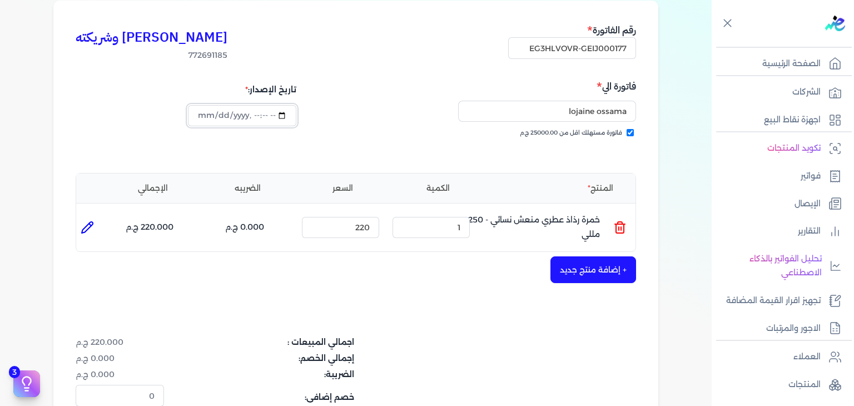
click at [193, 110] on input "datetime-local" at bounding box center [242, 115] width 108 height 21
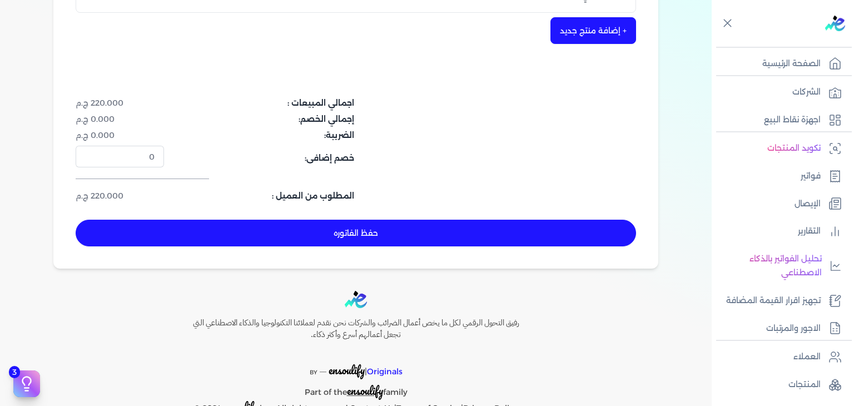
scroll to position [362, 0]
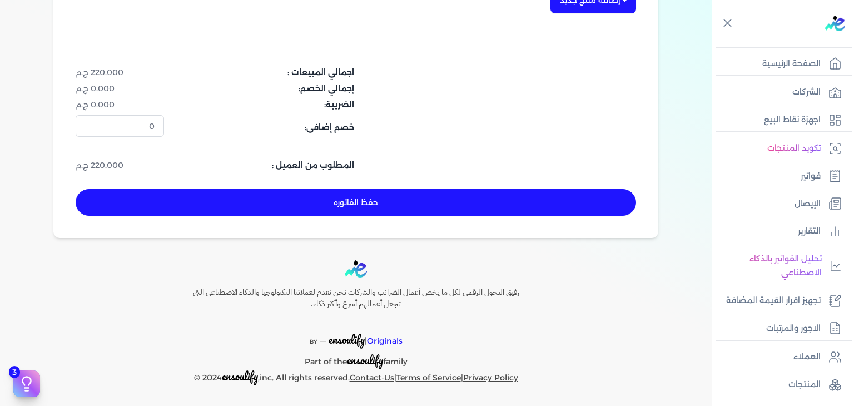
drag, startPoint x: 494, startPoint y: 209, endPoint x: 509, endPoint y: 212, distance: 15.8
click at [494, 209] on button "حفظ الفاتوره" at bounding box center [356, 202] width 560 height 27
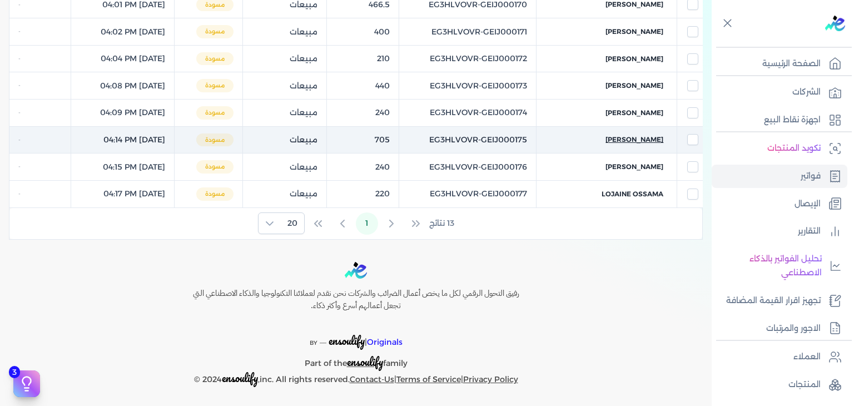
scroll to position [120, 0]
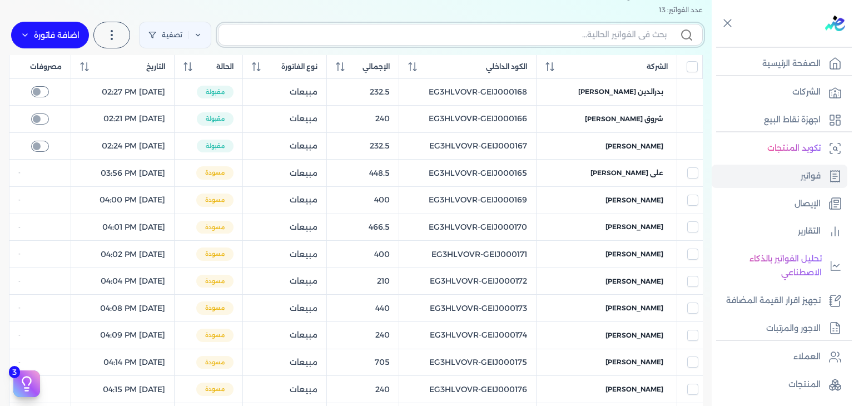
click at [623, 39] on input "text" at bounding box center [446, 35] width 439 height 12
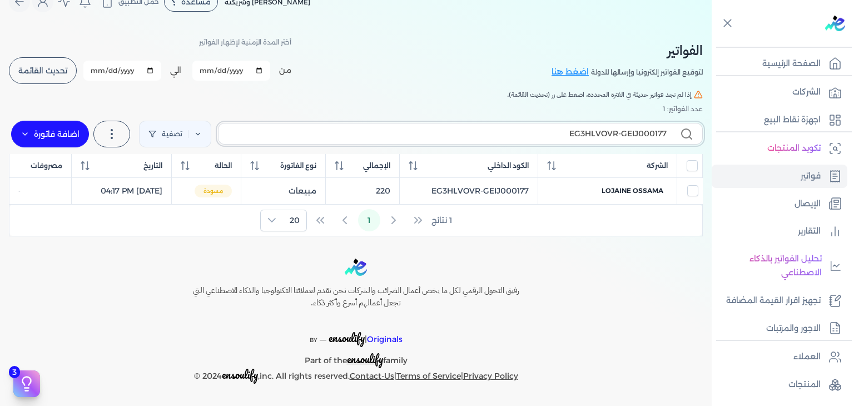
scroll to position [19, 0]
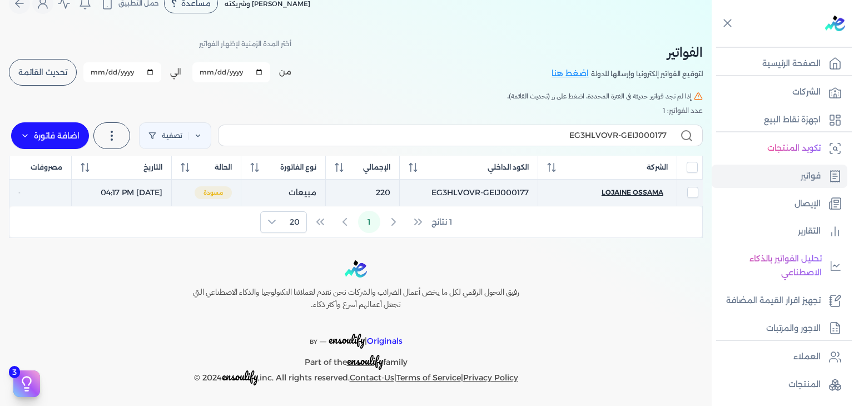
click at [642, 189] on span "lojaine ossama" at bounding box center [633, 192] width 62 height 10
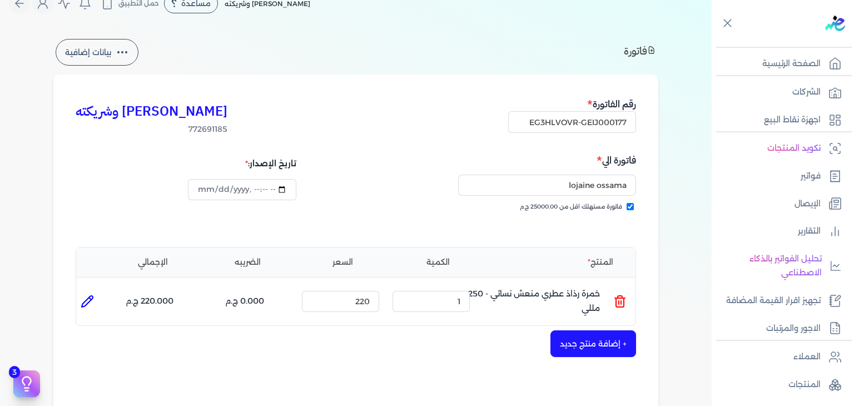
scroll to position [362, 0]
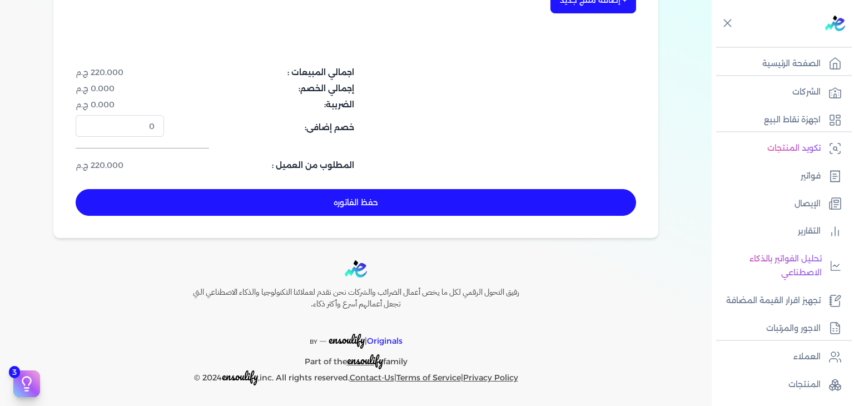
drag, startPoint x: 429, startPoint y: 207, endPoint x: 521, endPoint y: 222, distance: 93.4
click at [430, 208] on button "حفظ الفاتوره" at bounding box center [356, 202] width 560 height 27
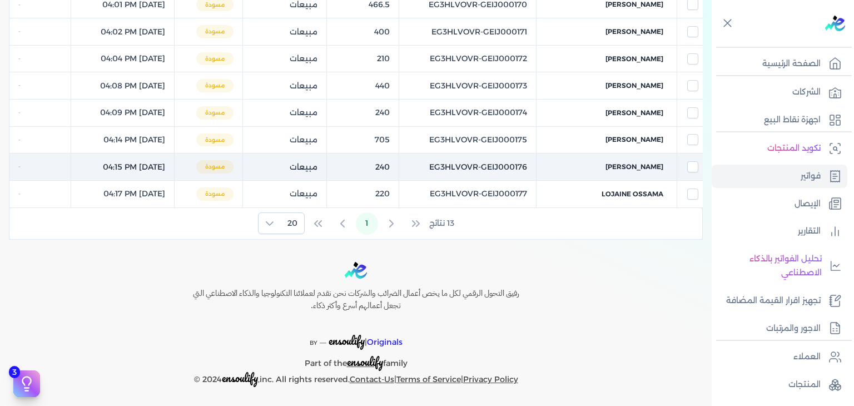
scroll to position [120, 0]
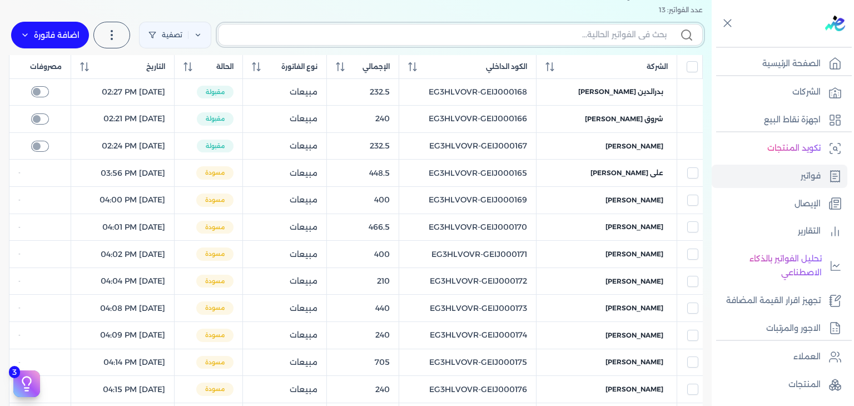
click at [550, 36] on input "text" at bounding box center [446, 35] width 439 height 12
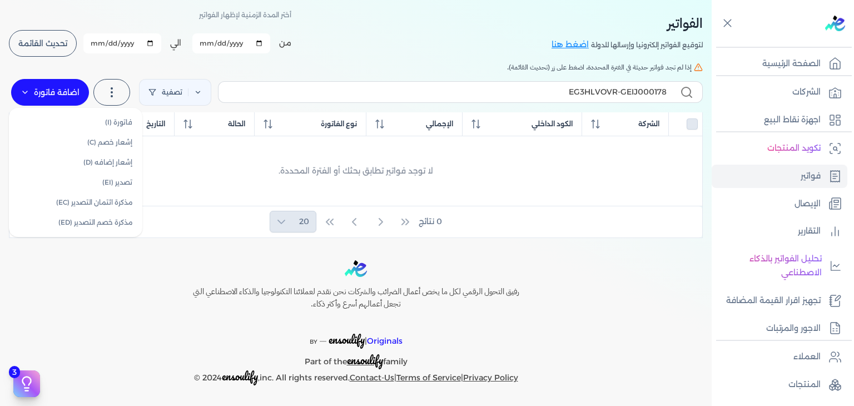
click at [58, 90] on label "اضافة فاتورة" at bounding box center [50, 92] width 78 height 27
click at [106, 118] on link "فاتورة (I)" at bounding box center [75, 122] width 125 height 20
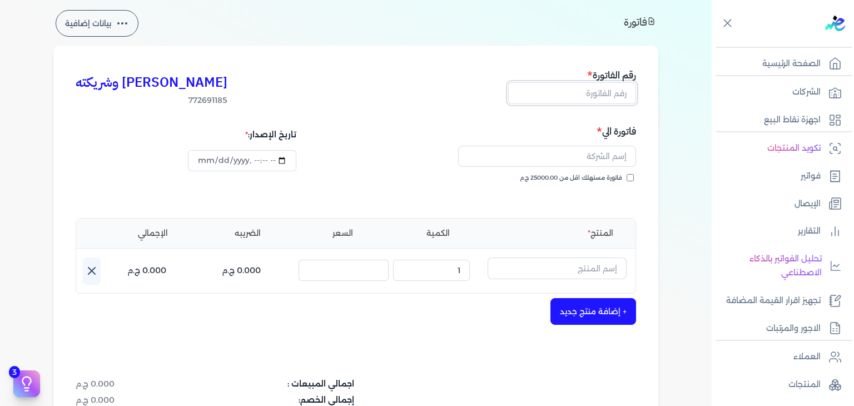
click at [624, 98] on input "text" at bounding box center [572, 92] width 128 height 21
click at [634, 175] on input "فاتورة مستهلك اقل من 25000.00 ج.م" at bounding box center [630, 177] width 7 height 7
click at [578, 155] on input "text" at bounding box center [547, 156] width 178 height 21
click at [598, 261] on input "text" at bounding box center [557, 267] width 139 height 21
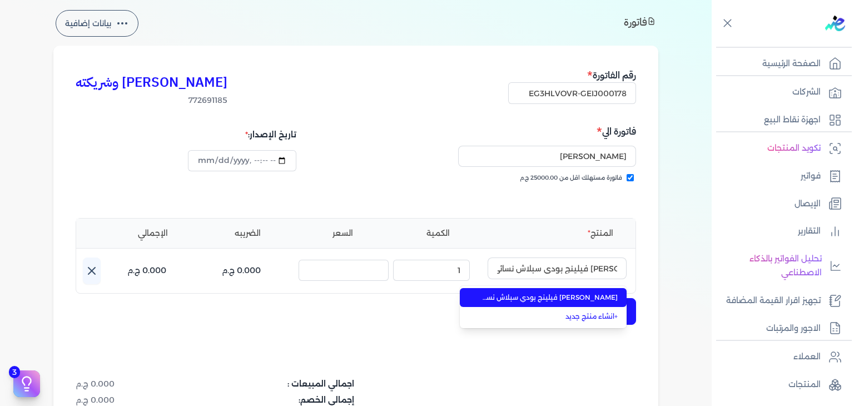
click at [595, 300] on span "لوفلي فيلينج بودي سبلاش نسائي - 250 مللي" at bounding box center [550, 297] width 136 height 10
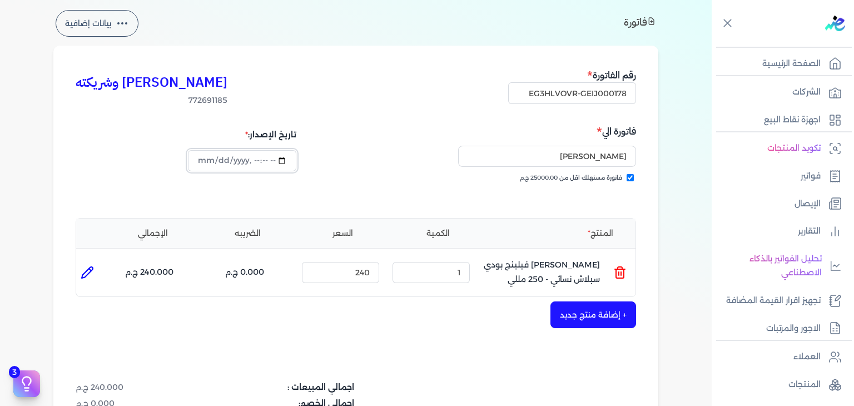
click at [200, 161] on input "datetime-local" at bounding box center [242, 160] width 108 height 21
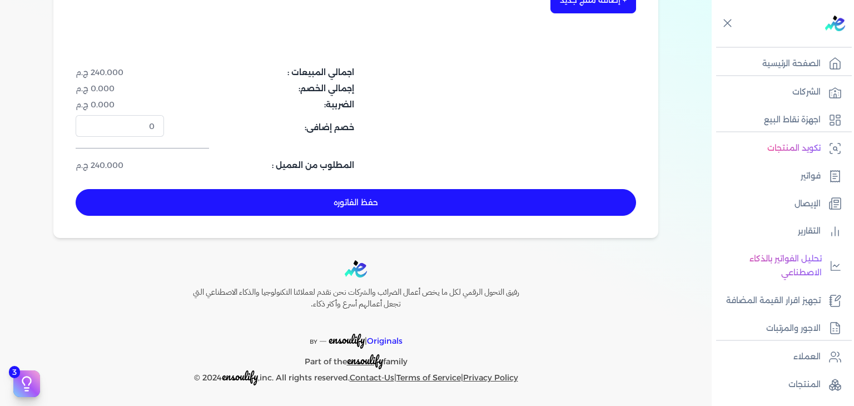
drag, startPoint x: 349, startPoint y: 201, endPoint x: 443, endPoint y: 215, distance: 94.5
click at [354, 201] on button "حفظ الفاتوره" at bounding box center [356, 202] width 560 height 27
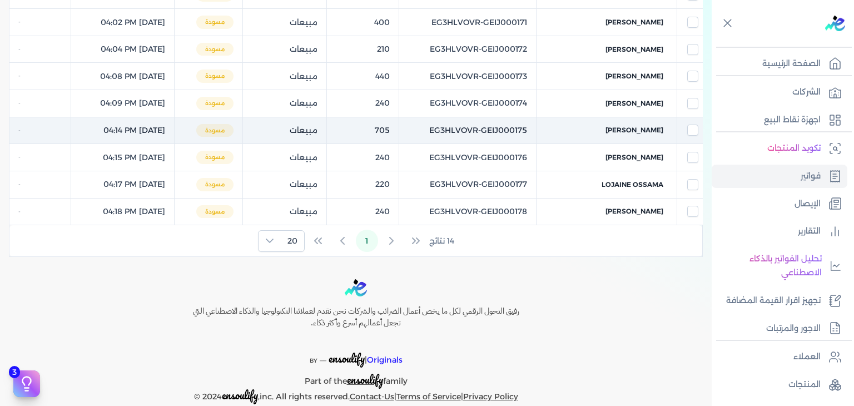
scroll to position [73, 0]
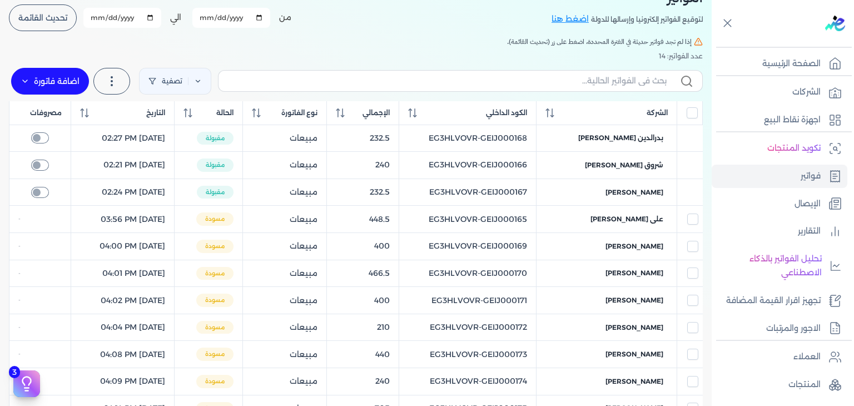
click at [547, 87] on label at bounding box center [460, 80] width 485 height 21
click at [547, 87] on input "text" at bounding box center [446, 81] width 439 height 12
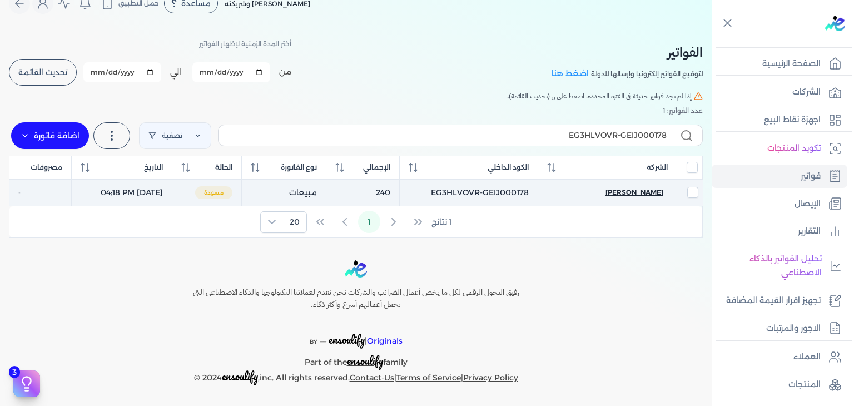
click at [635, 197] on span "[PERSON_NAME]" at bounding box center [634, 192] width 58 height 10
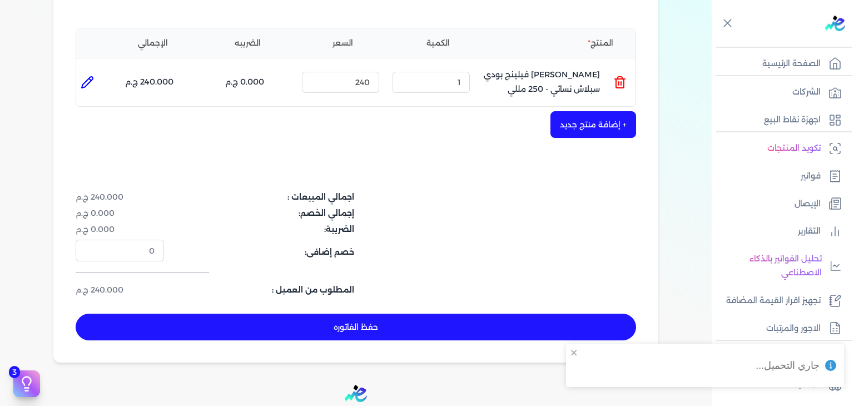
scroll to position [241, 0]
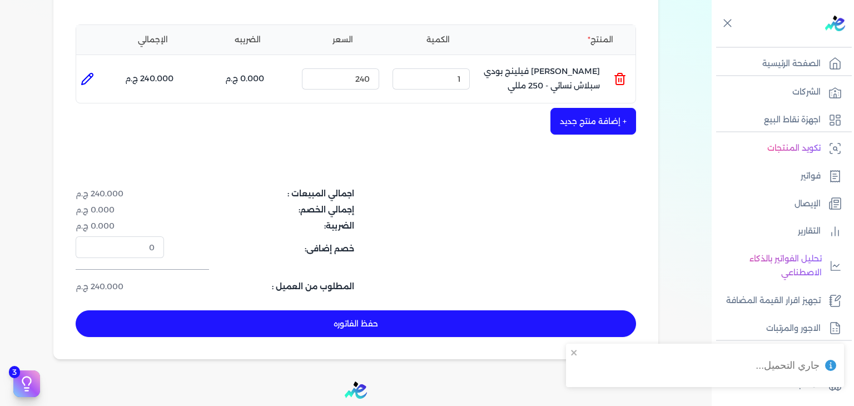
click at [458, 322] on button "حفظ الفاتوره" at bounding box center [356, 323] width 560 height 27
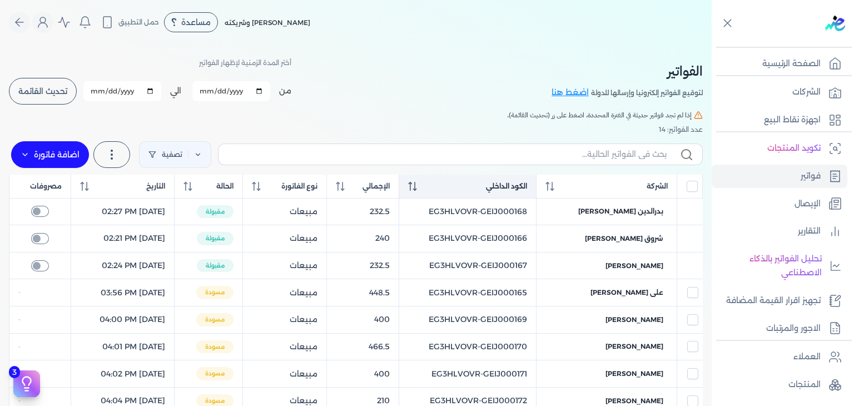
click at [416, 190] on icon at bounding box center [415, 186] width 1 height 9
click at [441, 192] on th "الكود الداخلي" at bounding box center [467, 187] width 137 height 24
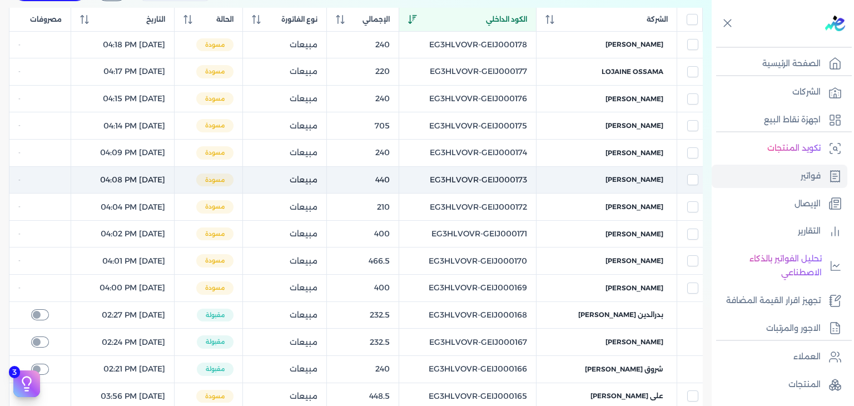
scroll to position [111, 0]
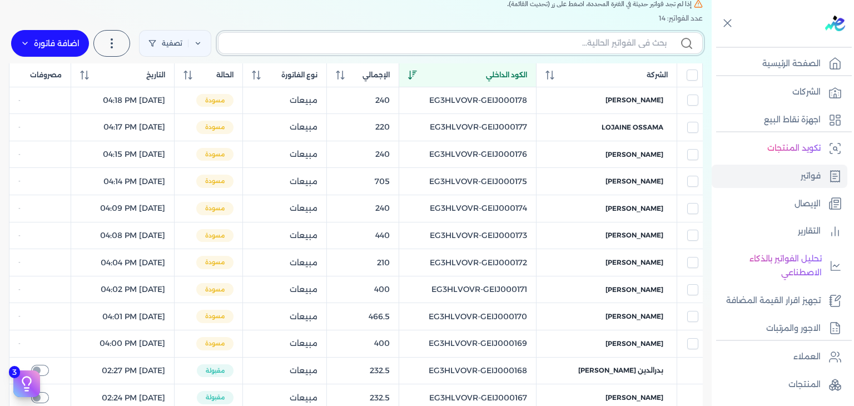
click at [605, 39] on input "text" at bounding box center [446, 43] width 439 height 12
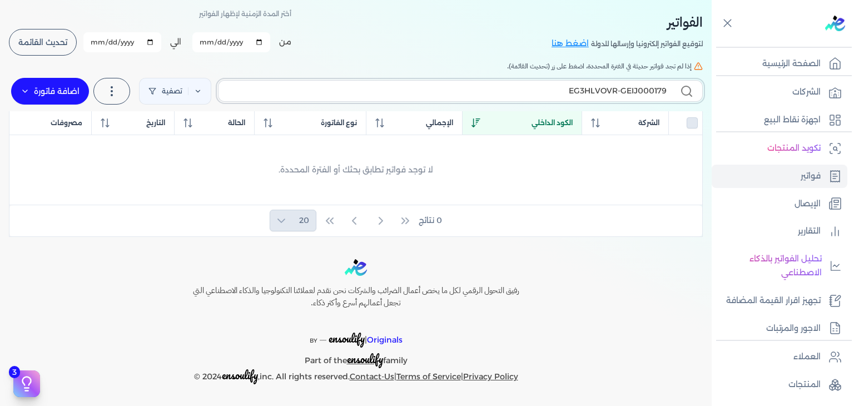
scroll to position [48, 0]
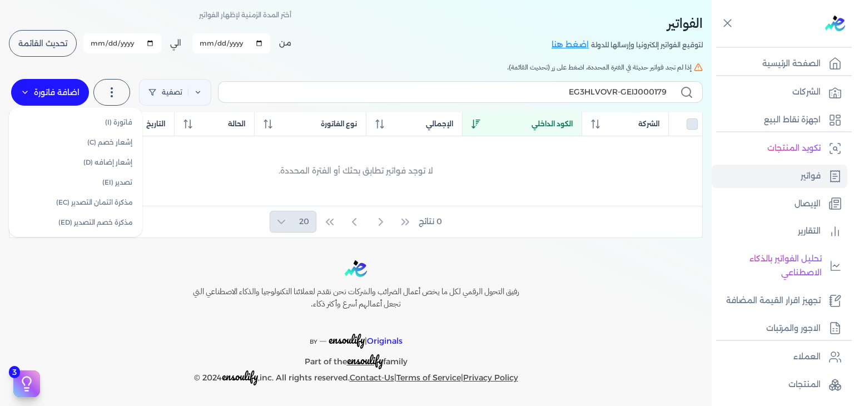
click at [49, 95] on label "اضافة فاتورة" at bounding box center [50, 92] width 78 height 27
click at [84, 121] on link "فاتورة (I)" at bounding box center [75, 122] width 125 height 20
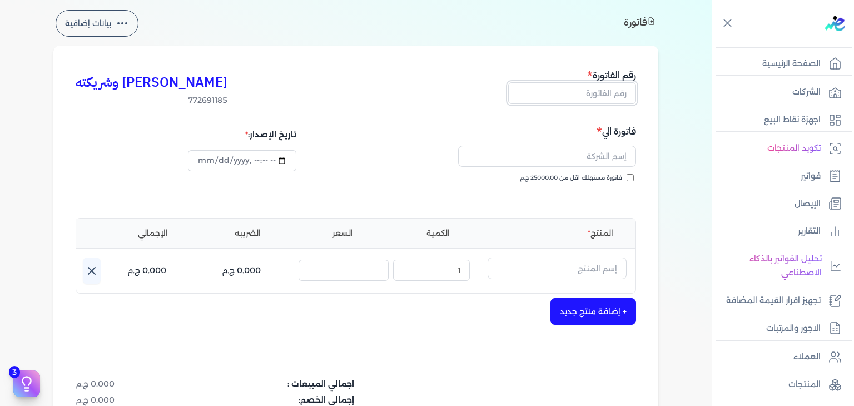
click at [618, 98] on input "text" at bounding box center [572, 92] width 128 height 21
click at [634, 176] on input "فاتورة مستهلك اقل من 25000.00 ج.م" at bounding box center [630, 177] width 7 height 7
click at [574, 164] on input "text" at bounding box center [547, 156] width 178 height 21
click at [205, 162] on input "datetime-local" at bounding box center [242, 160] width 108 height 21
click at [602, 270] on input "text" at bounding box center [557, 267] width 139 height 21
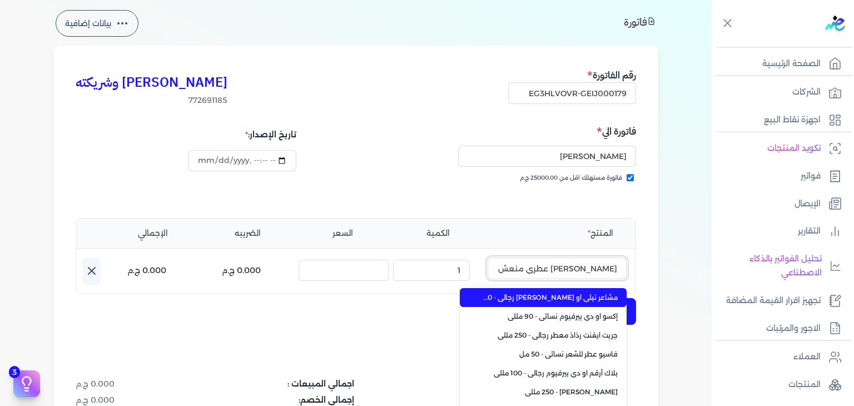
scroll to position [0, -20]
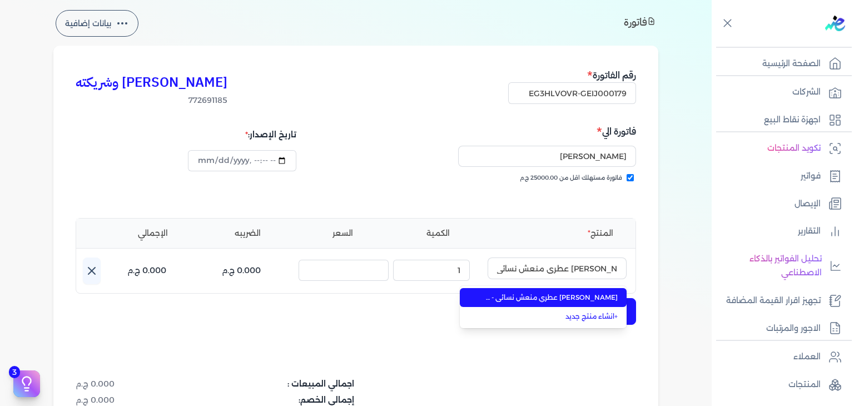
click at [605, 301] on span "يارا رذاذ عطري منعش نسائي - 250 مللي" at bounding box center [550, 297] width 136 height 10
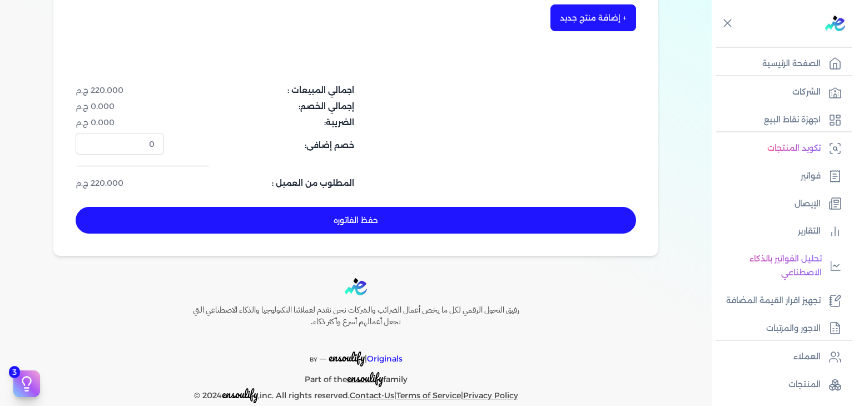
scroll to position [362, 0]
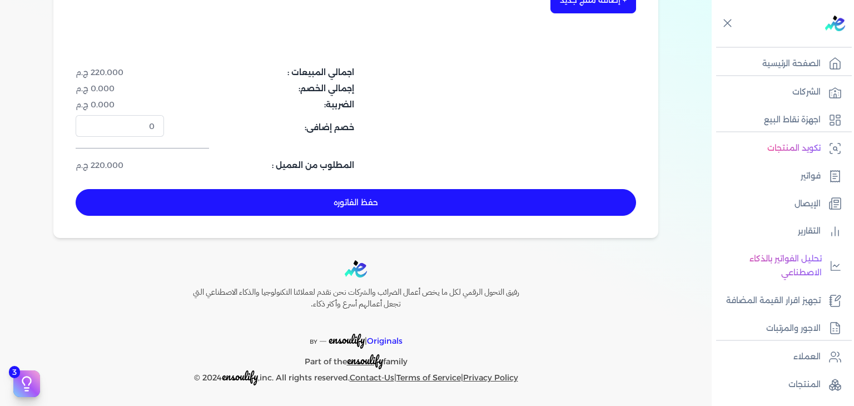
click at [434, 205] on button "حفظ الفاتوره" at bounding box center [356, 202] width 560 height 27
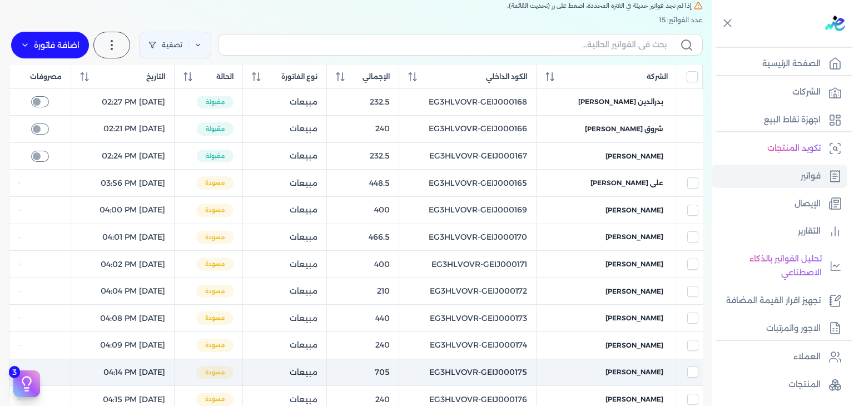
scroll to position [18, 0]
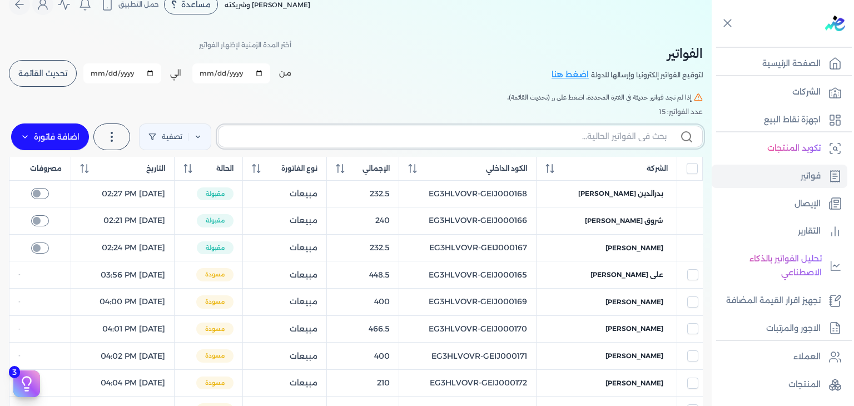
click at [577, 135] on input "text" at bounding box center [446, 137] width 439 height 12
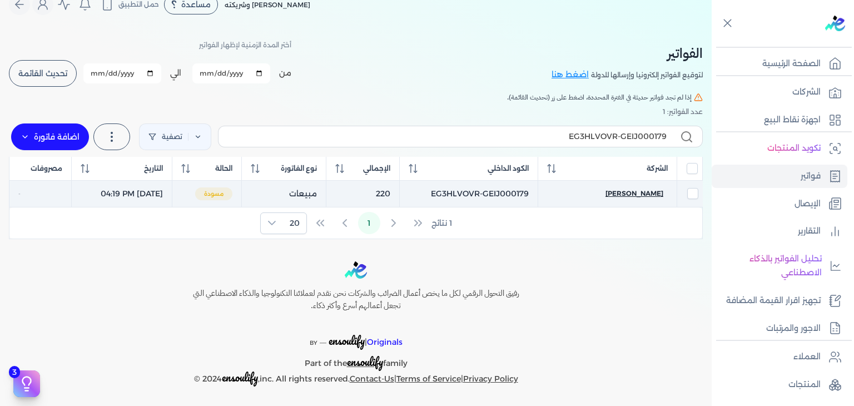
click at [640, 192] on span "[PERSON_NAME]" at bounding box center [634, 193] width 58 height 10
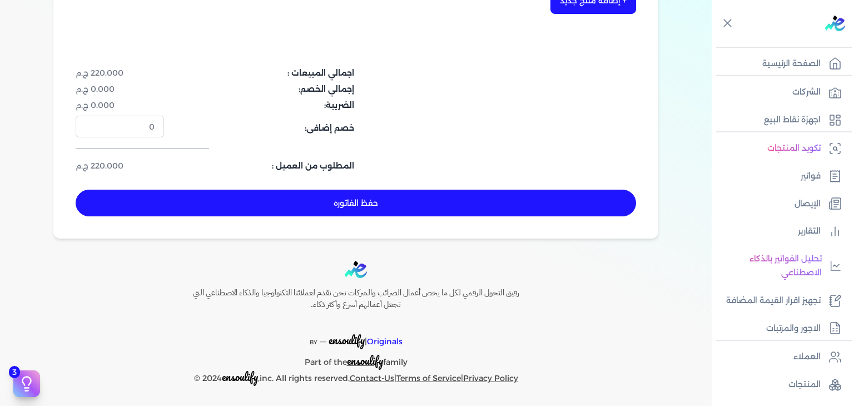
scroll to position [362, 0]
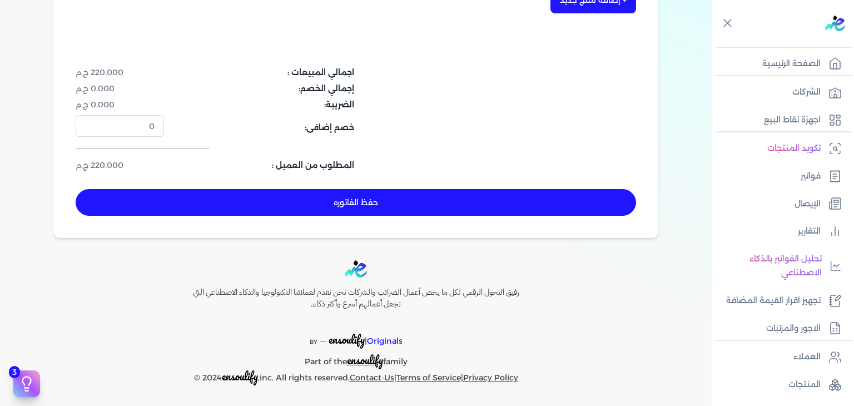
drag, startPoint x: 476, startPoint y: 198, endPoint x: 495, endPoint y: 205, distance: 20.2
click at [478, 198] on button "حفظ الفاتوره" at bounding box center [356, 202] width 560 height 27
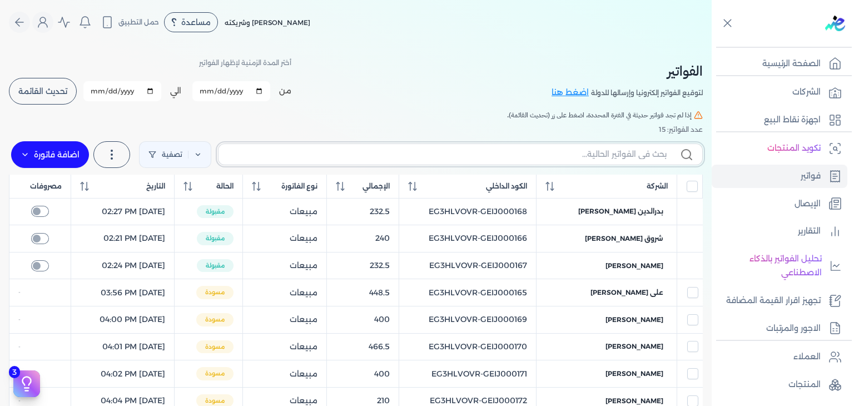
click at [605, 157] on input "text" at bounding box center [446, 154] width 439 height 12
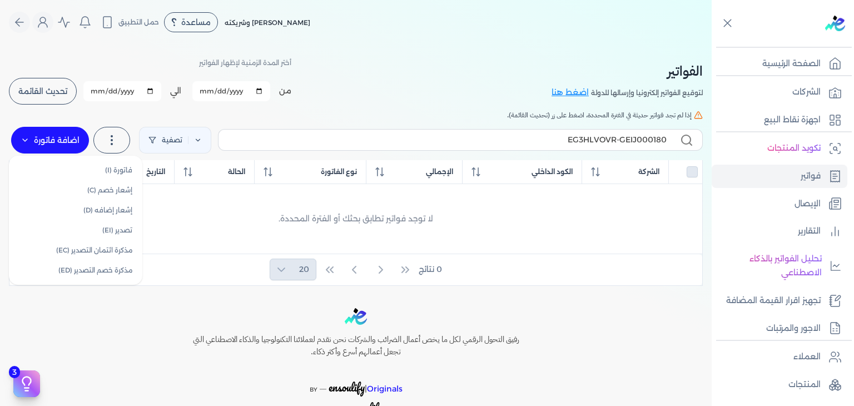
click at [50, 147] on label "اضافة فاتورة" at bounding box center [50, 140] width 78 height 27
click at [54, 169] on link "فاتورة (I)" at bounding box center [75, 170] width 125 height 20
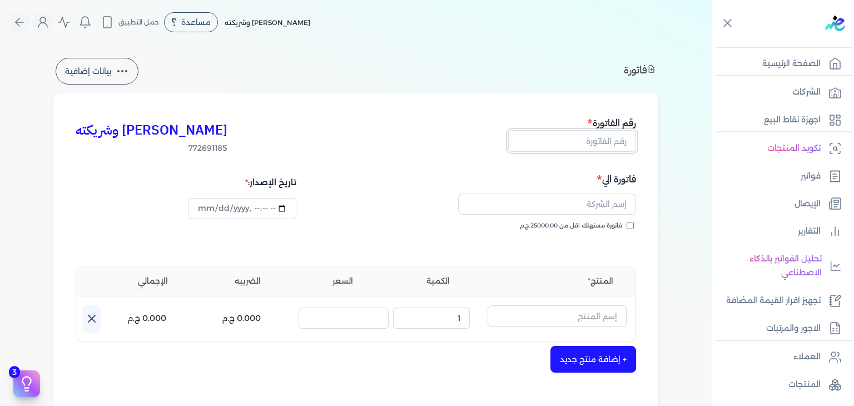
click at [604, 146] on input "text" at bounding box center [572, 140] width 128 height 21
click at [633, 225] on input "فاتورة مستهلك اقل من 25000.00 ج.م" at bounding box center [630, 225] width 7 height 7
click at [198, 207] on input "datetime-local" at bounding box center [242, 208] width 108 height 21
click at [550, 199] on input "text" at bounding box center [547, 203] width 178 height 21
click at [562, 323] on input "text" at bounding box center [557, 315] width 139 height 21
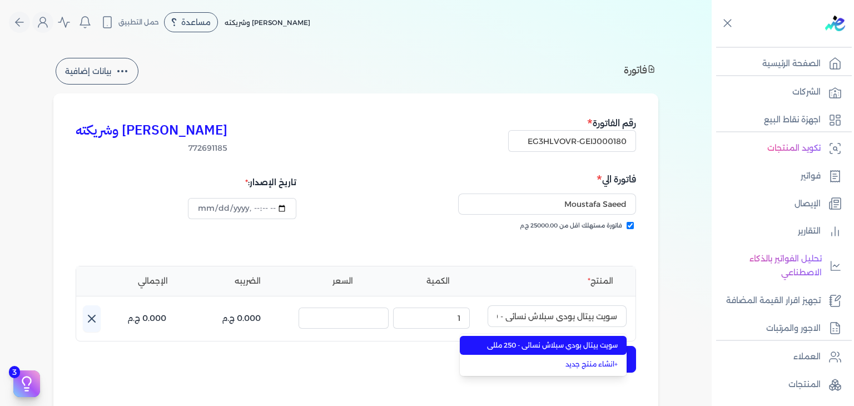
click at [574, 348] on span "سويت بيتال بودي سبلاش نسائي - 250 مللي" at bounding box center [550, 345] width 136 height 10
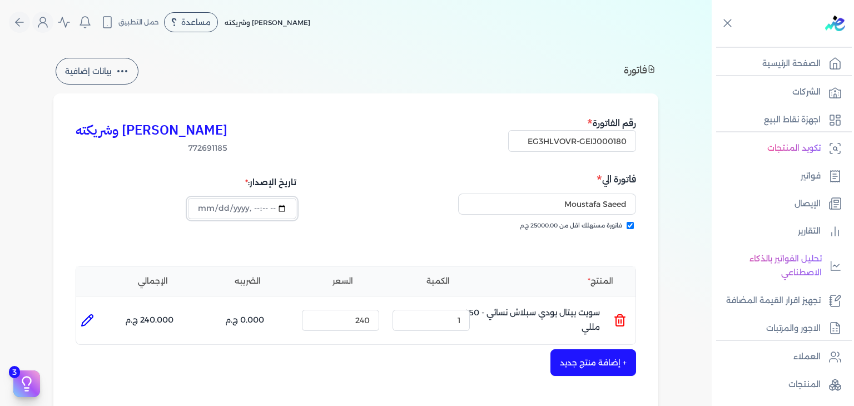
click at [202, 207] on input "datetime-local" at bounding box center [242, 208] width 108 height 21
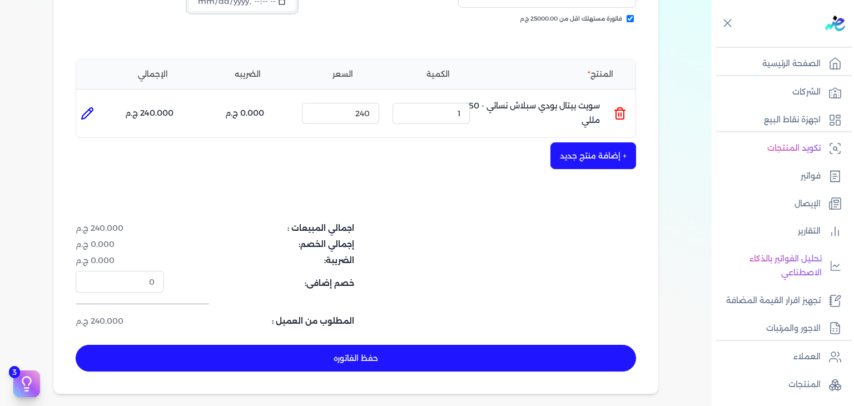
scroll to position [334, 0]
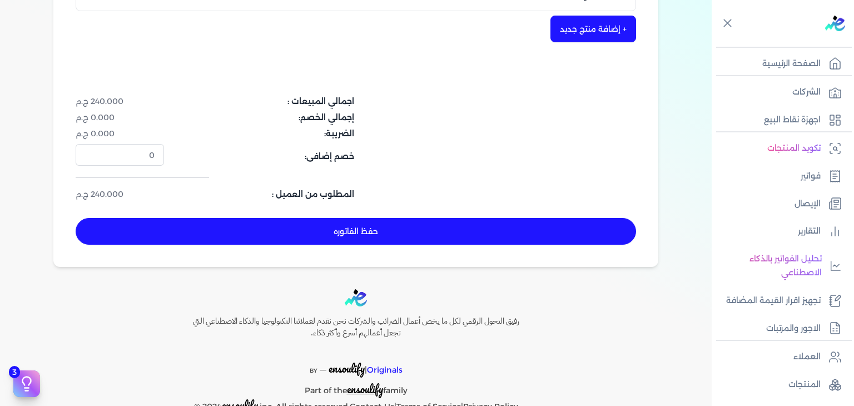
click at [500, 242] on button "حفظ الفاتوره" at bounding box center [356, 231] width 560 height 27
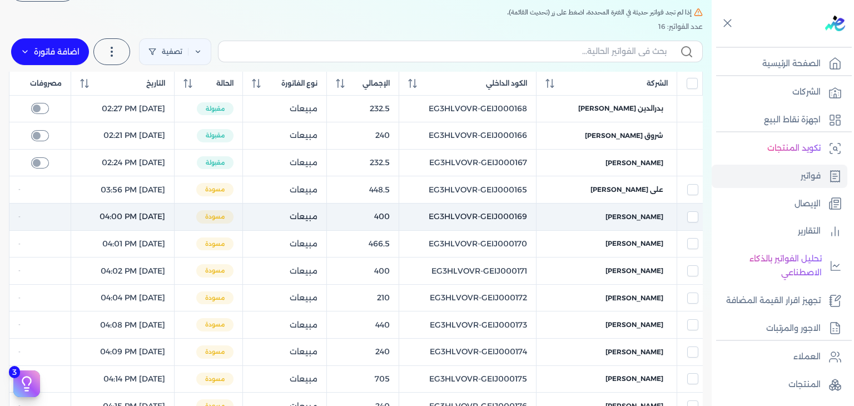
scroll to position [44, 0]
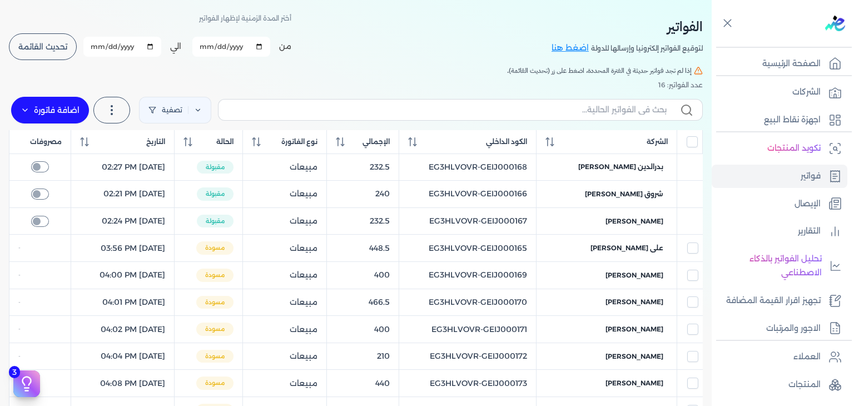
click at [638, 117] on label at bounding box center [460, 109] width 485 height 21
click at [638, 116] on input "text" at bounding box center [446, 110] width 439 height 12
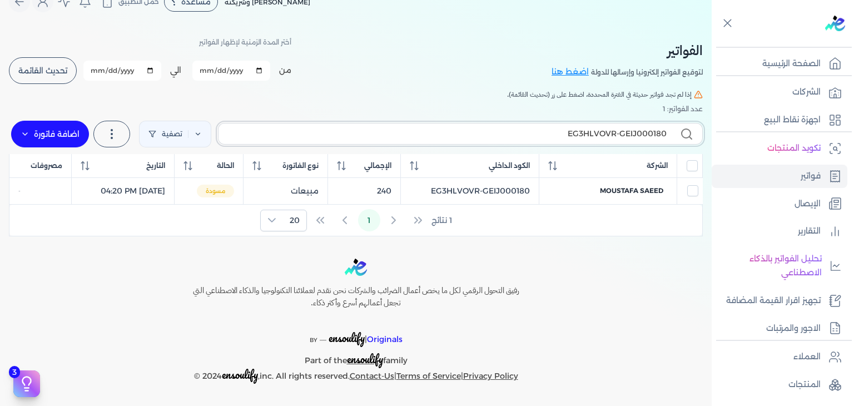
scroll to position [19, 0]
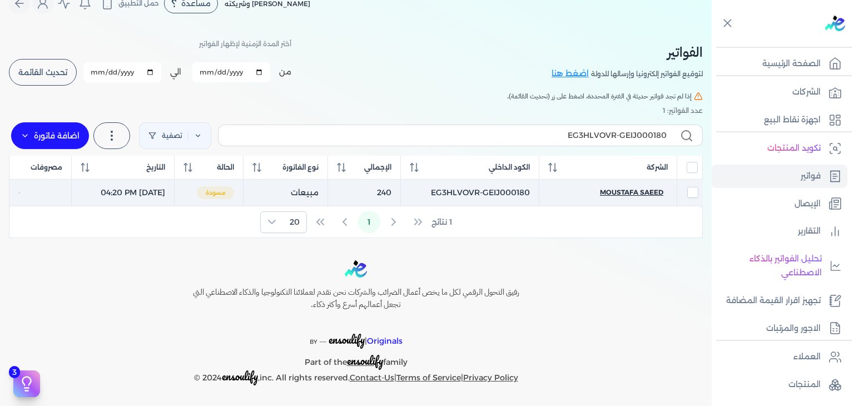
click at [640, 192] on span "Moustafa Saeed" at bounding box center [631, 192] width 63 height 10
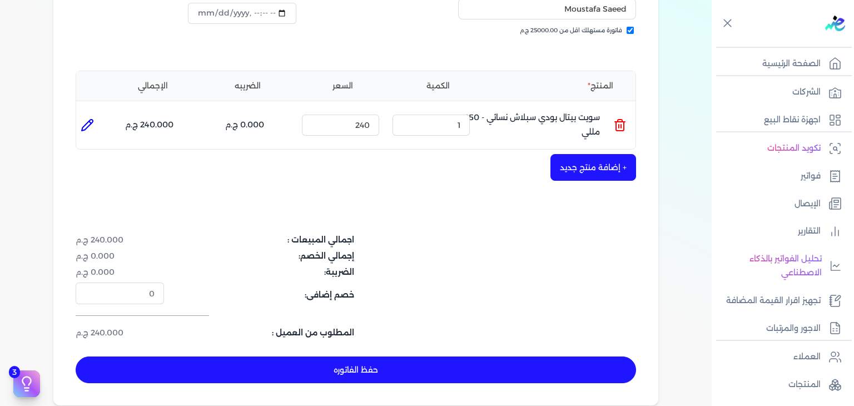
scroll to position [297, 0]
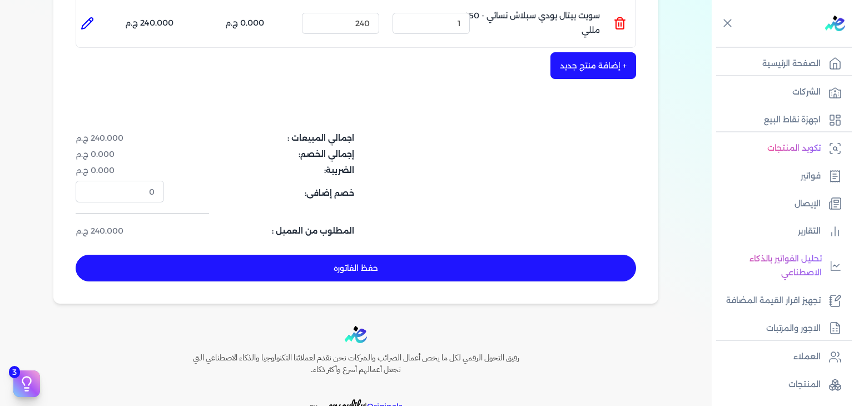
click at [481, 271] on button "حفظ الفاتوره" at bounding box center [356, 268] width 560 height 27
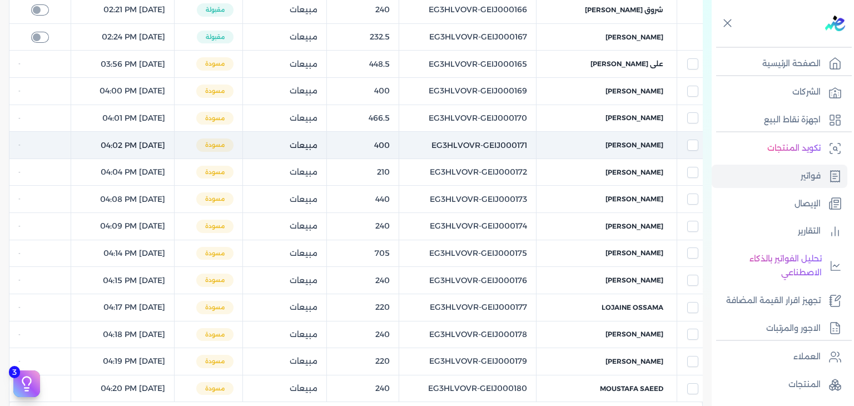
scroll to position [8, 0]
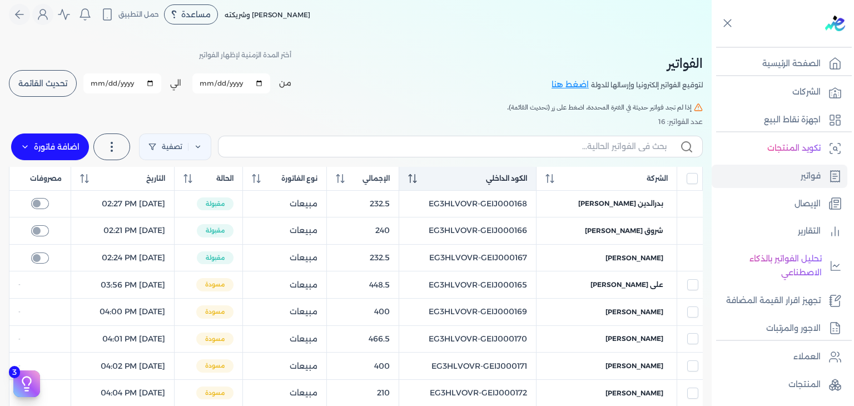
click at [417, 177] on icon at bounding box center [412, 178] width 9 height 9
click at [437, 184] on th "الكود الداخلي" at bounding box center [467, 179] width 137 height 24
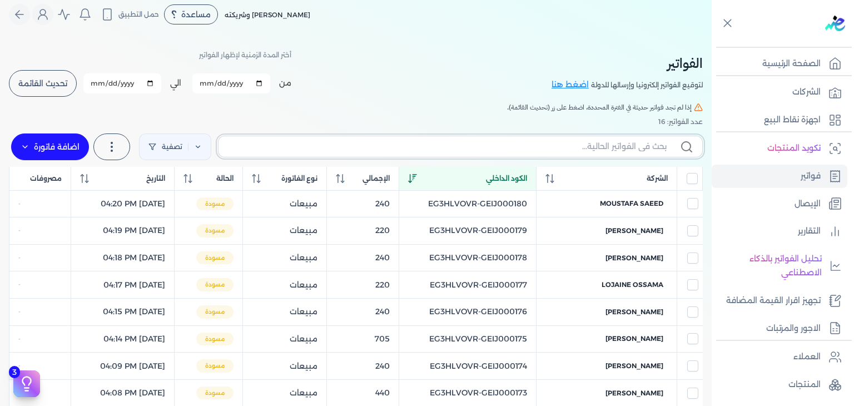
click at [416, 150] on input "text" at bounding box center [446, 147] width 439 height 12
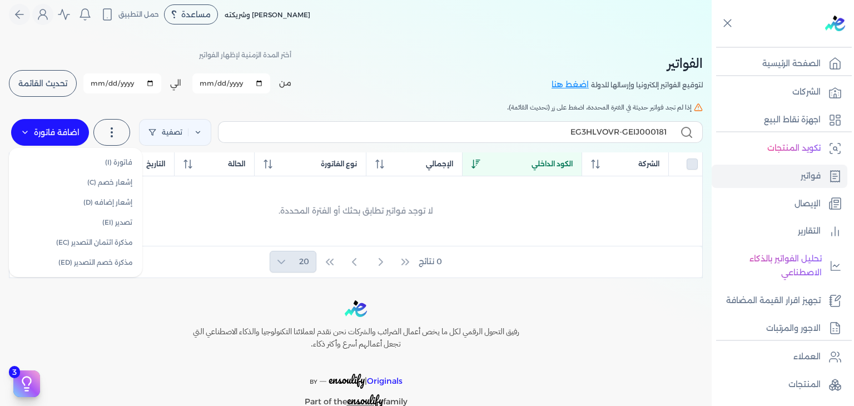
click at [46, 133] on label "اضافة فاتورة" at bounding box center [50, 132] width 78 height 27
click at [85, 163] on link "فاتورة (I)" at bounding box center [75, 162] width 125 height 20
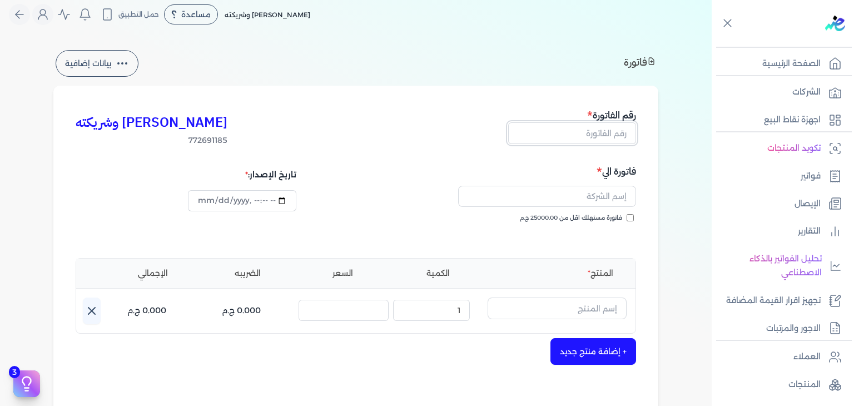
click at [570, 140] on input "text" at bounding box center [572, 132] width 128 height 21
click at [634, 220] on input "فاتورة مستهلك اقل من 25000.00 ج.م" at bounding box center [630, 217] width 7 height 7
click at [576, 196] on input "text" at bounding box center [547, 196] width 178 height 21
click at [572, 307] on input "text" at bounding box center [557, 307] width 139 height 21
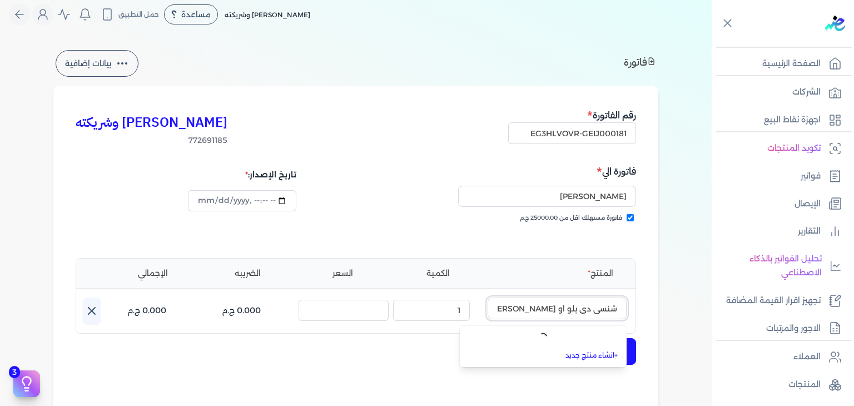
scroll to position [0, -44]
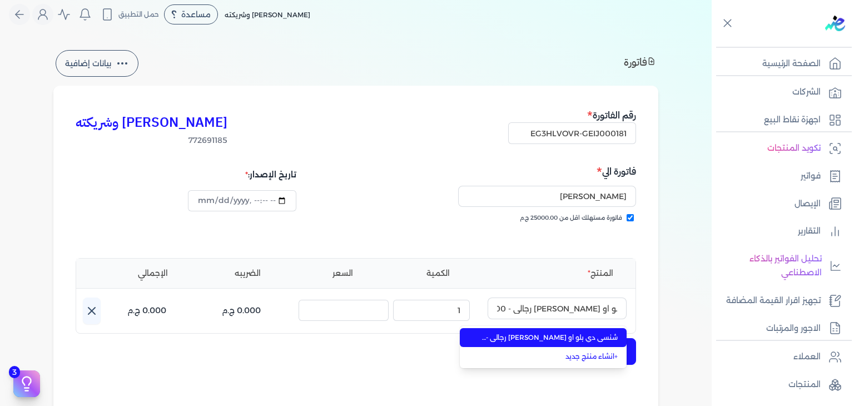
click at [583, 341] on span "شنسي دي بلو او دي بيرفيوم رجالي - 100 مللي" at bounding box center [550, 337] width 136 height 10
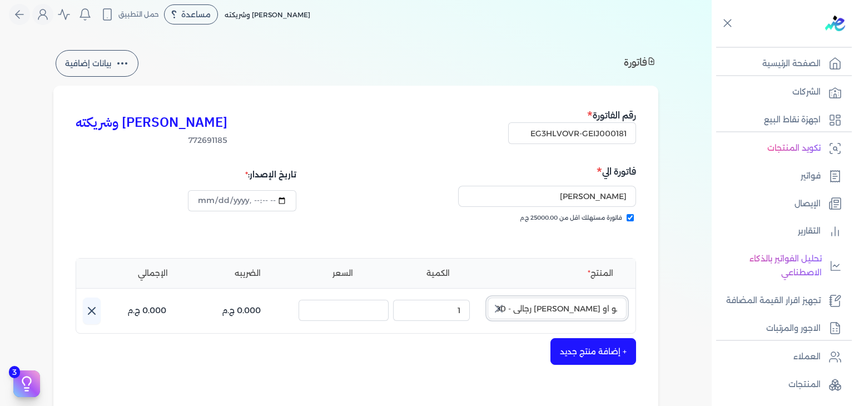
scroll to position [0, 0]
click at [573, 311] on input "شنسي دي بلو او دي بيرفيوم رجالي - 100 مللي" at bounding box center [557, 307] width 139 height 21
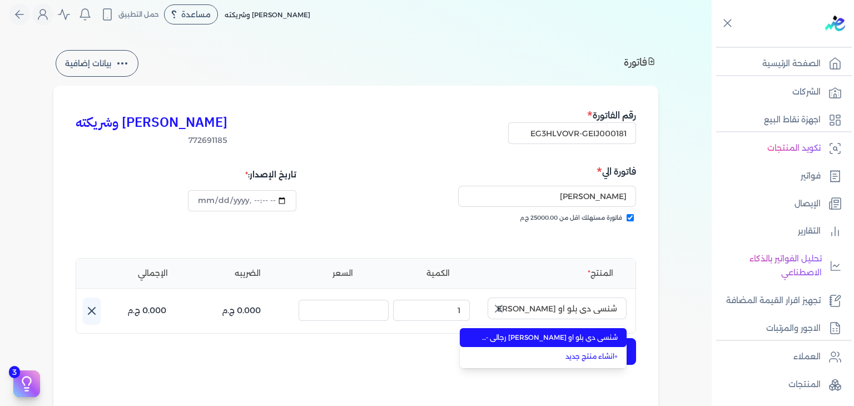
click at [567, 329] on li "شنسي دي بلو او دي بيرفيوم رجالي - 100 مللي" at bounding box center [543, 337] width 167 height 19
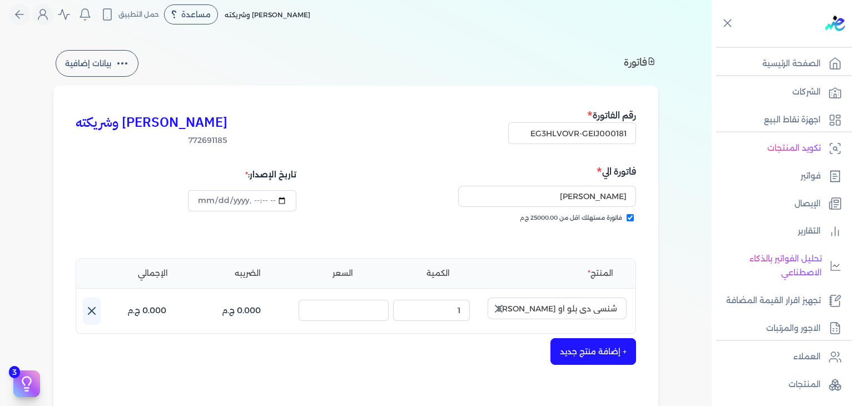
click at [498, 307] on icon "button" at bounding box center [498, 308] width 13 height 13
click at [607, 312] on input "text" at bounding box center [557, 307] width 139 height 21
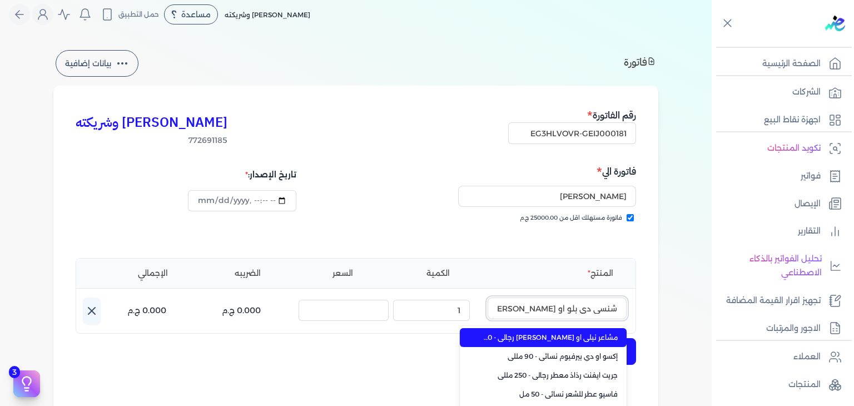
scroll to position [0, -44]
click at [569, 337] on span "شنسي دي بلو او دي بيرفيوم رجالي - 100 مللي" at bounding box center [550, 337] width 136 height 10
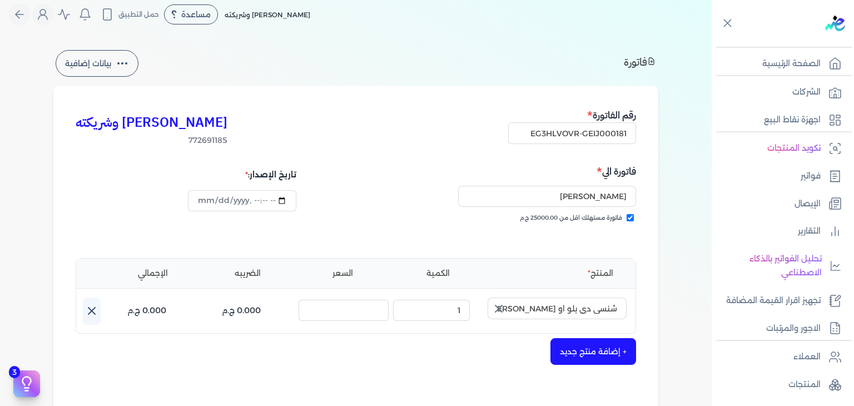
click at [505, 309] on icon "button" at bounding box center [498, 308] width 13 height 13
click at [536, 310] on input "text" at bounding box center [557, 307] width 139 height 21
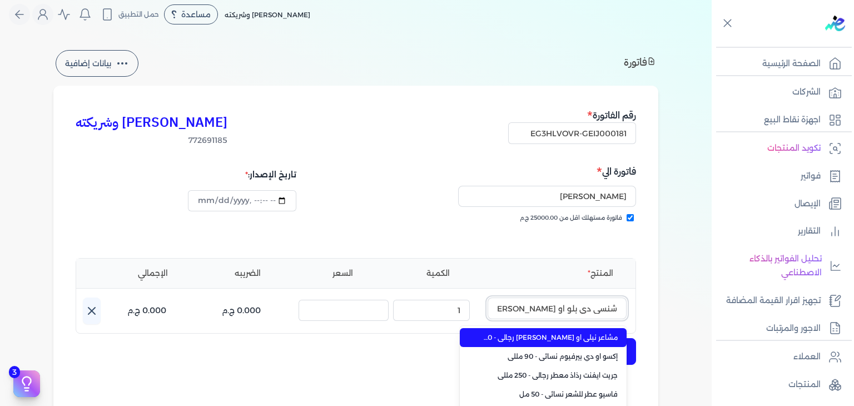
scroll to position [0, -42]
click at [552, 339] on span "شنسي دي بلو او دي بيرفيوم رجالي - 100 مللي" at bounding box center [550, 337] width 136 height 10
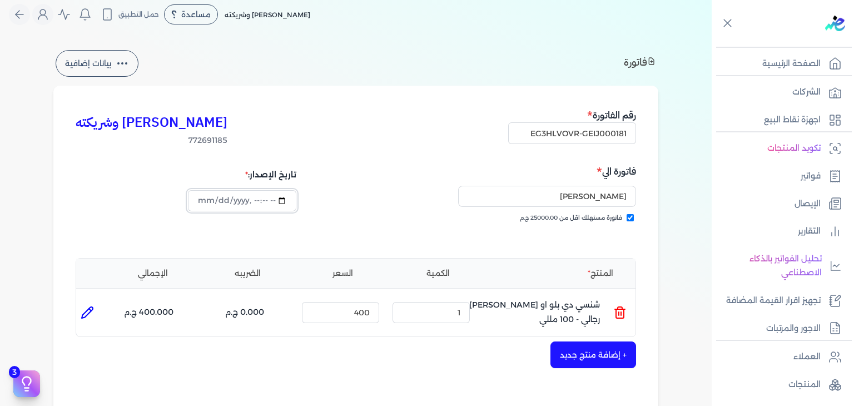
click at [207, 201] on input "datetime-local" at bounding box center [242, 200] width 108 height 21
click at [256, 233] on div "تاريخ الإصدار:" at bounding box center [214, 204] width 277 height 80
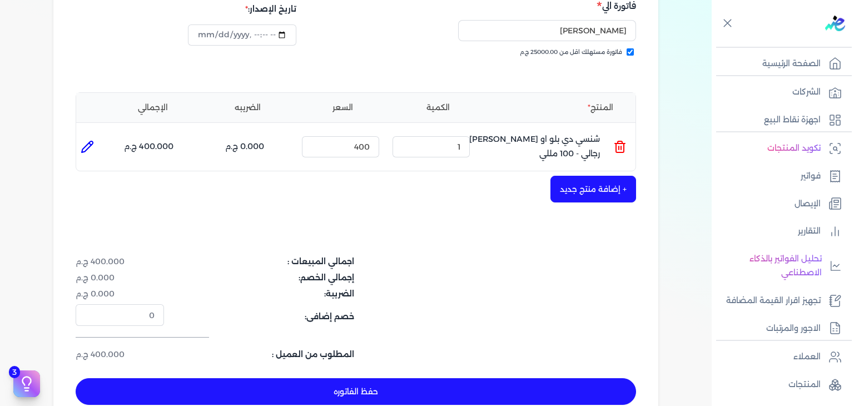
scroll to position [362, 0]
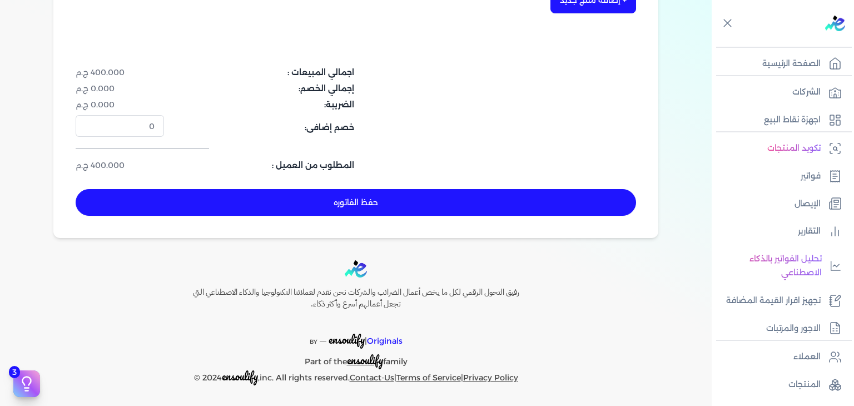
click at [434, 200] on button "حفظ الفاتوره" at bounding box center [356, 202] width 560 height 27
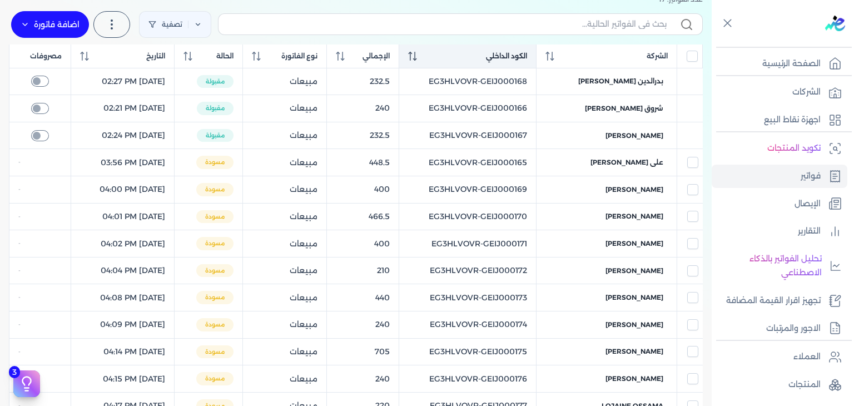
scroll to position [18, 0]
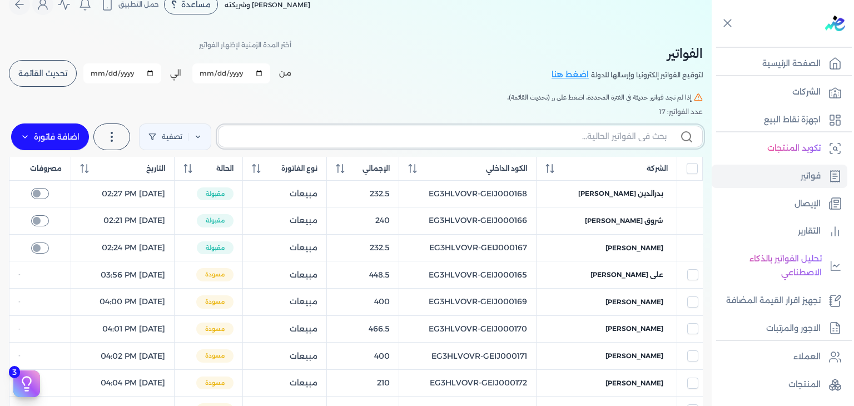
click at [558, 131] on input "text" at bounding box center [446, 137] width 439 height 12
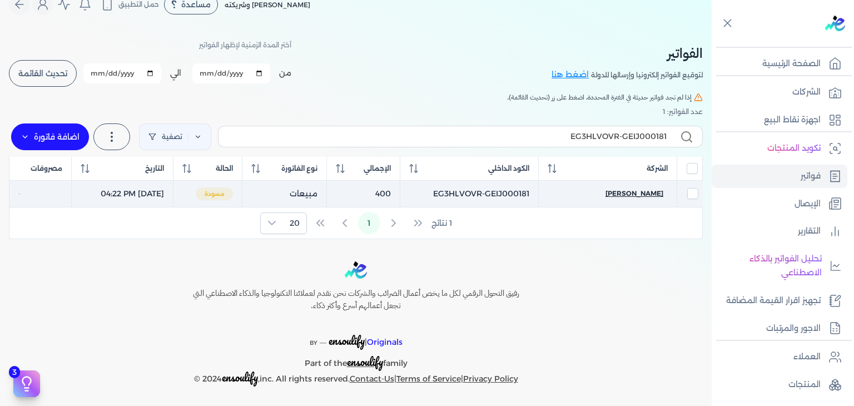
click at [643, 193] on span "[PERSON_NAME]" at bounding box center [634, 193] width 58 height 10
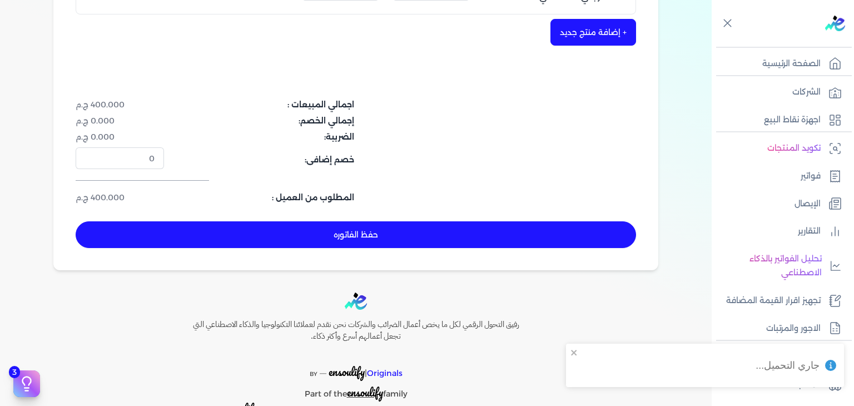
scroll to position [362, 0]
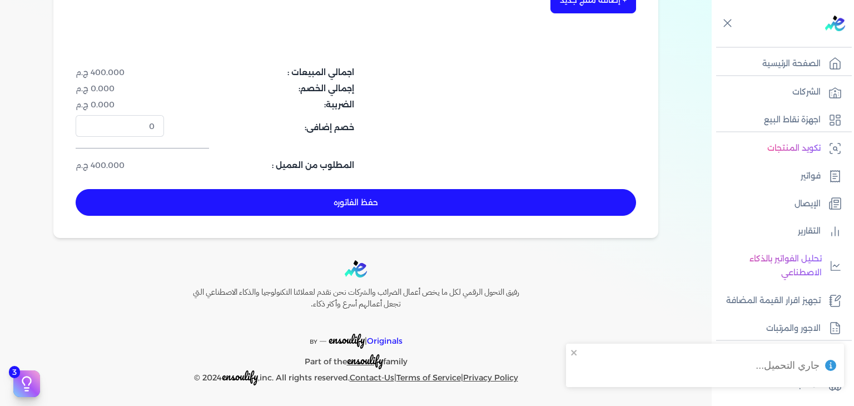
click at [478, 198] on button "حفظ الفاتوره" at bounding box center [356, 202] width 560 height 27
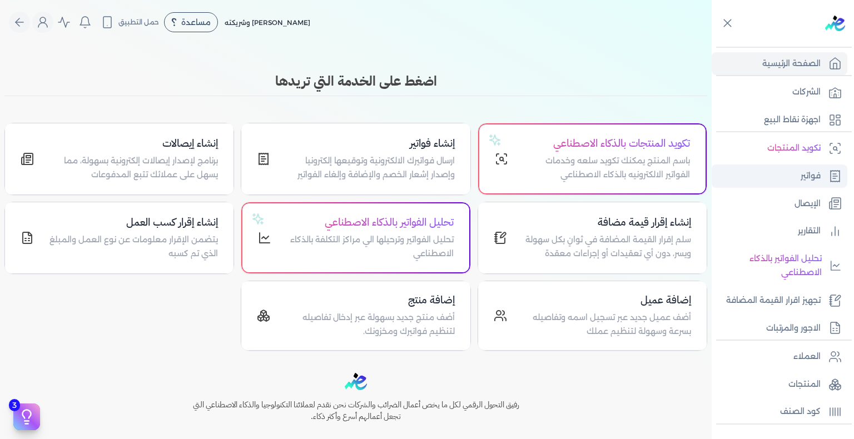
click at [812, 176] on p "فواتير" at bounding box center [811, 176] width 20 height 14
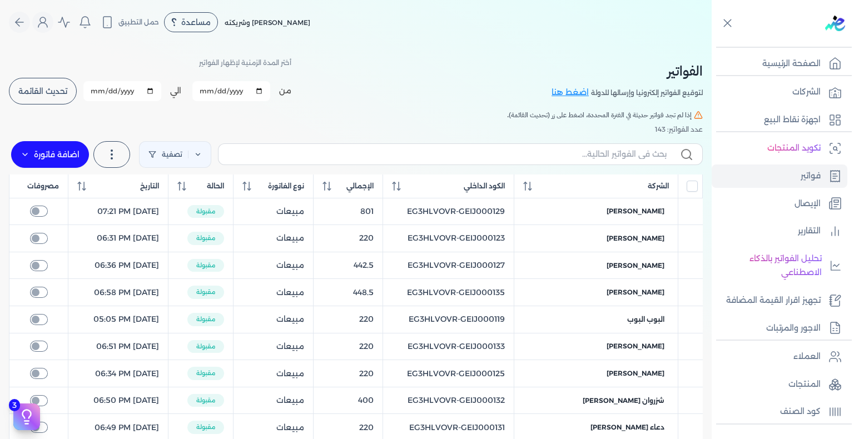
click at [629, 161] on label at bounding box center [460, 153] width 485 height 21
click at [629, 160] on input "text" at bounding box center [446, 154] width 439 height 12
paste input "[PERSON_NAME]"
type input "[PERSON_NAME]"
checkbox input "false"
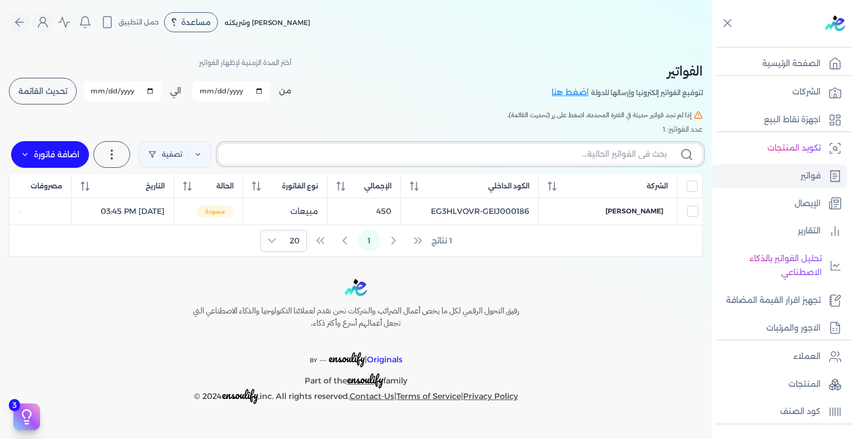
checkbox input "false"
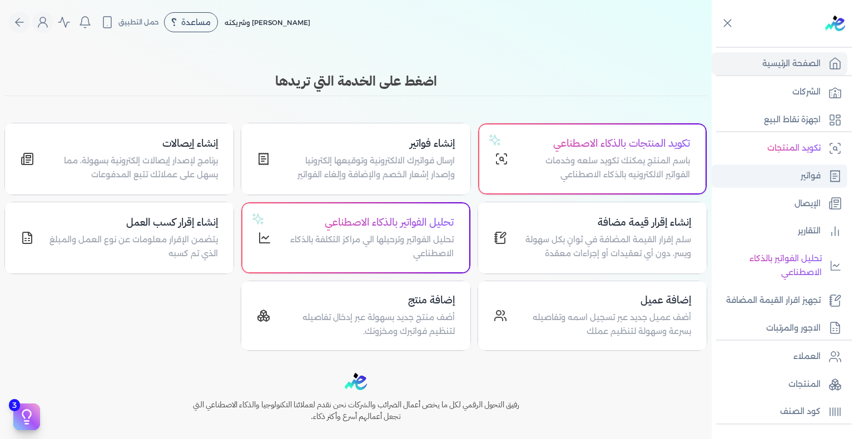
click at [582, 170] on link "فواتير" at bounding box center [780, 176] width 136 height 23
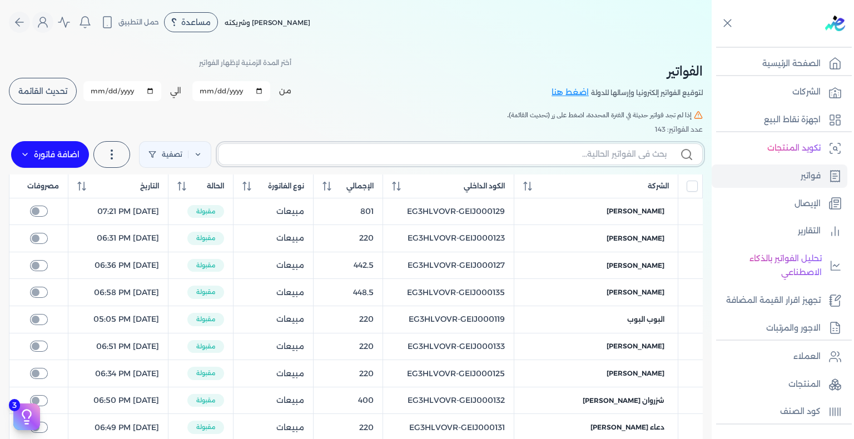
click at [582, 156] on input "text" at bounding box center [446, 154] width 439 height 12
paste input "[PERSON_NAME]"
type input "[PERSON_NAME]"
checkbox input "false"
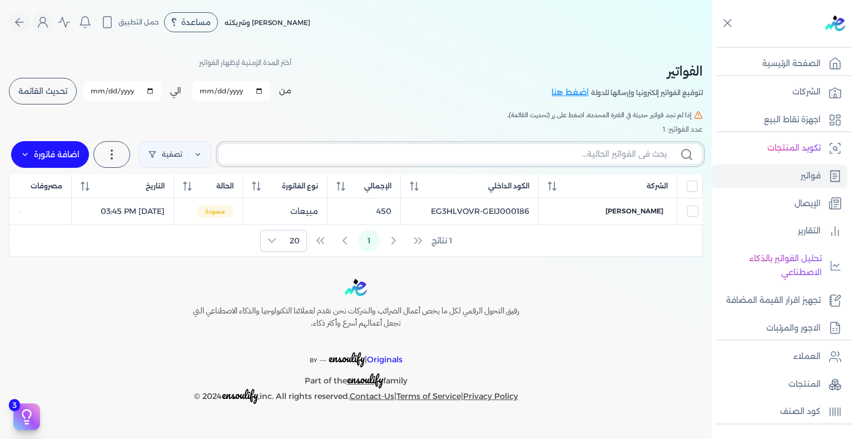
checkbox input "false"
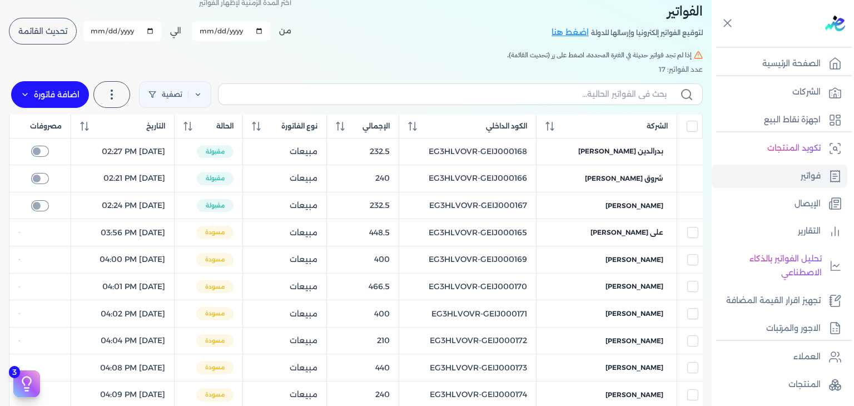
scroll to position [18, 0]
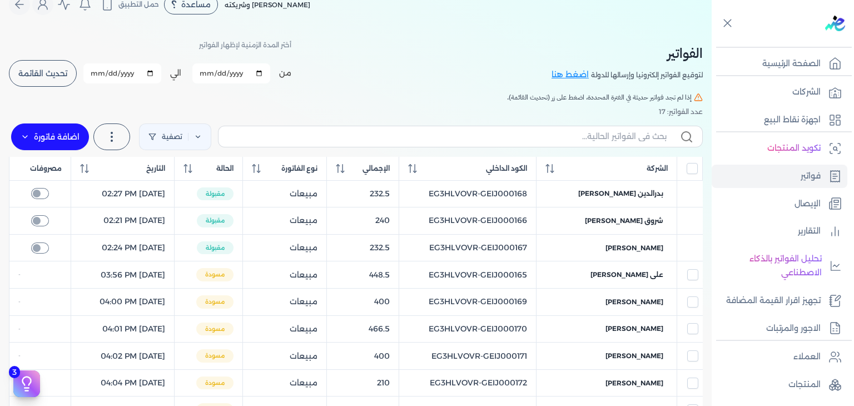
click at [532, 130] on label at bounding box center [460, 136] width 485 height 21
click at [532, 131] on input "text" at bounding box center [446, 137] width 439 height 12
paste input "EG3HLVOVR-GEIJ000182"
type input "EG3HLVOVR-GEIJ000182"
checkbox input "false"
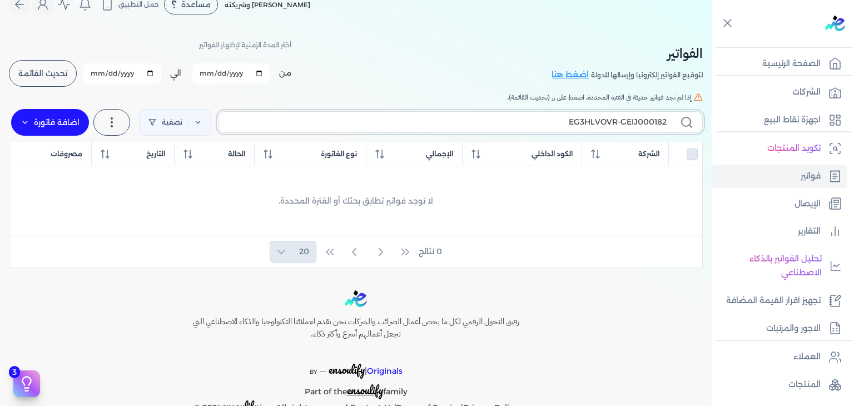
type input "EG3HLVOVR-GEIJ000182"
click at [53, 127] on label "اضافة فاتورة" at bounding box center [50, 122] width 78 height 27
click at [67, 152] on link "فاتورة (I)" at bounding box center [75, 152] width 125 height 20
select select "EGP"
select select "B"
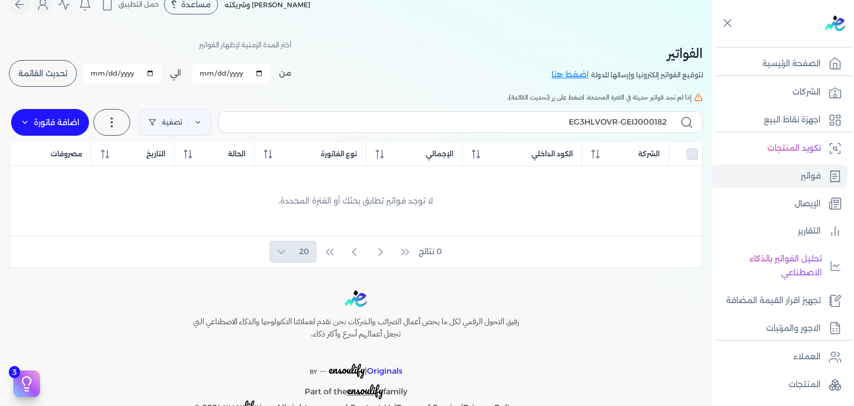
select select "EGS"
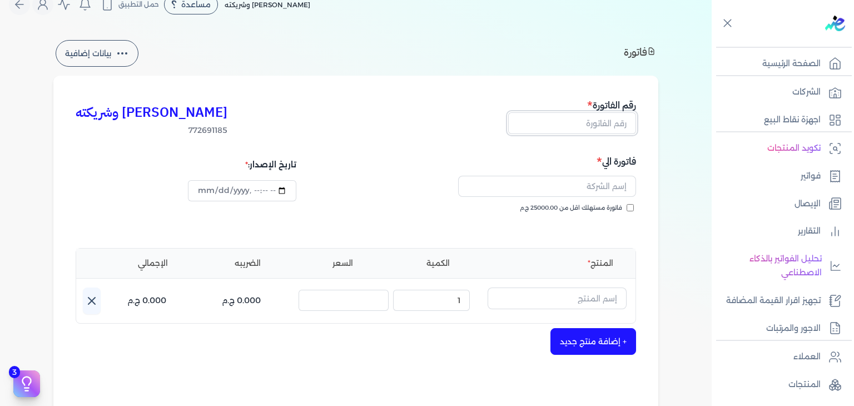
click at [613, 127] on input "text" at bounding box center [572, 122] width 128 height 21
paste input "EG3HLVOVR-GEIJ000182"
type input "EG3HLVOVR-GEIJ000182"
click at [612, 186] on input "text" at bounding box center [547, 186] width 178 height 21
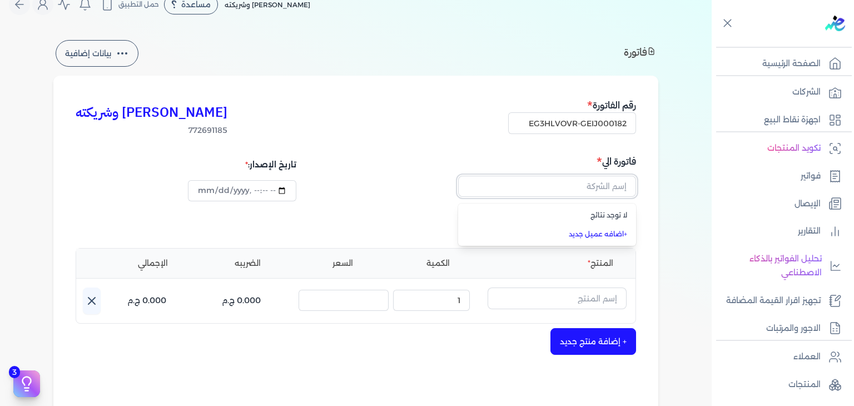
paste input "[PERSON_NAME]"
type input "[PERSON_NAME]"
click at [647, 210] on div "كريم محمود ابراهيم الدقلة وشريكته 772691185 رقم الفاتورة EG3HLVOVR-GEIJ000182 ف…" at bounding box center [355, 327] width 605 height 503
click at [634, 207] on input "فاتورة مستهلك اقل من 25000.00 ج.م" at bounding box center [630, 207] width 7 height 7
checkbox input "true"
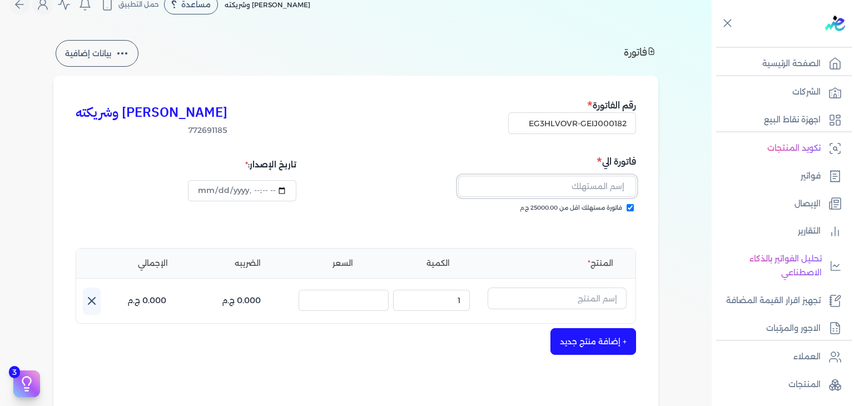
click at [625, 192] on input "text" at bounding box center [547, 186] width 178 height 21
paste input "[PERSON_NAME]"
type input "[PERSON_NAME]"
click at [563, 303] on input "text" at bounding box center [557, 297] width 139 height 21
paste input "خمرة رذاذ عطري منعش نسائي - 250 مللي"
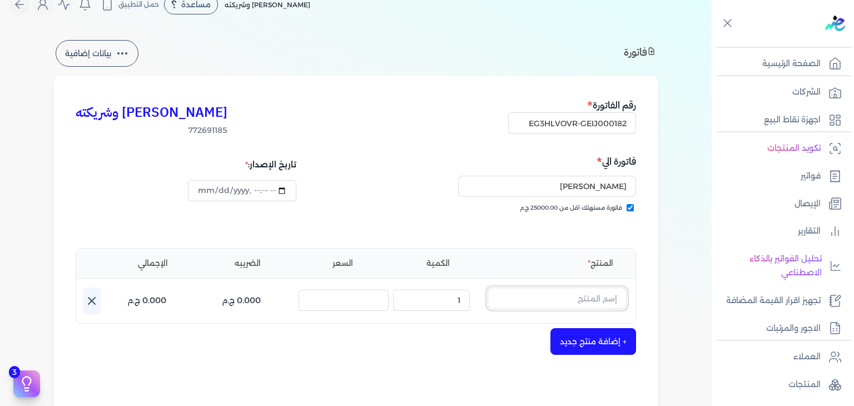
type input "خمرة رذاذ عطري منعش نسائي - 250 مللي"
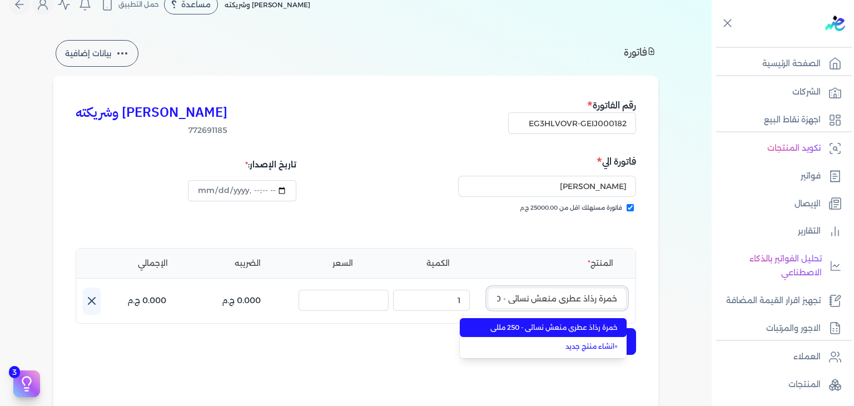
scroll to position [0, -29]
click at [569, 322] on span "خمرة رذاذ عطري منعش نسائي - 250 مللي" at bounding box center [550, 327] width 136 height 10
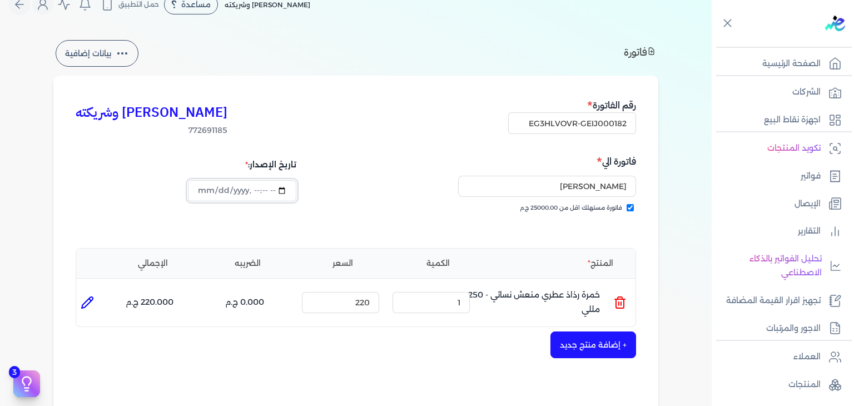
click at [197, 187] on input "datetime-local" at bounding box center [242, 190] width 108 height 21
type input "2025-10-10T16:23:03"
click at [351, 232] on div "تاريخ الإصدار:" at bounding box center [214, 194] width 277 height 80
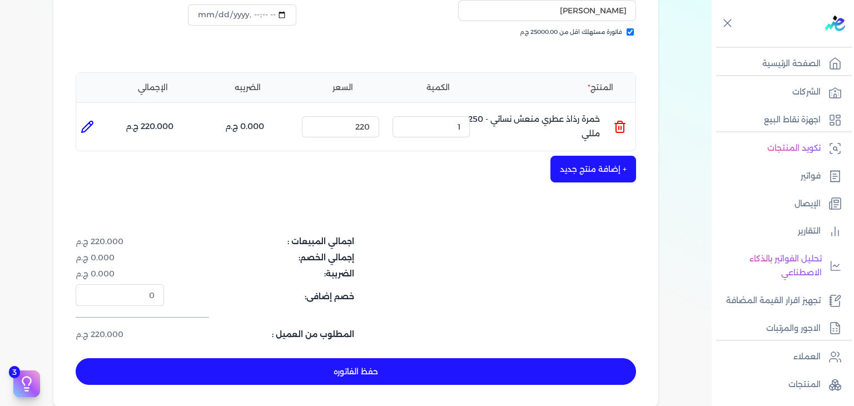
scroll to position [296, 0]
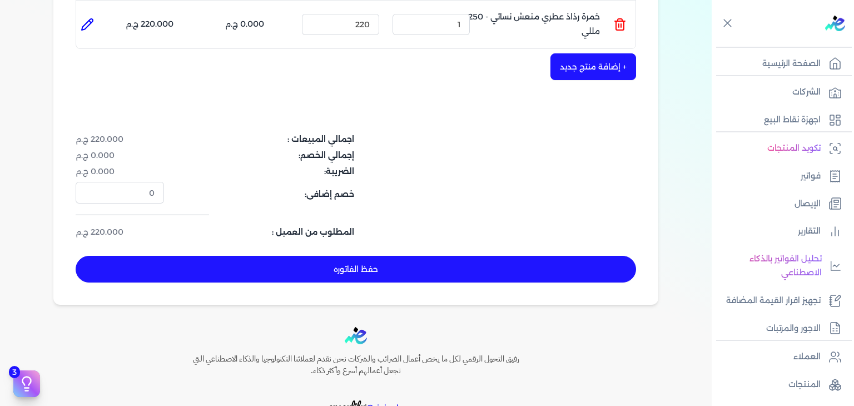
click at [443, 269] on button "حفظ الفاتوره" at bounding box center [356, 269] width 560 height 27
type input "[DATE]"
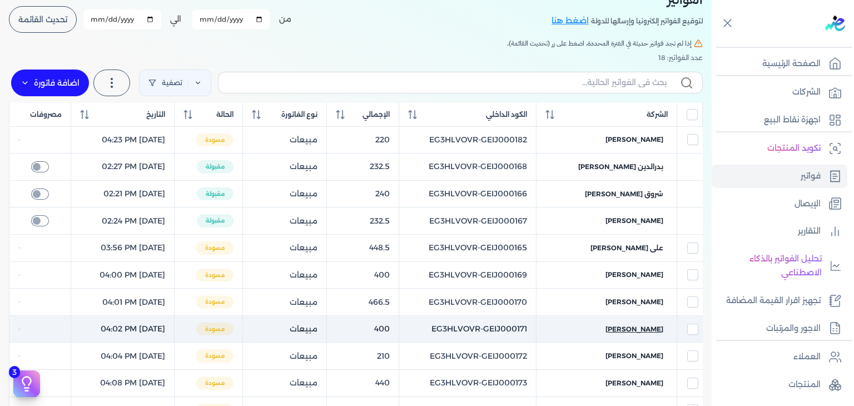
scroll to position [7, 0]
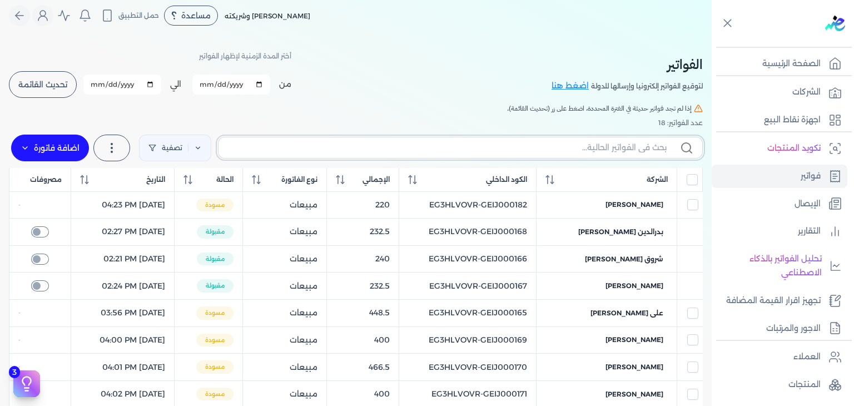
click at [623, 142] on input "text" at bounding box center [446, 148] width 439 height 12
paste input "EG3HLVOVR-GEIJ000182"
type input "EG3HLVOVR-GEIJ000182"
checkbox input "false"
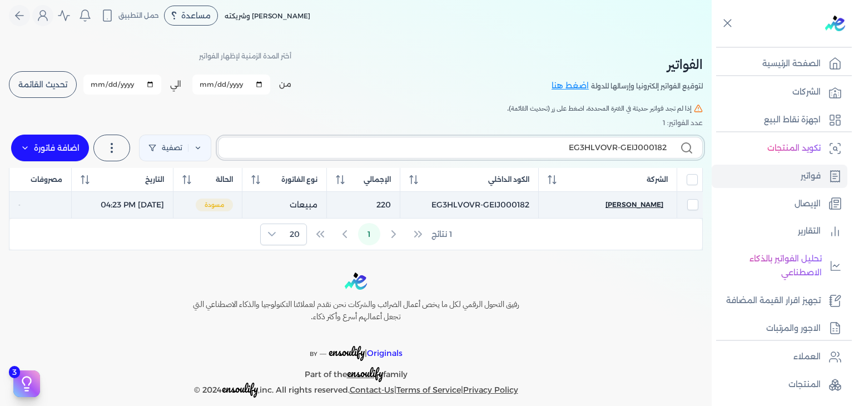
type input "EG3HLVOVR-GEIJ000182"
click at [634, 208] on span "[PERSON_NAME]" at bounding box center [634, 205] width 58 height 10
select select "EGP"
select select "B"
select select "EGS"
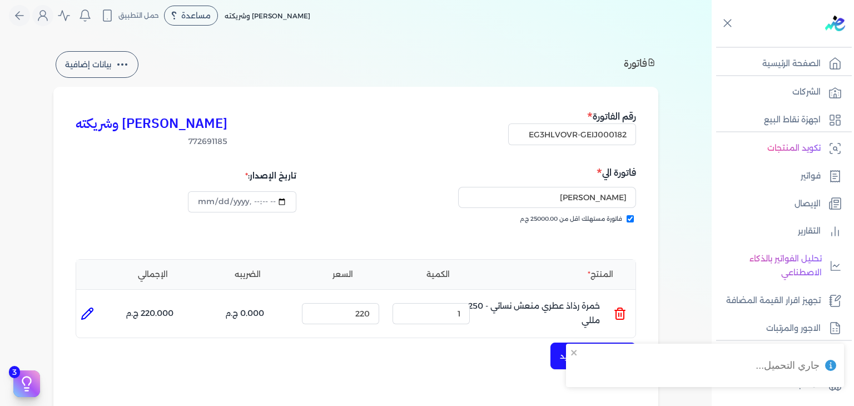
scroll to position [340, 0]
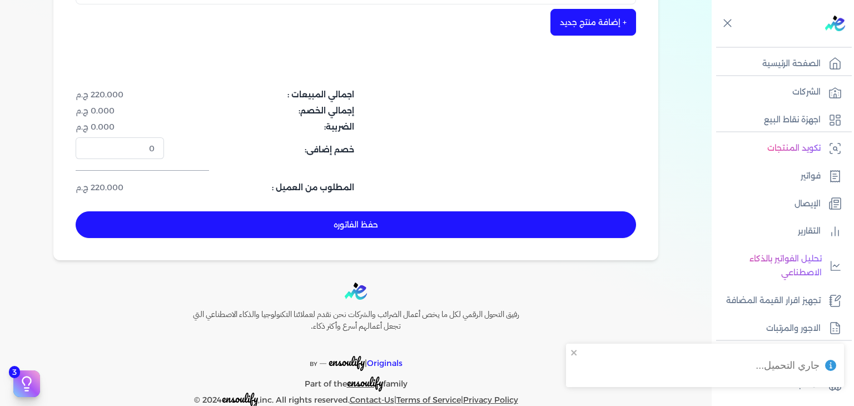
click at [463, 214] on button "حفظ الفاتوره" at bounding box center [356, 224] width 560 height 27
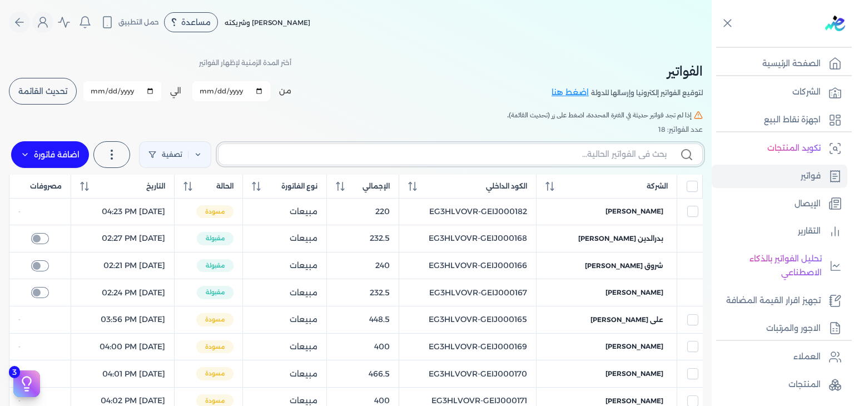
click at [613, 157] on input "text" at bounding box center [446, 154] width 439 height 12
paste input "EG3HLVOVR-GEIJ000183"
type input "EG3HLVOVR-GEIJ000183"
checkbox input "false"
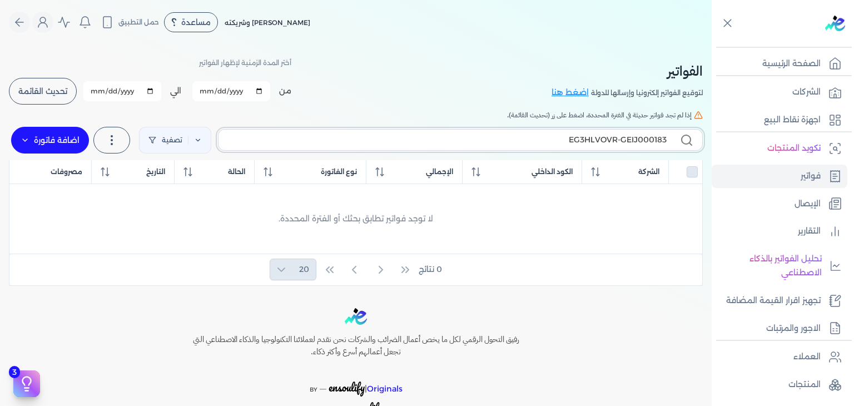
type input "EG3HLVOVR-GEIJ000183"
click at [73, 131] on label "اضافة فاتورة" at bounding box center [50, 140] width 78 height 27
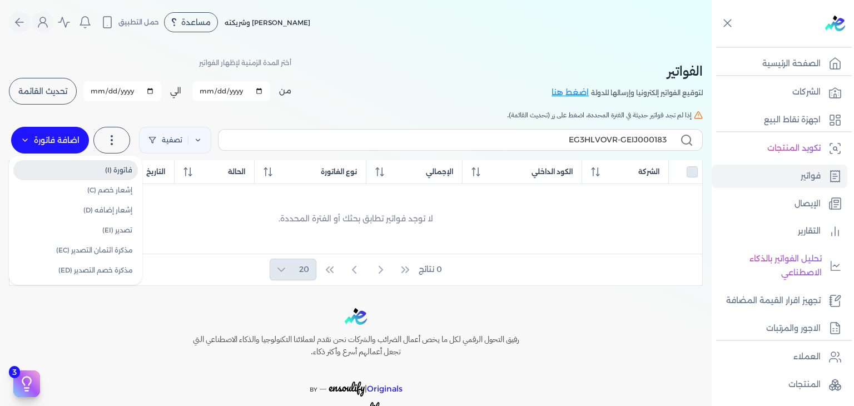
click at [74, 163] on link "فاتورة (I)" at bounding box center [75, 170] width 125 height 20
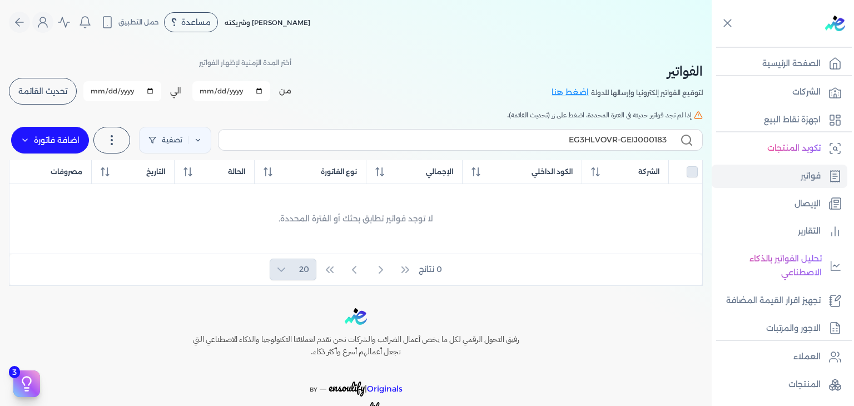
select select "EGP"
select select "B"
select select "EGS"
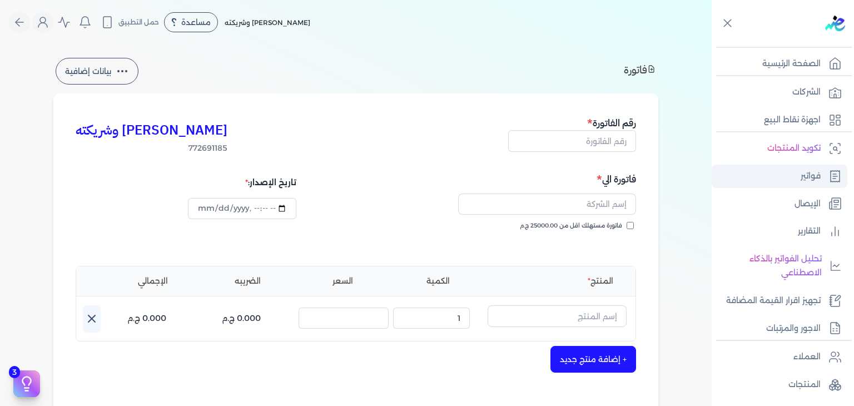
click at [782, 183] on link "فواتير" at bounding box center [780, 176] width 136 height 23
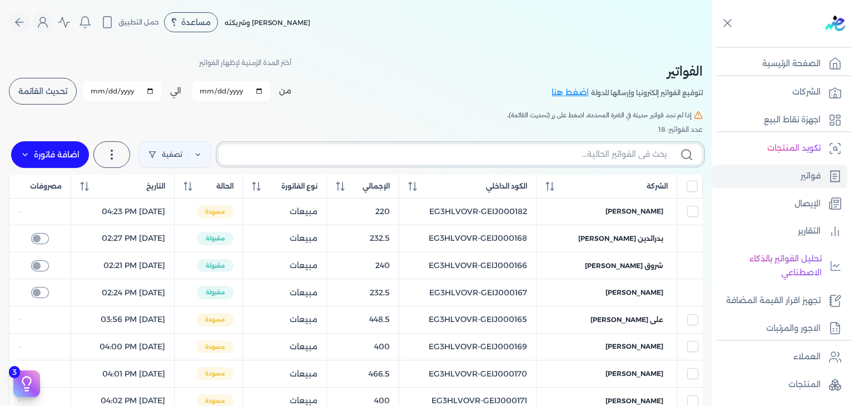
click at [590, 154] on input "text" at bounding box center [446, 154] width 439 height 12
paste input "EG3HLVOVR-GEIJ000184"
type input "EG3HLVOVR-GEIJ000184"
checkbox input "false"
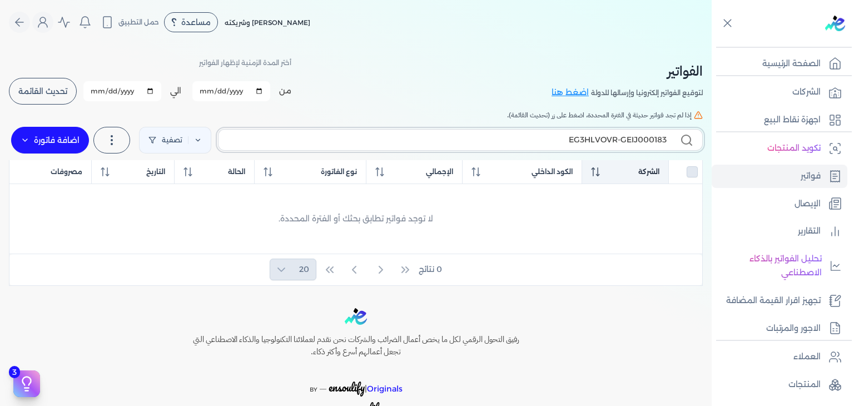
type input "EG3HLVOVR-GEIJ00018"
checkbox input "false"
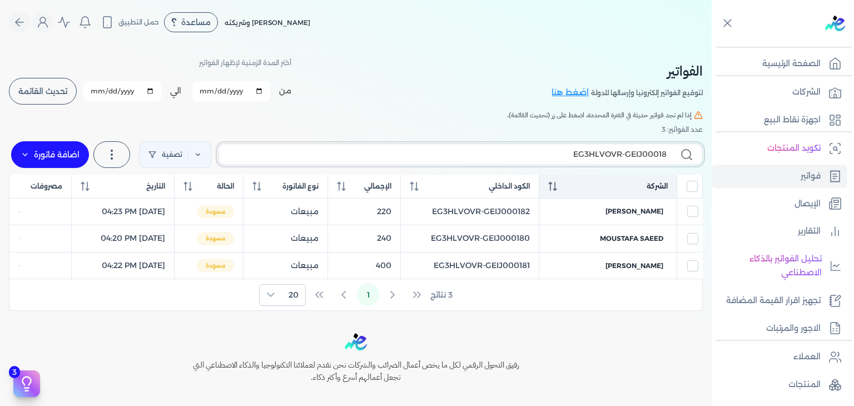
type input "EG3HLVOVR-GEIJ000182"
checkbox input "false"
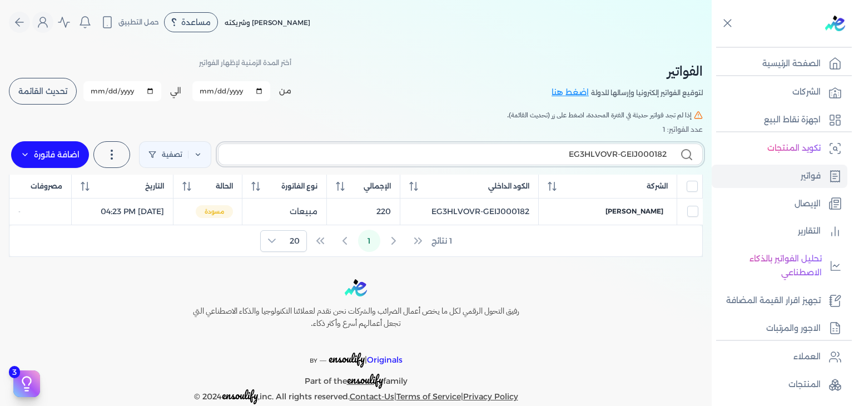
type input "EG3HLVOVR-GEIJ00018"
checkbox input "false"
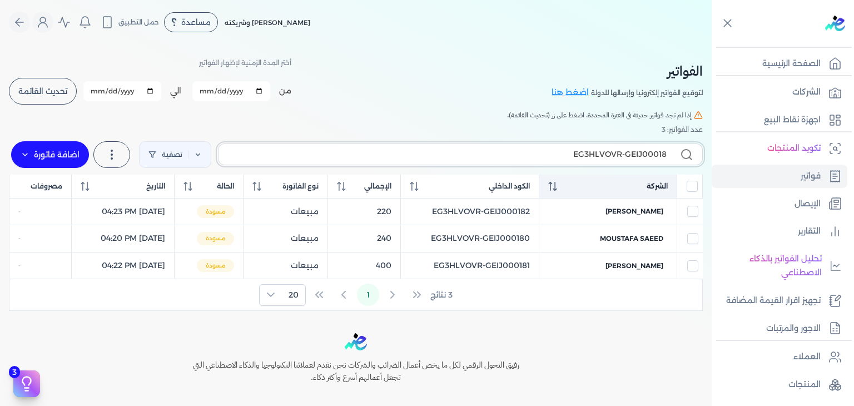
type input "EG3HLVOVR-GEIJ000183"
checkbox input "false"
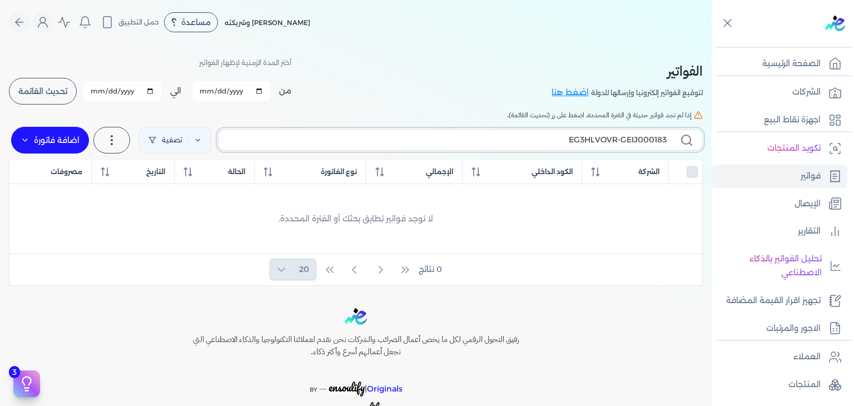
type input "EG3HLVOVR-GEIJ000183"
click at [74, 148] on label "اضافة فاتورة" at bounding box center [50, 140] width 78 height 27
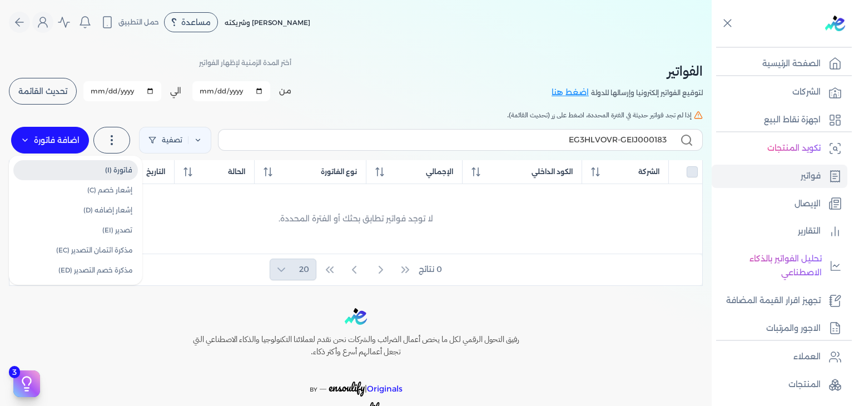
click at [101, 176] on link "فاتورة (I)" at bounding box center [75, 170] width 125 height 20
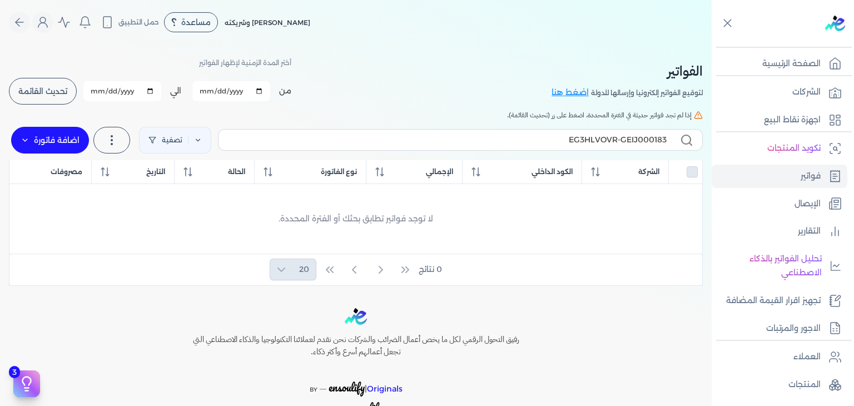
select select "EGP"
select select "B"
select select "EGS"
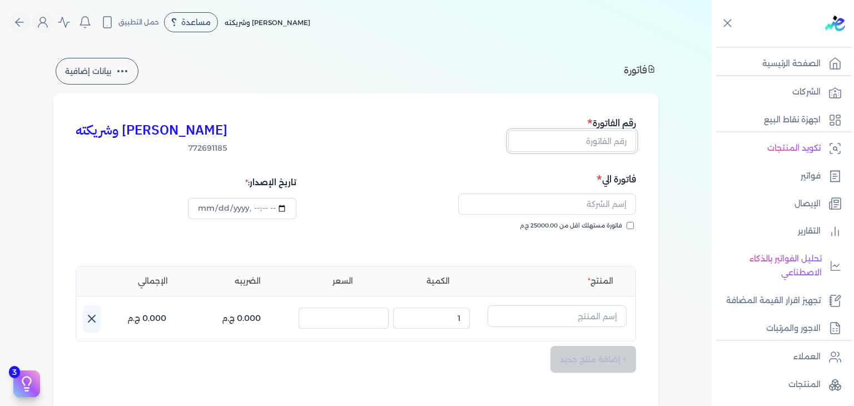
click at [569, 142] on input "text" at bounding box center [572, 140] width 128 height 21
paste input "EG3HLVOVR-GEIJ000183"
type input "EG3HLVOVR-GEIJ000183"
click at [633, 225] on input "فاتورة مستهلك اقل من 25000.00 ج.م" at bounding box center [630, 225] width 7 height 7
checkbox input "true"
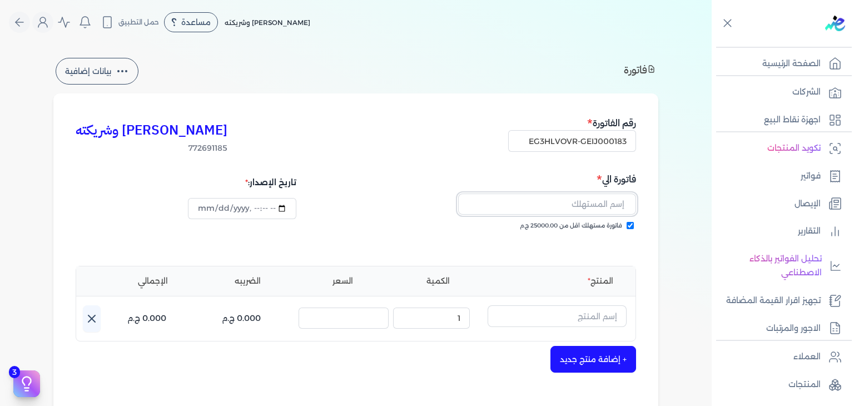
click at [571, 207] on input "text" at bounding box center [547, 203] width 178 height 21
paste input "[PERSON_NAME]"
type input "[PERSON_NAME]"
click at [610, 309] on input "text" at bounding box center [557, 315] width 139 height 21
paste input "يارا رذاذ عطري منعش نسائي - 250 مللي"
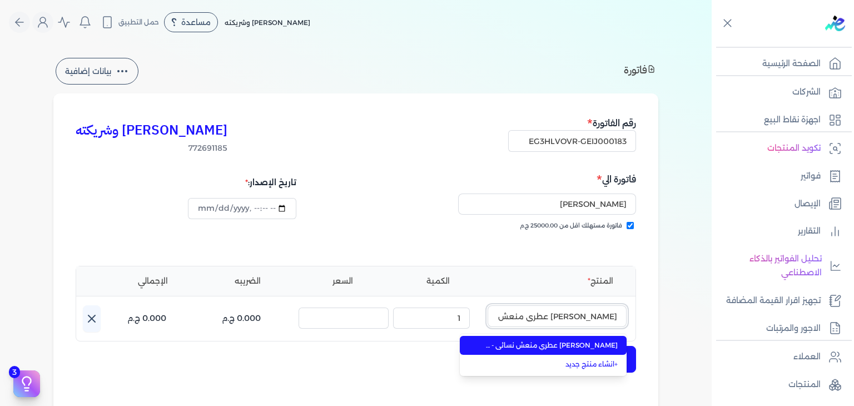
scroll to position [0, -20]
type input "يارا رذاذ عطري منعش نسائي - 250 مللي"
drag, startPoint x: 605, startPoint y: 345, endPoint x: 589, endPoint y: 345, distance: 16.1
click at [605, 345] on span "يارا رذاذ عطري منعش نسائي - 250 مللي" at bounding box center [550, 345] width 136 height 10
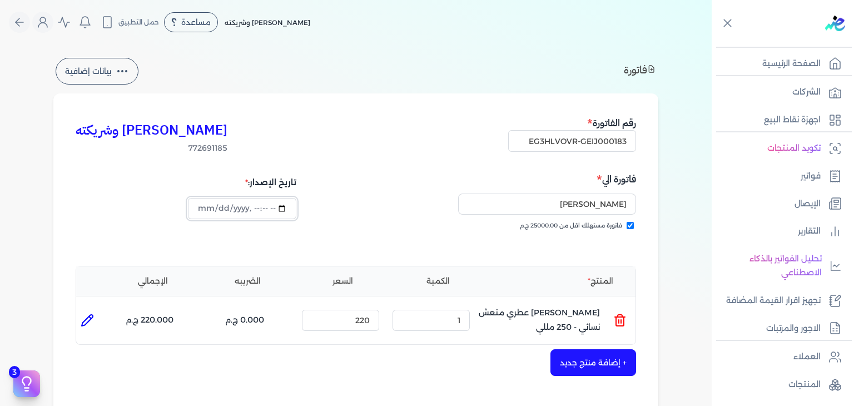
click at [200, 205] on input "datetime-local" at bounding box center [242, 208] width 108 height 21
type input "2025-10-10T16:25"
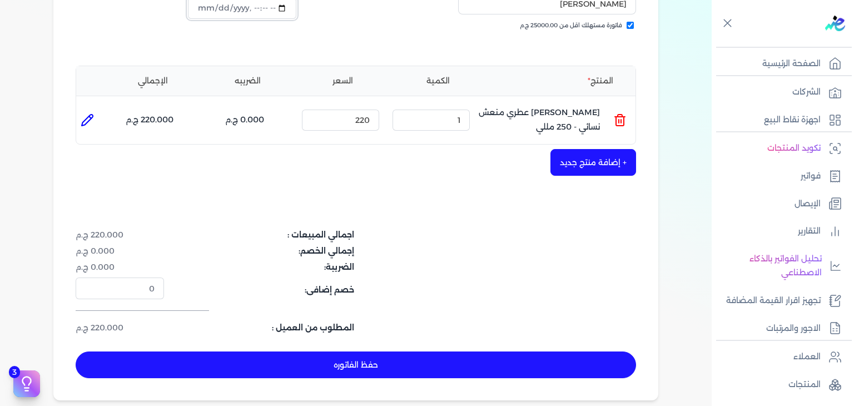
scroll to position [362, 0]
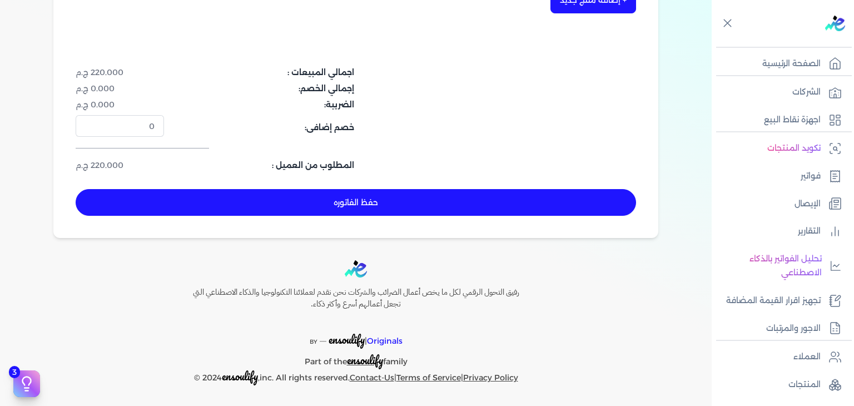
click at [377, 205] on button "حفظ الفاتوره" at bounding box center [356, 202] width 560 height 27
type input "[DATE]"
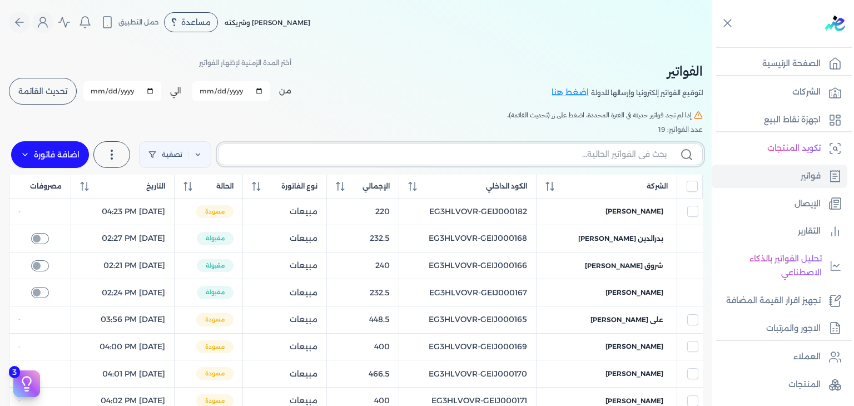
click at [582, 156] on input "text" at bounding box center [446, 154] width 439 height 12
paste input "EG3HLVOVR-GEIJ000183"
type input "EG3HLVOVR-GEIJ000183"
checkbox input "false"
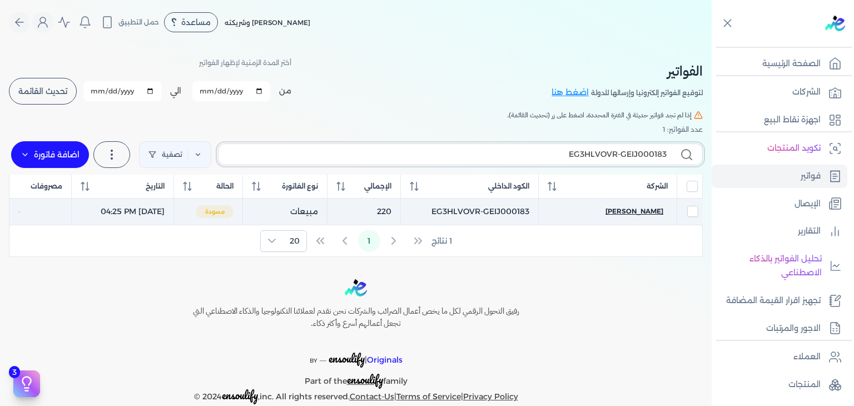
type input "EG3HLVOVR-GEIJ000183"
click at [652, 213] on span "[PERSON_NAME]" at bounding box center [634, 211] width 58 height 10
select select "EGP"
select select "B"
select select "EGS"
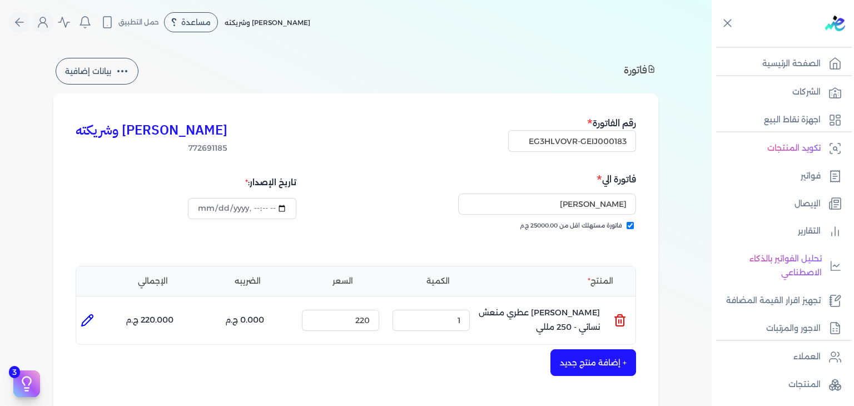
scroll to position [222, 0]
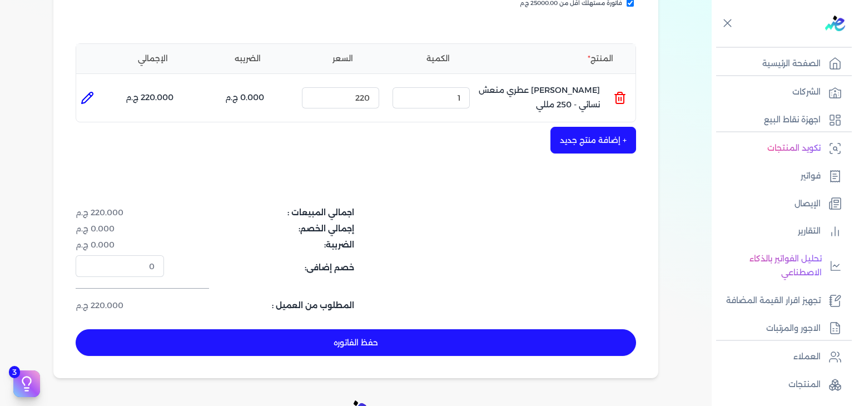
click at [445, 341] on button "حفظ الفاتوره" at bounding box center [356, 342] width 560 height 27
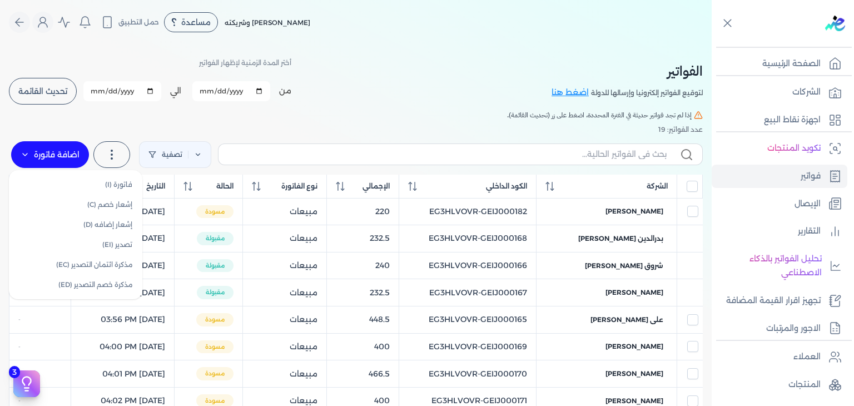
click at [53, 152] on label "اضافة فاتورة" at bounding box center [50, 154] width 78 height 27
click at [59, 176] on link "فاتورة (I)" at bounding box center [75, 185] width 125 height 20
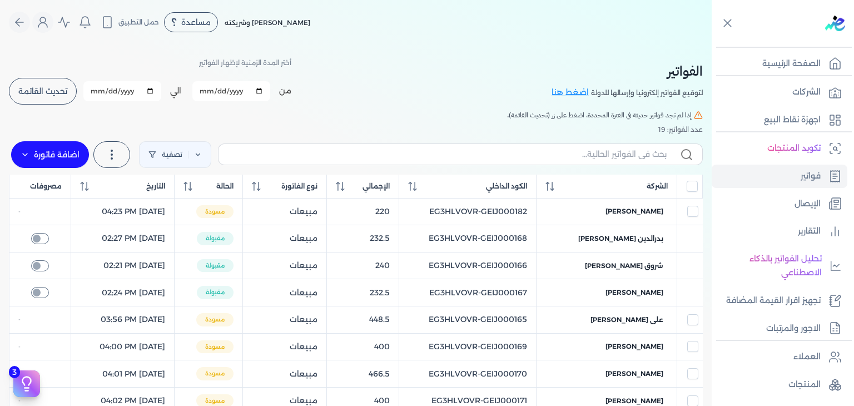
select select "EGP"
select select "B"
select select "EGS"
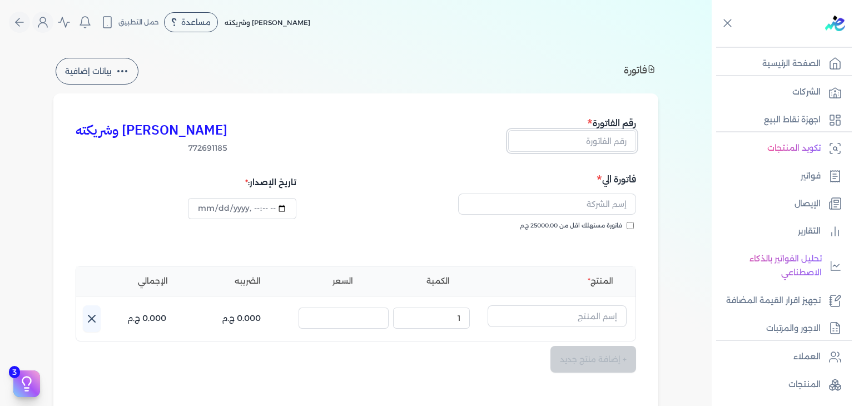
click at [558, 143] on input "text" at bounding box center [572, 140] width 128 height 21
paste input "EG3HLVOVR-GEIJ000184"
type input "EG3HLVOVR-GEIJ000184"
click at [616, 208] on input "text" at bounding box center [547, 203] width 178 height 21
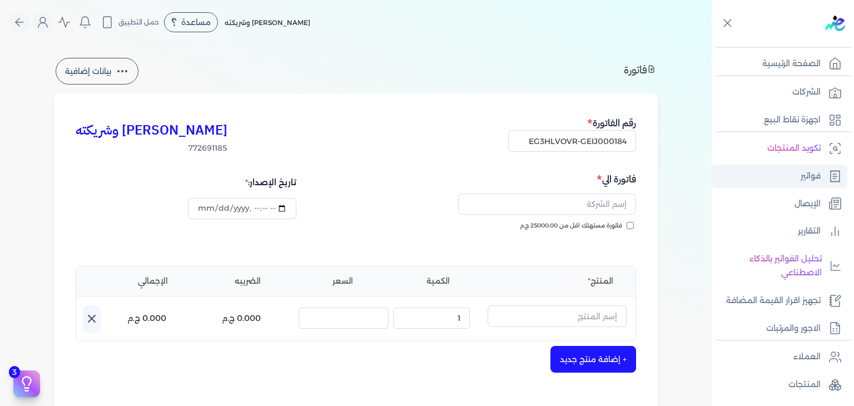
click at [804, 171] on p "فواتير" at bounding box center [811, 176] width 20 height 14
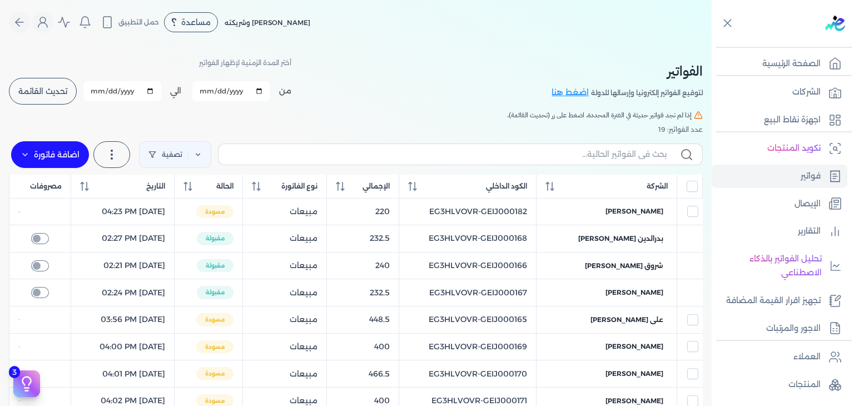
click at [212, 92] on input "2025-10-10" at bounding box center [231, 91] width 78 height 20
type input "[DATE]"
click at [62, 101] on button "تحديث القائمة" at bounding box center [43, 91] width 68 height 27
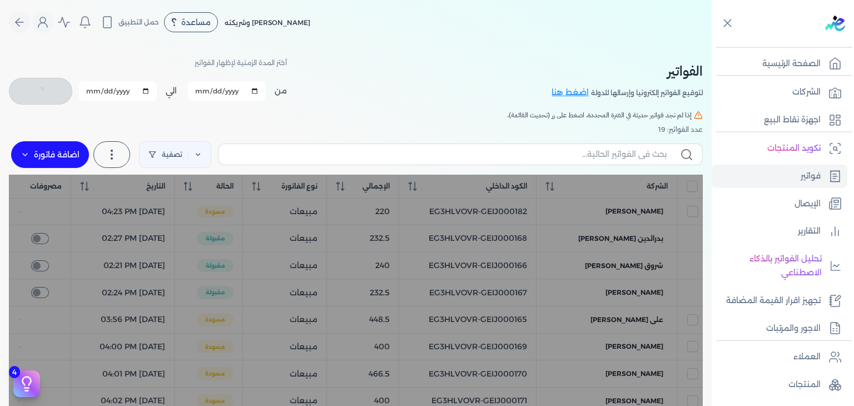
checkbox input "false"
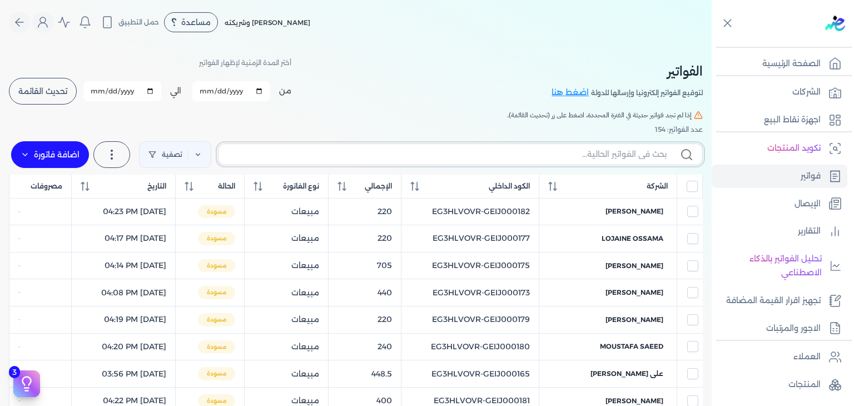
click at [595, 158] on input "text" at bounding box center [446, 154] width 439 height 12
paste input "دمحمود سليم"
type input "دمحمود سليم"
checkbox input "false"
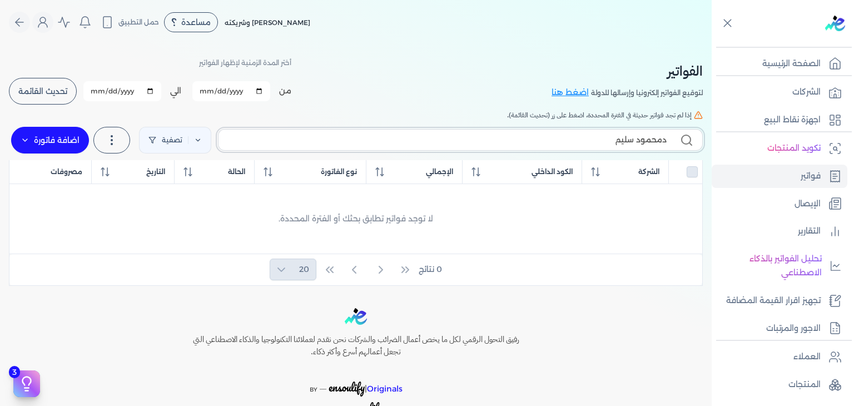
click at [603, 139] on input "دمحمود سليم" at bounding box center [446, 140] width 439 height 12
paste input "EG3HLVOVR-GEIJ000184"
type input "EG3HLVOVR-GEIJ000184"
click at [50, 95] on span "تحديث القائمة" at bounding box center [42, 91] width 49 height 8
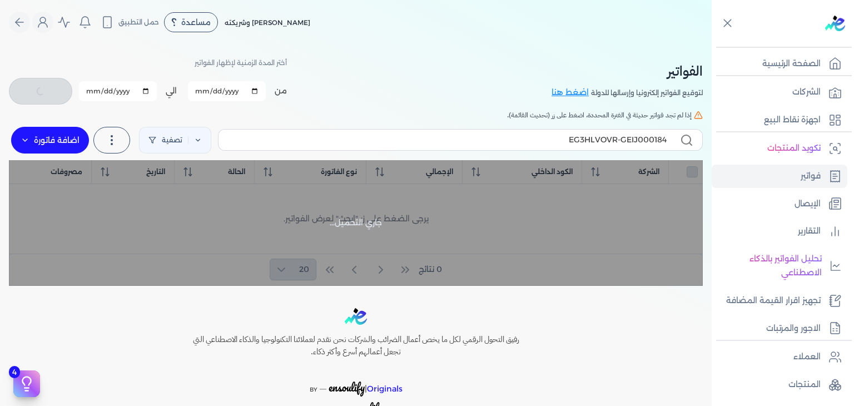
checkbox input "false"
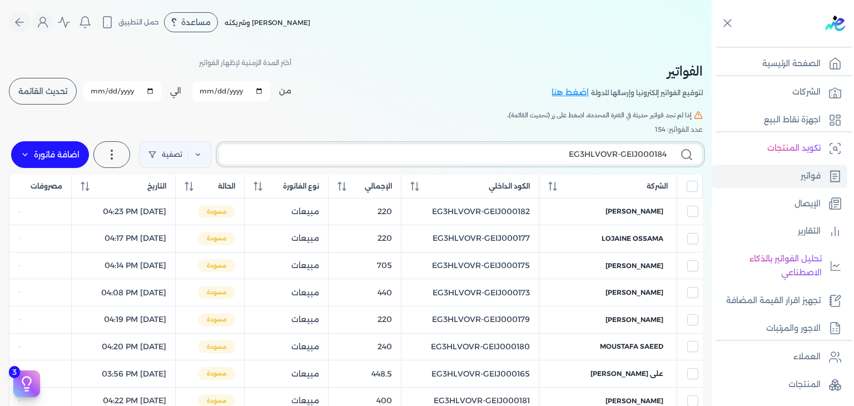
click at [480, 156] on input "EG3HLVOVR-GEIJ000184" at bounding box center [446, 154] width 439 height 12
click at [98, 91] on input "2025-10-10" at bounding box center [122, 91] width 78 height 20
type input "[DATE]"
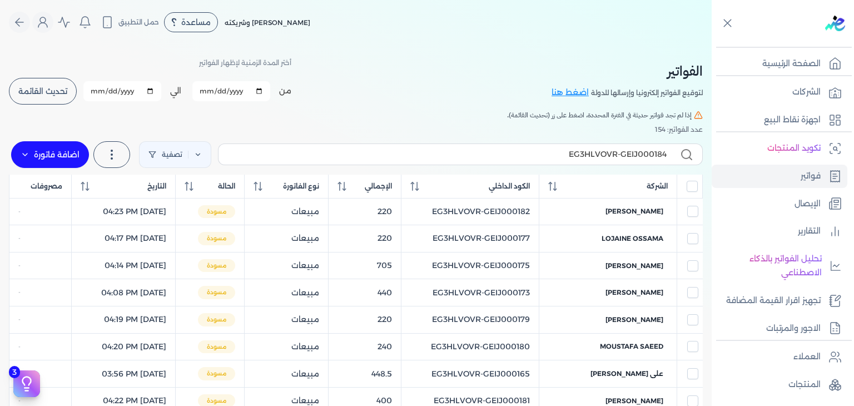
click at [39, 74] on div "أختر المدة الزمنية لإظهار الفواتير من 2025-10-01 الي 2025-10-11 برجاء تحديد فتر…" at bounding box center [150, 81] width 282 height 50
click at [50, 100] on button "تحديث القائمة" at bounding box center [43, 91] width 68 height 27
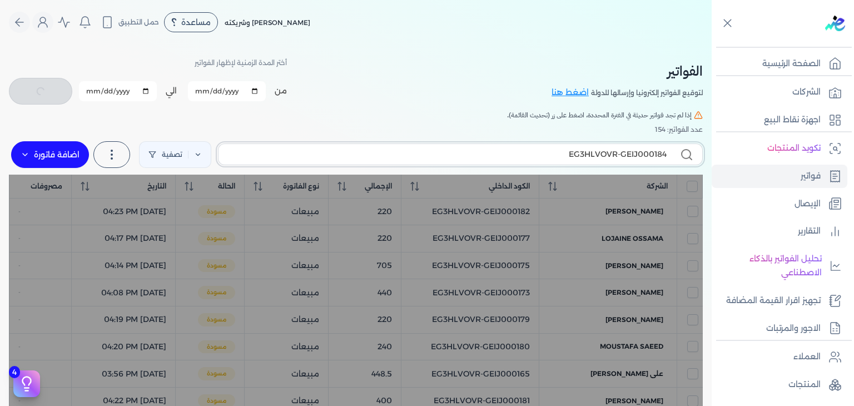
click at [549, 155] on input "EG3HLVOVR-GEIJ000184" at bounding box center [446, 154] width 439 height 12
checkbox input "false"
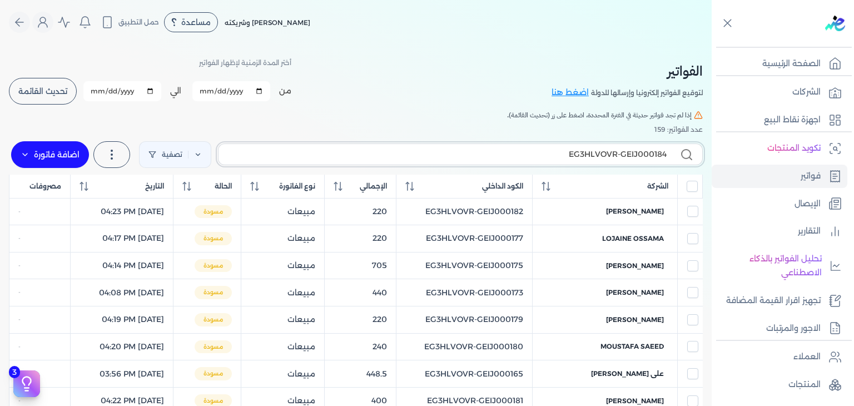
type input "EG3HLVOVR-GEIJ00018"
checkbox input "false"
type input "EG3HLVOVR-GEIJ000184"
checkbox input "false"
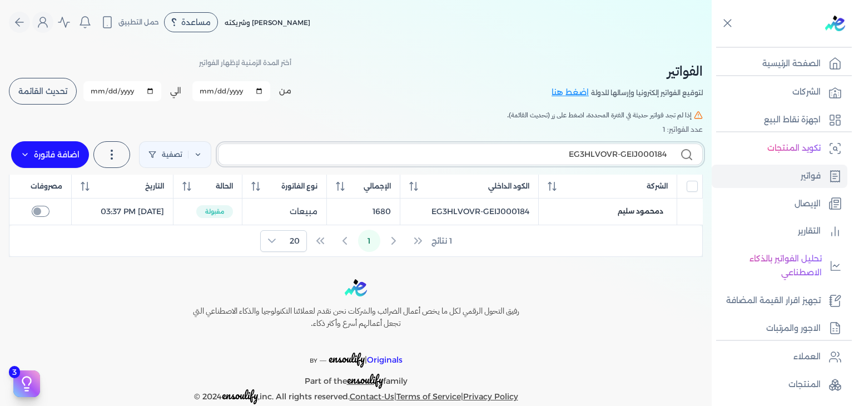
click at [561, 155] on input "EG3HLVOVR-GEIJ000184" at bounding box center [446, 154] width 439 height 12
checkbox input "false"
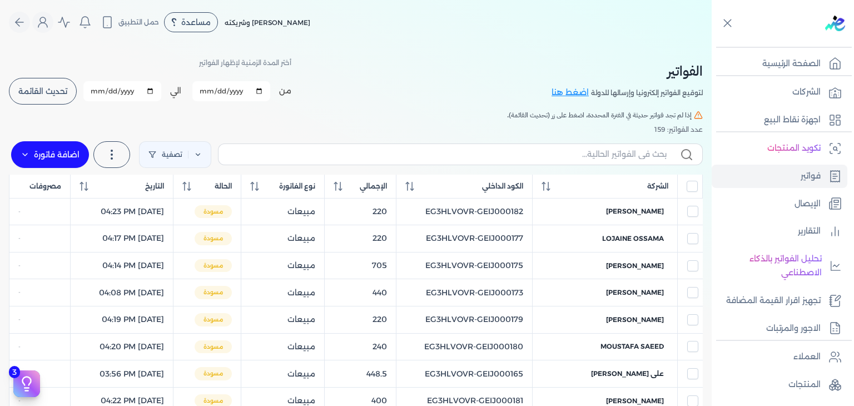
click at [207, 94] on input "[DATE]" at bounding box center [231, 91] width 78 height 20
type input "2025-10-10"
click at [98, 95] on input "[DATE]" at bounding box center [122, 91] width 78 height 20
type input "2025-10-10"
drag, startPoint x: 64, startPoint y: 83, endPoint x: 129, endPoint y: 122, distance: 75.3
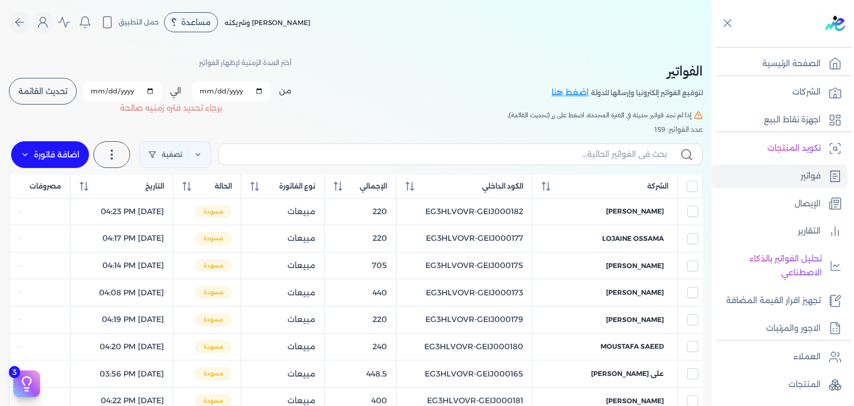
click at [64, 83] on button "تحديث القائمة" at bounding box center [43, 91] width 68 height 27
click at [417, 190] on icon at bounding box center [412, 186] width 9 height 9
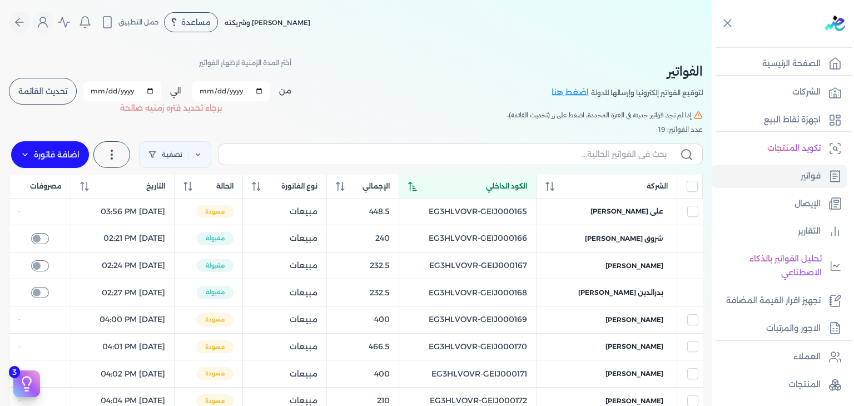
click at [417, 190] on icon at bounding box center [412, 186] width 9 height 9
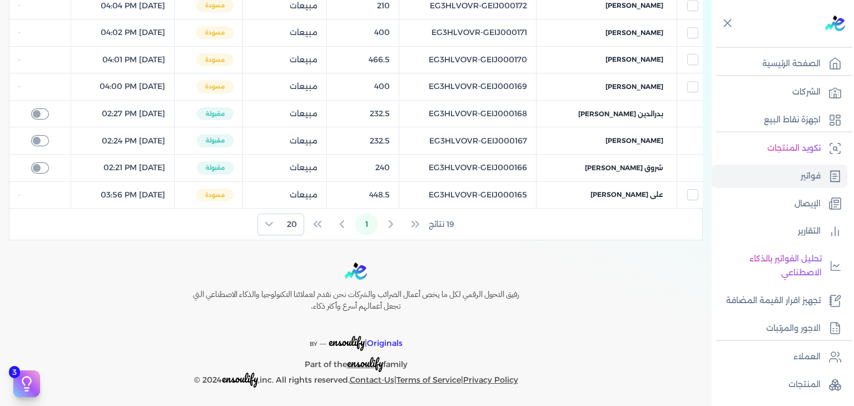
scroll to position [448, 0]
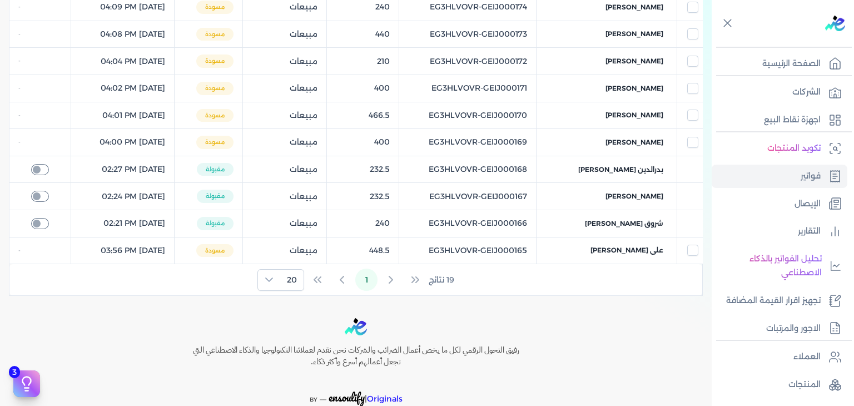
click at [602, 318] on div "رفيق التحول الرقمي لكل ما يخص أعمال الضرائب والشركات نحن نقدم لعملائنا التكنولو…" at bounding box center [356, 380] width 712 height 125
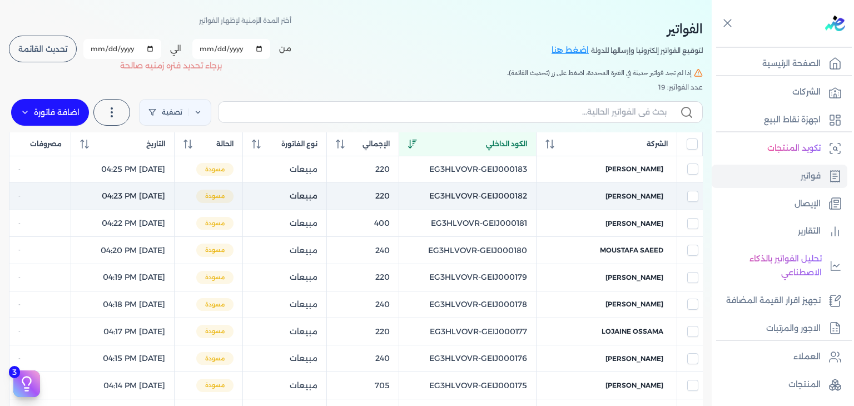
scroll to position [0, 0]
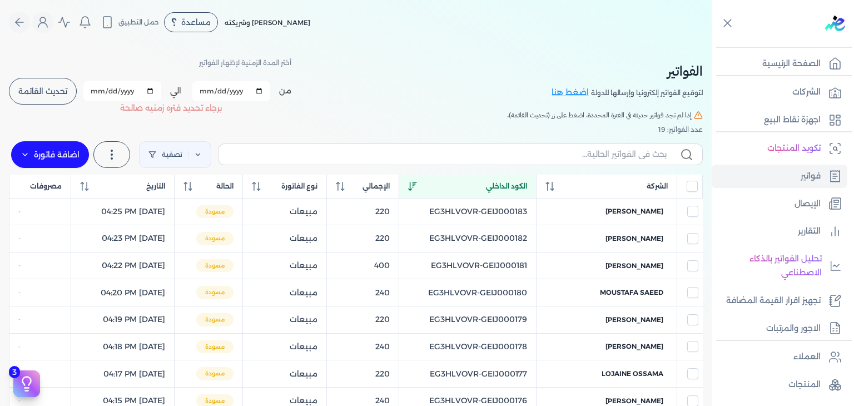
click at [41, 100] on button "تحديث القائمة" at bounding box center [43, 91] width 68 height 27
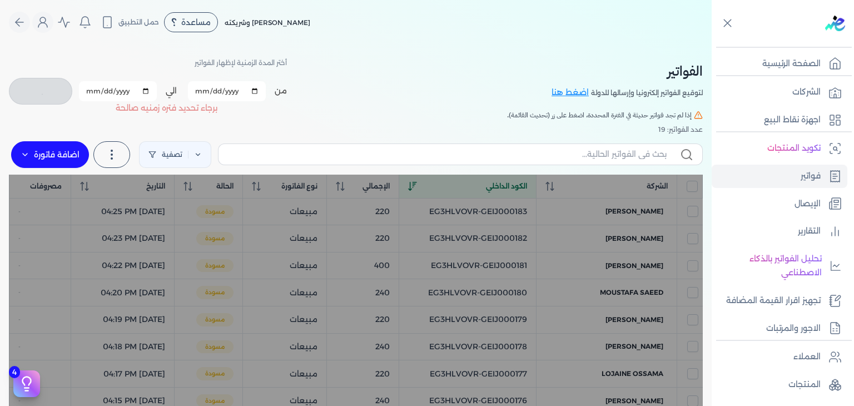
checkbox input "false"
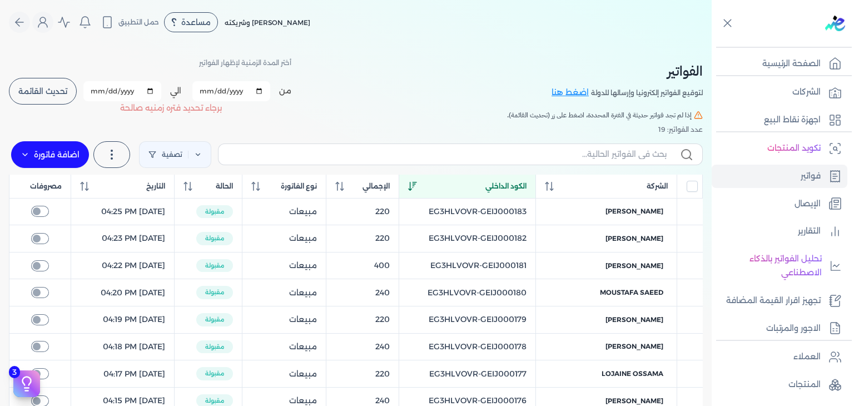
click at [210, 89] on input "2025-10-10" at bounding box center [231, 91] width 78 height 20
type input "2025-10-09"
click at [98, 93] on input "2025-10-10" at bounding box center [122, 91] width 78 height 20
type input "2025-10-09"
click at [58, 86] on button "تحديث القائمة" at bounding box center [43, 91] width 68 height 27
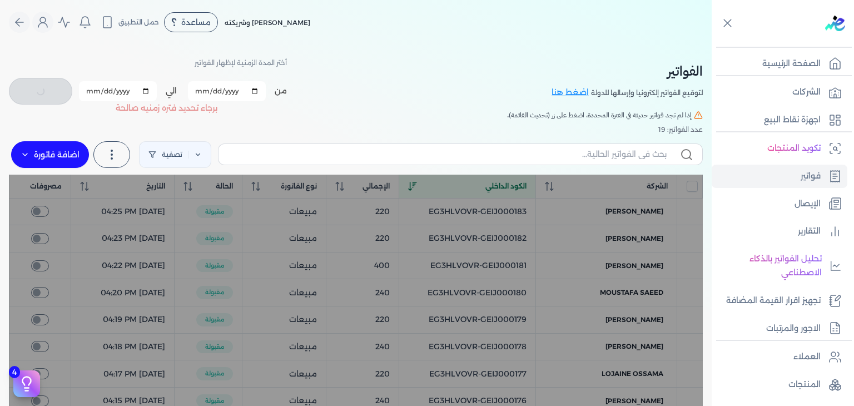
checkbox input "false"
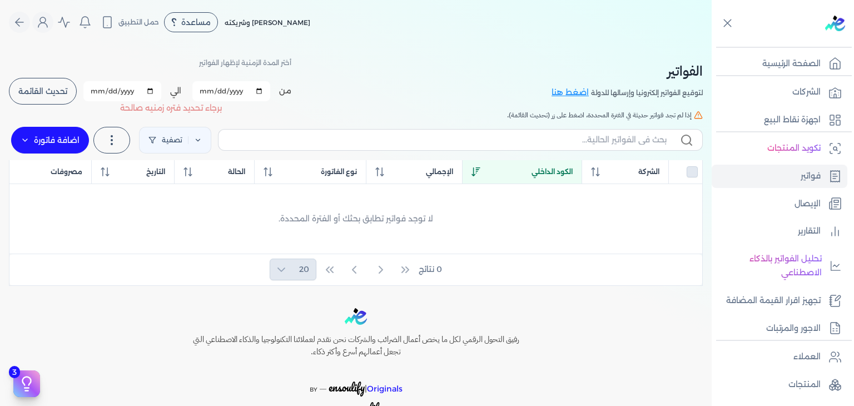
click at [214, 90] on input "2025-10-09" at bounding box center [231, 91] width 78 height 20
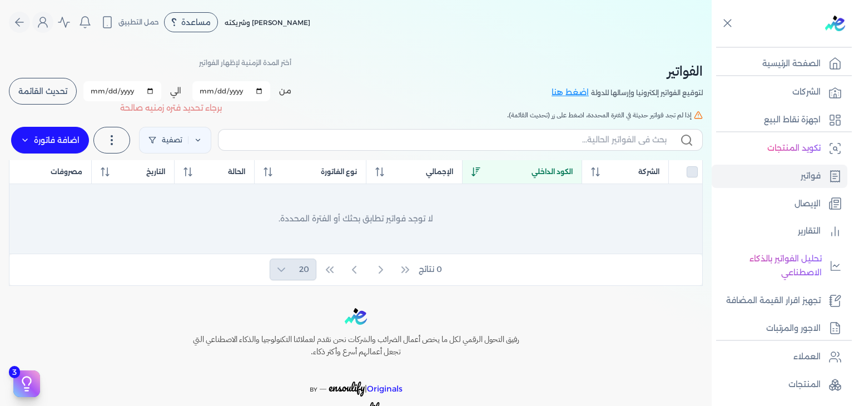
type input "2025-10-08"
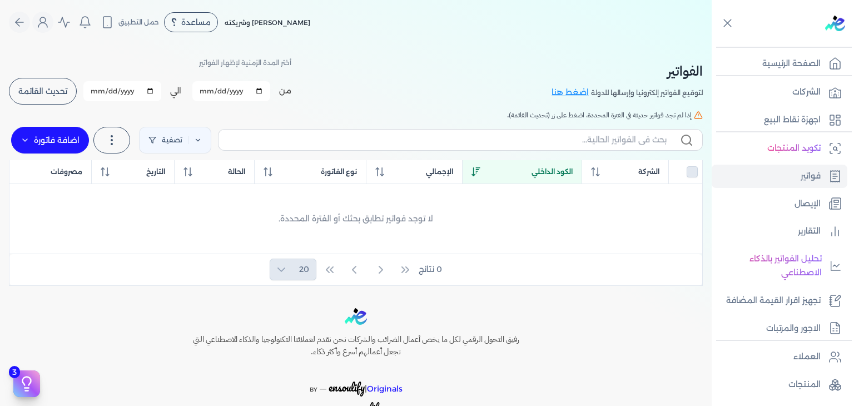
click at [69, 103] on button "تحديث القائمة" at bounding box center [43, 91] width 68 height 27
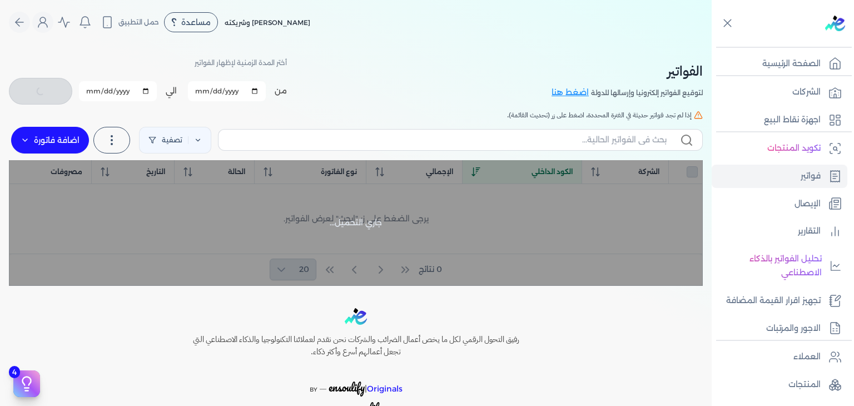
checkbox input "false"
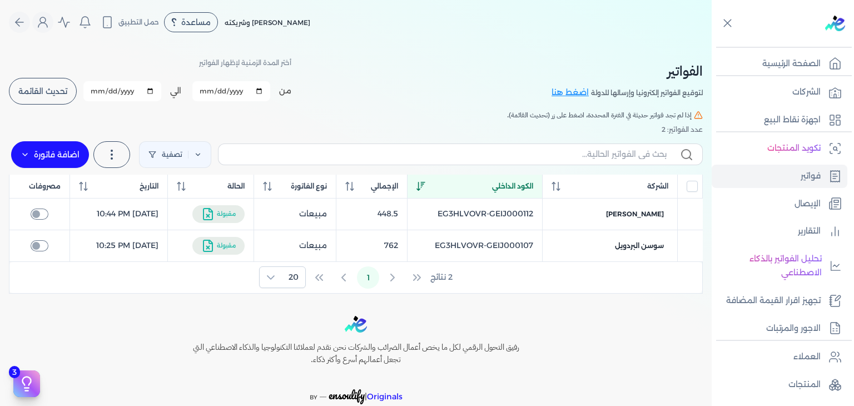
click at [208, 92] on input "2025-10-08" at bounding box center [231, 91] width 78 height 20
type input "[DATE]"
click at [100, 94] on input "2025-10-09" at bounding box center [122, 91] width 78 height 20
type input "[DATE]"
click at [33, 98] on button "تحديث القائمة" at bounding box center [43, 91] width 68 height 27
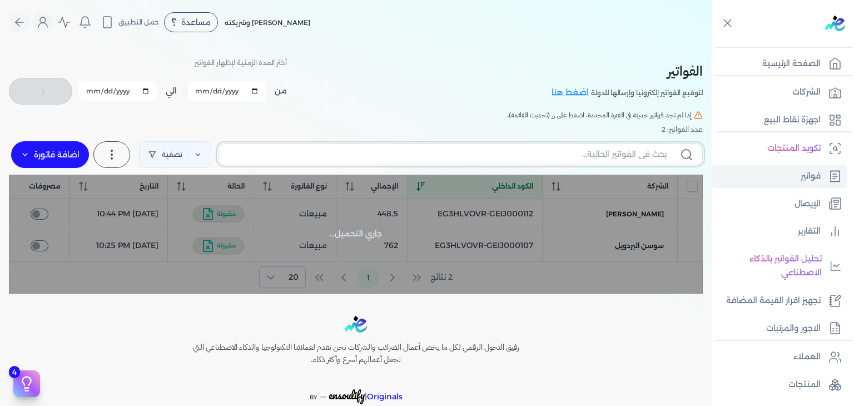
checkbox input "false"
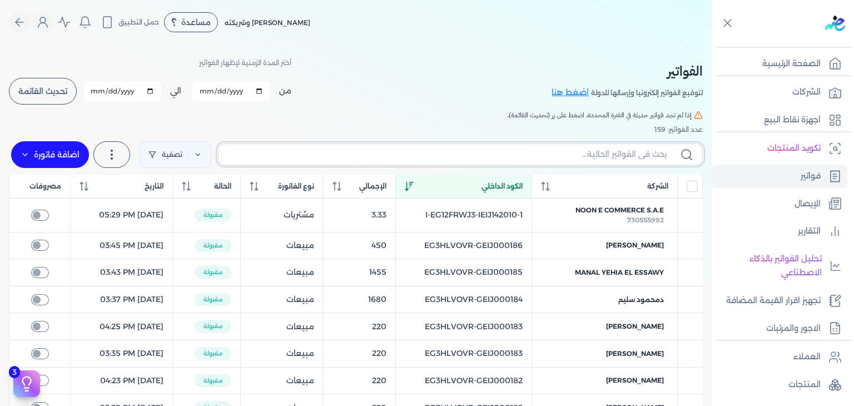
click at [513, 156] on input "text" at bounding box center [446, 154] width 439 height 12
paste input "EG3HLVOVR-GEIJ000118"
type input "EG3HLVOVR-GEIJ000118"
checkbox input "false"
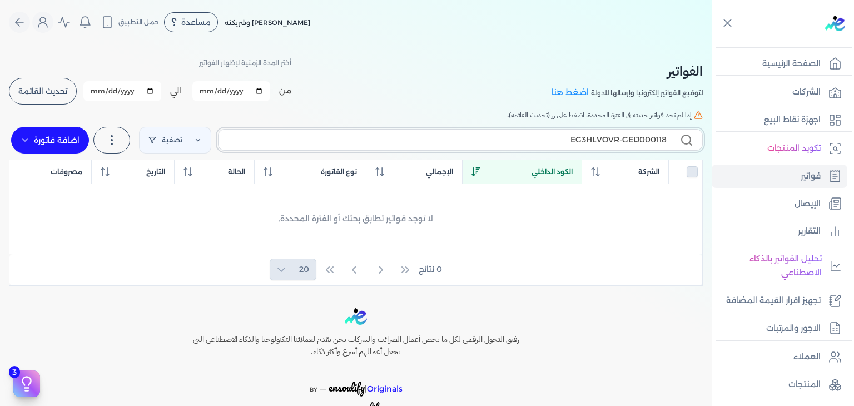
type input "EG3HLVOVR-GEIJ000118"
click at [91, 140] on div "اضافة فاتورة فاتورة (I) إشعار خصم (C) إشعار إضافه (D) تصدير (EI) مذكرة ائتمان ا…" at bounding box center [50, 140] width 82 height 31
click at [87, 142] on label "اضافة فاتورة" at bounding box center [50, 140] width 78 height 27
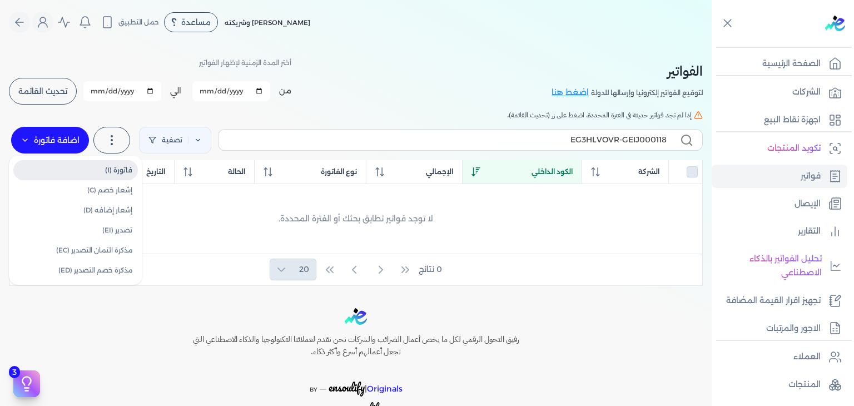
click at [112, 175] on link "فاتورة (I)" at bounding box center [75, 170] width 125 height 20
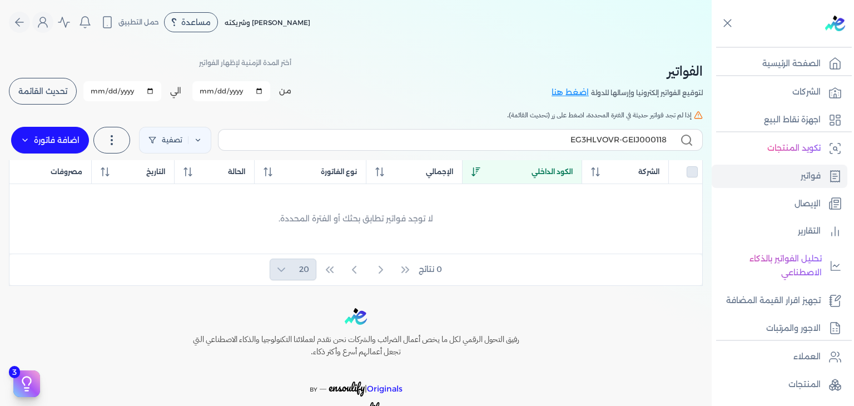
select select "EGP"
select select "B"
select select "EGS"
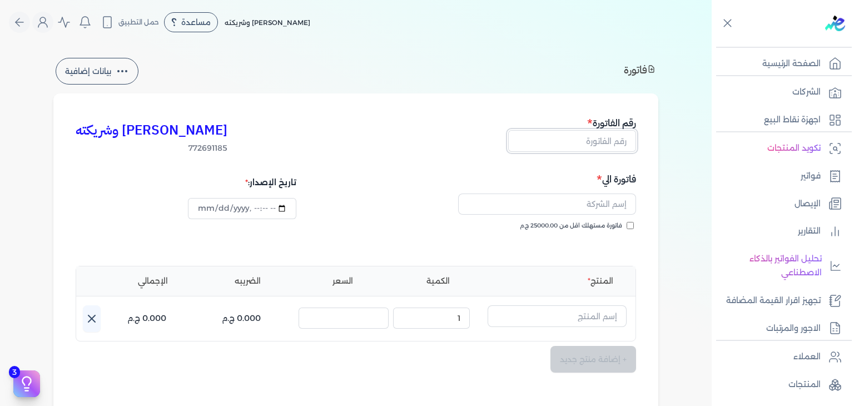
click at [562, 148] on input "text" at bounding box center [572, 140] width 128 height 21
paste input "EG3HLVOVR-GEIJ000118"
type input "EG3HLVOVR-GEIJ000118"
click at [612, 203] on input "text" at bounding box center [547, 203] width 178 height 21
click at [642, 216] on div "كريم محمود ابراهيم الدقلة وشريكته 772691185 رقم الفاتورة EG3HLVOVR-GEIJ000118 ف…" at bounding box center [355, 344] width 605 height 503
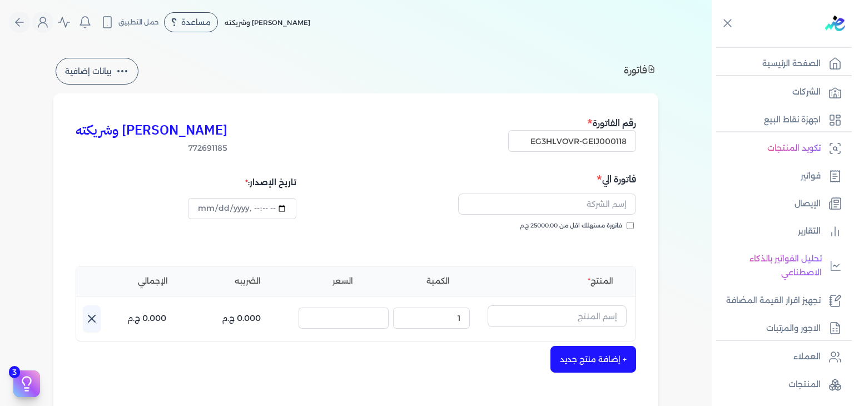
click at [630, 222] on input "فاتورة مستهلك اقل من 25000.00 ج.م" at bounding box center [630, 225] width 7 height 7
checkbox input "true"
click at [624, 207] on input "text" at bounding box center [547, 203] width 178 height 21
paste input "[PERSON_NAME]"
type input "[PERSON_NAME]"
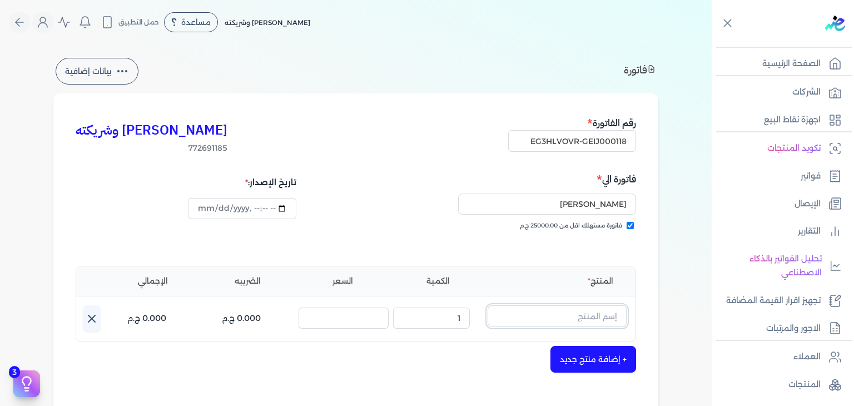
click at [589, 314] on input "text" at bounding box center [557, 315] width 139 height 21
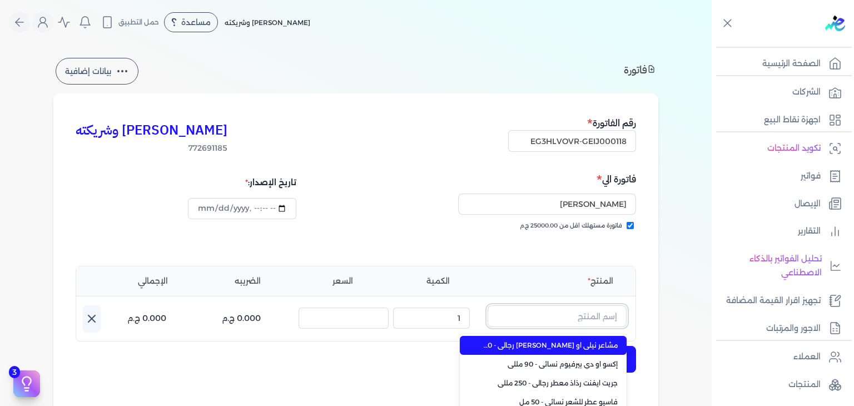
paste input "EG-772691185-EPCF-MP-EDP-M-100-5"
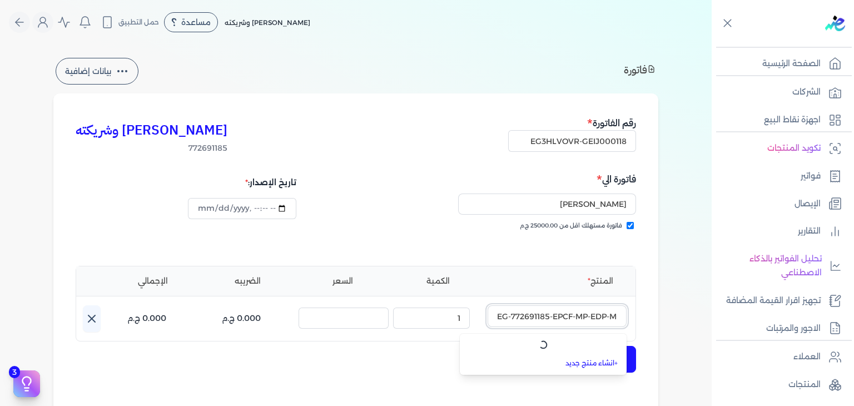
type input "EG-772691185-EPCF-MP-EDP-M-100-5"
click at [590, 363] on link "+ انشاء منتج جديد" at bounding box center [550, 363] width 136 height 10
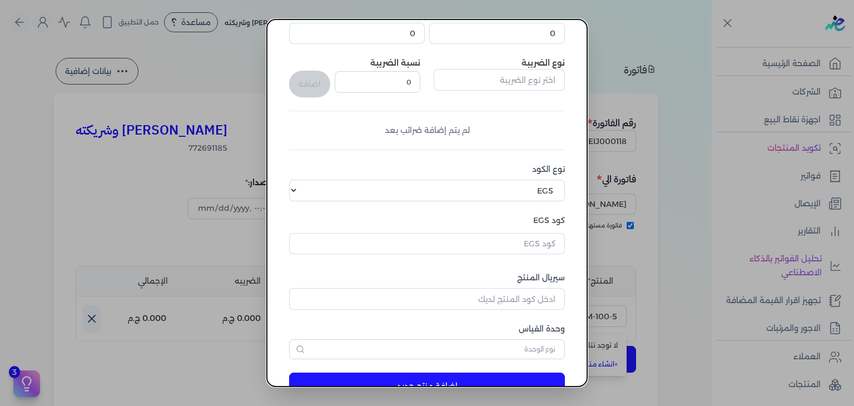
scroll to position [170, 0]
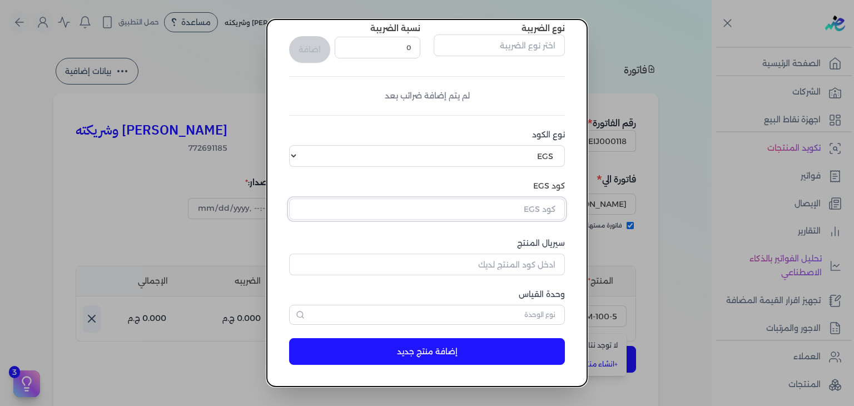
click at [549, 204] on input "text" at bounding box center [427, 208] width 276 height 21
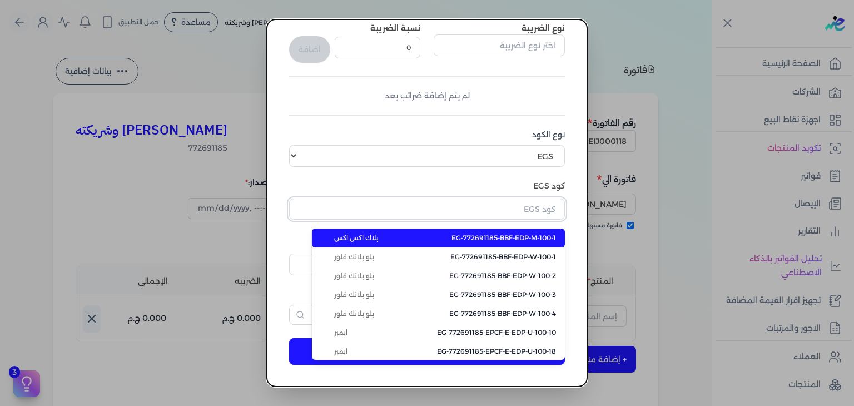
paste input "EG-772691185-EPCF-MP-EDP-M-100-5"
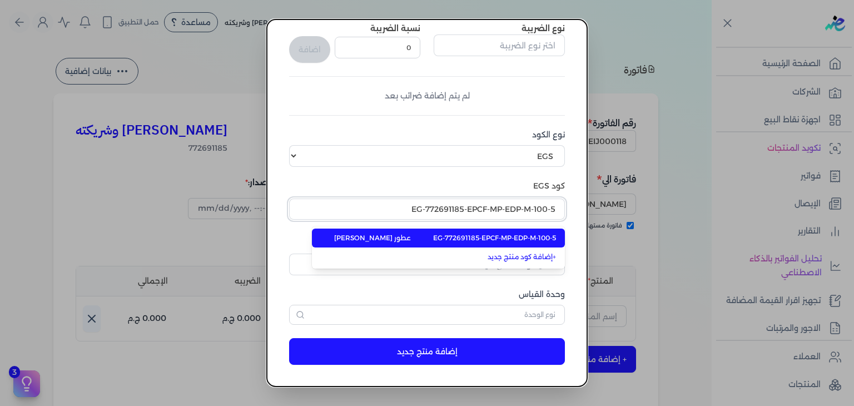
type input "EG-772691185-EPCF-MP-EDP-M-100-5"
click at [535, 239] on span "EG-772691185-EPCF-MP-EDP-M-100-5" at bounding box center [494, 238] width 123 height 10
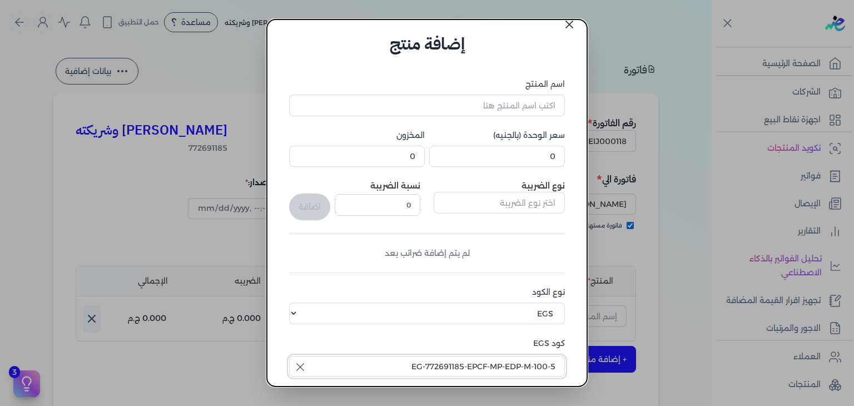
scroll to position [0, 0]
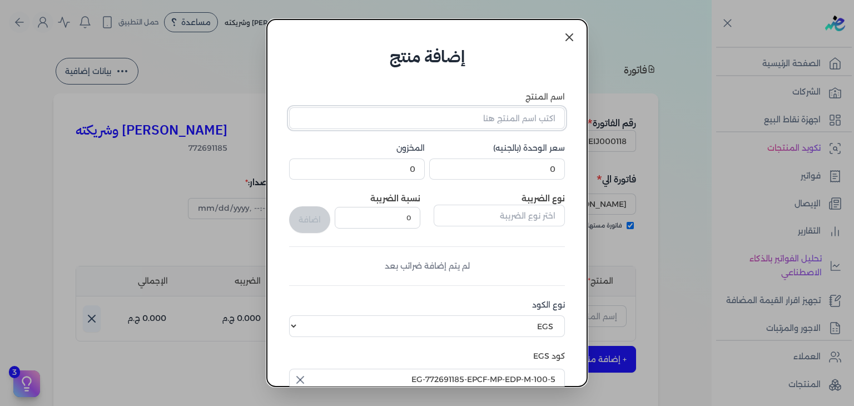
click at [549, 114] on input "اسم المنتج" at bounding box center [427, 117] width 276 height 21
paste input "جرانديور إكسترا مان او دي بيرفيوم رجالي - 100 مللي"
type input "جرانديور إكسترا مان او دي بيرفيوم رجالي - 100 مللي"
click at [540, 176] on input "0" at bounding box center [497, 168] width 136 height 21
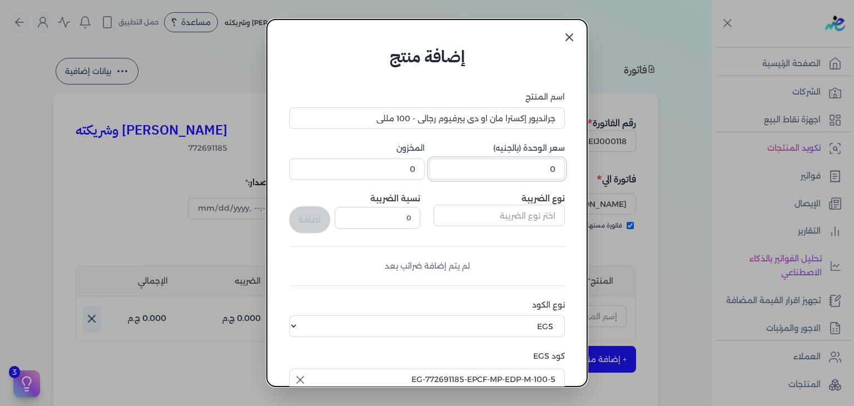
click at [540, 176] on input "0" at bounding box center [497, 168] width 136 height 21
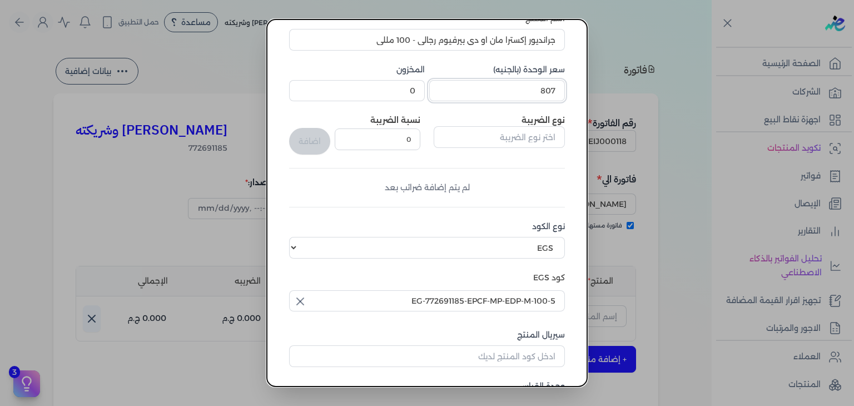
scroll to position [167, 0]
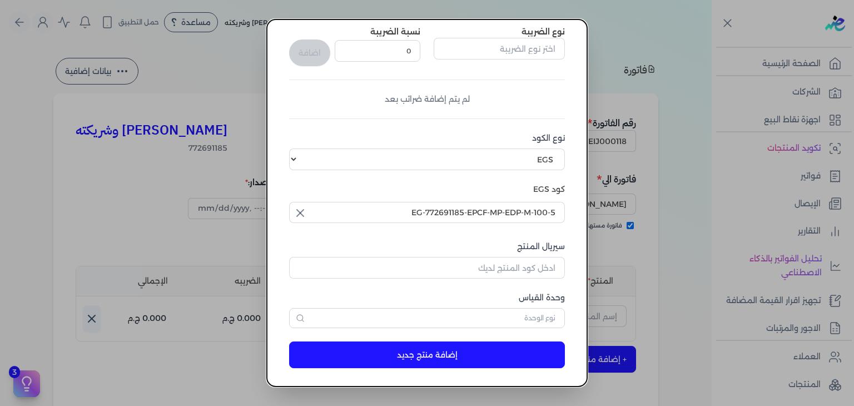
type input "807"
click at [534, 263] on input "سيريال المنتج" at bounding box center [427, 267] width 276 height 21
paste input "Z6F5DB2FDE7178A5C175BZ-1"
type input "Z6F5DB2FDE7178A5C175BZ-1"
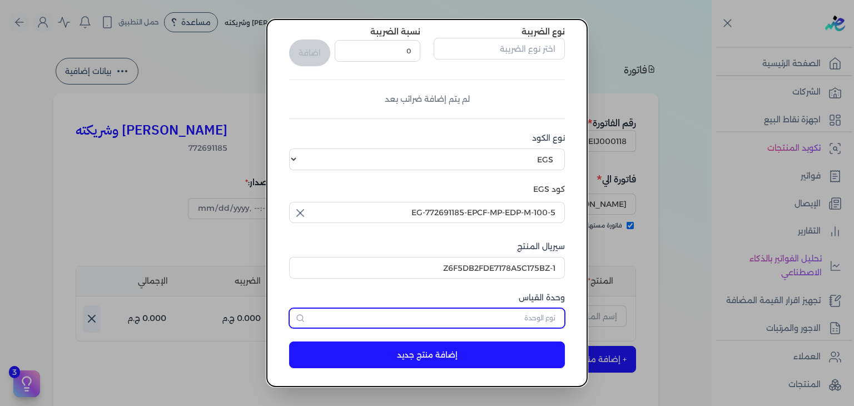
click at [544, 310] on input "text" at bounding box center [427, 318] width 276 height 20
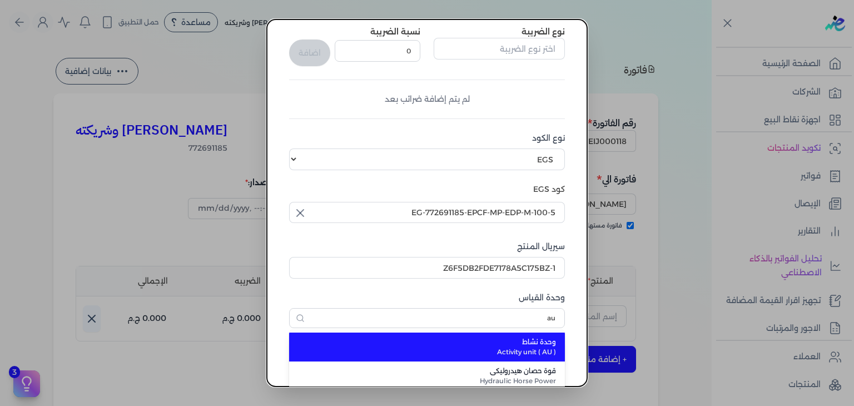
click at [527, 351] on span "Activity unit ( AU )" at bounding box center [433, 352] width 245 height 10
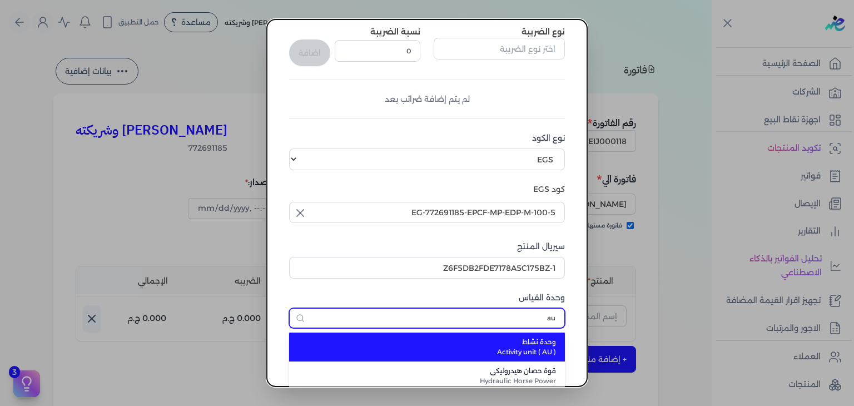
type input "وحدة نشاط"
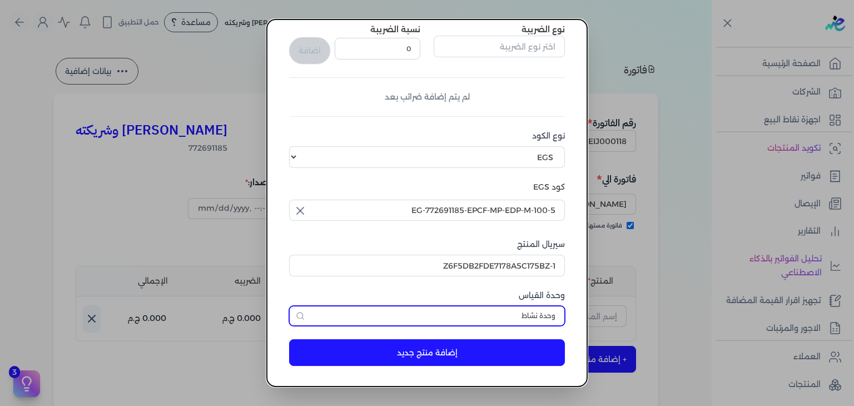
scroll to position [170, 0]
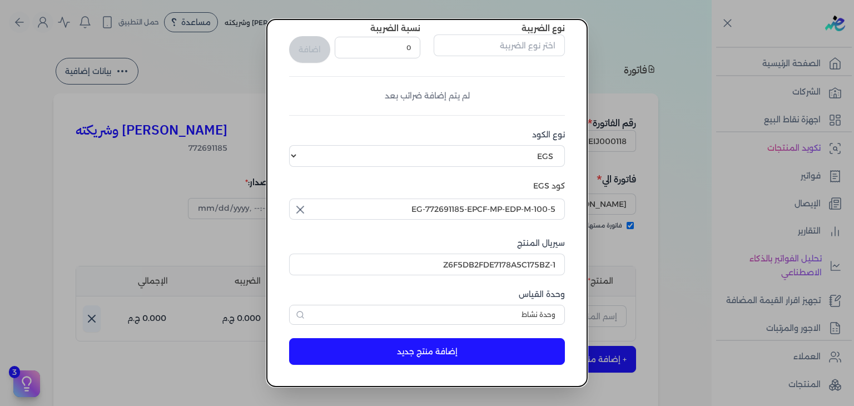
click at [445, 347] on button "إضافة منتج جديد" at bounding box center [427, 351] width 276 height 27
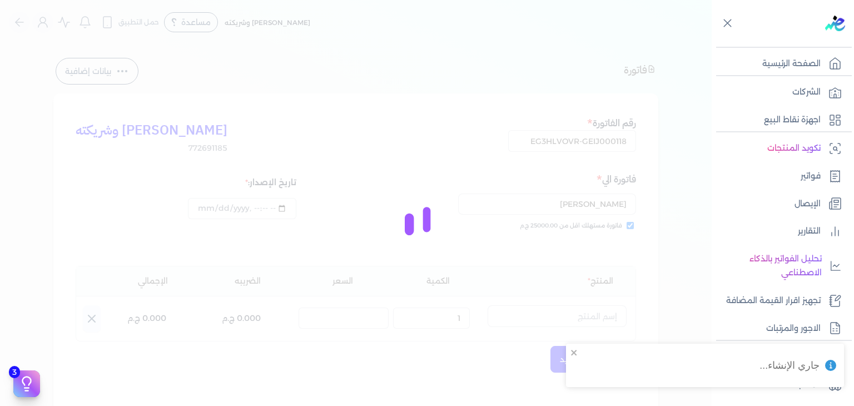
select select "EGS"
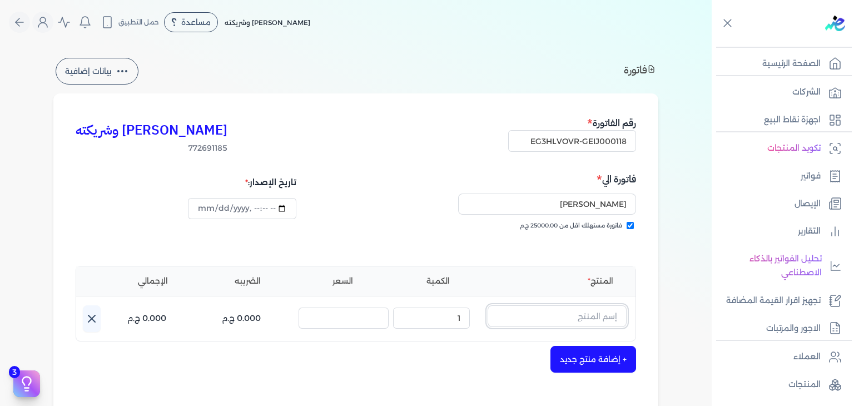
click at [536, 317] on input "text" at bounding box center [557, 315] width 139 height 21
paste input "جرانديور إكسترا مان او دي بيرفيوم رجالي - 100 مللي"
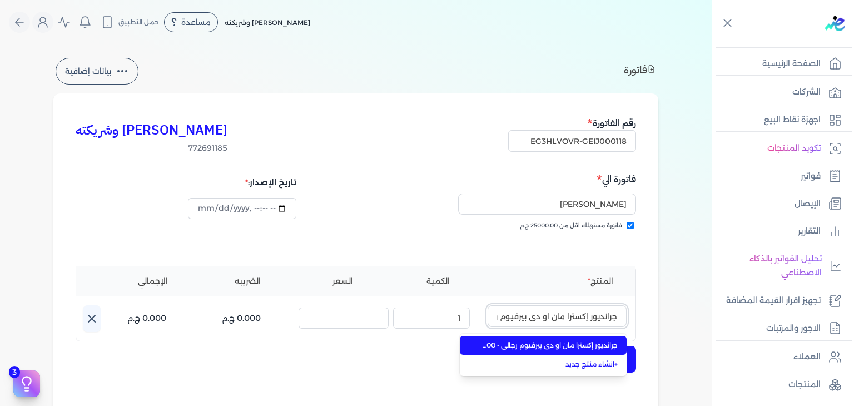
scroll to position [0, -57]
type input "جرانديور إكسترا مان او دي بيرفيوم رجالي - 100 مللي"
click at [548, 340] on span "جرانديور إكسترا مان او دي بيرفيوم رجالي - 100 مللي" at bounding box center [550, 345] width 136 height 10
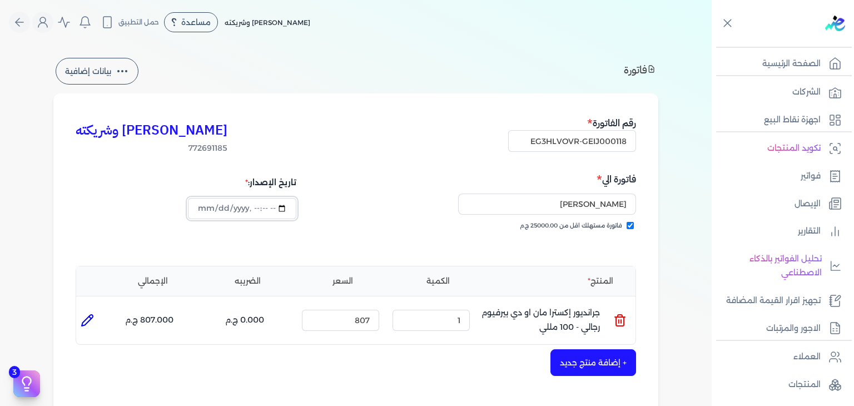
click at [198, 207] on input "datetime-local" at bounding box center [242, 208] width 108 height 21
type input "2025-10-07T16:29:31"
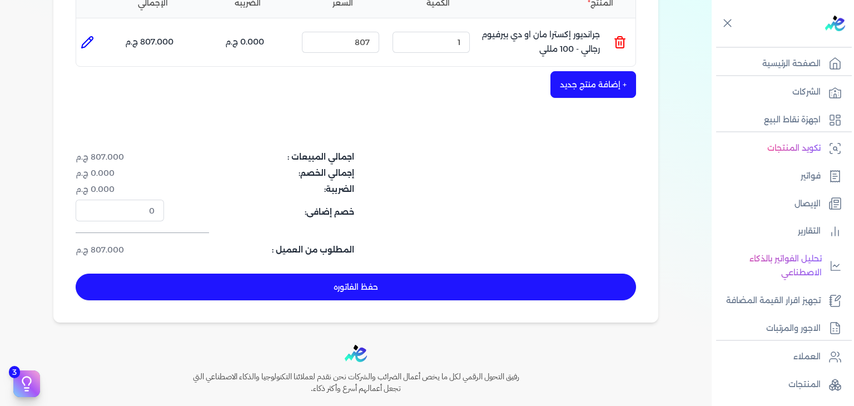
drag, startPoint x: 448, startPoint y: 292, endPoint x: 456, endPoint y: 296, distance: 9.9
click at [449, 291] on button "حفظ الفاتوره" at bounding box center [356, 287] width 560 height 27
type input "[DATE]"
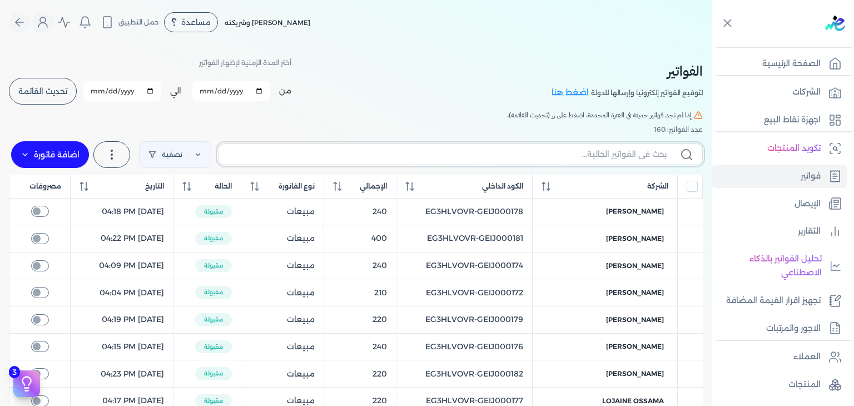
click at [615, 152] on input "text" at bounding box center [446, 154] width 439 height 12
paste input "EG3HLVOVR-GEIJ000118"
type input "EG3HLVOVR-GEIJ000118"
checkbox input "false"
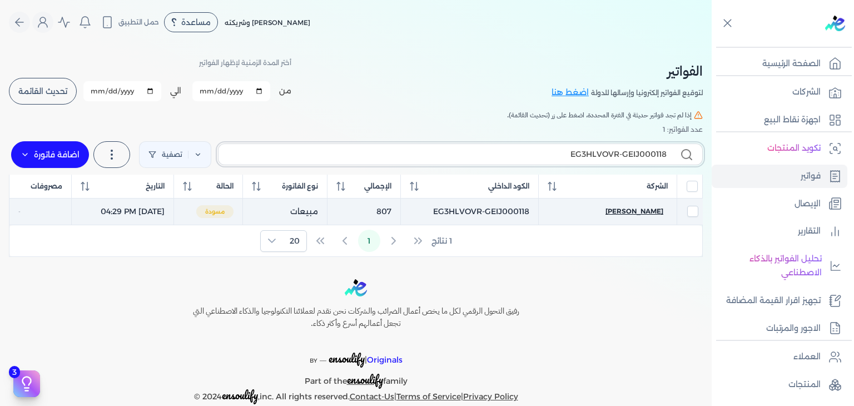
type input "EG3HLVOVR-GEIJ000118"
click at [657, 213] on span "[PERSON_NAME]" at bounding box center [634, 211] width 58 height 10
select select "EGP"
select select "B"
select select "EGS"
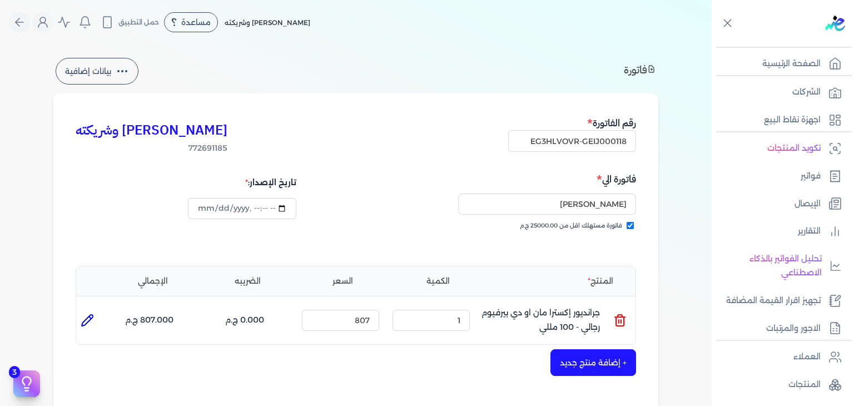
scroll to position [278, 0]
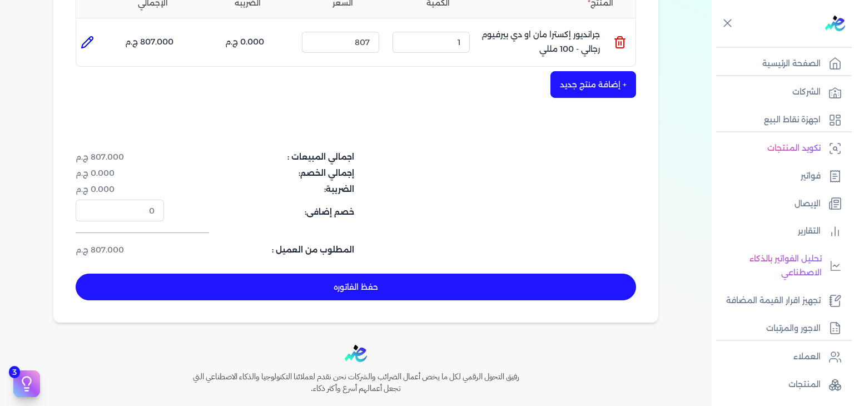
click at [485, 311] on div "كريم محمود ابراهيم الدقلة وشريكته 772691185 رقم الفاتورة EG3HLVOVR-GEIJ000118 ف…" at bounding box center [355, 68] width 605 height 507
click at [489, 297] on button "حفظ الفاتوره" at bounding box center [356, 287] width 560 height 27
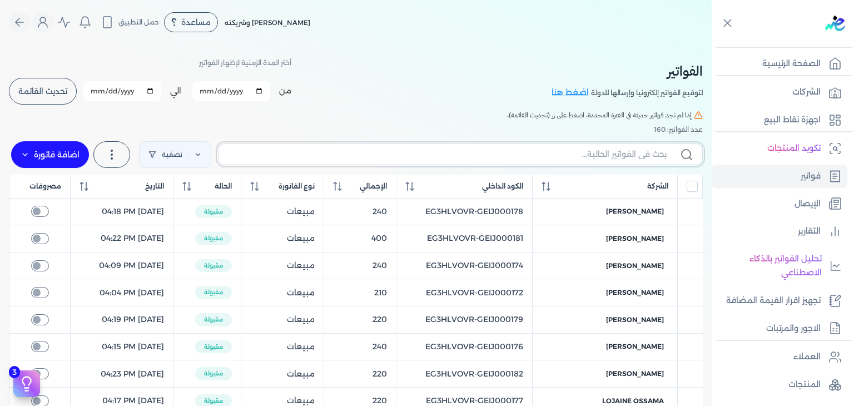
click at [558, 150] on input "text" at bounding box center [446, 154] width 439 height 12
paste input "موج آيس آيج او دي بيرفيوم نسائي - 95 مللي"
type input "موج آيس آيج او دي بيرفيوم نسائي - 95 مللي"
checkbox input "false"
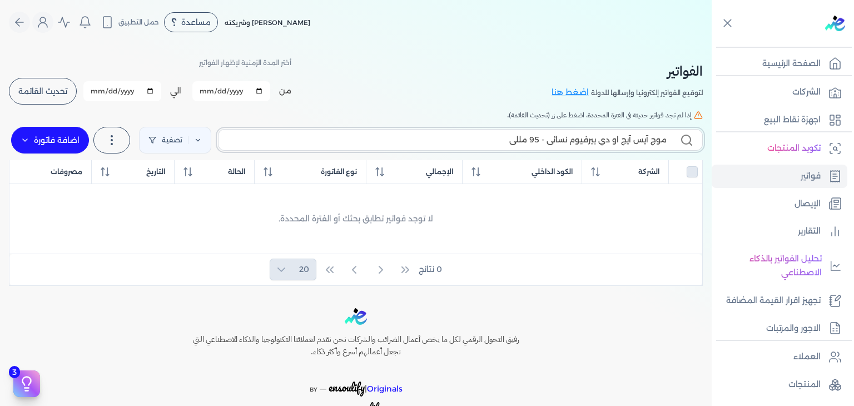
click at [624, 144] on input "موج آيس آيج او دي بيرفيوم نسائي - 95 مللي" at bounding box center [446, 140] width 439 height 12
paste input "EG3HLVOVR-GEIJ000120"
type input "EG3HLVOVR-GEIJ000120"
click at [63, 139] on label "اضافة فاتورة" at bounding box center [50, 140] width 78 height 27
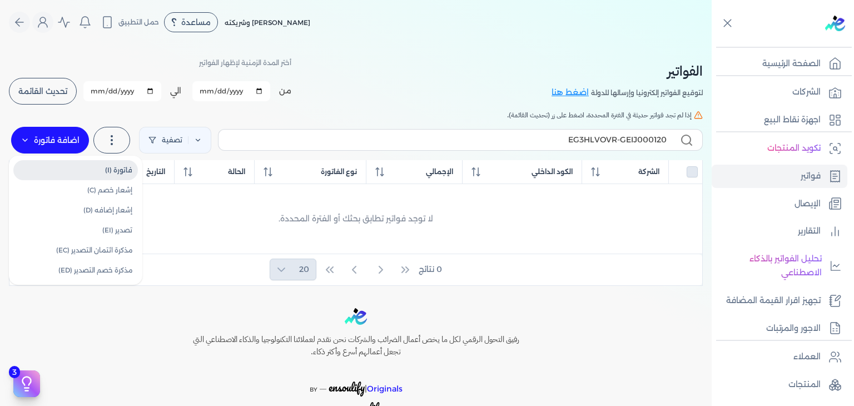
click at [121, 169] on link "فاتورة (I)" at bounding box center [75, 170] width 125 height 20
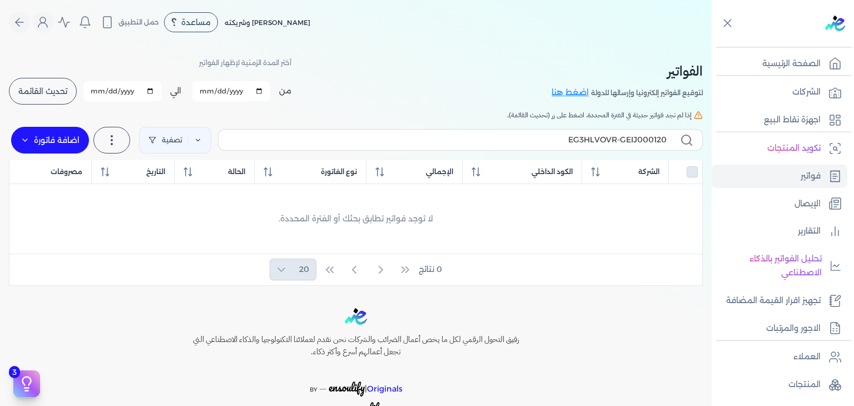
select select "EGP"
select select "B"
select select "EGS"
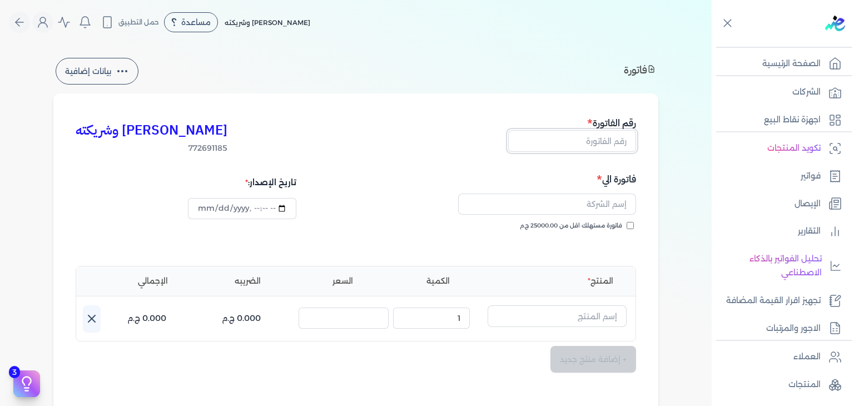
click at [585, 143] on input "text" at bounding box center [572, 140] width 128 height 21
paste input "EG3HLVOVR-GEIJ000120"
type input "EG3HLVOVR-GEIJ000120"
drag, startPoint x: 629, startPoint y: 225, endPoint x: 647, endPoint y: 239, distance: 22.1
click at [630, 225] on input "فاتورة مستهلك اقل من 25000.00 ج.م" at bounding box center [630, 225] width 7 height 7
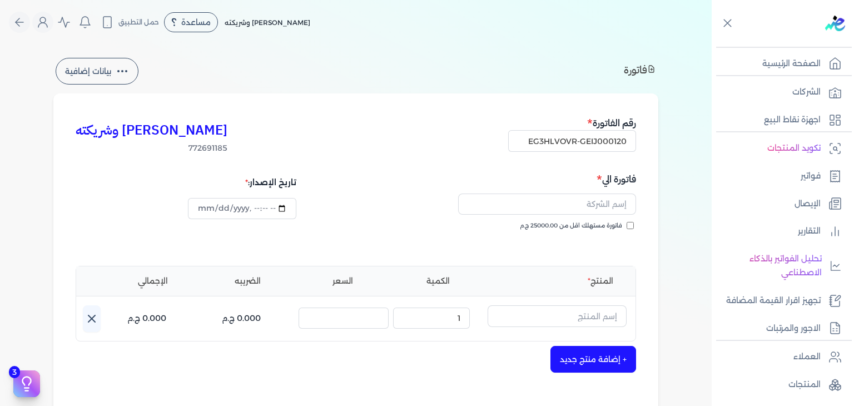
checkbox input "true"
click at [601, 201] on input "text" at bounding box center [547, 203] width 178 height 21
paste input "[PERSON_NAME]"
type input "[PERSON_NAME]"
click at [589, 314] on input "text" at bounding box center [557, 315] width 139 height 21
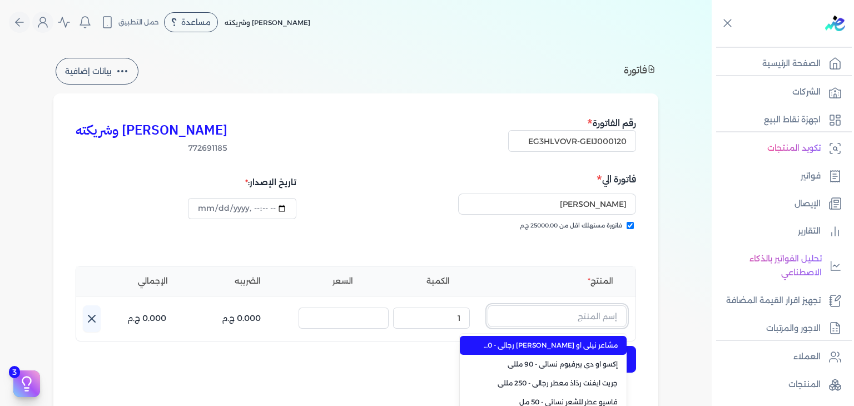
paste input "موج آيس آيج او دي بيرفيوم نسائي - 95 مللي"
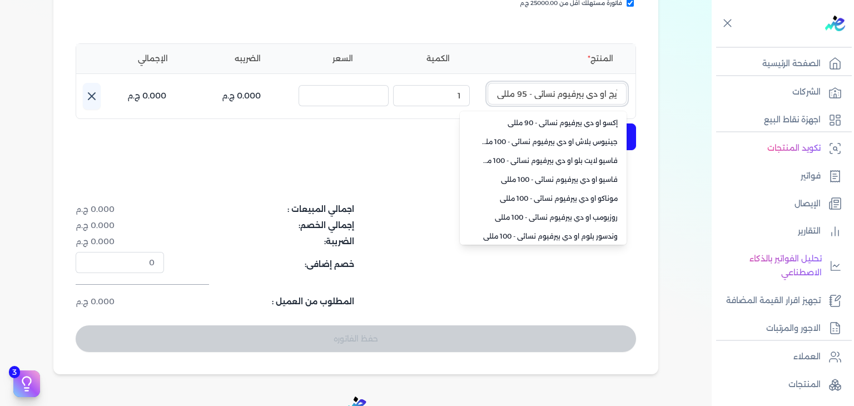
scroll to position [268, 0]
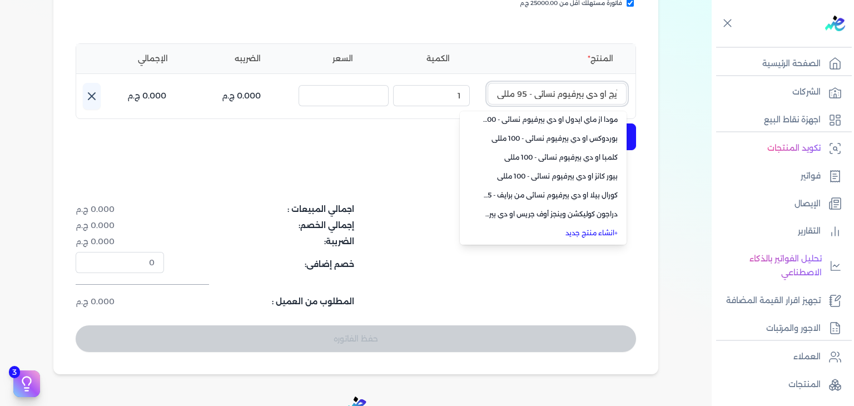
type input "موج آيس آيج او دي بيرفيوم نسائي - 95 مللي"
click at [613, 235] on link "+ انشاء منتج جديد" at bounding box center [550, 233] width 136 height 10
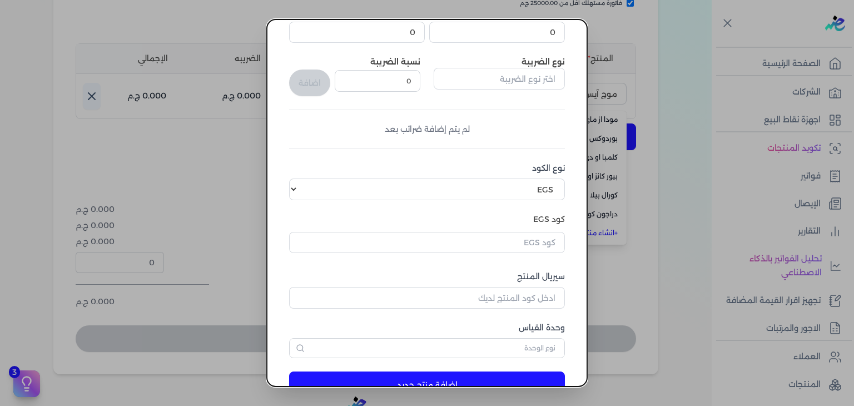
scroll to position [170, 0]
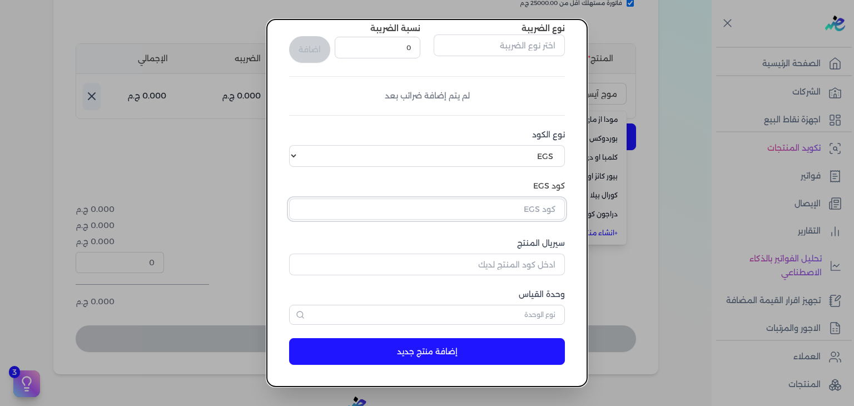
click at [546, 210] on input "text" at bounding box center [427, 208] width 276 height 21
paste input "EG-772691185-EPCF-MP-EDP-W-95-2"
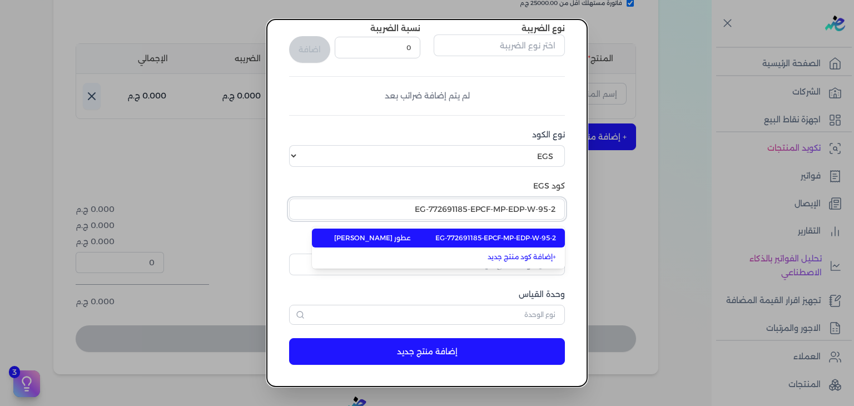
type input "EG-772691185-EPCF-MP-EDP-W-95-2"
click at [537, 237] on span "EG-772691185-EPCF-MP-EDP-W-95-2" at bounding box center [495, 238] width 121 height 10
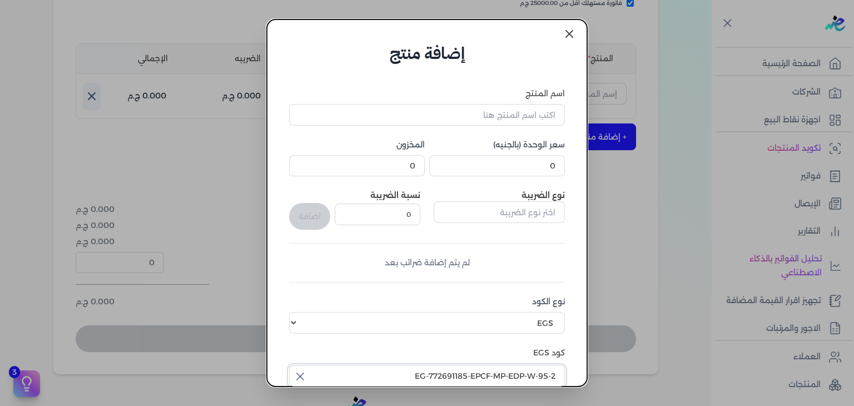
scroll to position [0, 0]
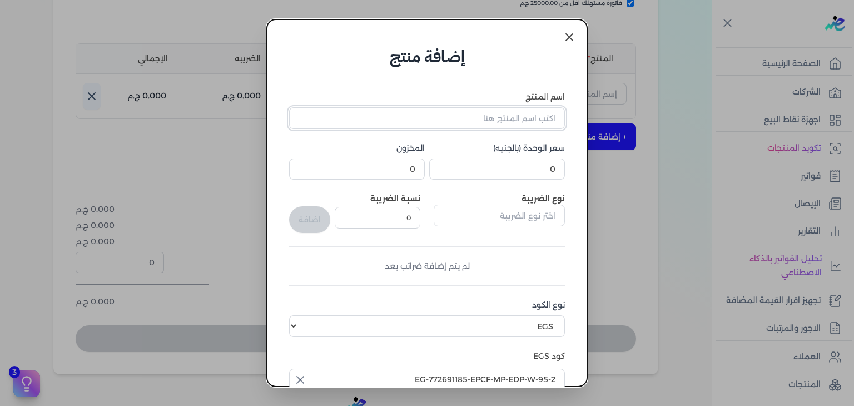
click at [525, 117] on input "اسم المنتج" at bounding box center [427, 117] width 276 height 21
paste input "موج آيس آيج او دي بيرفيوم نسائي - 95 مللي"
type input "موج آيس آيج او دي بيرفيوم نسائي - 95 مللي"
type input "2025-10-11T16:33:44"
type input "موج آيس آيج او دي بيرفيوم نسائي - 95 مللي"
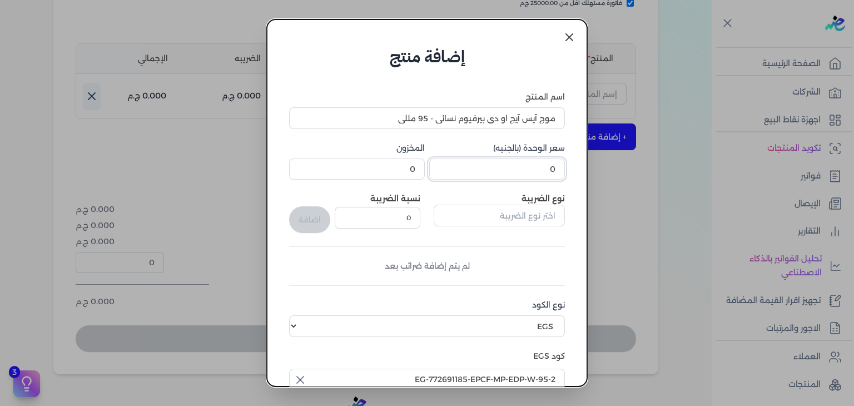
click at [541, 170] on input "0" at bounding box center [497, 168] width 136 height 21
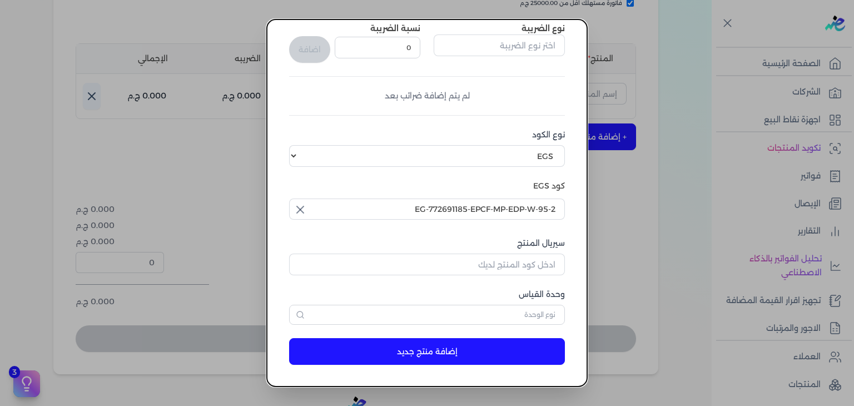
type input "801"
click at [510, 270] on input "سيريال المنتج" at bounding box center [427, 264] width 276 height 21
paste input "ZD5E970AF4A35AC62830EZ-1"
type input "ZD5E970AF4A35AC62830EZ-1"
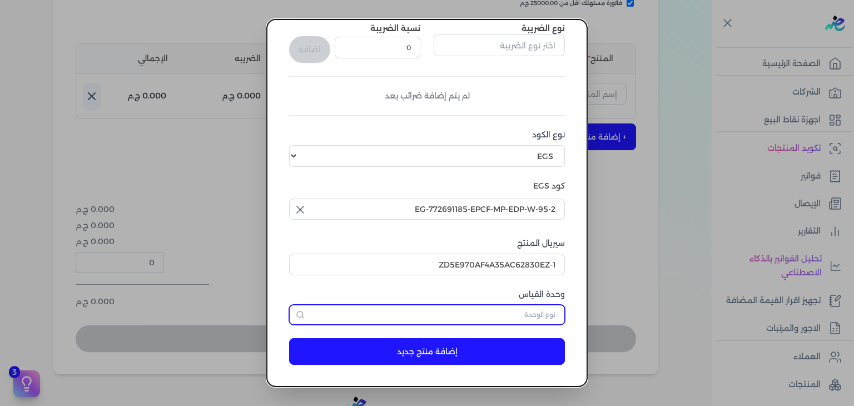
click at [531, 316] on input "text" at bounding box center [427, 315] width 276 height 20
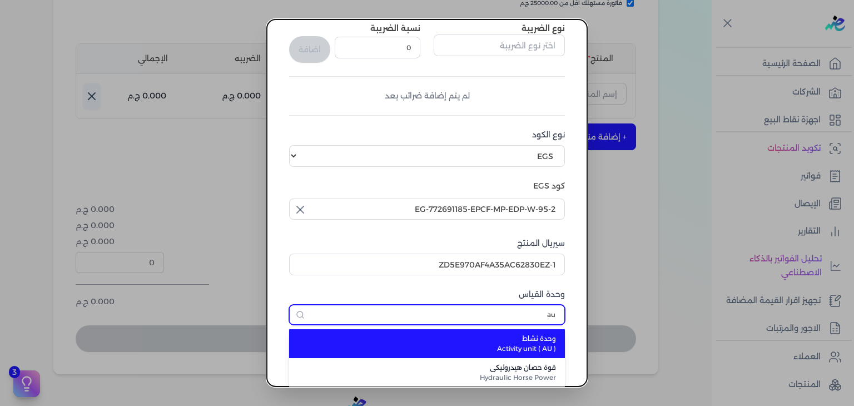
type input "au"
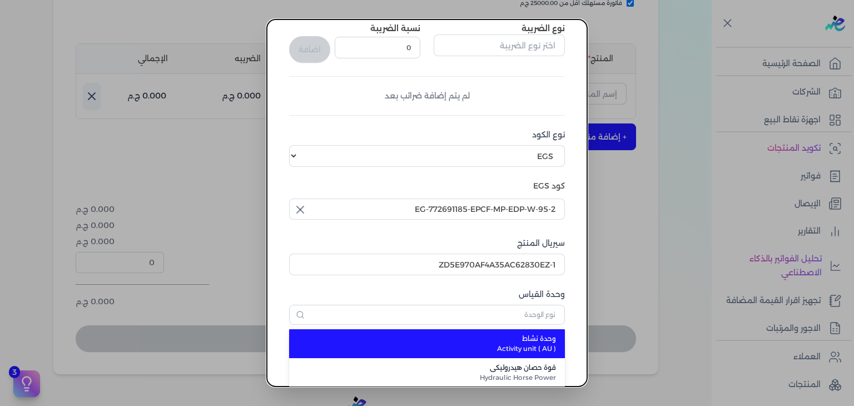
click at [534, 325] on form "اسم المنتج موج آيس آيج او دي بيرفيوم نسائي - 95 مللي سعر الوحدة (بالجنيه) 801 ا…" at bounding box center [427, 137] width 298 height 477
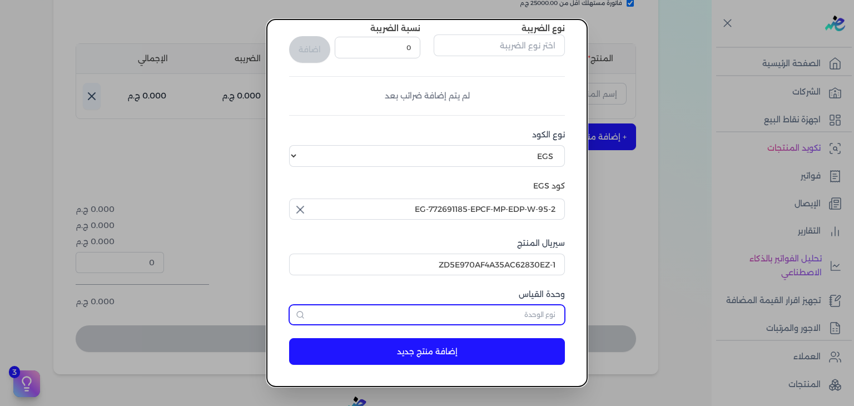
click at [534, 313] on input "text" at bounding box center [427, 315] width 276 height 20
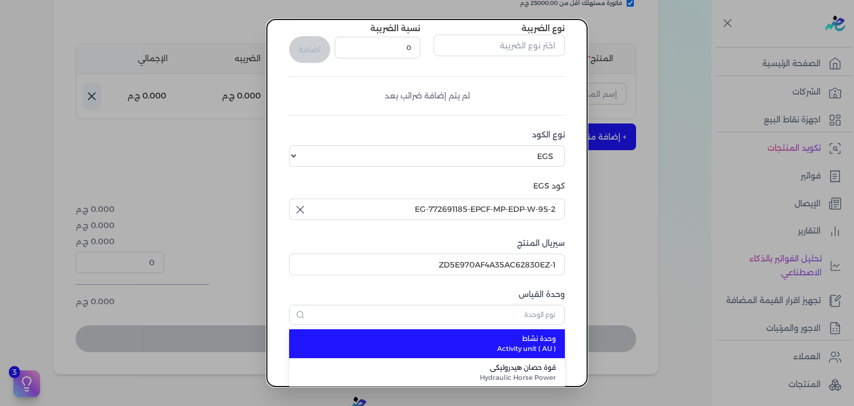
click at [518, 346] on span "Activity unit ( AU )" at bounding box center [433, 349] width 245 height 10
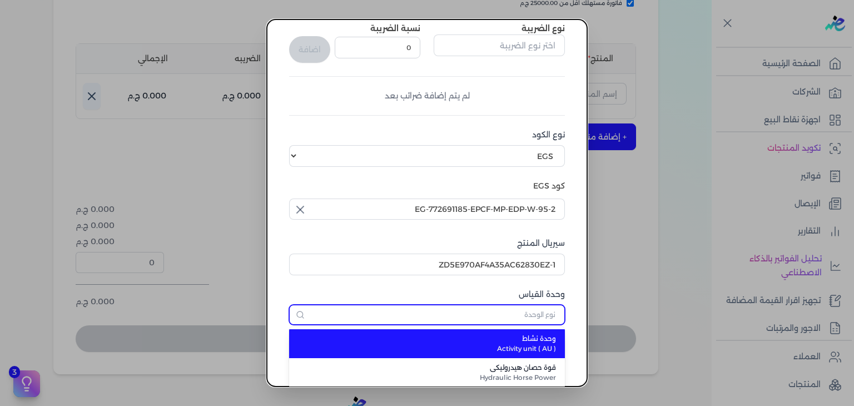
type input "وحدة نشاط"
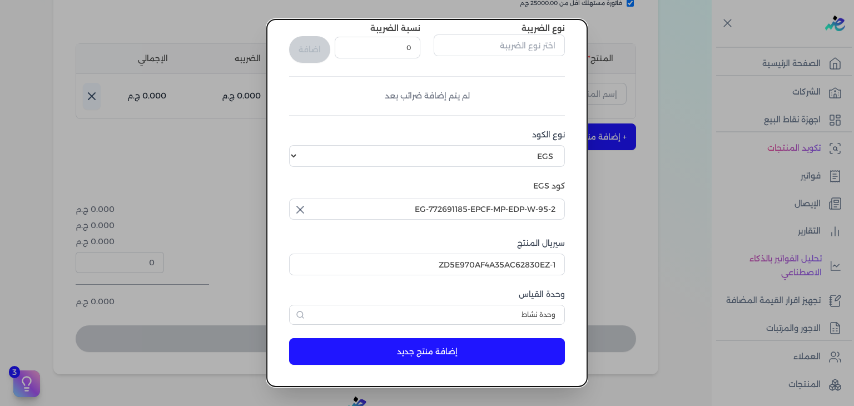
click at [509, 347] on button "إضافة منتج جديد" at bounding box center [427, 351] width 276 height 27
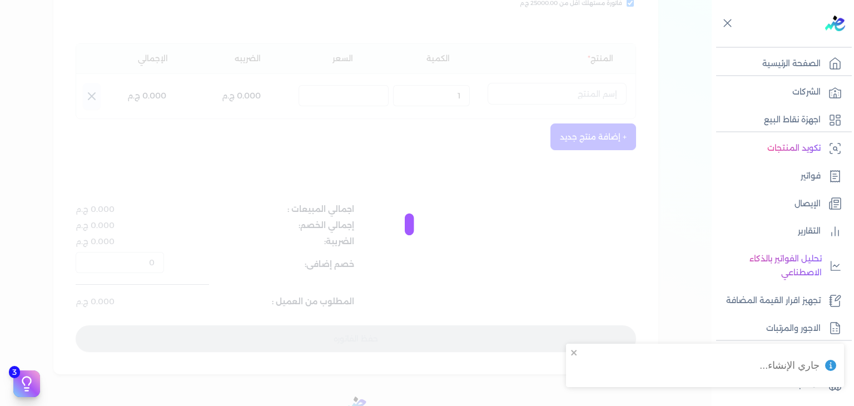
select select "EGS"
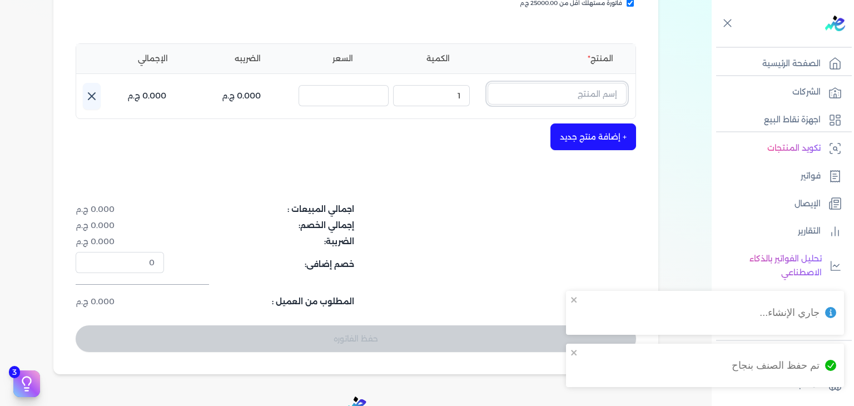
click at [577, 96] on input "text" at bounding box center [557, 93] width 139 height 21
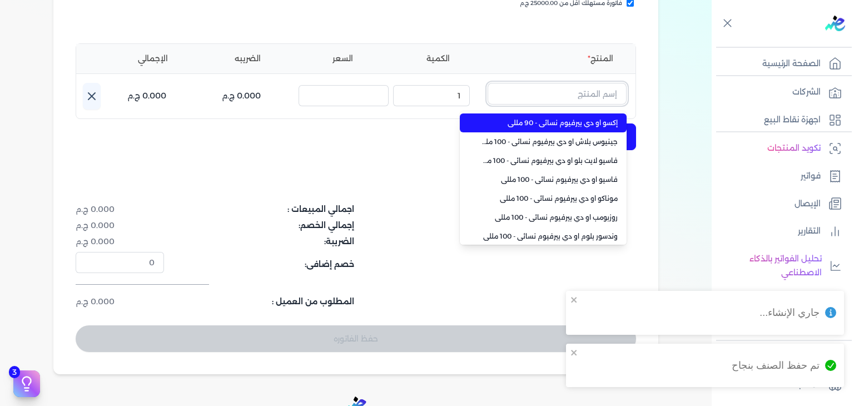
paste input "موج آيس آيج او دي بيرفيوم نسائي - 95 مللي"
type input "موج آيس آيج او دي بيرفيوم نسائي - 95 مللي"
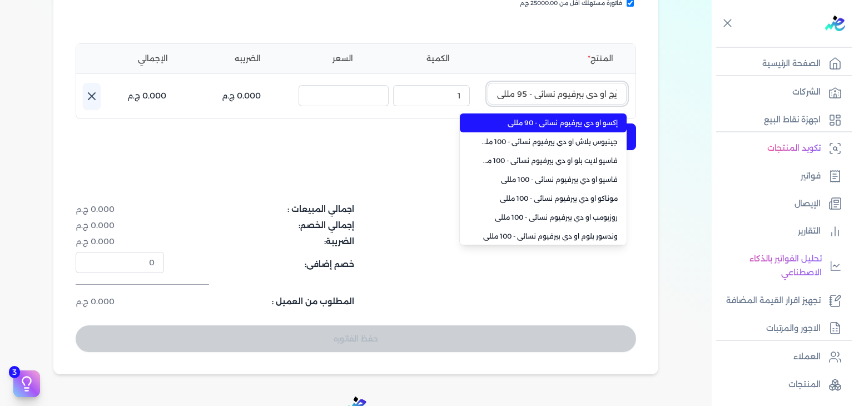
paste input "text"
paste input "موج آيس آيج او دي بيرفيوم نسائي - 95 مللي"
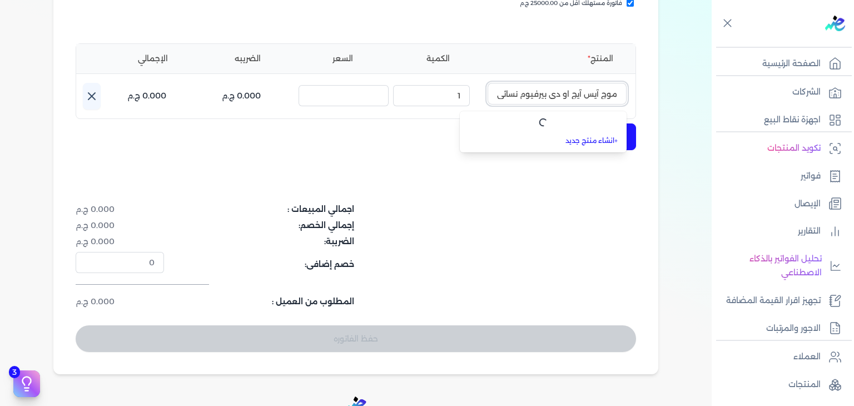
scroll to position [0, -38]
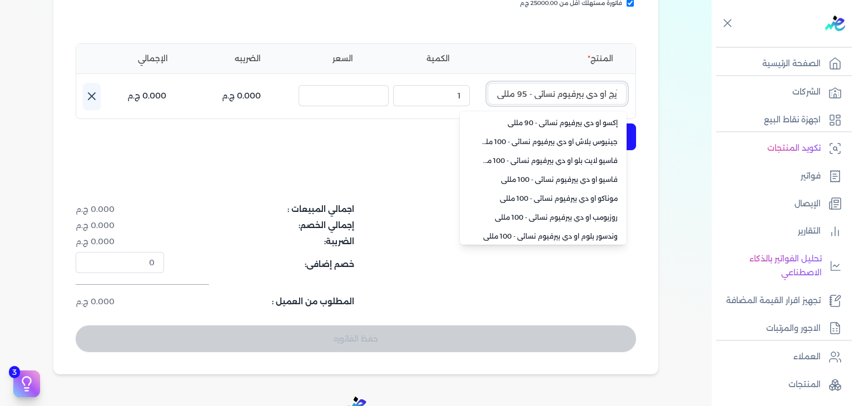
type input "موج آيس آيج او دي بيرفيوم نسائي - 95 مللي"
click at [397, 186] on div "كريم محمود ابراهيم الدقلة وشريكته 772691185 رقم الفاتورة EG3HLVOVR-GEIJ000120 ف…" at bounding box center [355, 122] width 605 height 503
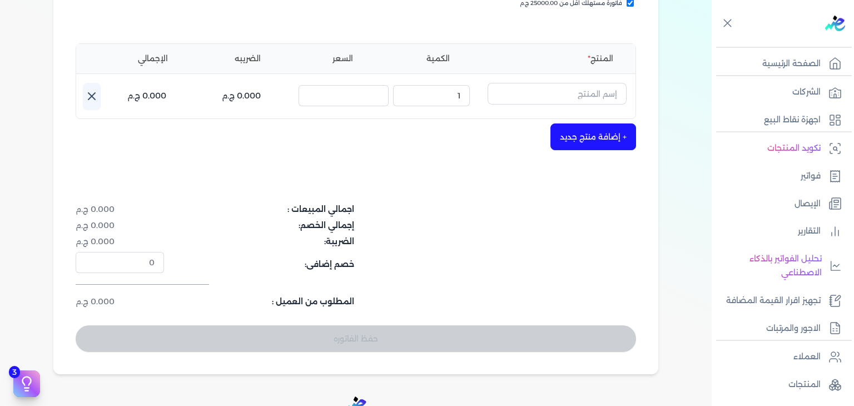
scroll to position [0, 0]
drag, startPoint x: 562, startPoint y: 86, endPoint x: 554, endPoint y: 87, distance: 7.9
click at [562, 86] on input "text" at bounding box center [557, 93] width 139 height 21
paste input "موج آيس آيج او دي بيرفيوم نسائي - 95 مللي"
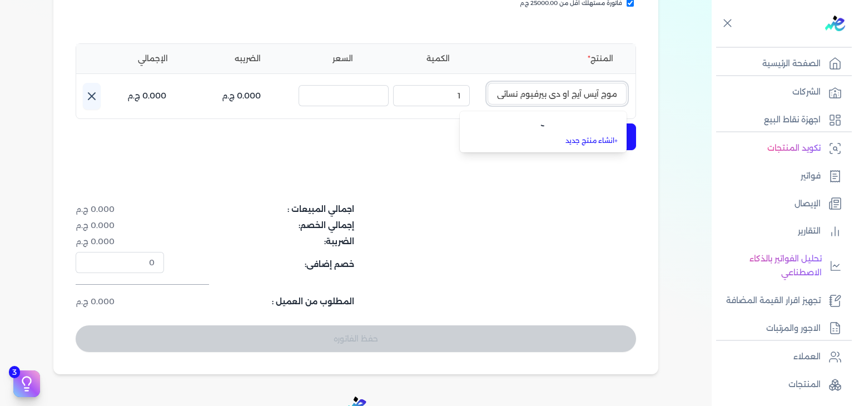
scroll to position [0, -38]
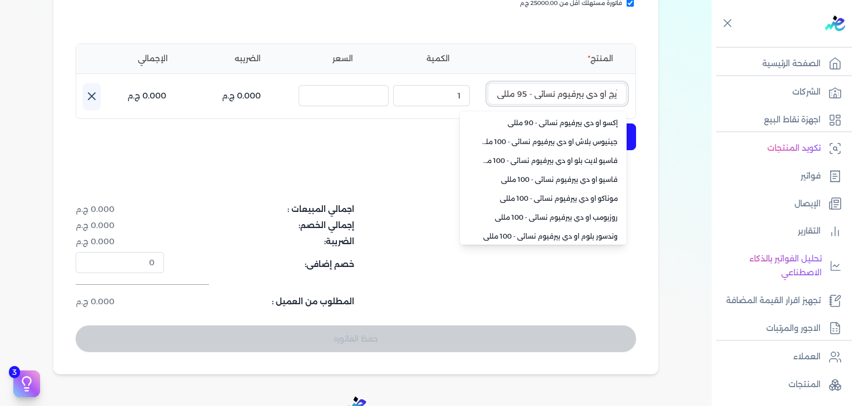
type input "موج آيس آيج او دي بيرفيوم نسائي - 95 مللي"
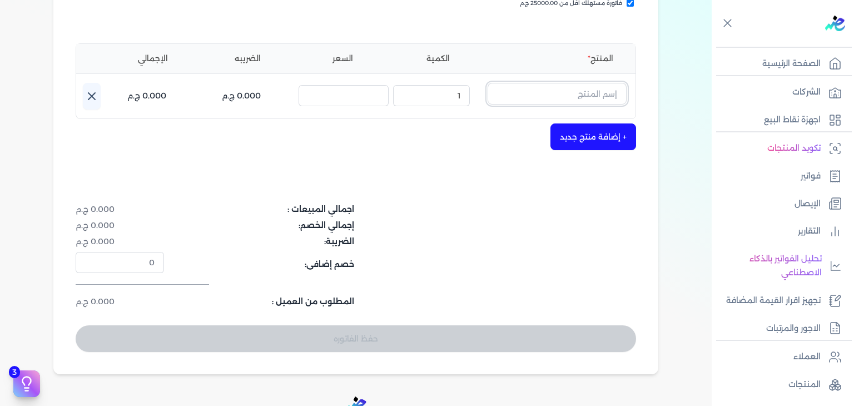
paste input "موج آيس آيج او دي بيرفيوم نسائي - 95 مللي"
type input "موج آيس آيج او دي بيرفيوم نسائي - 95 مللي"
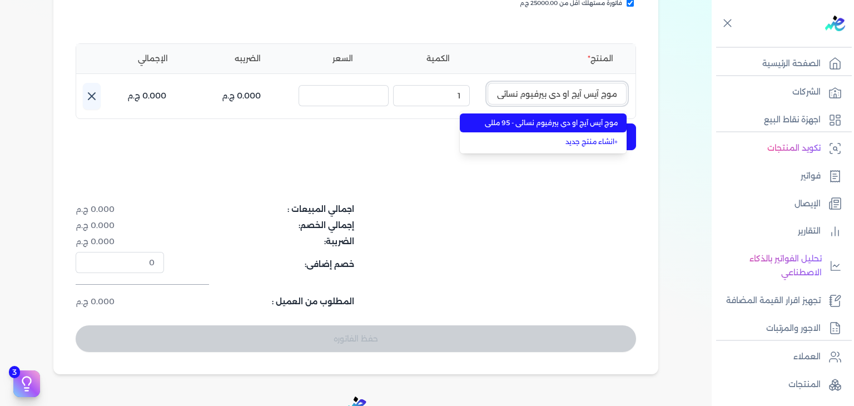
scroll to position [0, -36]
click at [592, 119] on span "موج آيس آيج او دي بيرفيوم نسائي - 95 مللي" at bounding box center [550, 123] width 136 height 10
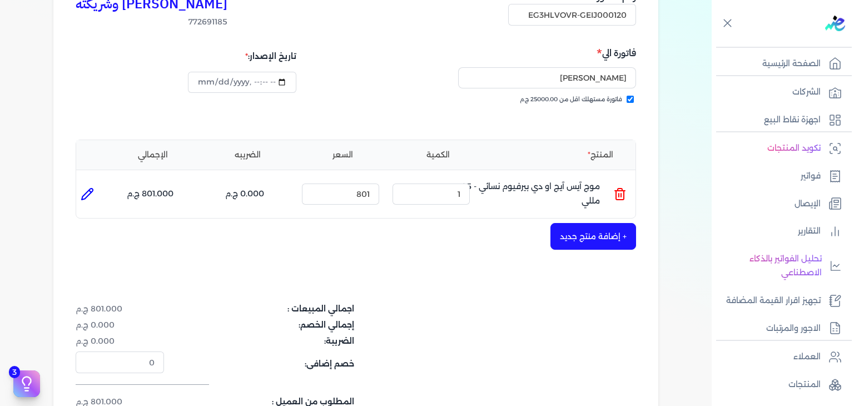
scroll to position [111, 0]
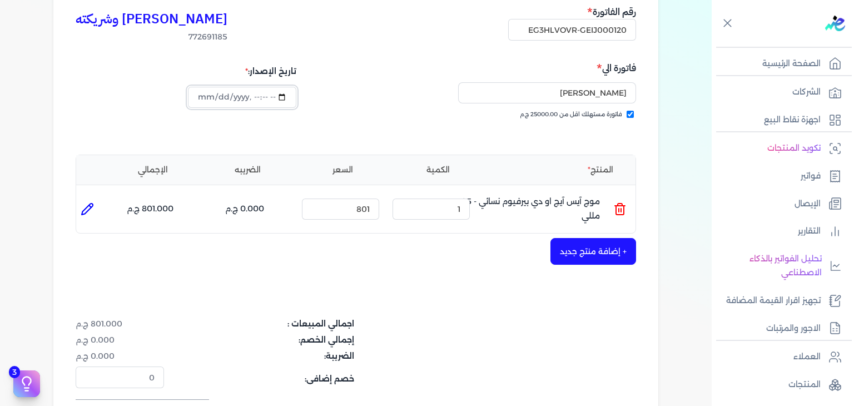
click at [208, 100] on input "datetime-local" at bounding box center [242, 97] width 108 height 21
type input "2025-10-07T16:33:44"
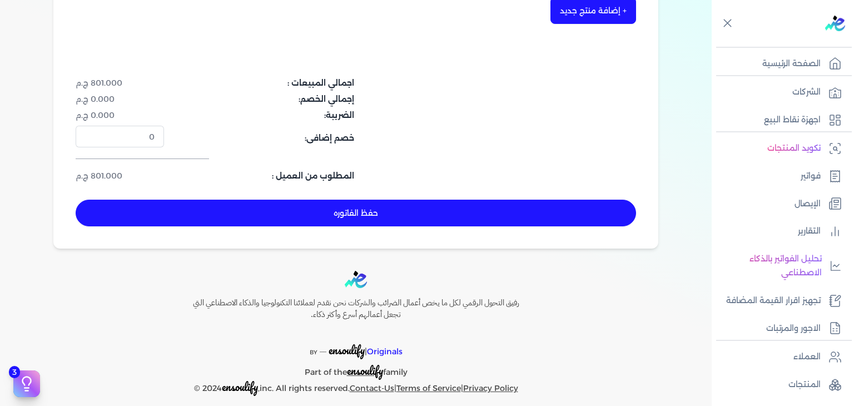
scroll to position [362, 0]
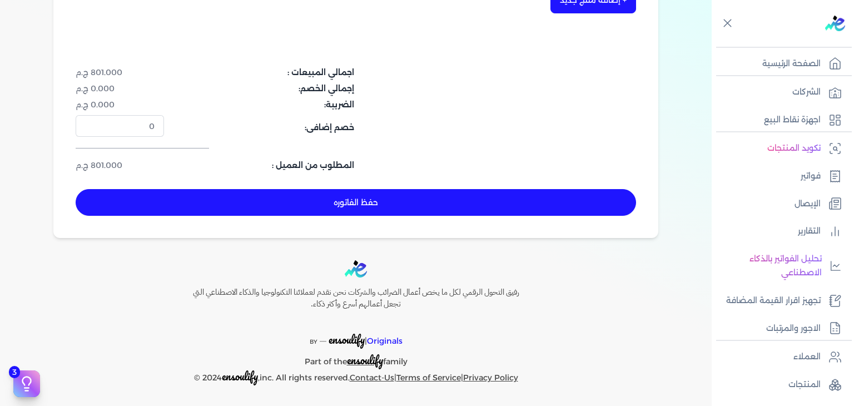
click at [425, 215] on div "حفظ الفاتوره" at bounding box center [356, 202] width 560 height 27
click at [424, 206] on button "حفظ الفاتوره" at bounding box center [356, 202] width 560 height 27
type input "[DATE]"
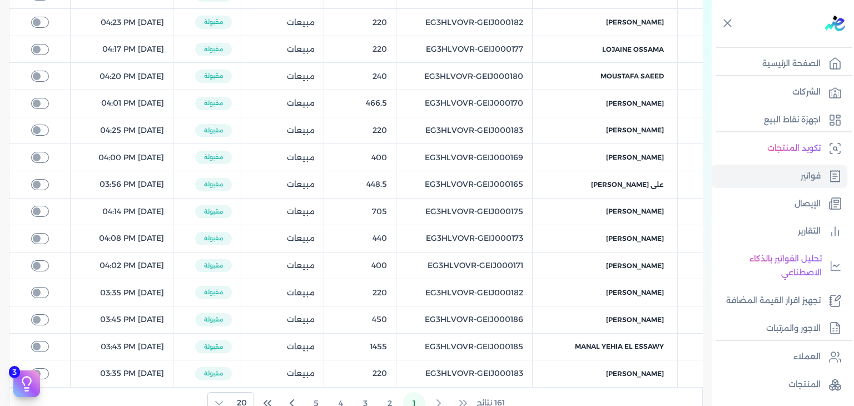
scroll to position [18, 0]
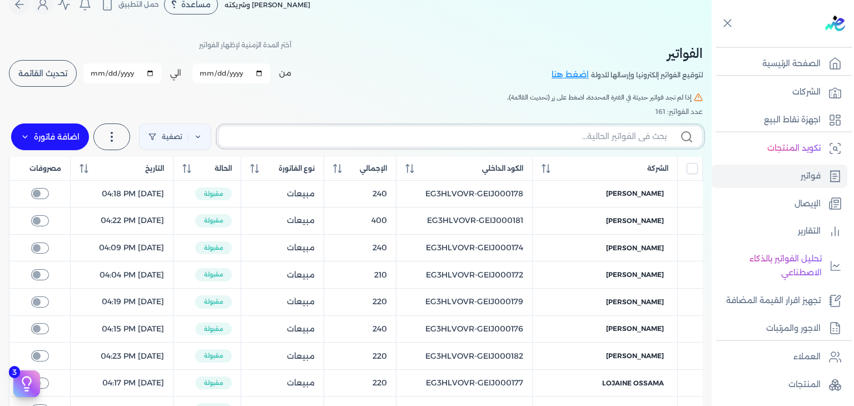
click at [598, 139] on input "text" at bounding box center [446, 137] width 439 height 12
paste input "EG3HLVOVR-GEIJ000120"
type input "EG3HLVOVR-GEIJ000120"
checkbox input "false"
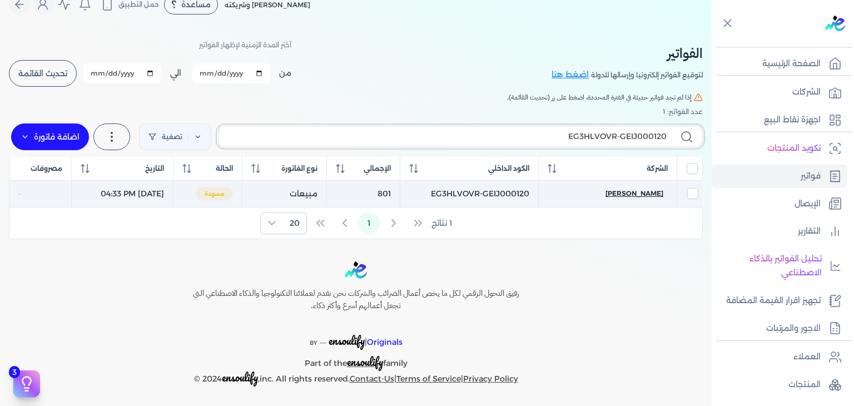
type input "EG3HLVOVR-GEIJ000120"
click at [634, 191] on span "[PERSON_NAME]" at bounding box center [634, 193] width 58 height 10
select select "EGP"
select select "B"
select select "EGS"
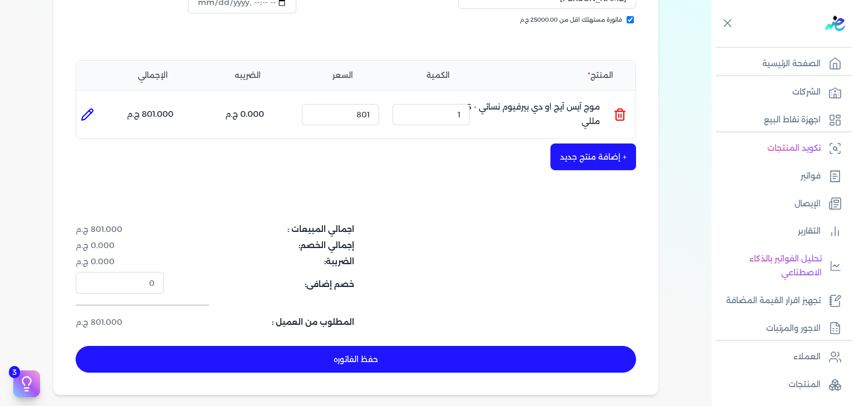
scroll to position [351, 0]
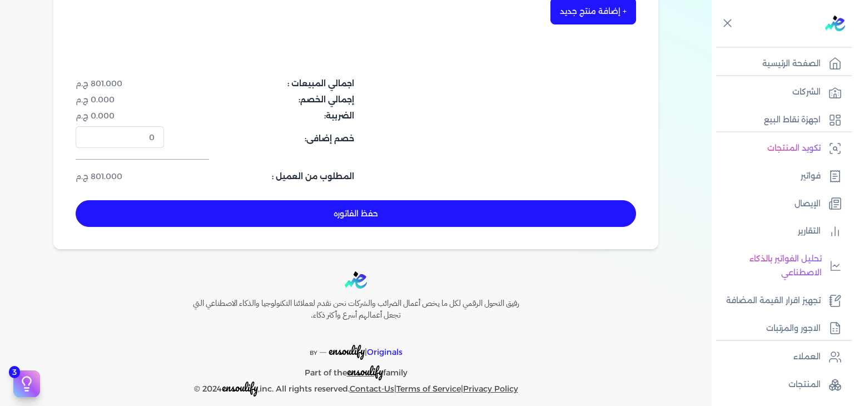
click at [475, 216] on button "حفظ الفاتوره" at bounding box center [356, 213] width 560 height 27
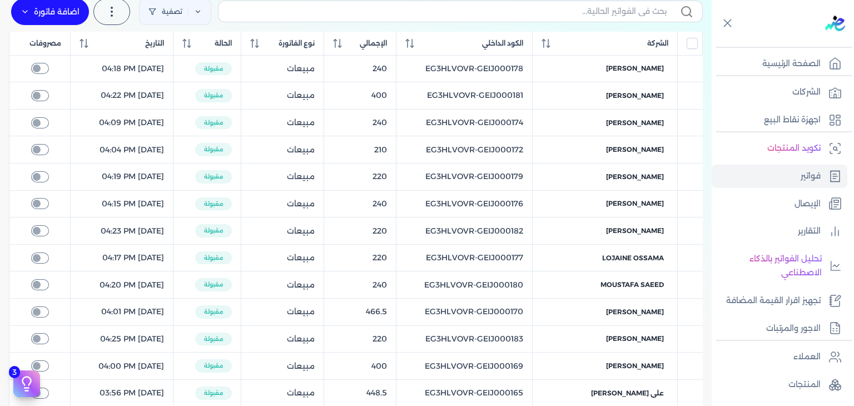
scroll to position [62, 0]
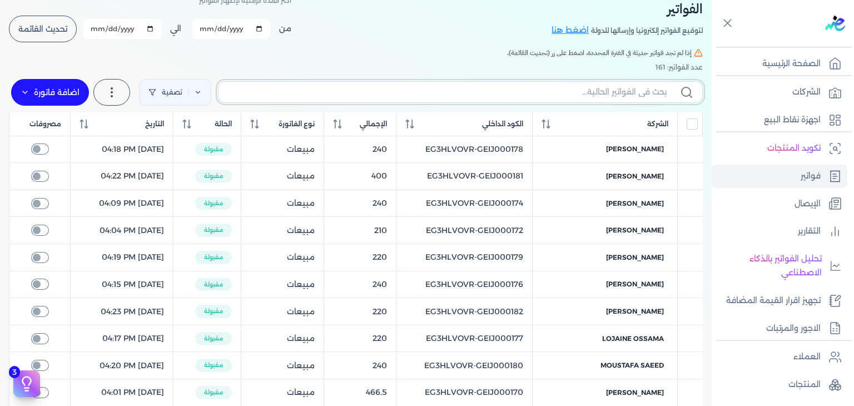
click at [647, 91] on input "text" at bounding box center [446, 92] width 439 height 12
paste input "EG3HLVOVR-GEIJ000122"
type input "EG3HLVOVR-GEIJ000122"
checkbox input "false"
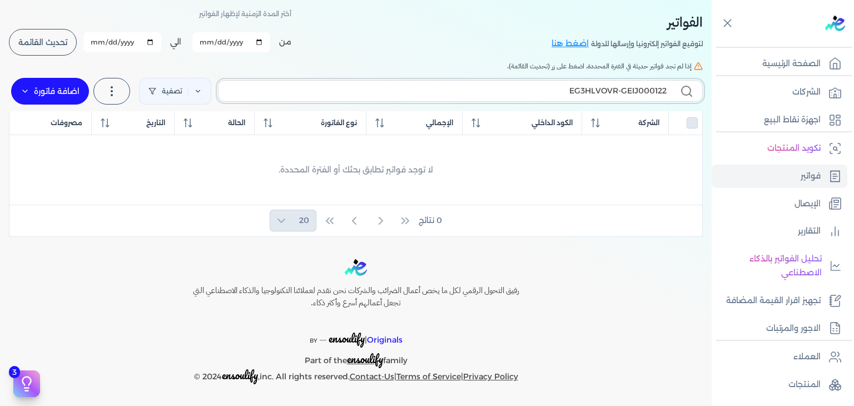
scroll to position [48, 0]
type input "EG3HLVOVR-GEIJ000122"
click at [634, 98] on label "EG3HLVOVR-GEIJ000122" at bounding box center [460, 91] width 485 height 21
click at [634, 98] on input "EG3HLVOVR-GEIJ000122" at bounding box center [446, 92] width 439 height 12
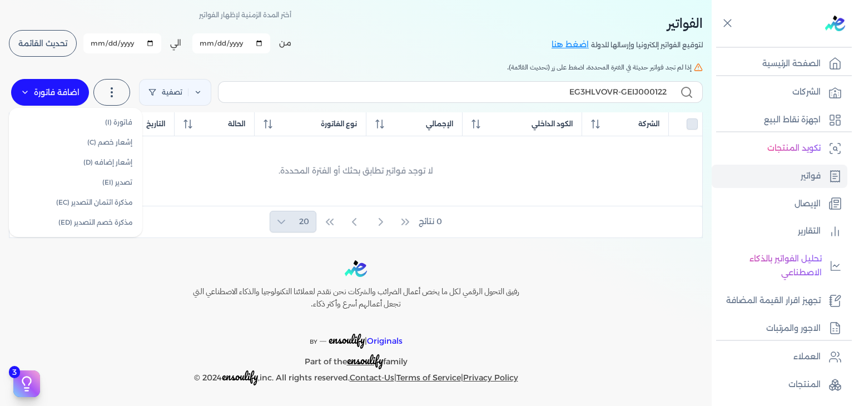
click at [73, 90] on label "اضافة فاتورة" at bounding box center [50, 92] width 78 height 27
click at [115, 122] on link "فاتورة (I)" at bounding box center [75, 122] width 125 height 20
select select "EGP"
select select "B"
select select "EGS"
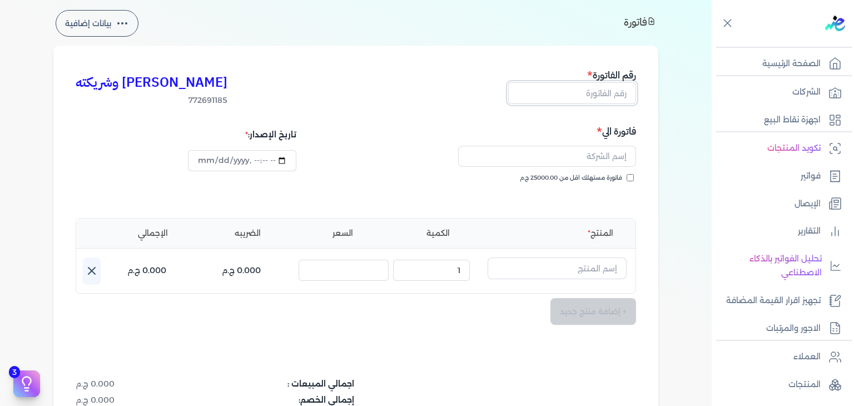
click at [609, 92] on input "text" at bounding box center [572, 92] width 128 height 21
paste input "EG3HLVOVR-GEIJ000122"
type input "EG3HLVOVR-GEIJ000122"
type input "2025-10-11T16:35:54"
click at [610, 166] on button "button" at bounding box center [547, 159] width 178 height 26
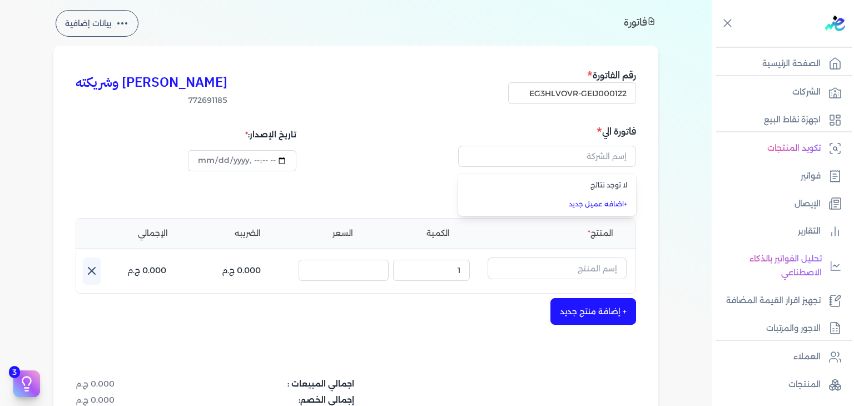
click at [649, 166] on div "كريم محمود ابراهيم الدقلة وشريكته 772691185 رقم الفاتورة EG3HLVOVR-GEIJ000122 ف…" at bounding box center [355, 297] width 605 height 503
click at [633, 172] on div "فاتورة الي فاتورة مستهلك اقل من 25000.00 ج.م" at bounding box center [497, 164] width 277 height 80
click at [627, 175] on label "فاتورة مستهلك اقل من 25000.00 ج.م" at bounding box center [577, 177] width 114 height 9
click at [627, 175] on input "فاتورة مستهلك اقل من 25000.00 ج.م" at bounding box center [630, 177] width 7 height 7
checkbox input "true"
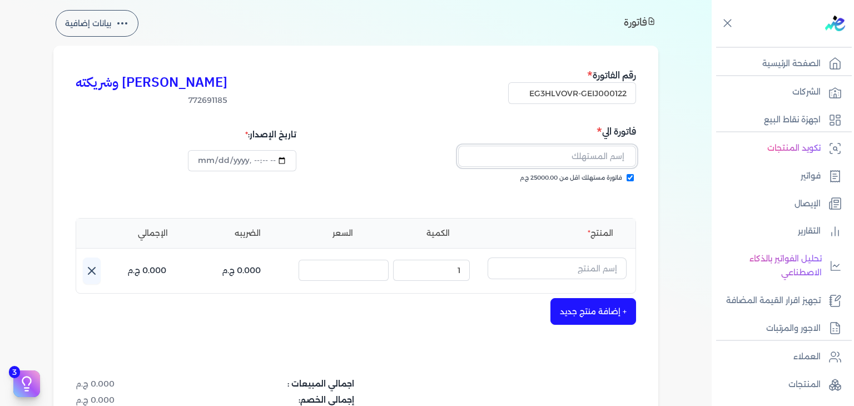
click at [598, 153] on input "text" at bounding box center [547, 156] width 178 height 21
paste input "[PERSON_NAME]"
type input "[PERSON_NAME]"
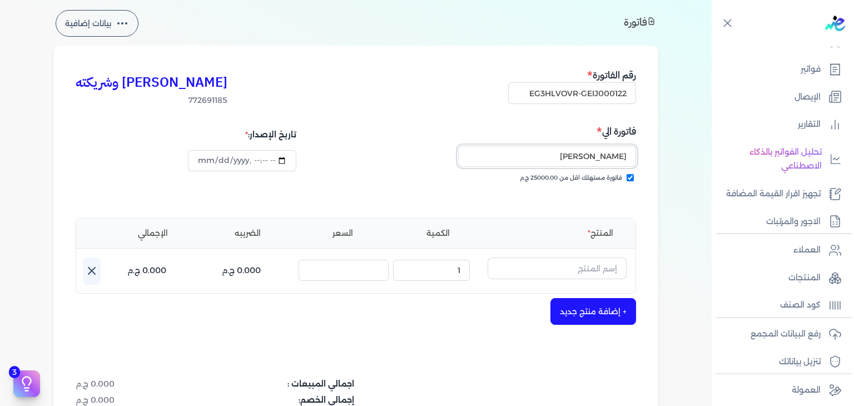
scroll to position [111, 0]
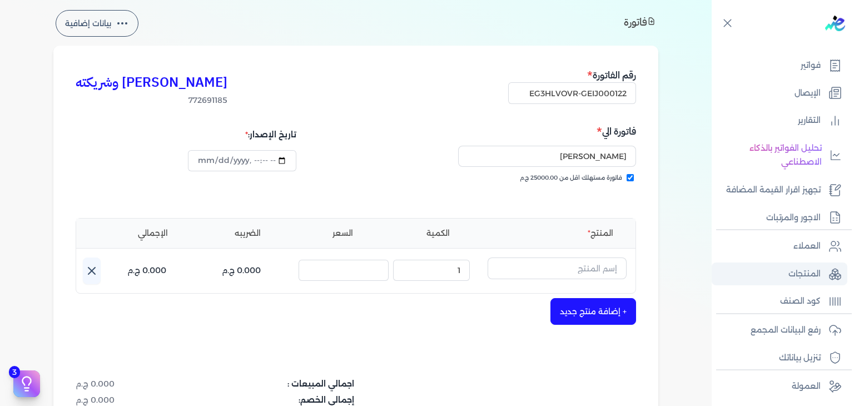
click at [793, 275] on p "المنتجات" at bounding box center [804, 274] width 32 height 14
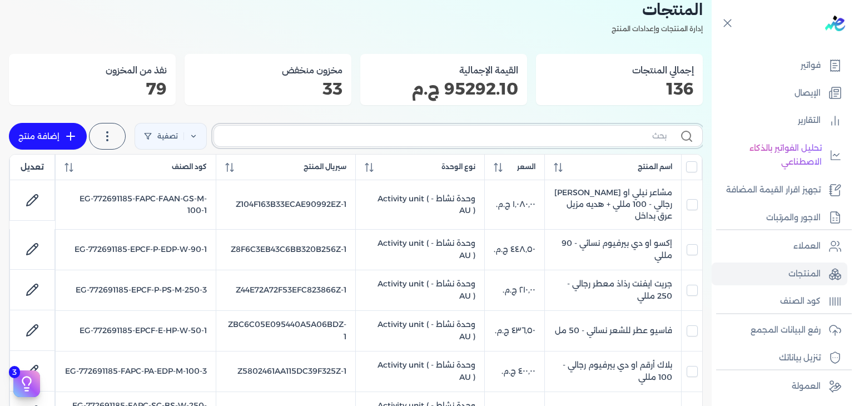
click at [567, 141] on input "text" at bounding box center [445, 136] width 444 height 12
paste input "EG-772691185-FAPC-FAAN-EDP-M-100-2"
type input "EG-772691185-FAPC-FAAN-EDP-M-100-2"
checkbox input "false"
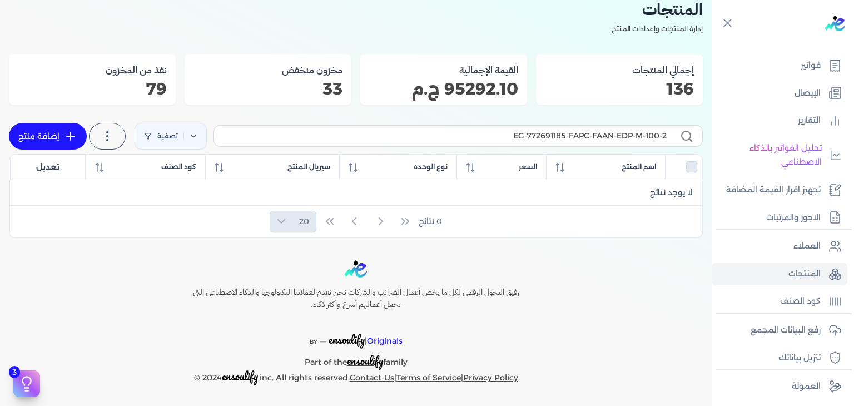
click at [76, 128] on link "إضافة منتج" at bounding box center [48, 136] width 78 height 27
select select "EGS"
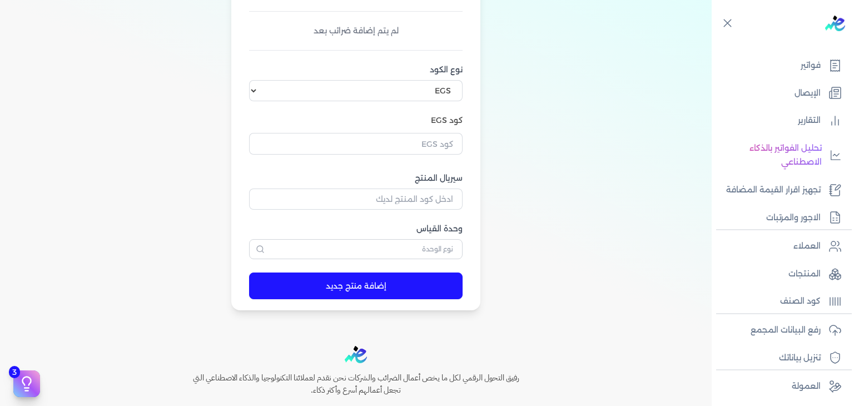
scroll to position [367, 0]
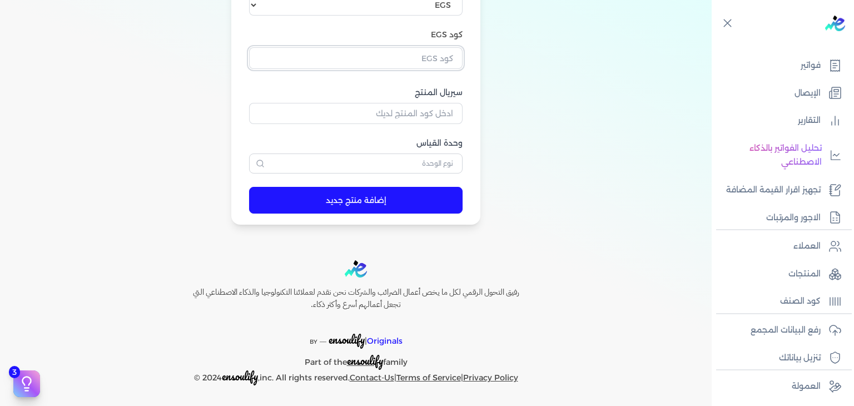
click at [436, 55] on input "text" at bounding box center [355, 57] width 213 height 21
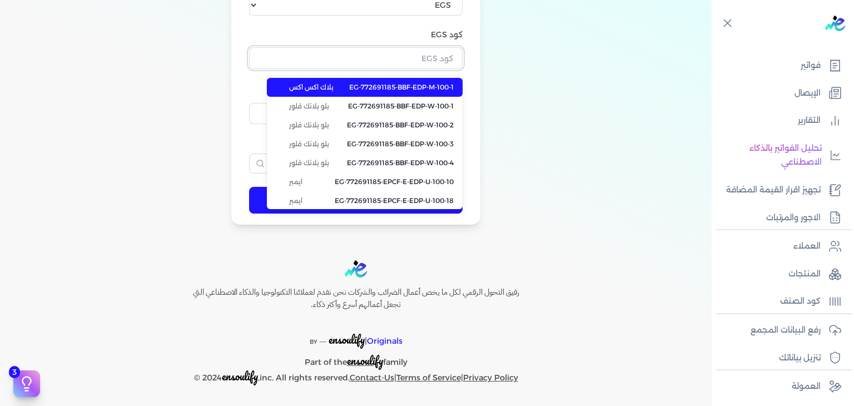
paste input "EG-772691185-FAPC-FAAN-EDP-M-100-2"
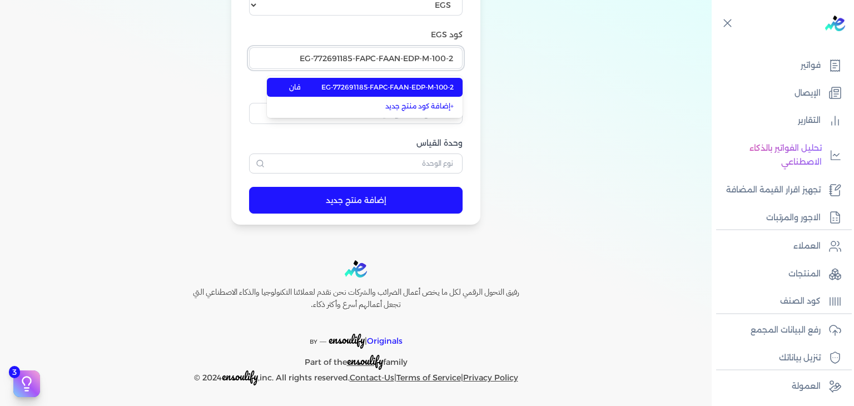
type input "EG-772691185-FAPC-FAAN-EDP-M-100-2"
click at [435, 87] on span "EG-772691185-FAPC-FAAN-EDP-M-100-2" at bounding box center [387, 87] width 132 height 10
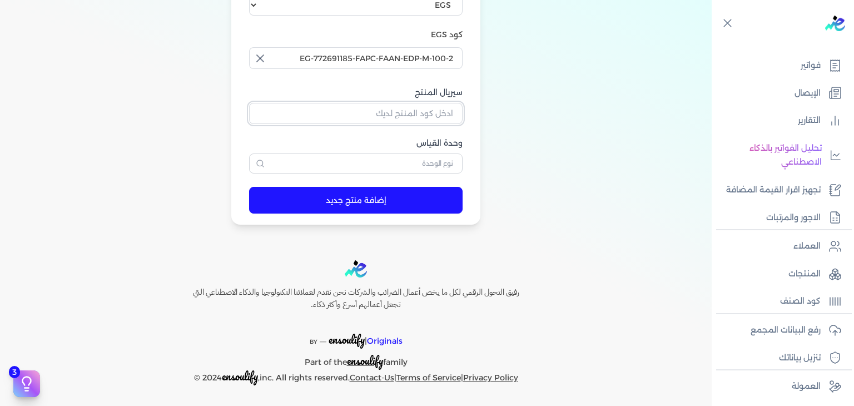
click at [417, 119] on input "سيريال المنتج" at bounding box center [355, 113] width 213 height 21
paste input "ZBCDE2B497208A9FA1B59Z-1"
type input "ZBCDE2B497208A9FA1B59Z-1"
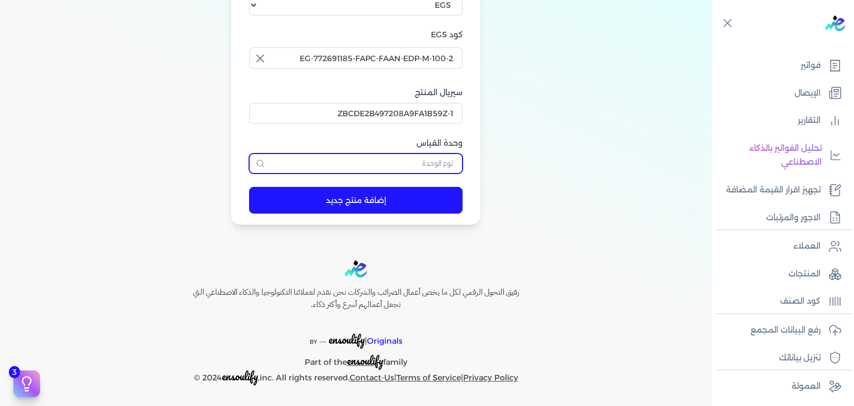
click at [445, 165] on input "text" at bounding box center [355, 163] width 213 height 20
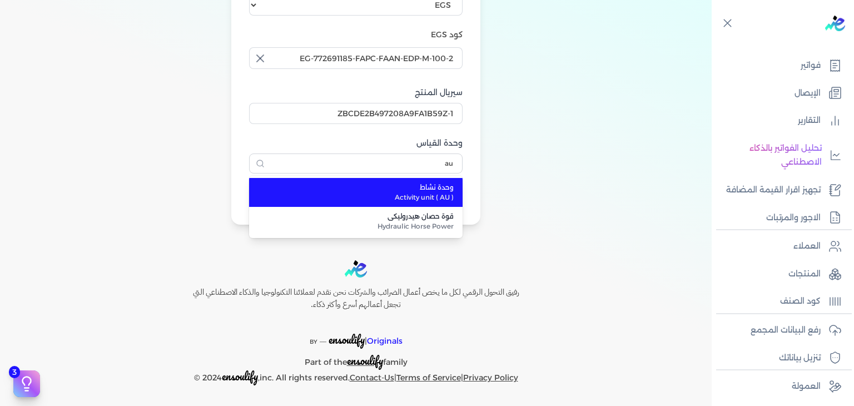
click at [454, 192] on span "Activity unit ( AU )" at bounding box center [362, 197] width 182 height 10
type input "وحدة نشاط"
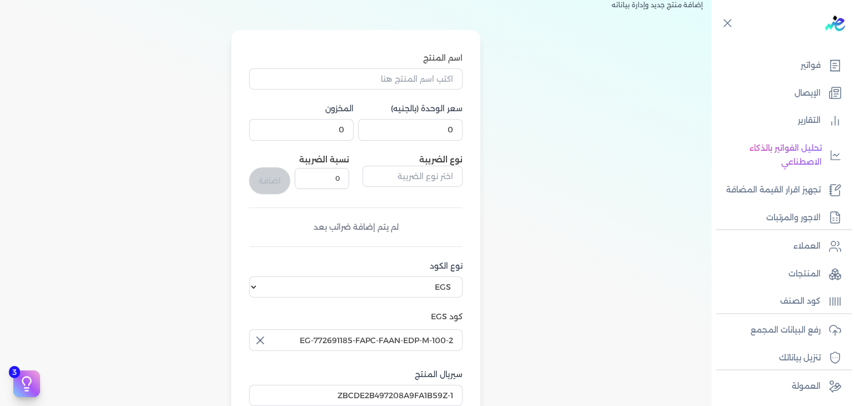
scroll to position [33, 0]
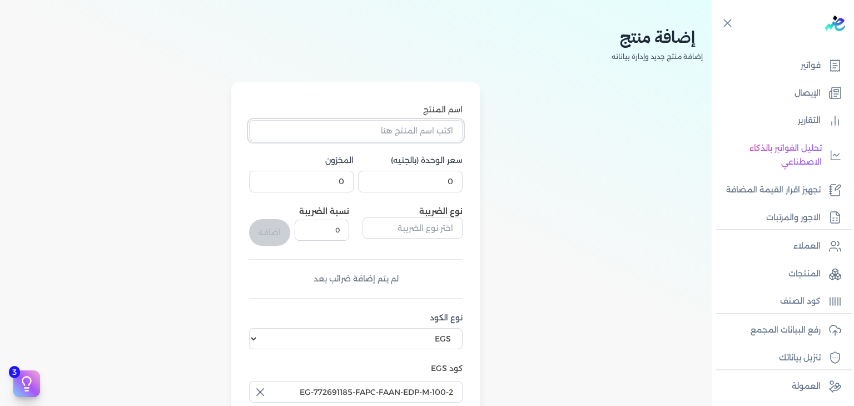
click at [417, 137] on input "اسم المنتج" at bounding box center [355, 130] width 213 height 21
paste input "رواية ذهبي او دي بيرفيوم رجالي - 100 مللي"
type input "رواية ذهبي او دي بيرفيوم رجالي - 100 مللي"
click at [431, 186] on input "0" at bounding box center [410, 181] width 105 height 21
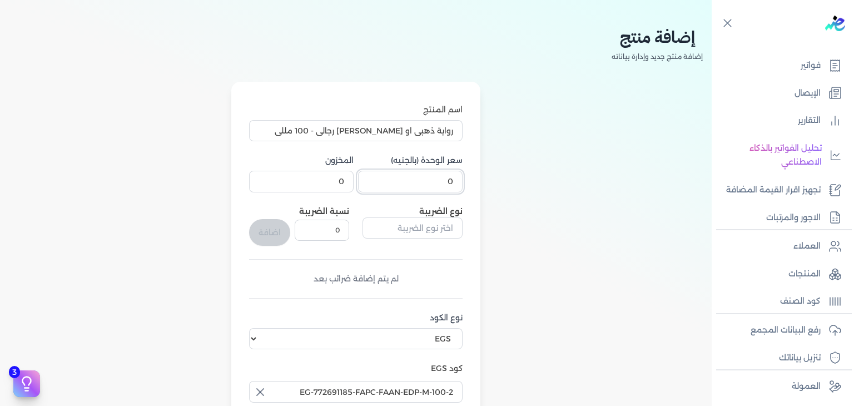
click at [431, 186] on input "0" at bounding box center [410, 181] width 105 height 21
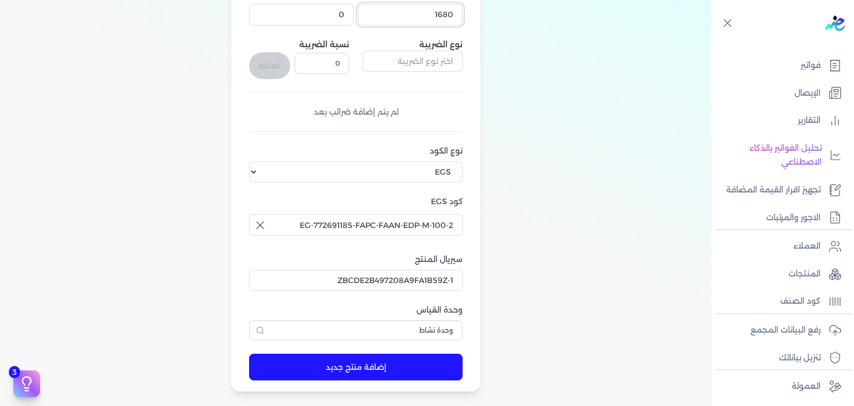
scroll to position [367, 0]
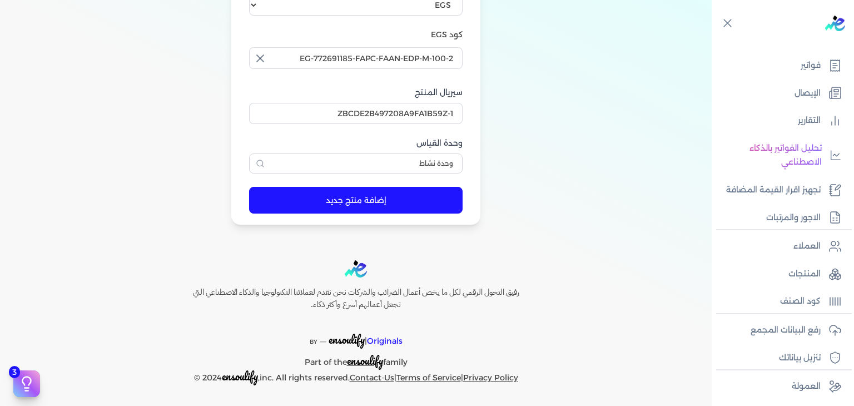
type input "1680"
drag, startPoint x: 374, startPoint y: 192, endPoint x: 424, endPoint y: 212, distance: 54.1
click at [374, 192] on button "إضافة منتج جديد" at bounding box center [355, 200] width 213 height 27
click at [813, 267] on p "المنتجات" at bounding box center [804, 274] width 32 height 14
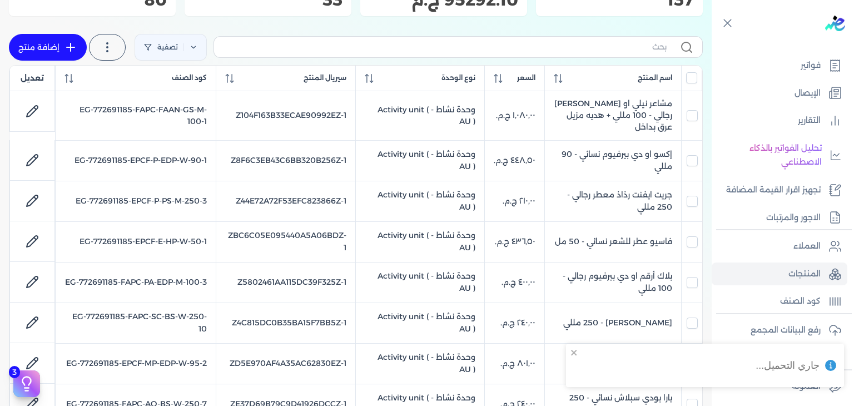
scroll to position [33, 0]
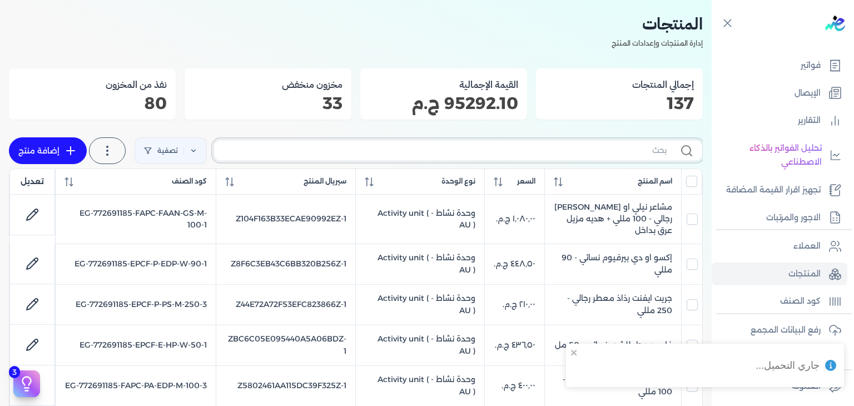
click at [651, 153] on input "text" at bounding box center [445, 151] width 444 height 12
paste input "EG-772691185-SPI-AD-EDP-U-100-9"
type input "EG-772691185-SPI-AD-EDP-U-100-9"
checkbox input "false"
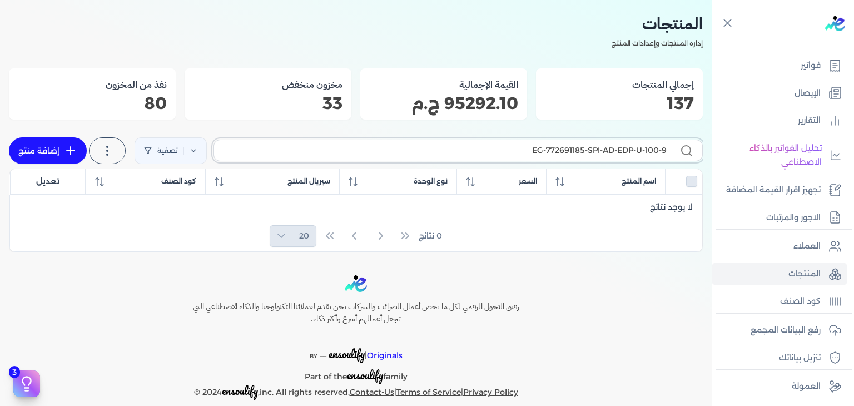
type input "EG-772691185-SPI-AD-EDP-U-100-9"
click at [37, 145] on link "إضافة منتج" at bounding box center [48, 150] width 78 height 27
select select "EGS"
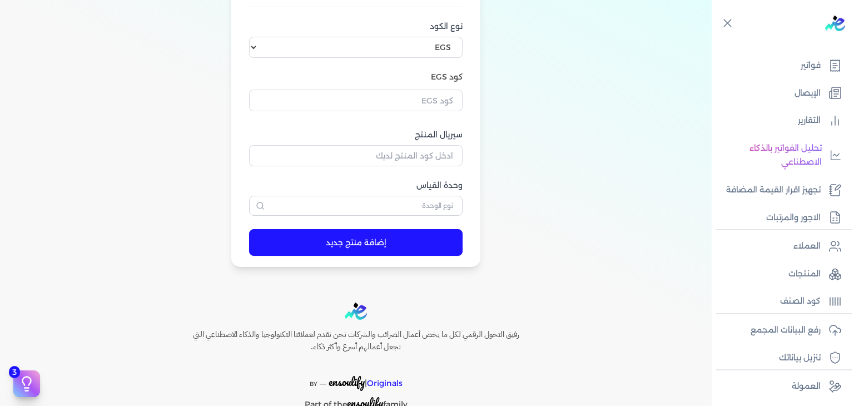
scroll to position [367, 0]
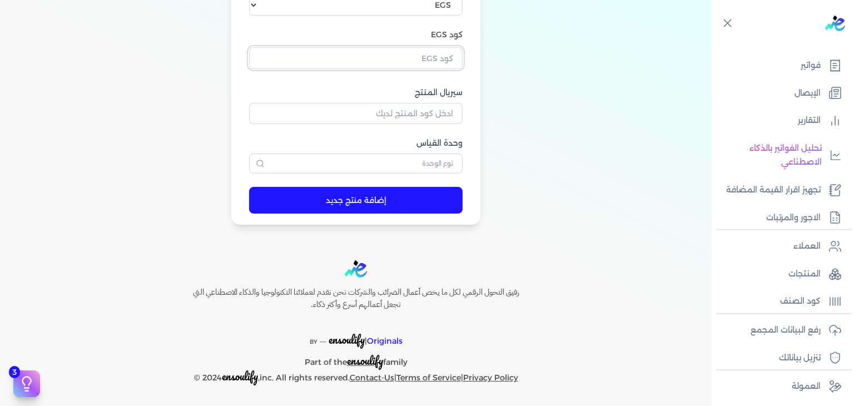
click at [431, 61] on input "text" at bounding box center [355, 57] width 213 height 21
paste input "EG-772691185-SPI-AD-EDP-U-100-9"
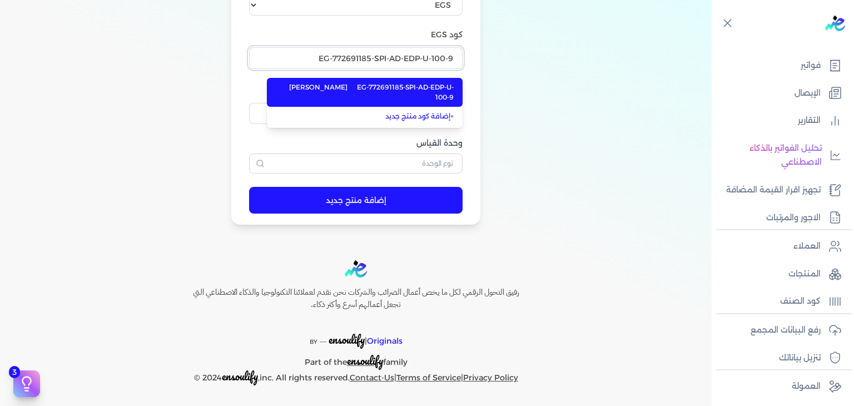
type input "EG-772691185-SPI-AD-EDP-U-100-9"
click at [430, 88] on span "EG-772691185-SPI-AD-EDP-U-100-9" at bounding box center [401, 92] width 105 height 20
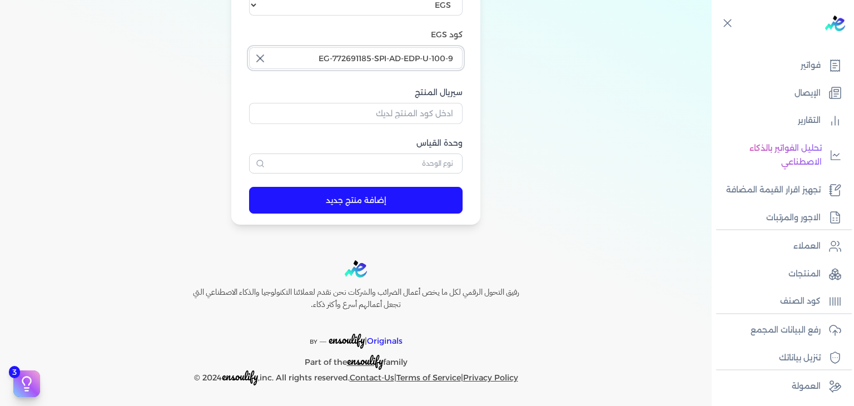
scroll to position [33, 0]
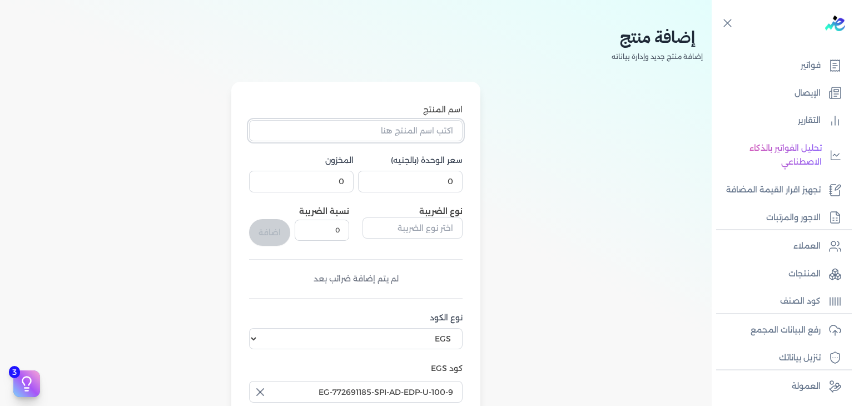
drag, startPoint x: 443, startPoint y: 130, endPoint x: 464, endPoint y: 186, distance: 60.0
click at [443, 130] on input "اسم المنتج" at bounding box center [355, 130] width 213 height 21
paste input "توكو مروون او دي بيرفيوم للجنسين - 100 مللي"
type input "توكو مروون او دي بيرفيوم للجنسين - 100 مللي"
click at [431, 187] on input "0" at bounding box center [410, 181] width 105 height 21
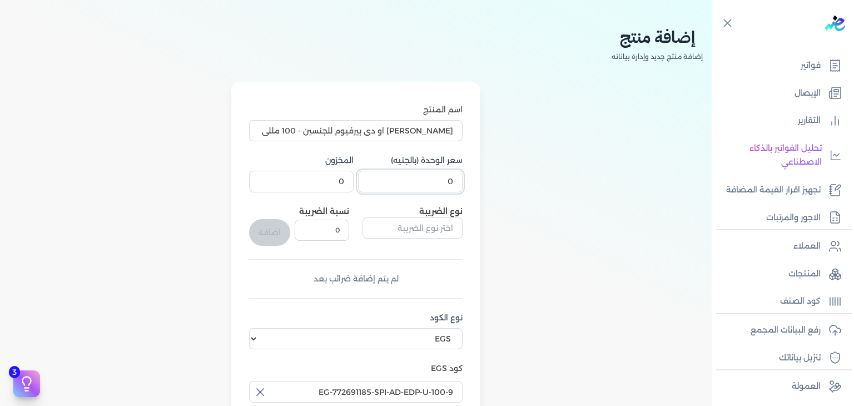
click at [431, 187] on input "0" at bounding box center [410, 181] width 105 height 21
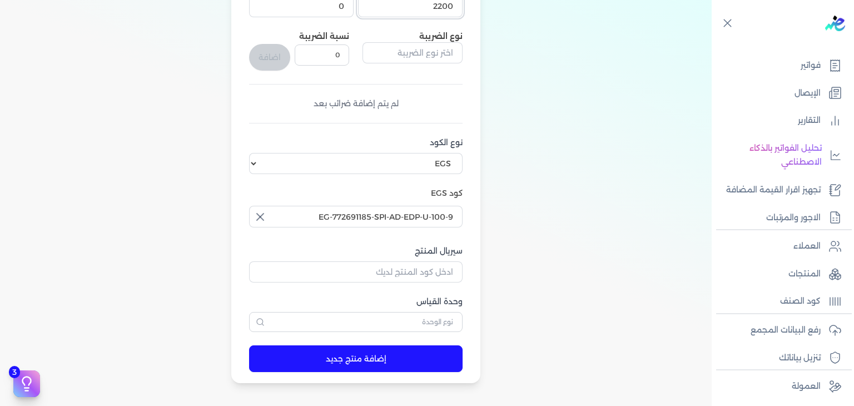
scroll to position [256, 0]
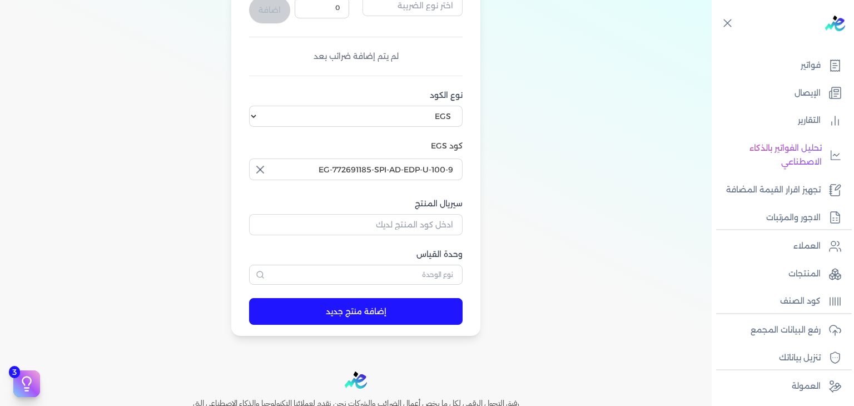
type input "2200"
click at [438, 223] on input "سيريال المنتج" at bounding box center [355, 224] width 213 height 21
paste input "Z067D7DF9BFD6F1C5BC0CZ-1"
type input "Z067D7DF9BFD6F1C5BC0CZ-1"
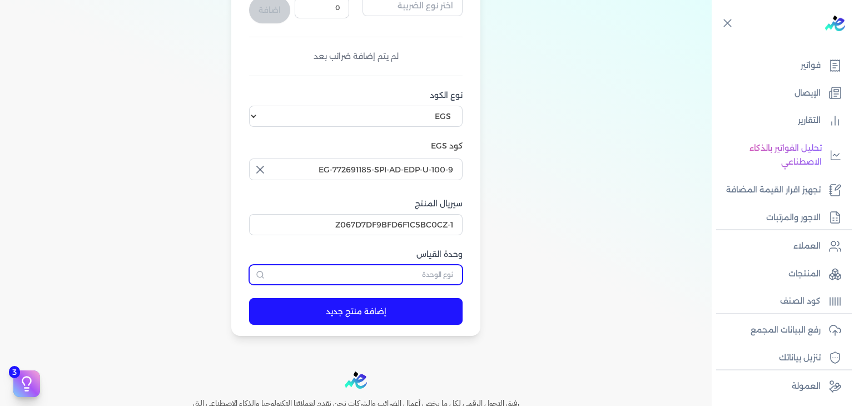
click at [416, 277] on input "text" at bounding box center [355, 275] width 213 height 20
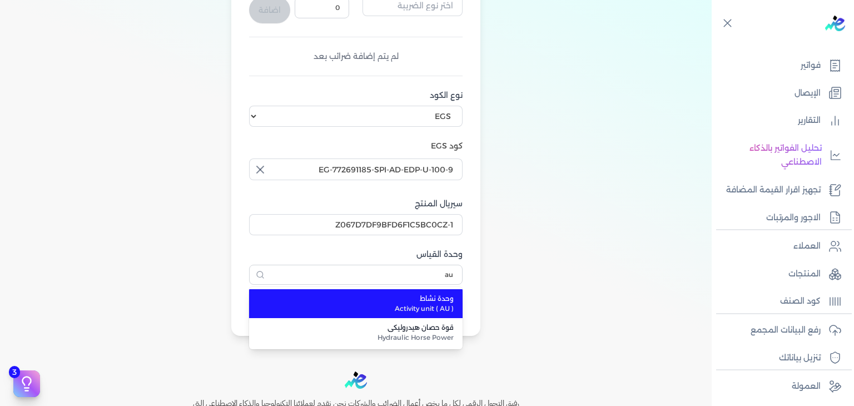
click at [425, 302] on span "وحدة نشاط" at bounding box center [362, 299] width 182 height 10
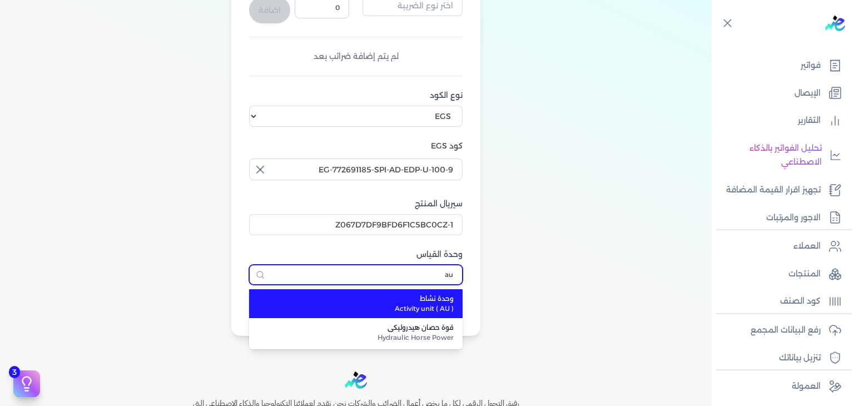
type input "وحدة نشاط"
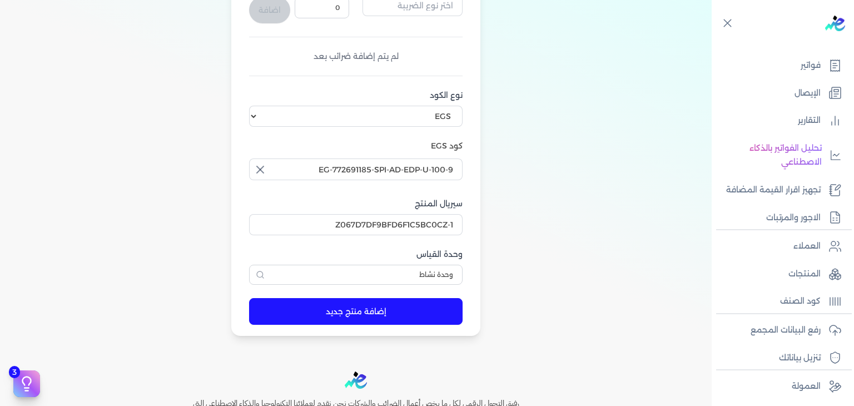
click at [411, 305] on button "إضافة منتج جديد" at bounding box center [355, 311] width 213 height 27
click at [808, 283] on link "المنتجات" at bounding box center [780, 273] width 136 height 23
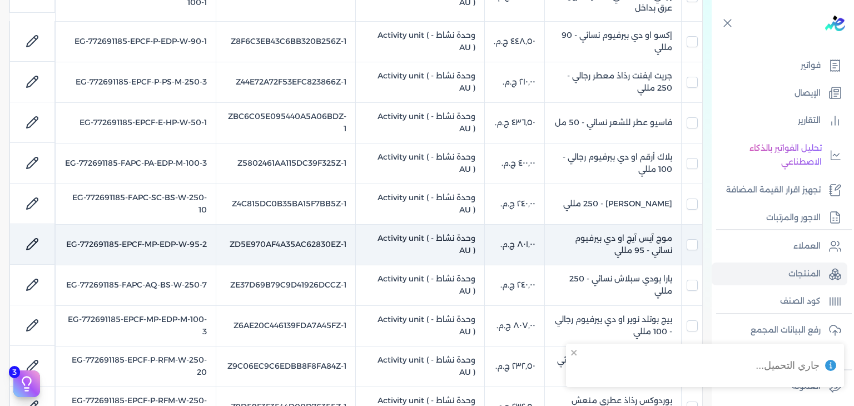
scroll to position [33, 0]
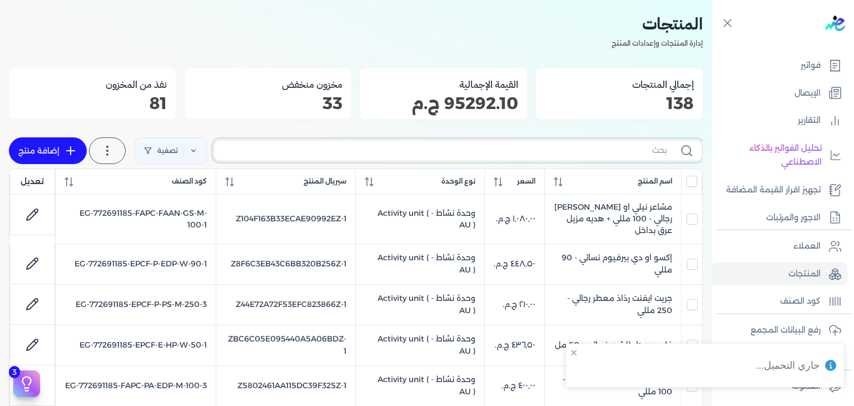
click at [512, 154] on input "text" at bounding box center [445, 151] width 444 height 12
paste input "EG-772691185-EPCF-E-EDP-U-100-18"
type input "EG-772691185-EPCF-E-EDP-U-100-18"
checkbox input "false"
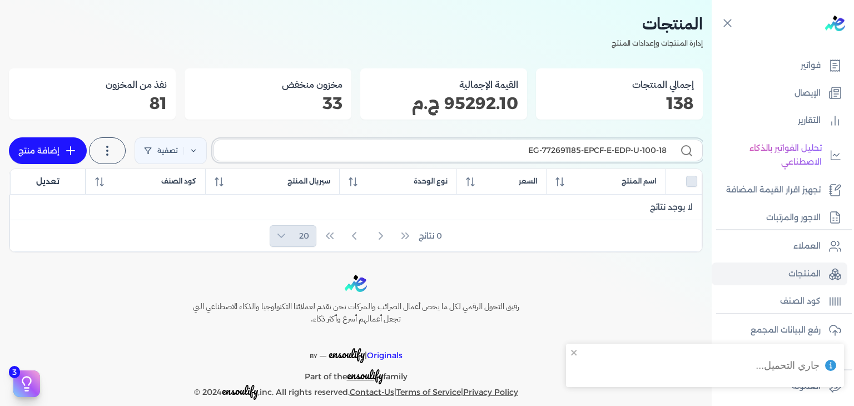
type input "EG-772691185-EPCF-E-EDP-U-100-18"
click at [62, 150] on link "إضافة منتج" at bounding box center [48, 150] width 78 height 27
select select "EGS"
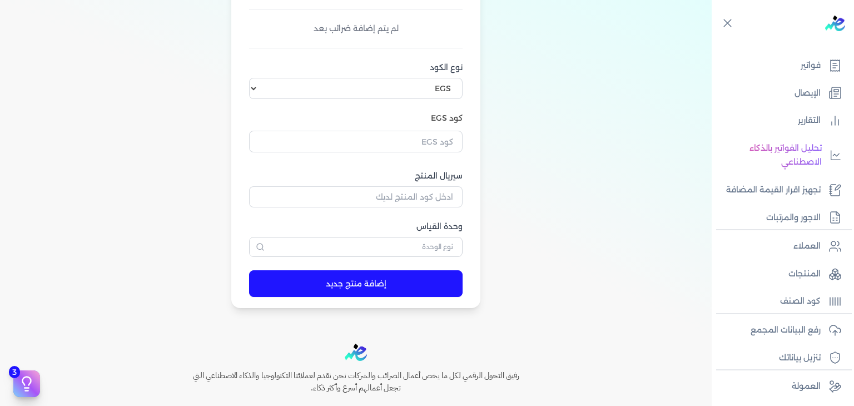
scroll to position [367, 0]
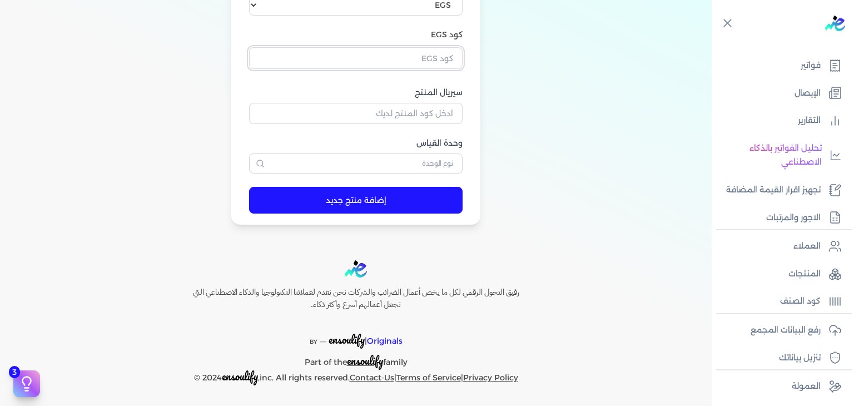
click at [443, 58] on input "text" at bounding box center [355, 57] width 213 height 21
paste input "EG-772691185-EPCF-E-EDP-U-100-18"
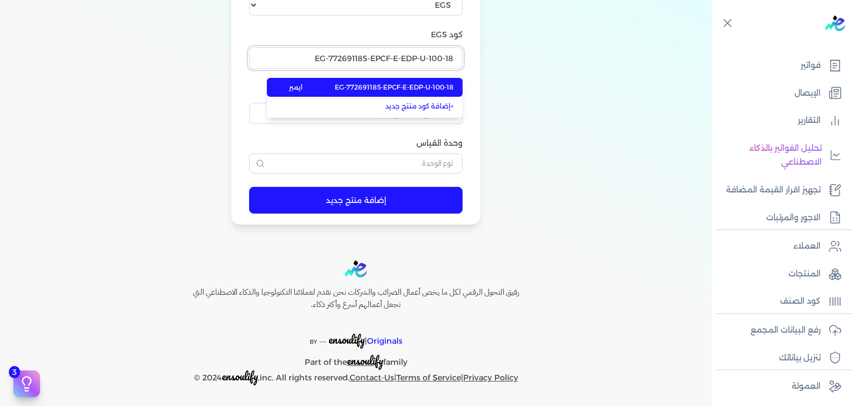
type input "EG-772691185-EPCF-E-EDP-U-100-18"
click at [440, 82] on span "EG-772691185-EPCF-E-EDP-U-100-18" at bounding box center [394, 87] width 119 height 10
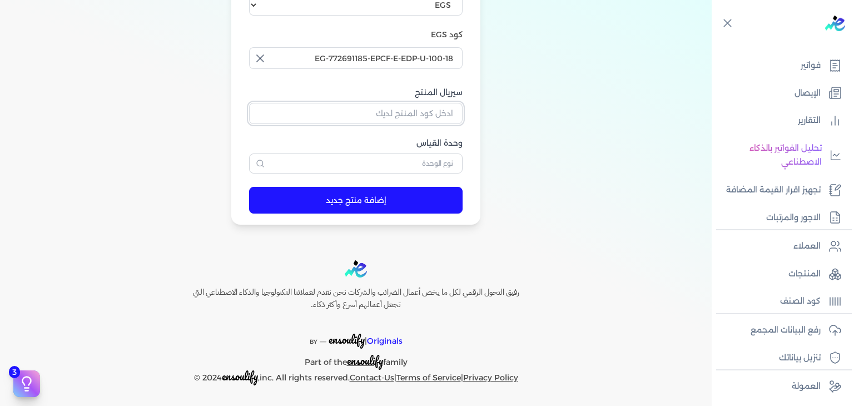
click at [434, 114] on input "سيريال المنتج" at bounding box center [355, 113] width 213 height 21
paste input "ZC458670F8EE585D972D3Z-1"
type input "ZC458670F8EE585D972D3Z-1"
click at [458, 149] on div "وحدة القياس" at bounding box center [355, 155] width 213 height 36
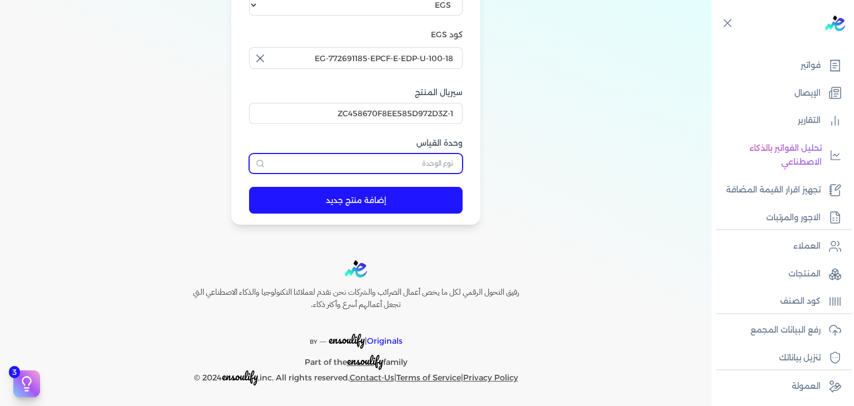
click at [443, 166] on input "text" at bounding box center [355, 163] width 213 height 20
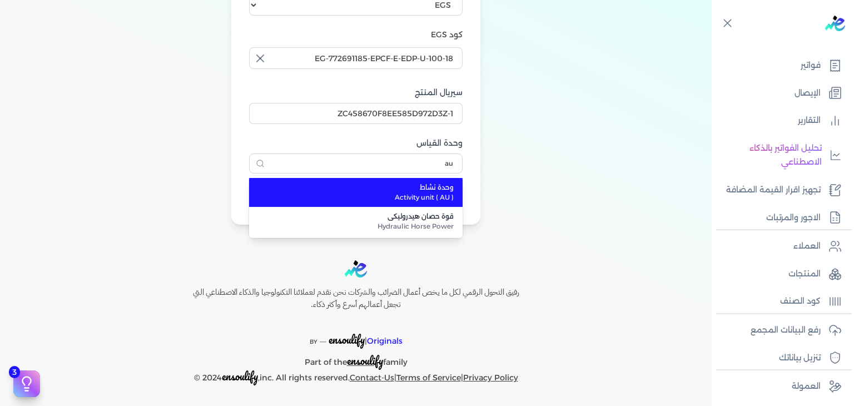
click at [436, 187] on span "وحدة نشاط" at bounding box center [362, 187] width 182 height 10
type input "وحدة نشاط"
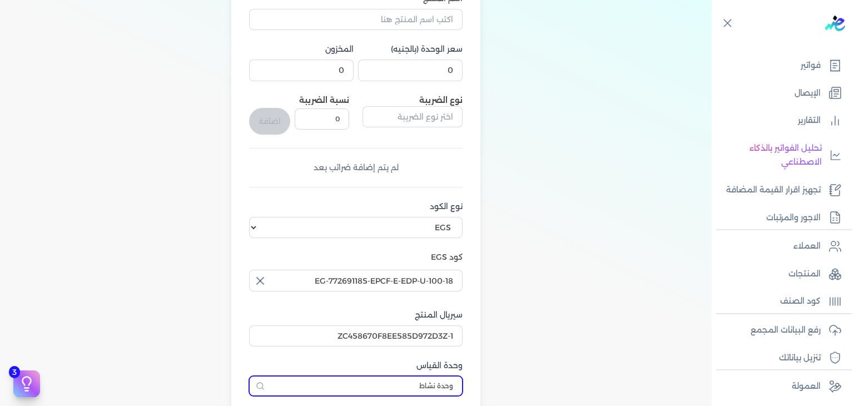
scroll to position [0, 0]
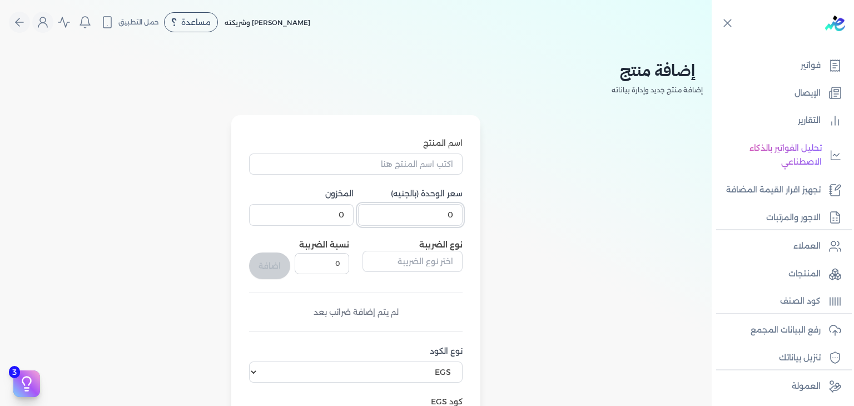
click at [446, 220] on input "0" at bounding box center [410, 214] width 105 height 21
type input "801"
click at [458, 165] on input "اسم المنتج" at bounding box center [355, 163] width 213 height 21
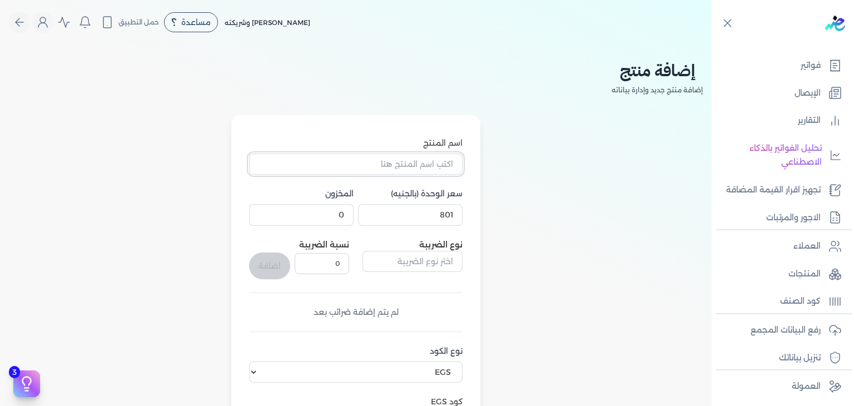
paste input "ذي فاير وود او دي بيرفيوم للجنسين - 100 مللي"
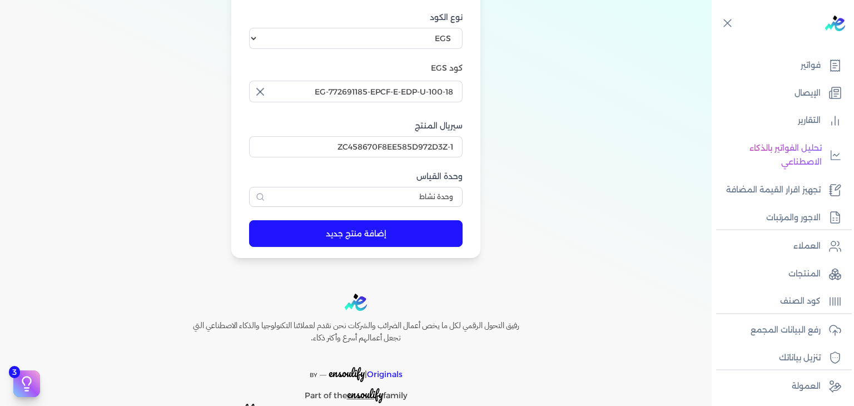
type input "ذي فاير وود او دي بيرفيوم للجنسين - 100 مللي"
click at [423, 236] on button "إضافة منتج جديد" at bounding box center [355, 233] width 213 height 27
click at [798, 64] on link "فواتير" at bounding box center [780, 65] width 136 height 23
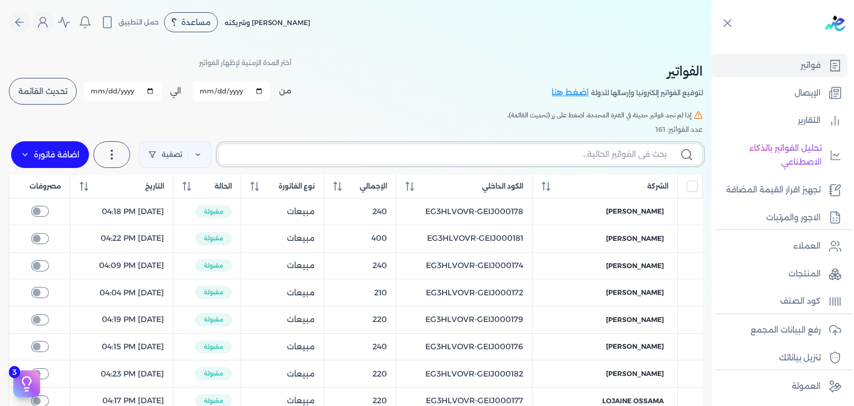
click at [454, 156] on input "text" at bounding box center [446, 154] width 439 height 12
paste input "EG3HLVOVR-GEIJ000122"
type input "EG3HLVOVR-GEIJ000122"
checkbox input "false"
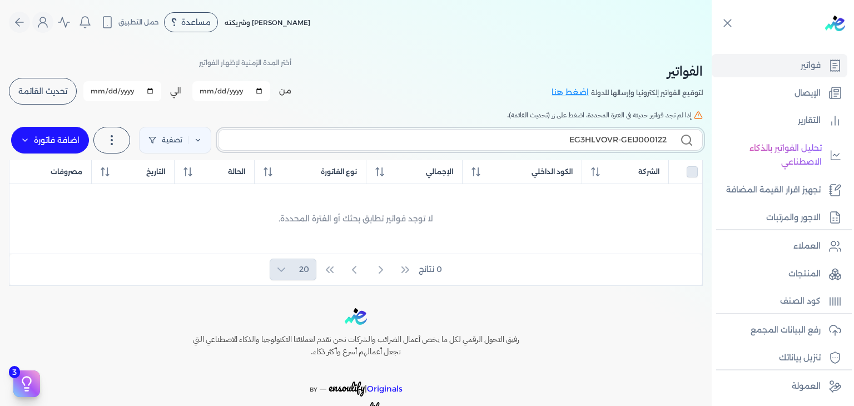
type input "EG3HLVOVR-GEIJ000122"
click at [71, 148] on label "اضافة فاتورة" at bounding box center [50, 140] width 78 height 27
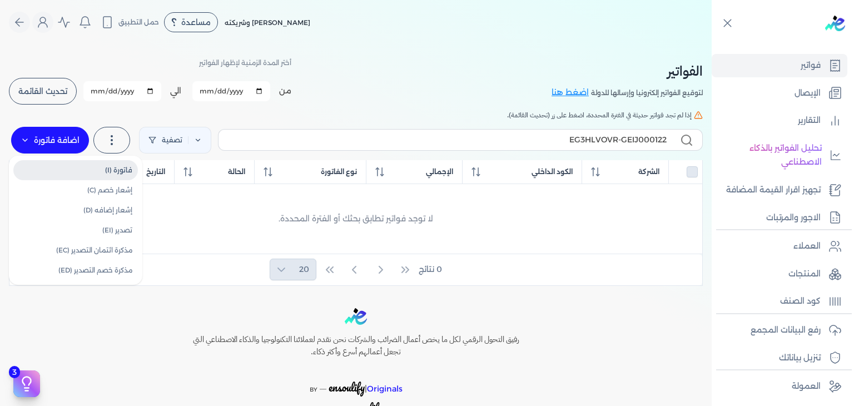
click at [118, 175] on link "فاتورة (I)" at bounding box center [75, 170] width 125 height 20
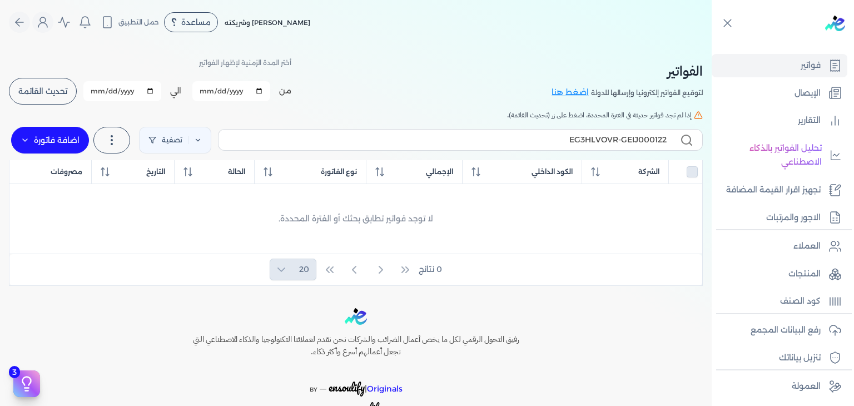
select select "EGP"
select select "B"
select select "EGS"
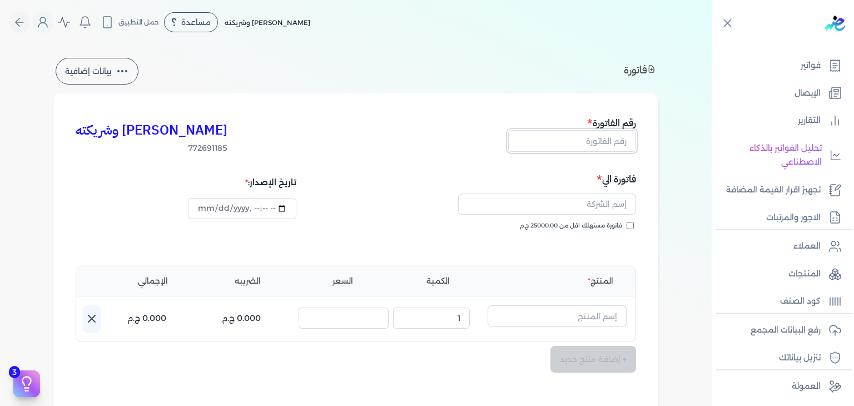
click at [600, 145] on input "text" at bounding box center [572, 140] width 128 height 21
paste input "EG3HLVOVR-GEIJ000122"
type input "EG3HLVOVR-GEIJ000122"
click at [632, 225] on input "فاتورة مستهلك اقل من 25000.00 ج.م" at bounding box center [630, 225] width 7 height 7
checkbox input "true"
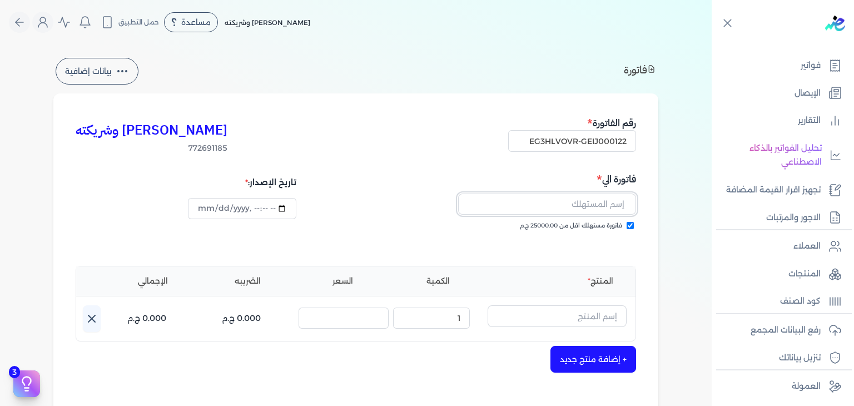
click at [565, 213] on input "text" at bounding box center [547, 203] width 178 height 21
paste input "[PERSON_NAME]"
type input "[PERSON_NAME]"
click at [592, 317] on input "text" at bounding box center [557, 315] width 139 height 21
paste input "رواية ذهبي او دي بيرفيوم رجالي - 100 مللي"
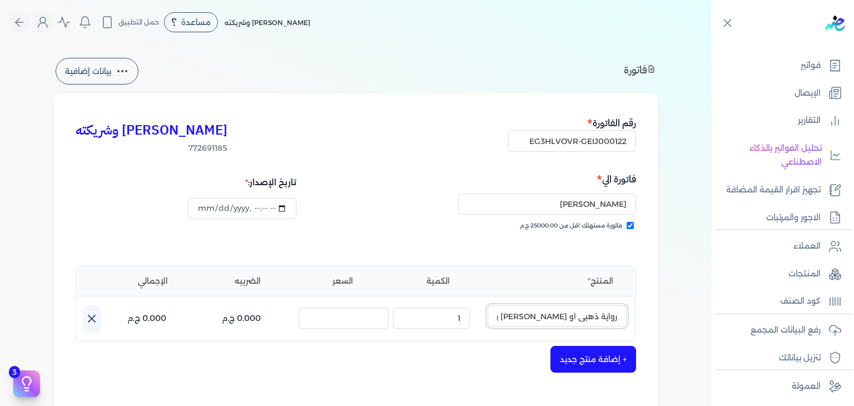
scroll to position [0, -31]
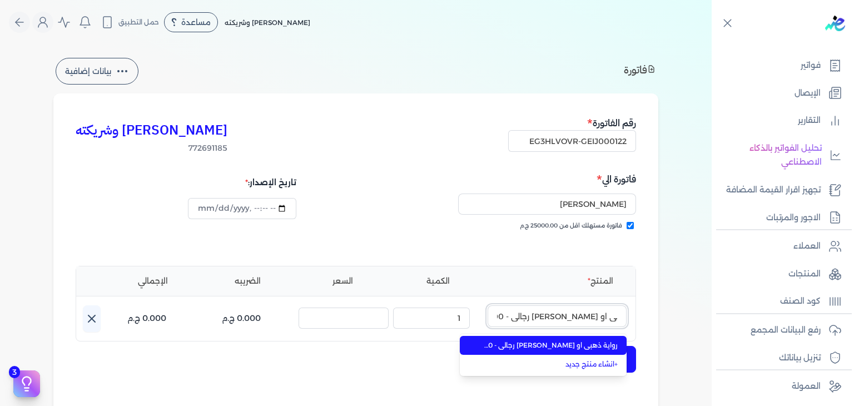
type input "رواية ذهبي او دي بيرفيوم رجالي - 100 مللي"
click at [589, 341] on span "رواية ذهبي او دي بيرفيوم رجالي - 100 مللي" at bounding box center [550, 345] width 136 height 10
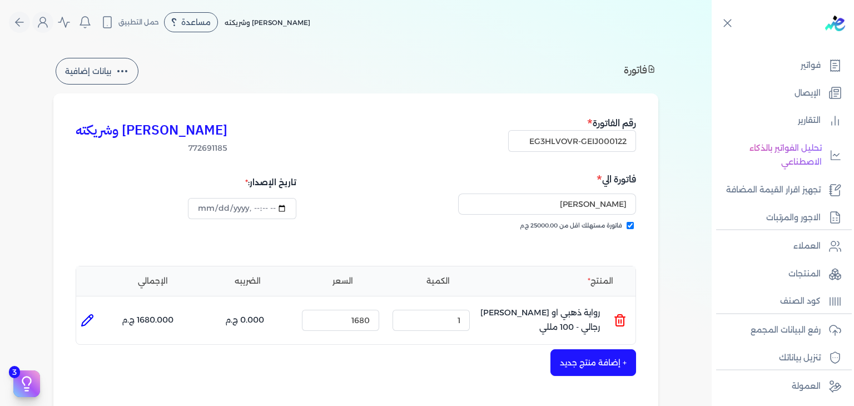
click at [592, 362] on button "+ إضافة منتج جديد" at bounding box center [593, 362] width 86 height 27
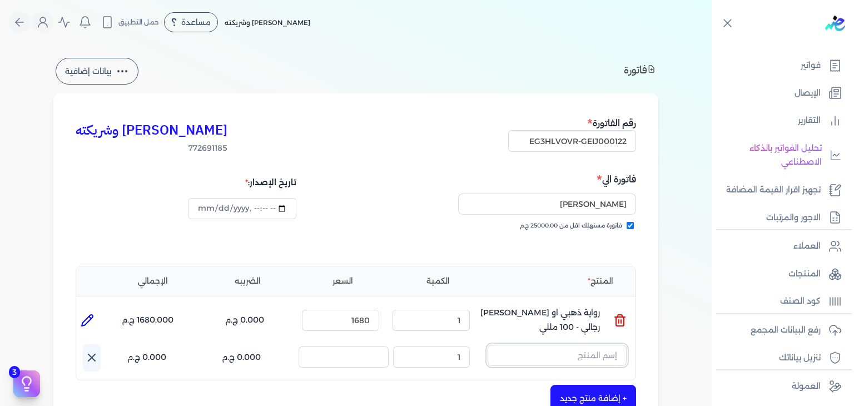
click at [563, 360] on input "text" at bounding box center [557, 355] width 139 height 21
paste input "رواية او دي بيرفيوم رجالي - 100 مللي"
type input "رواية او دي بيرفيوم رجالي - 100 مللي"
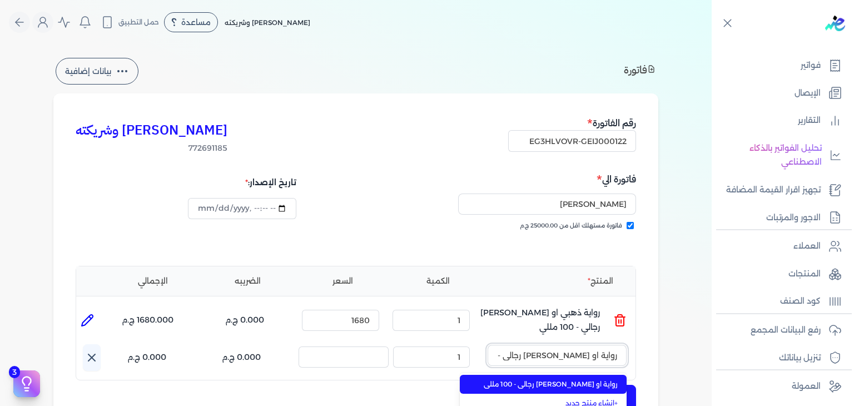
scroll to position [0, -8]
click at [585, 384] on span "رواية او دي بيرفيوم رجالي - 100 مللي" at bounding box center [550, 384] width 136 height 10
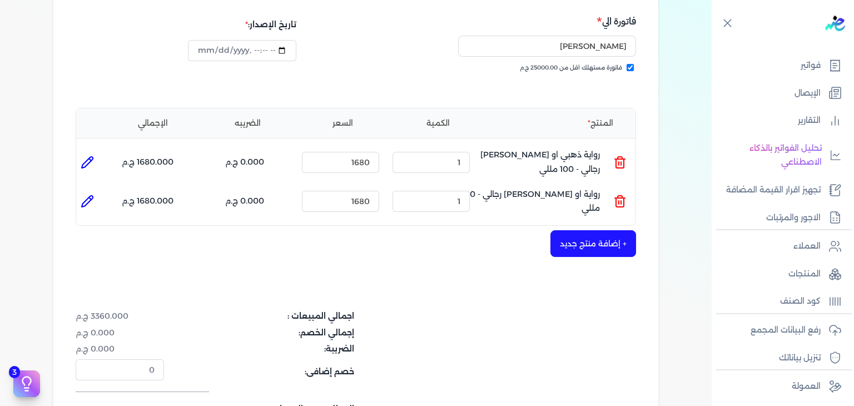
scroll to position [167, 0]
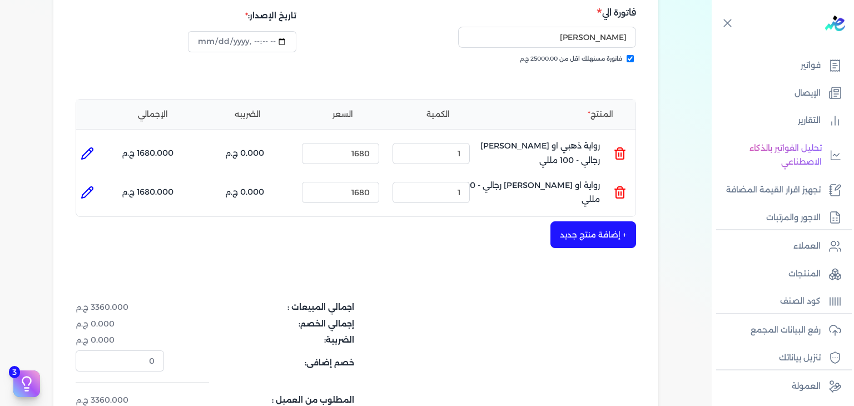
click at [576, 242] on button "+ إضافة منتج جديد" at bounding box center [593, 234] width 86 height 27
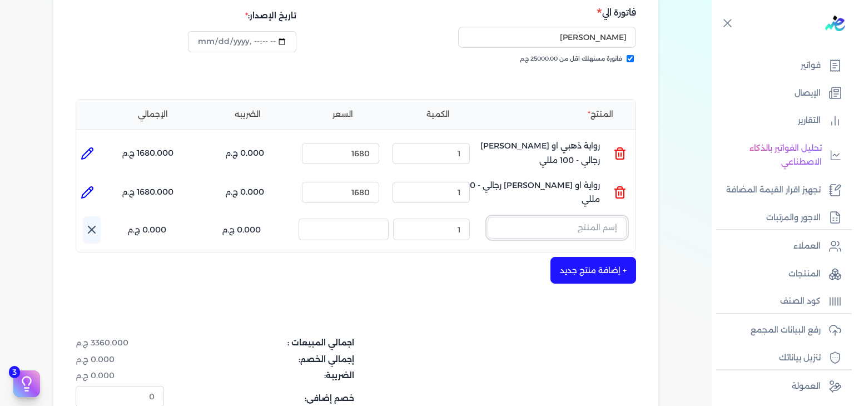
click at [576, 230] on input "text" at bounding box center [557, 227] width 139 height 21
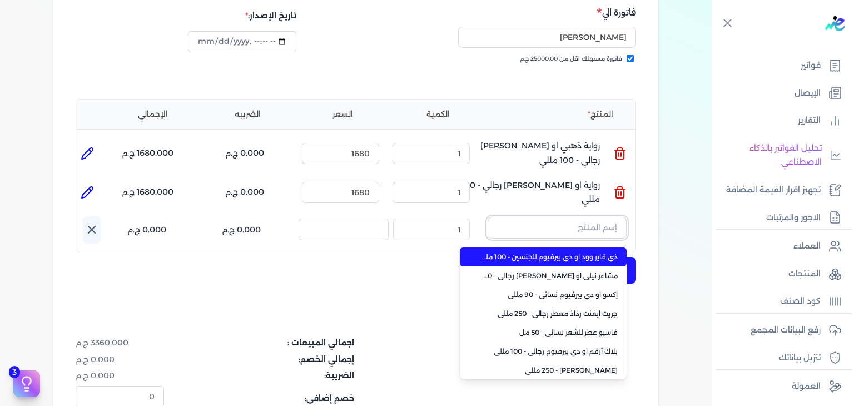
paste input "رواية او دي بيرفيوم رجالي - 100 مللي"
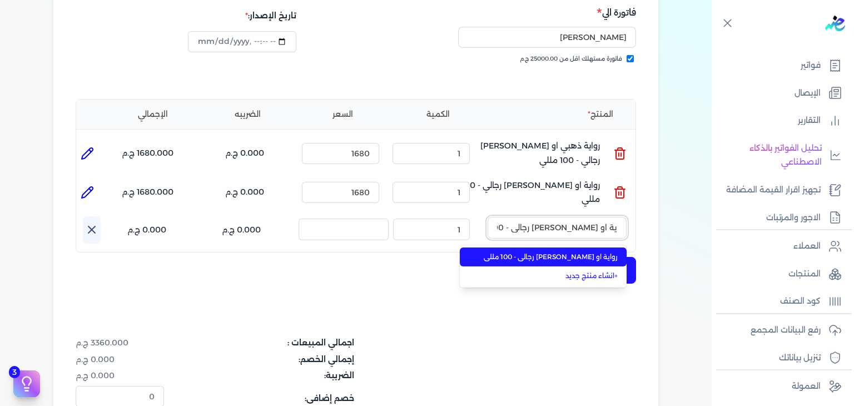
type input "رواية او دي بيرفيوم رجالي - 100 مللي"
click at [569, 255] on span "رواية او دي بيرفيوم رجالي - 100 مللي" at bounding box center [550, 257] width 136 height 10
type input "2"
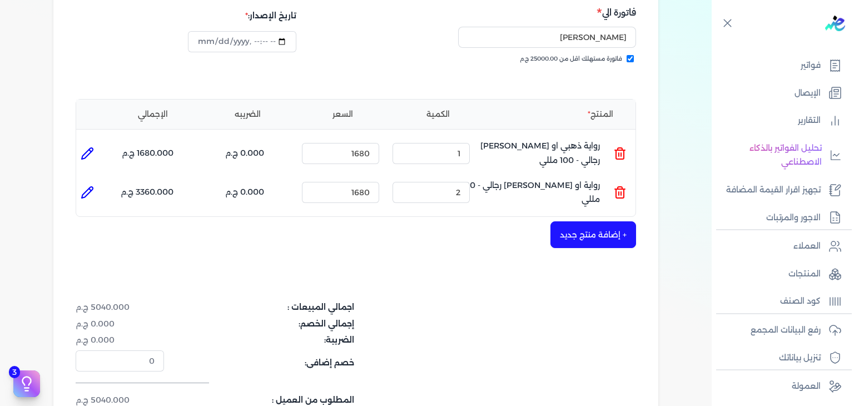
type input "2025-10-11T16:42:45"
click at [582, 254] on div "كريم محمود ابراهيم الدقلة وشريكته 772691185 رقم الفاتورة EG3HLVOVR-GEIJ000122 ف…" at bounding box center [355, 200] width 605 height 546
click at [587, 241] on button "+ إضافة منتج جديد" at bounding box center [593, 234] width 86 height 27
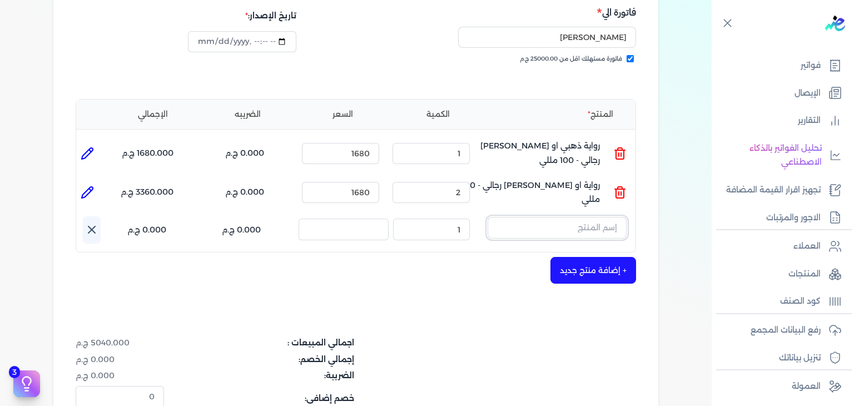
click at [564, 230] on input "text" at bounding box center [557, 227] width 139 height 21
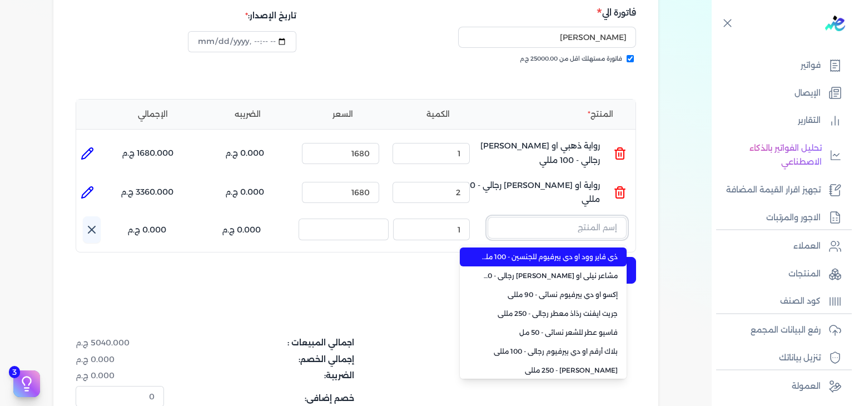
paste input "ذي فاير وود او دي بيرفيوم للجنسين - 100 مللي"
type input "ذي فاير وود او دي بيرفيوم للجنسين - 100 مللي"
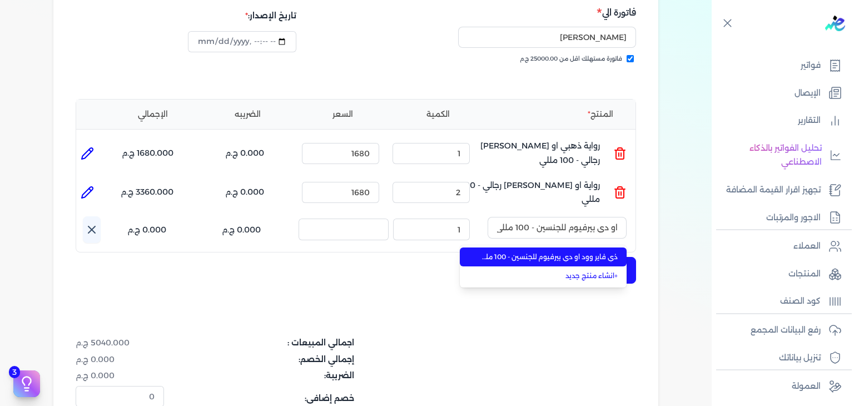
click at [587, 259] on span "ذي فاير وود او دي بيرفيوم للجنسين - 100 مللي" at bounding box center [550, 257] width 136 height 10
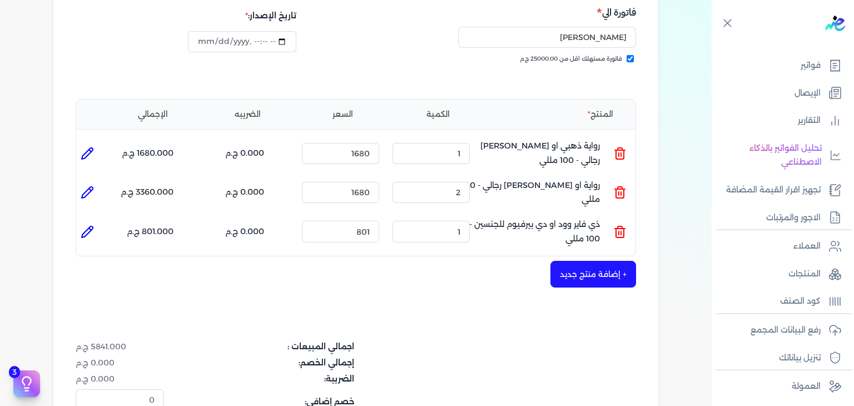
click at [587, 270] on button "+ إضافة منتج جديد" at bounding box center [593, 274] width 86 height 27
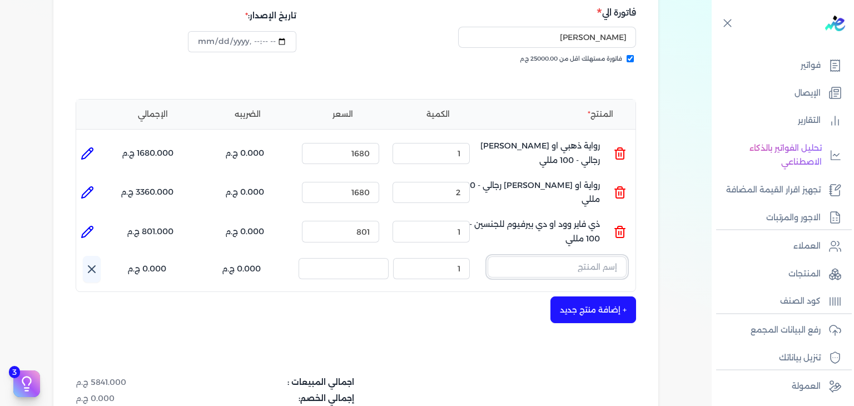
click at [574, 272] on input "text" at bounding box center [557, 266] width 139 height 21
paste input "توكو مروون او دي بيرفيوم للجنسين - 100 مللي"
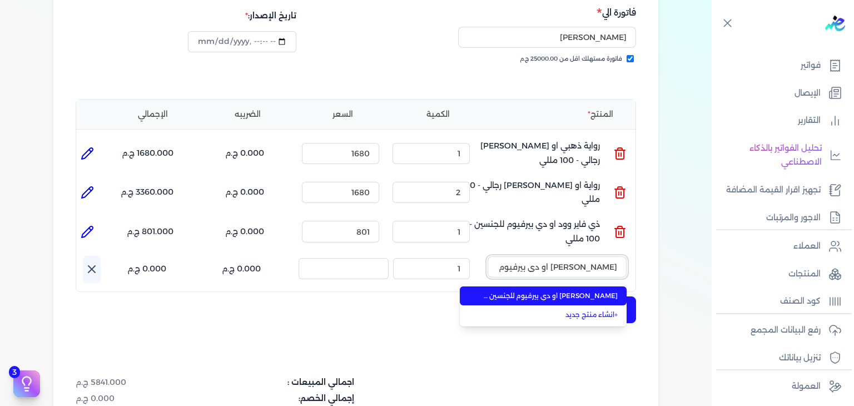
scroll to position [0, -43]
type input "توكو مروون او دي بيرفيوم للجنسين - 100 مللي"
click at [578, 297] on span "توكو مروون او دي بيرفيوم للجنسين - 100 مللي" at bounding box center [550, 296] width 136 height 10
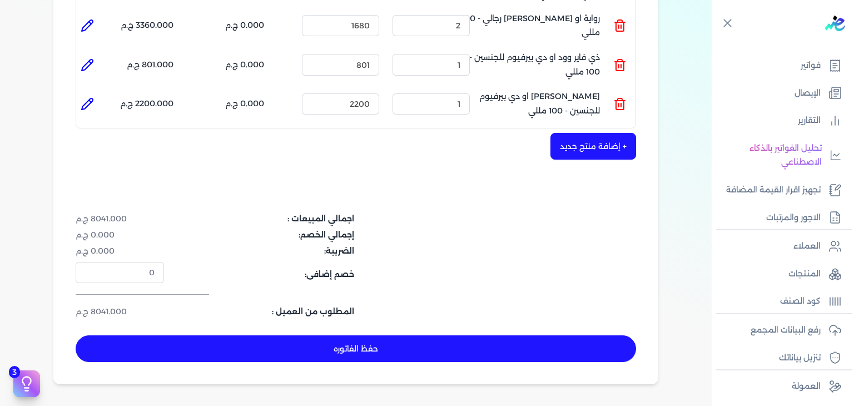
scroll to position [445, 0]
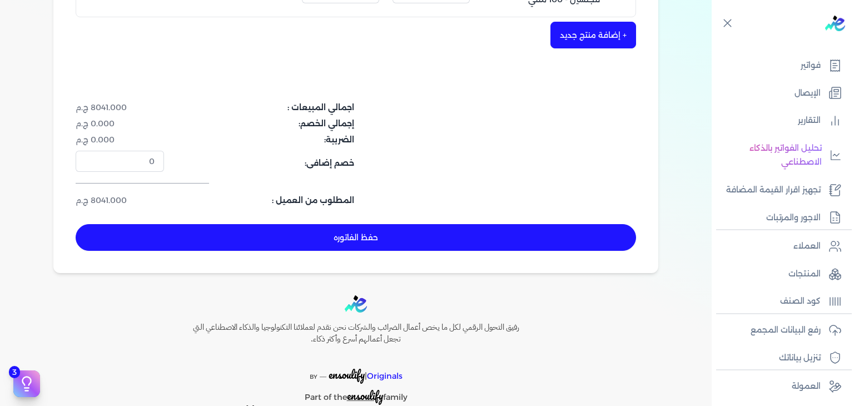
click at [434, 247] on button "حفظ الفاتوره" at bounding box center [356, 237] width 560 height 27
type input "[DATE]"
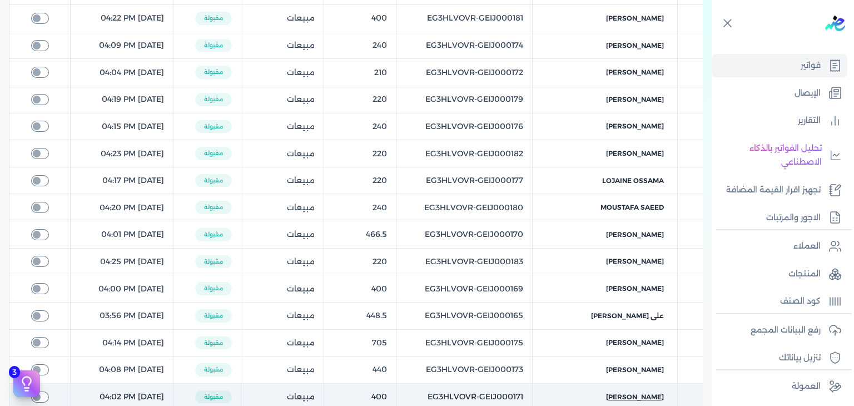
scroll to position [100, 0]
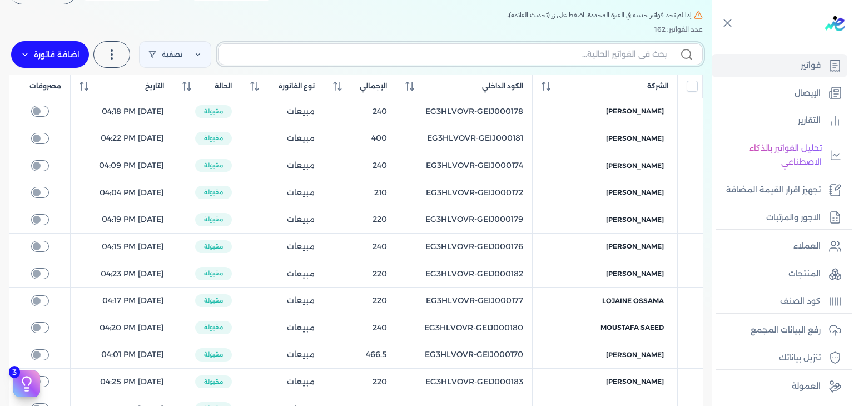
click at [577, 59] on label at bounding box center [460, 53] width 485 height 21
click at [577, 59] on input "text" at bounding box center [446, 54] width 439 height 12
paste input "EG3HLVOVR-GEIJ000122"
type input "EG3HLVOVR-GEIJ000122"
checkbox input "false"
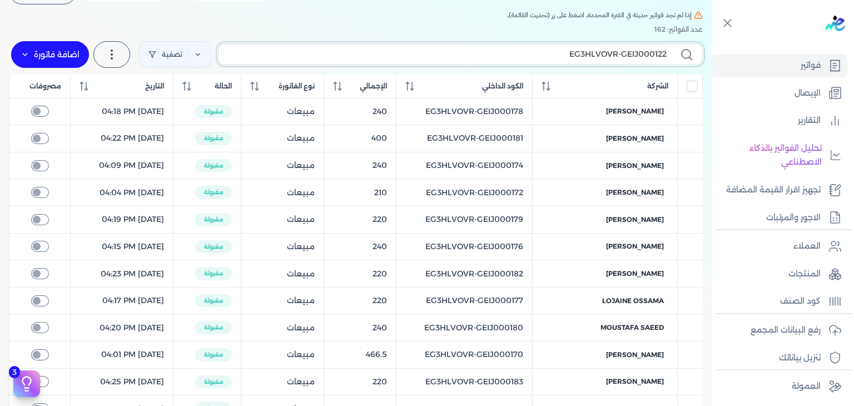
scroll to position [19, 0]
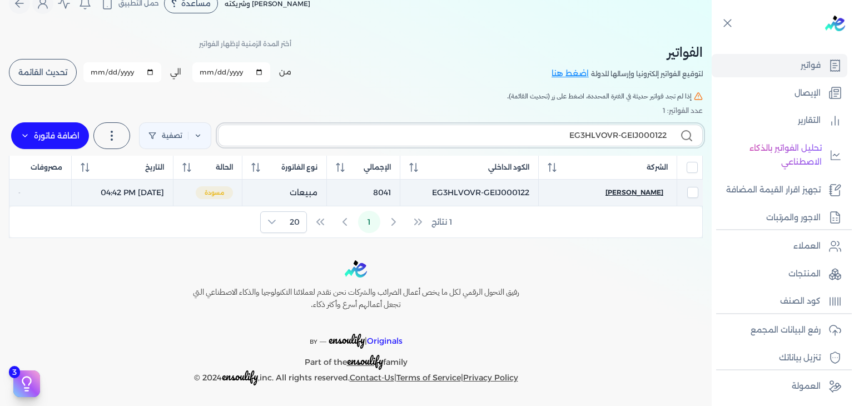
type input "EG3HLVOVR-GEIJ000122"
click at [647, 192] on span "[PERSON_NAME]" at bounding box center [634, 192] width 58 height 10
select select "EGP"
select select "B"
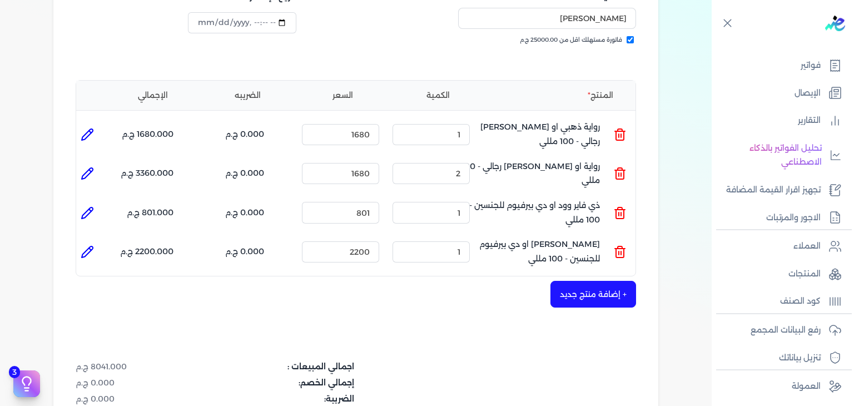
scroll to position [74, 0]
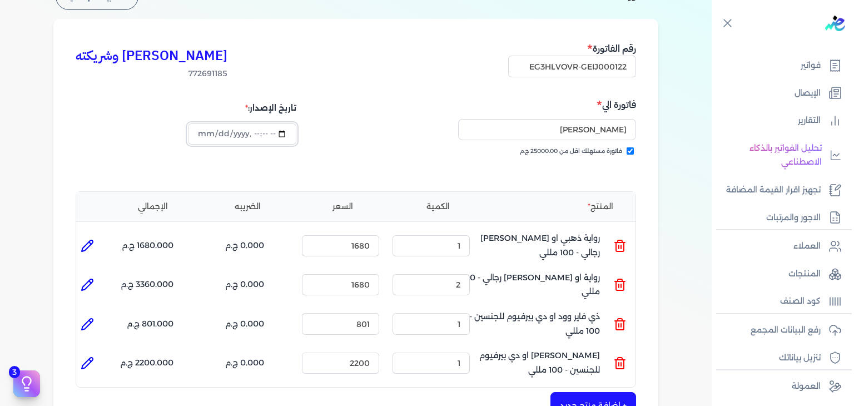
click at [201, 133] on input "datetime-local" at bounding box center [242, 133] width 108 height 21
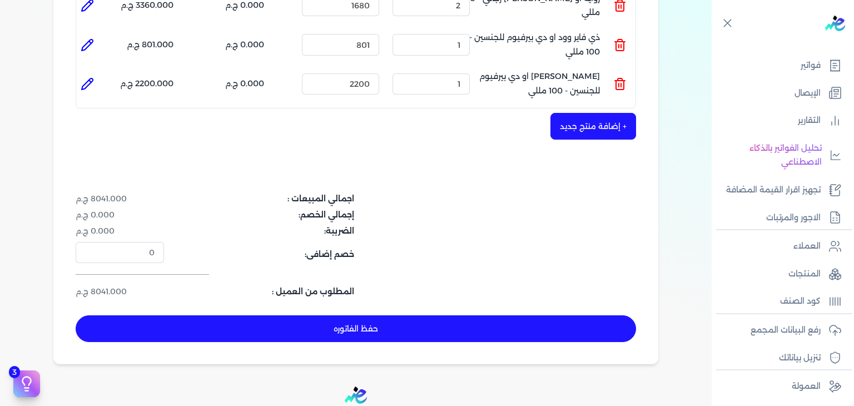
scroll to position [408, 0]
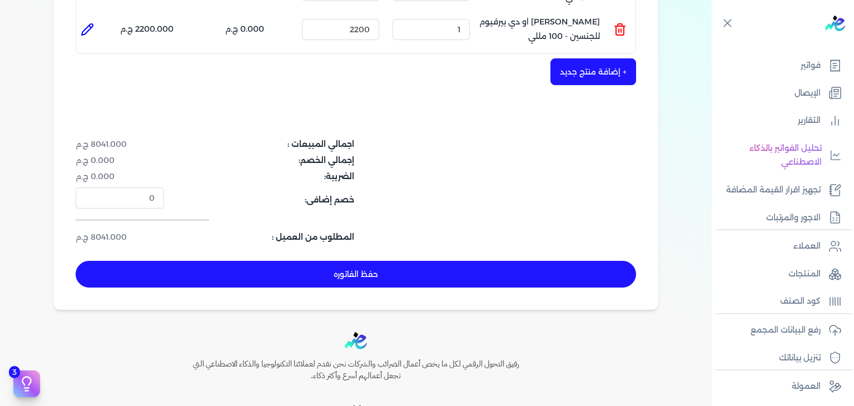
click at [374, 271] on button "حفظ الفاتوره" at bounding box center [356, 274] width 560 height 27
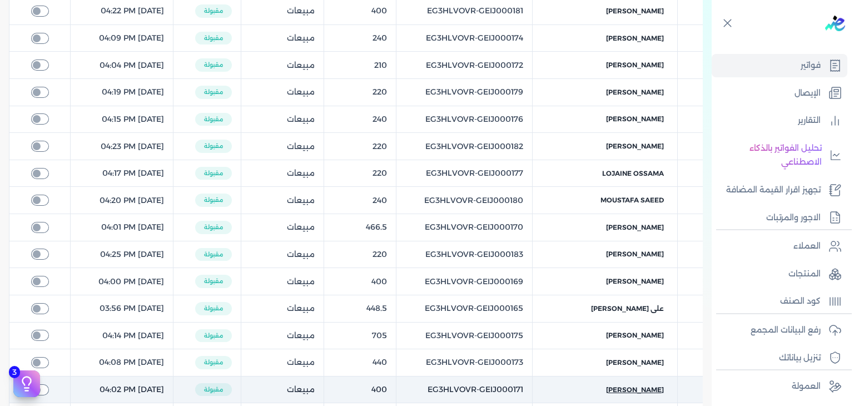
scroll to position [63, 0]
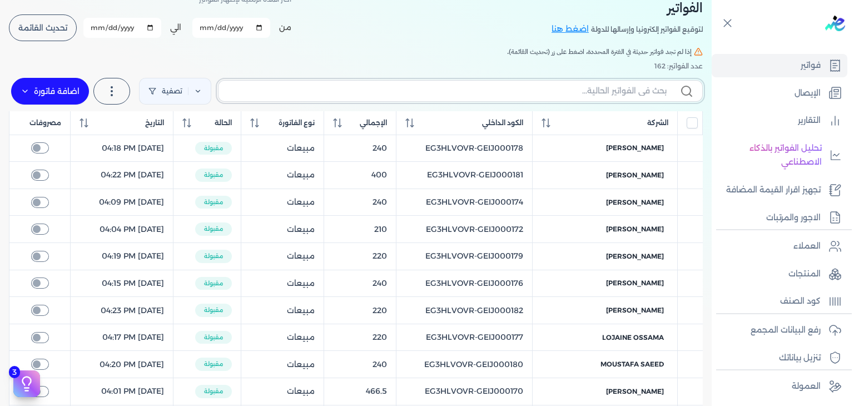
click at [564, 94] on input "text" at bounding box center [446, 91] width 439 height 12
paste input "EG3HLVOVR-GEIJ000122"
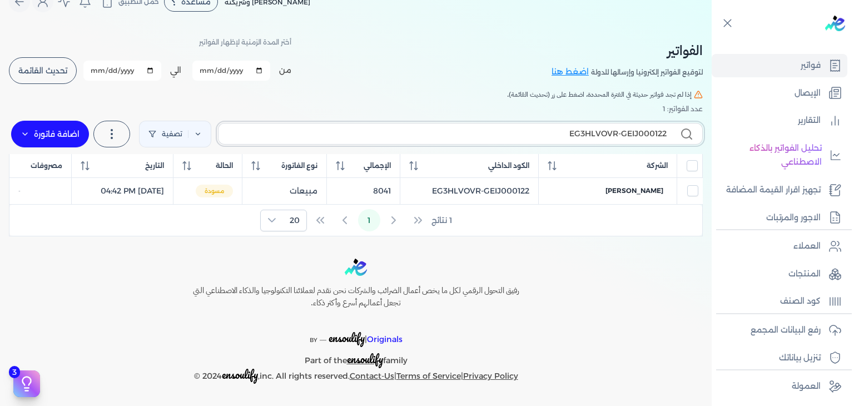
scroll to position [19, 0]
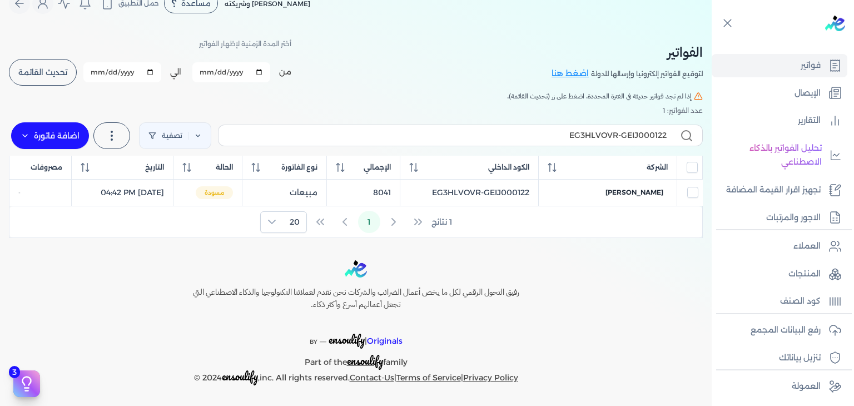
click at [212, 73] on input "[DATE]" at bounding box center [231, 72] width 78 height 20
click at [95, 70] on input "[DATE]" at bounding box center [122, 72] width 78 height 20
click at [50, 77] on button "تحديث القائمة" at bounding box center [43, 72] width 68 height 27
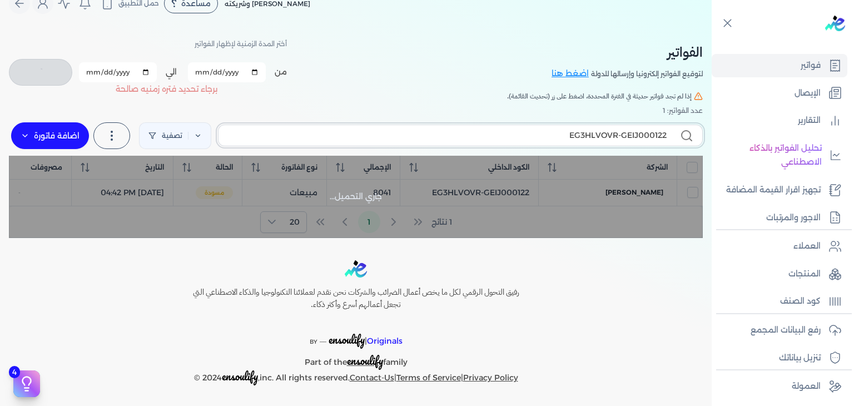
click at [616, 133] on input "EG3HLVOVR-GEIJ000122" at bounding box center [446, 136] width 439 height 12
click at [616, 132] on input "EG3HLVOVR-GEIJ000122" at bounding box center [446, 136] width 439 height 12
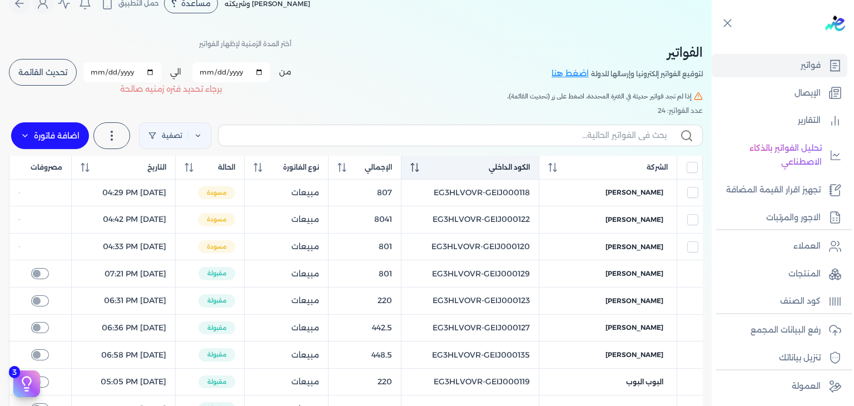
click at [427, 166] on div "الكود الداخلي" at bounding box center [470, 167] width 120 height 10
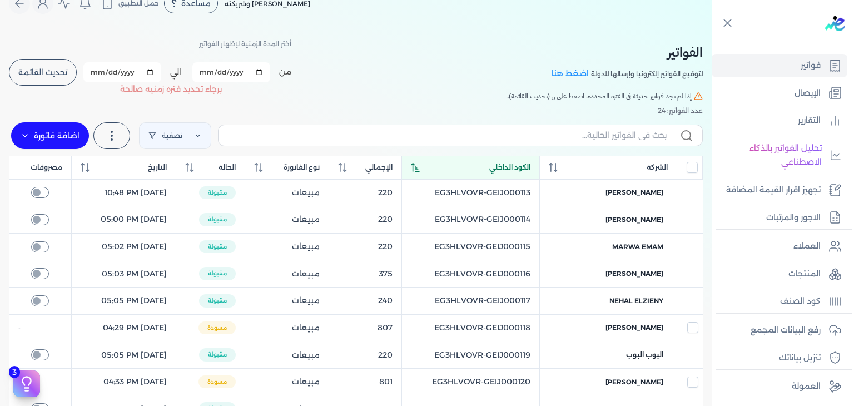
click at [427, 166] on div "الكود الداخلي" at bounding box center [471, 167] width 120 height 10
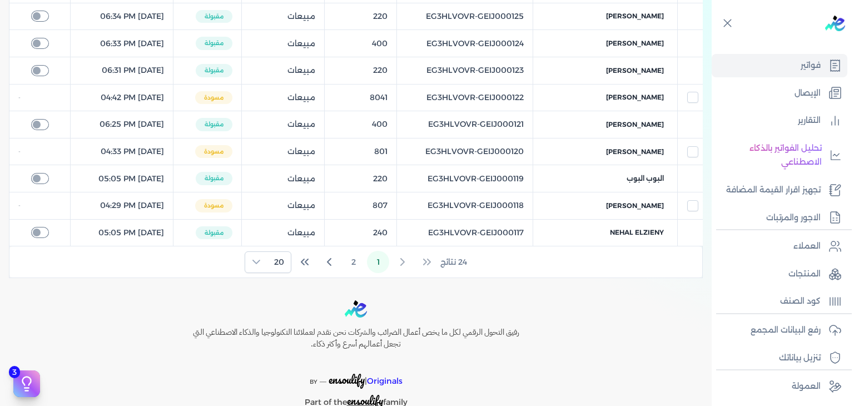
scroll to position [537, 0]
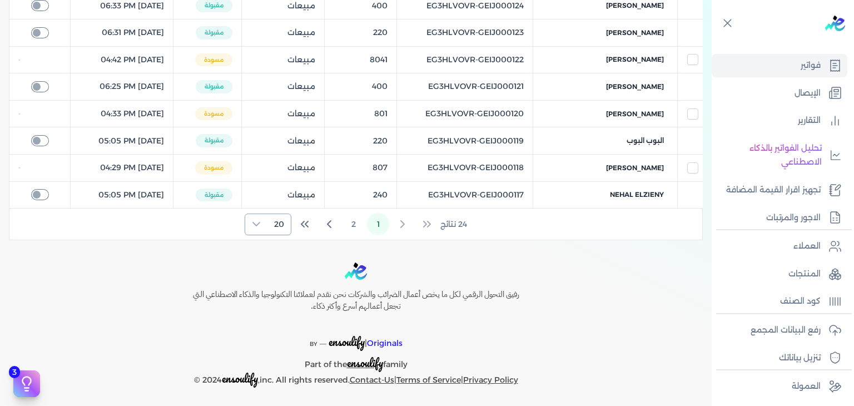
click at [266, 226] on div at bounding box center [256, 224] width 22 height 21
click at [280, 289] on span "100" at bounding box center [277, 290] width 14 height 12
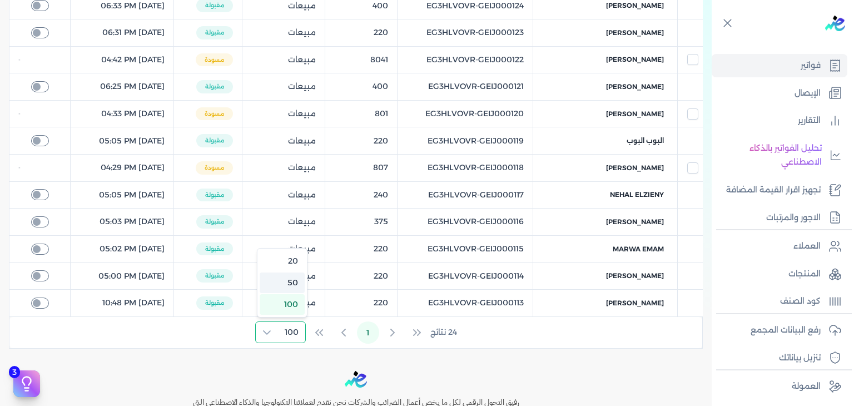
click at [542, 320] on div "24 نتائج 1 100" at bounding box center [355, 332] width 693 height 31
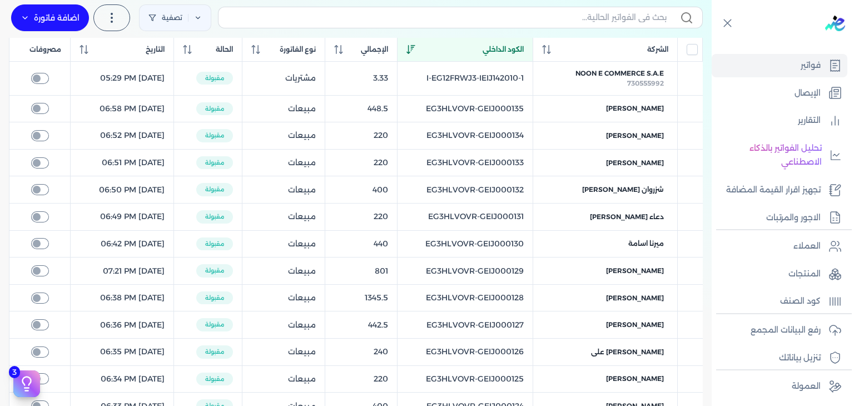
scroll to position [115, 0]
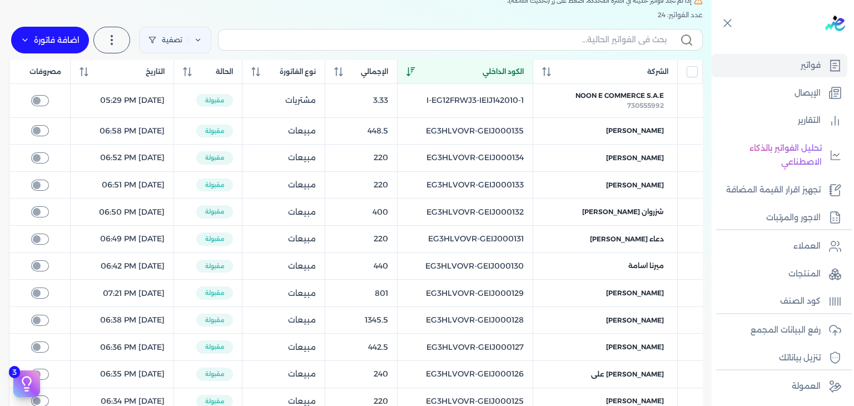
click at [191, 17] on div "عدد الفواتير: 24" at bounding box center [356, 15] width 694 height 10
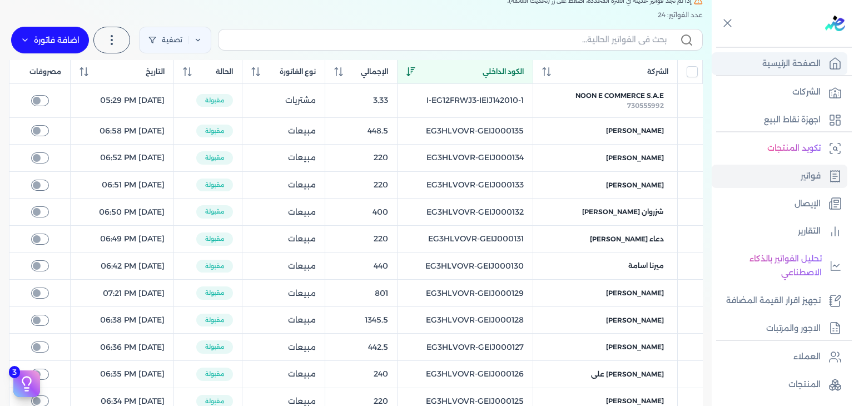
click at [812, 68] on p "الصفحة الرئيسية" at bounding box center [791, 64] width 58 height 14
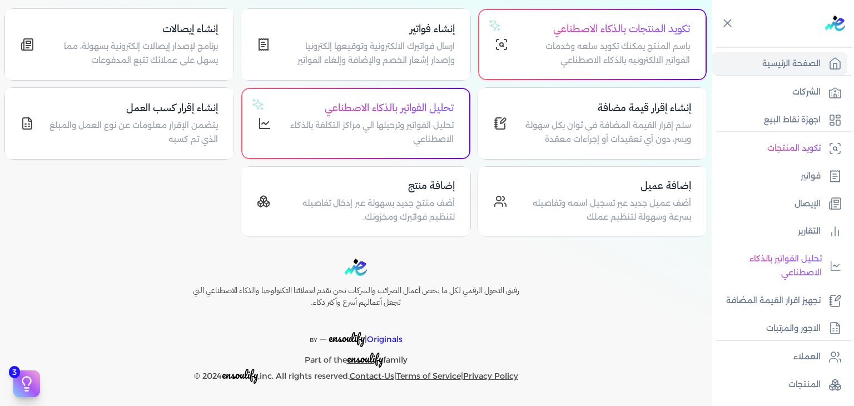
scroll to position [112, 0]
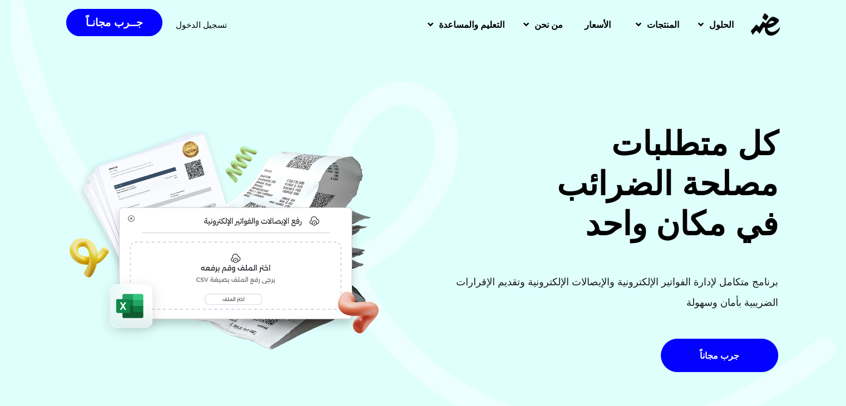
click at [197, 23] on span "تسجيل الدخول" at bounding box center [201, 25] width 51 height 8
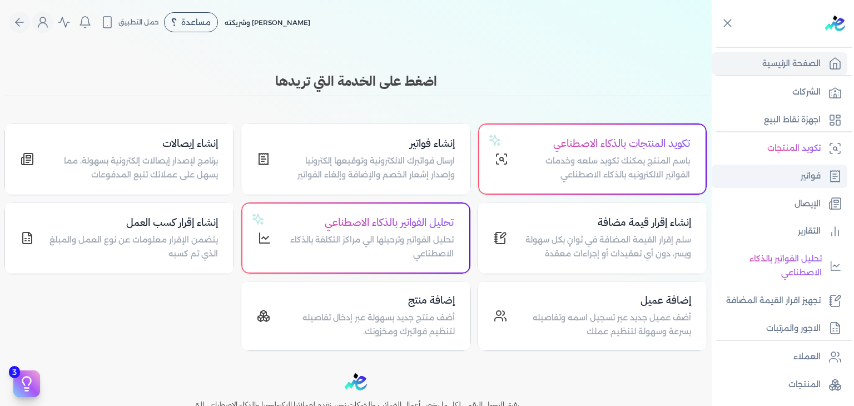
click at [805, 174] on p "فواتير" at bounding box center [811, 176] width 20 height 14
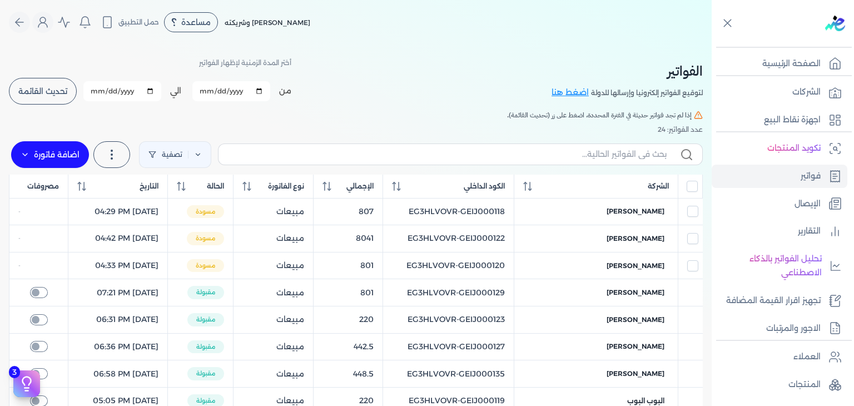
click at [212, 92] on input "[DATE]" at bounding box center [231, 91] width 78 height 20
type input "[DATE]"
click at [96, 88] on input "[DATE]" at bounding box center [122, 91] width 78 height 20
type input "[DATE]"
click at [67, 90] on span "تحديث القائمة" at bounding box center [42, 91] width 49 height 8
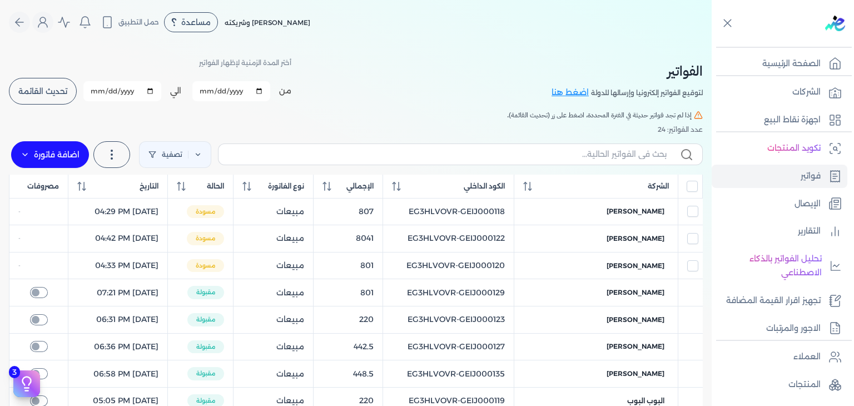
checkbox input "false"
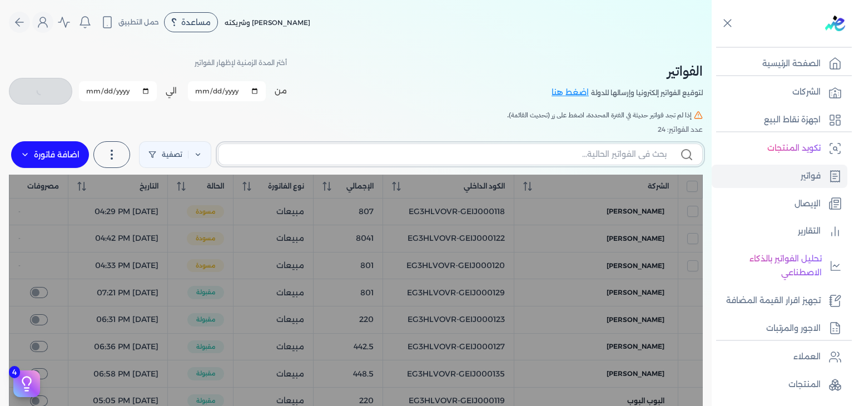
click at [544, 156] on input "text" at bounding box center [446, 154] width 439 height 12
paste input "EG3HLVOVR-GEIJ000187"
type input "EG3HLVOVR-GEIJ000187"
checkbox input "false"
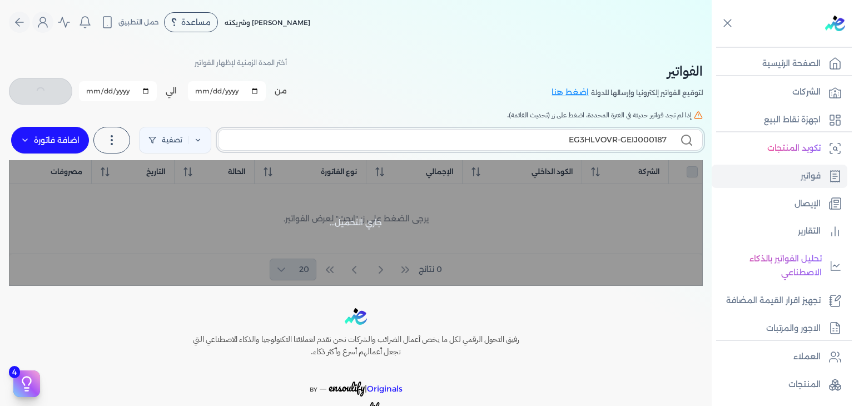
type input "EG3HLVOVR-GEIJ000187"
checkbox input "false"
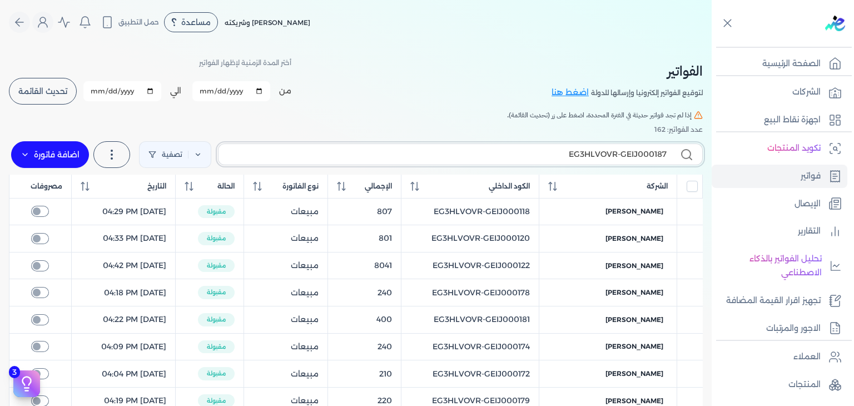
type input "EG3HLVOVR-GEIJ00018"
checkbox input "false"
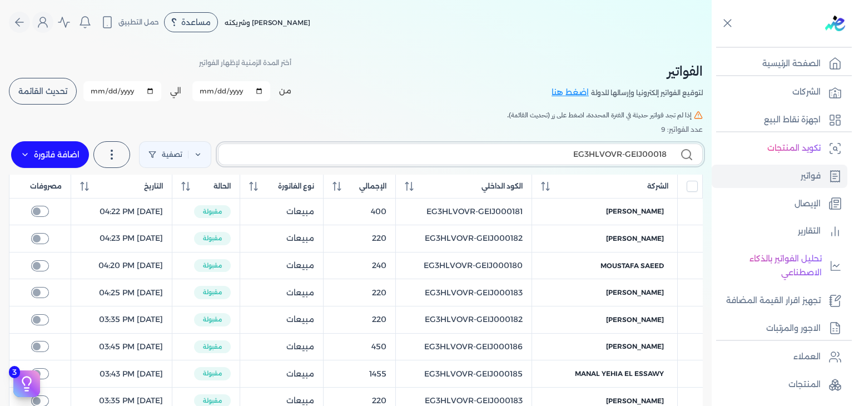
type input "EG3HLVOVR-GEIJ000186"
checkbox input "false"
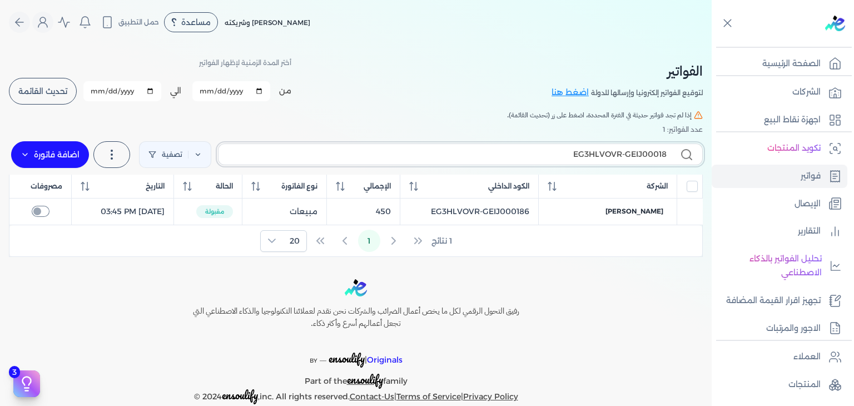
type input "EG3HLVOVR-GEIJ000187"
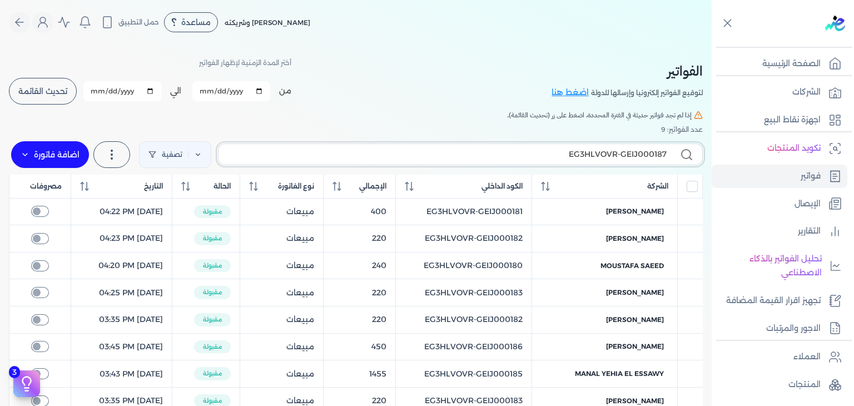
checkbox input "false"
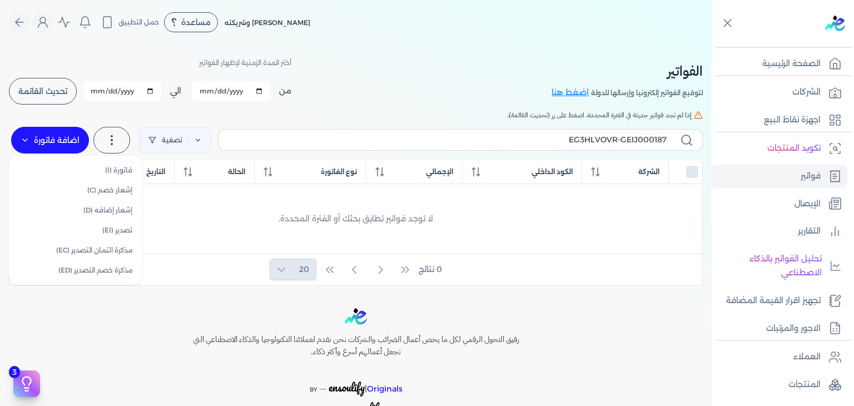
click at [63, 141] on label "اضافة فاتورة" at bounding box center [50, 140] width 78 height 27
click at [111, 166] on link "فاتورة (I)" at bounding box center [75, 170] width 125 height 20
select select "EGP"
select select "B"
select select "EGS"
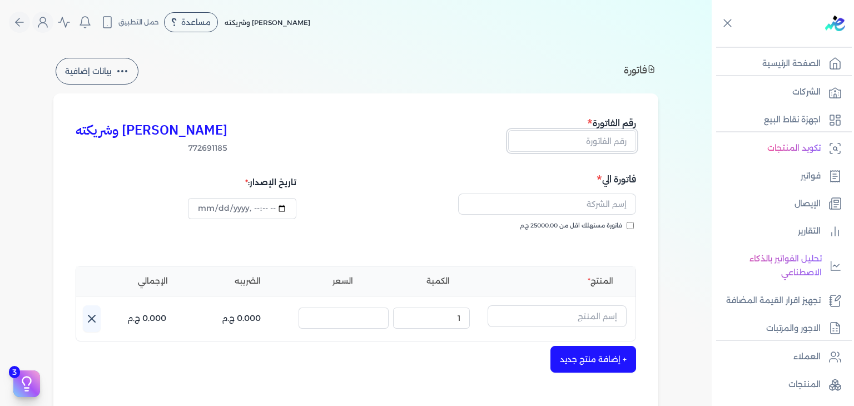
click at [589, 137] on input "text" at bounding box center [572, 140] width 128 height 21
paste input "EG3HLVOVR-GEIJ000187"
type input "EG3HLVOVR-GEIJ000187"
click at [634, 227] on input "فاتورة مستهلك اقل من 25000.00 ج.م" at bounding box center [630, 225] width 7 height 7
checkbox input "true"
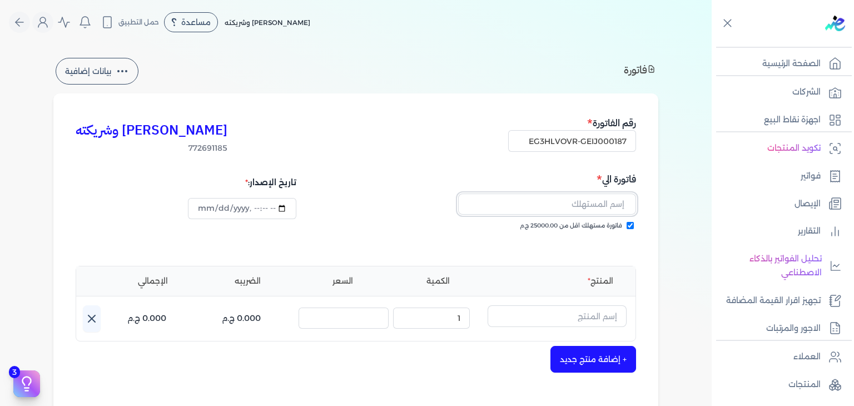
click at [598, 207] on input "text" at bounding box center [547, 203] width 178 height 21
paste input "[PERSON_NAME]"
type input "[PERSON_NAME]"
click at [598, 316] on input "text" at bounding box center [557, 315] width 139 height 21
paste input "دير مس او دي بيرفيوم نسائي - 100 مللي"
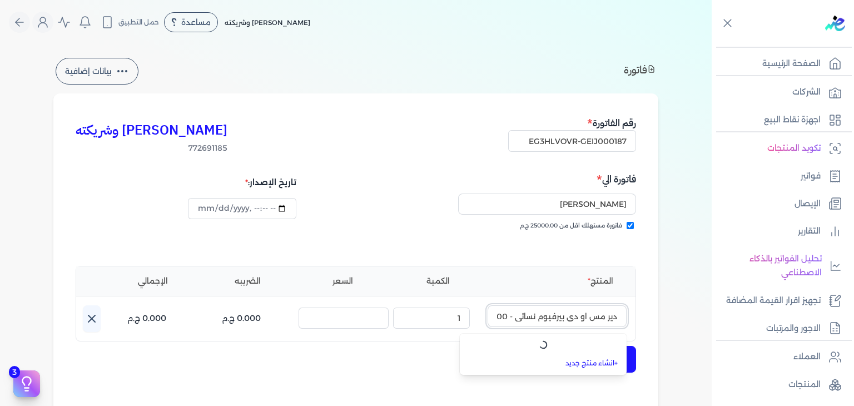
scroll to position [0, -24]
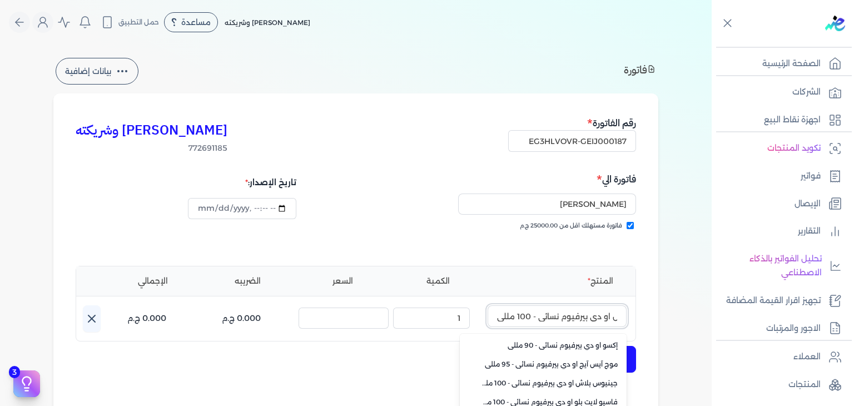
type input "دير مس او دي بيرفيوم نسائي - 100 مللي"
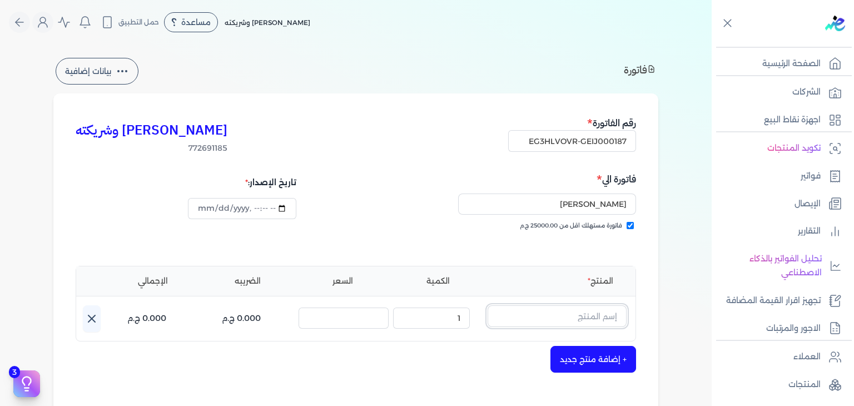
scroll to position [0, 0]
paste input "دير مس او دي بيرفيوم نسائي - 100 مللي"
type input "دير مس او دي بيرفيوم نسائي - 100 مللي"
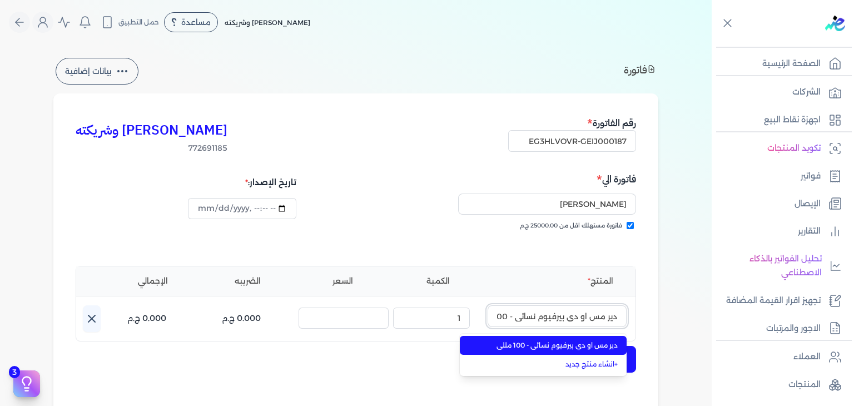
scroll to position [0, -22]
click at [594, 345] on span "دير مس او دي بيرفيوم نسائي - 100 مللي" at bounding box center [550, 345] width 136 height 10
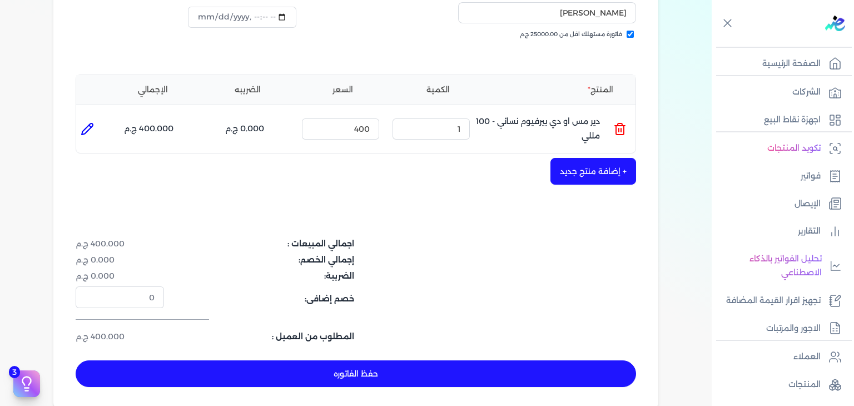
scroll to position [278, 0]
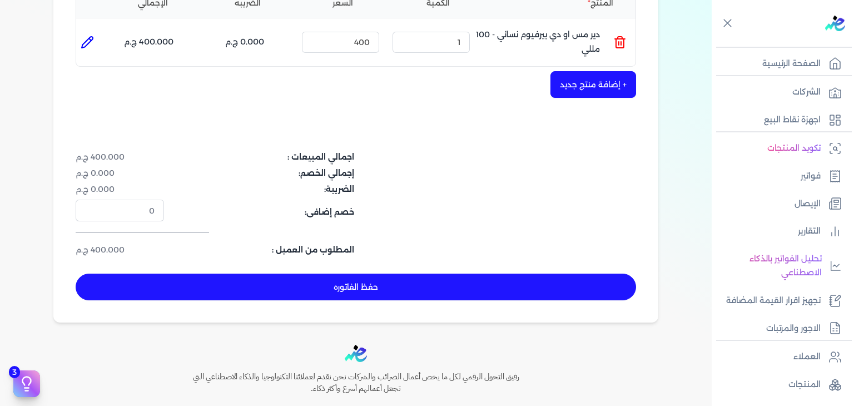
drag, startPoint x: 416, startPoint y: 295, endPoint x: 433, endPoint y: 301, distance: 17.6
click at [416, 295] on button "حفظ الفاتوره" at bounding box center [356, 287] width 560 height 27
type input "[DATE]"
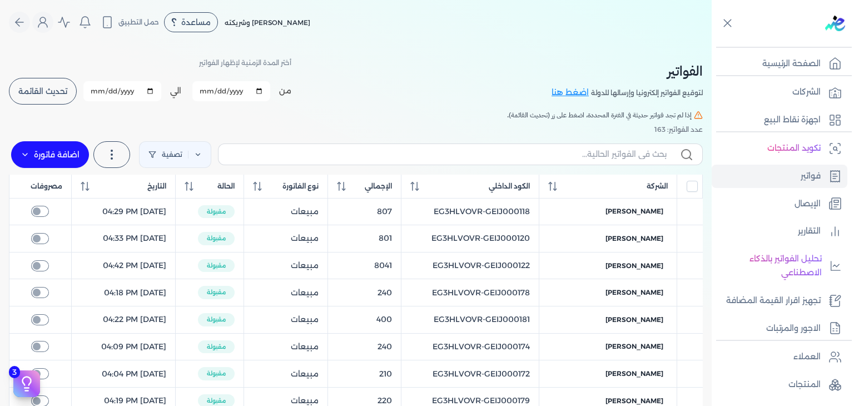
click at [562, 163] on label at bounding box center [460, 153] width 485 height 21
click at [562, 160] on input "text" at bounding box center [446, 154] width 439 height 12
click at [565, 157] on input "text" at bounding box center [446, 154] width 439 height 12
paste input "EG3HLVOVR-GEIJ000187"
type input "EG3HLVOVR-GEIJ000187"
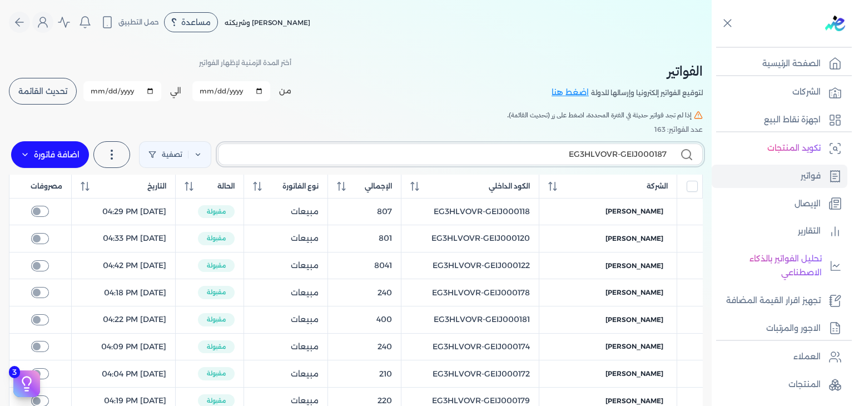
checkbox input "false"
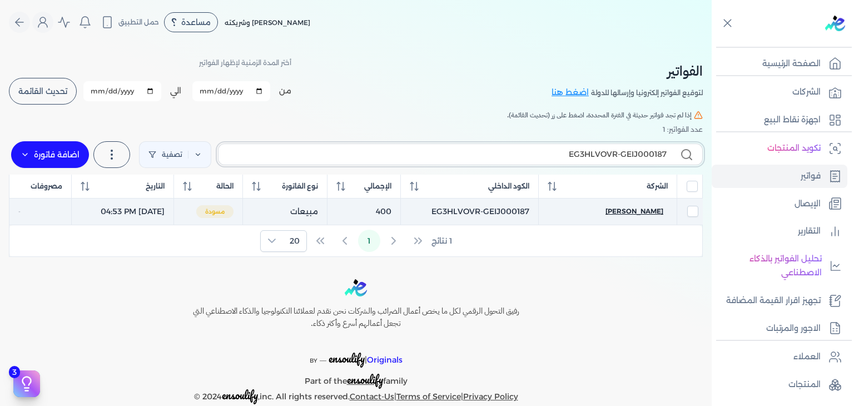
type input "EG3HLVOVR-GEIJ000187"
click at [636, 209] on span "[PERSON_NAME]" at bounding box center [634, 211] width 58 height 10
select select "EGP"
select select "B"
select select "EGS"
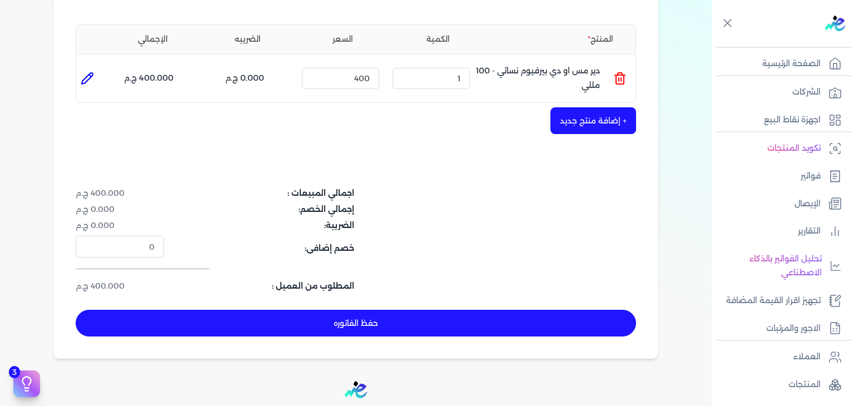
scroll to position [362, 0]
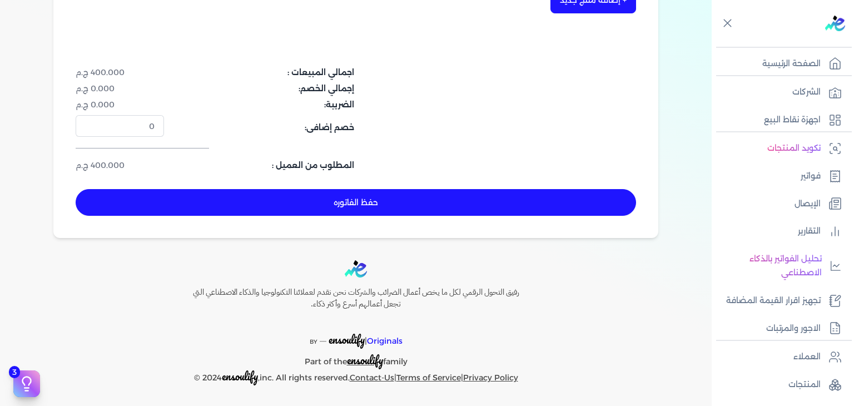
click at [367, 200] on button "حفظ الفاتوره" at bounding box center [356, 202] width 560 height 27
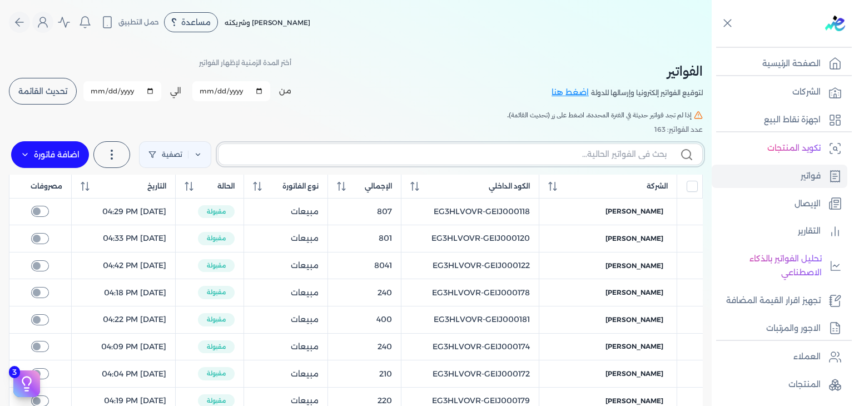
click at [612, 157] on input "text" at bounding box center [446, 154] width 439 height 12
paste input "EG3HLVOVR-GEIJ000187"
type input "EG3HLVOVR-GEIJ000187"
checkbox input "false"
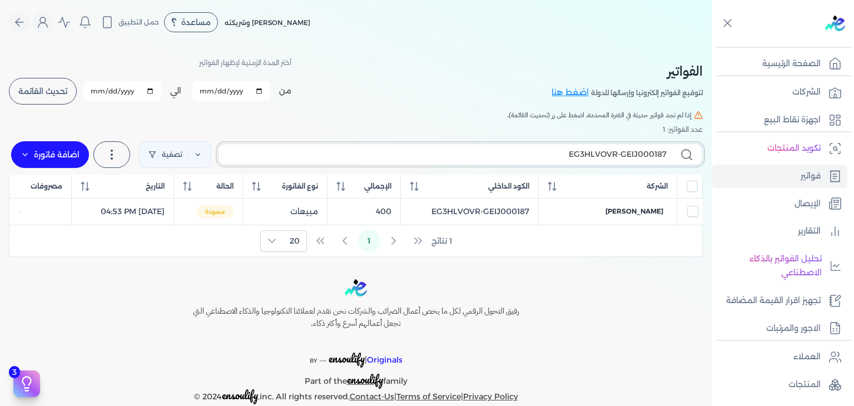
type input "EG3HLVOVR-GEIJ000187"
click at [808, 61] on p "الصفحة الرئيسية" at bounding box center [791, 64] width 58 height 14
